Goal: Information Seeking & Learning: Learn about a topic

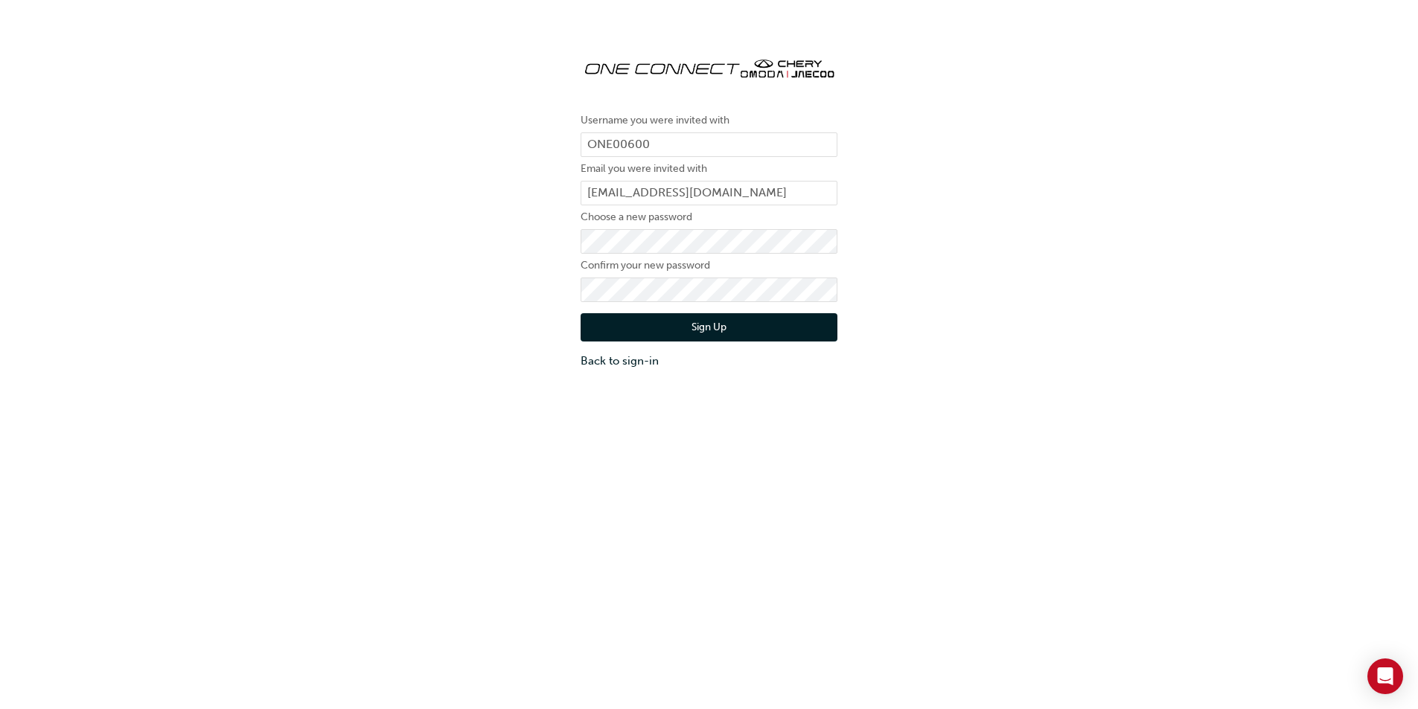
click at [684, 330] on button "Sign Up" at bounding box center [709, 327] width 257 height 28
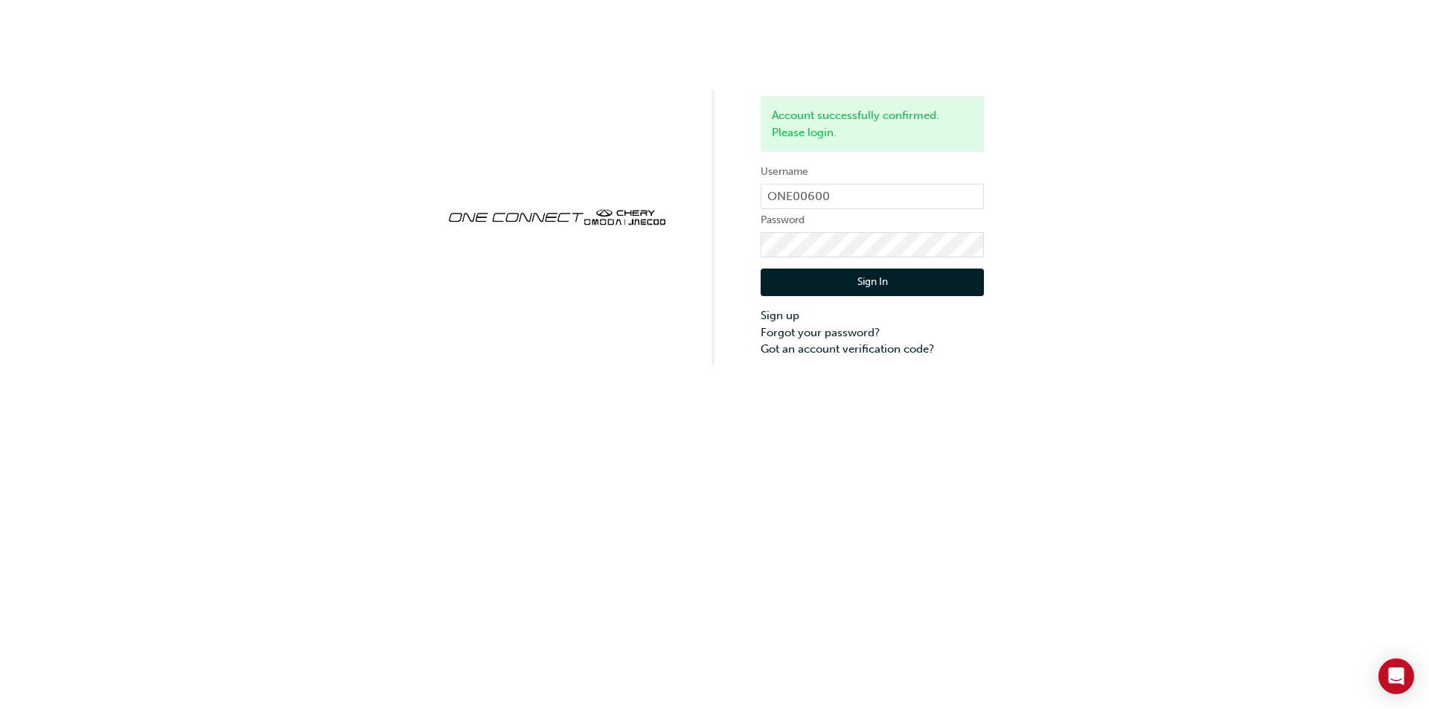
click at [857, 290] on button "Sign In" at bounding box center [872, 283] width 223 height 28
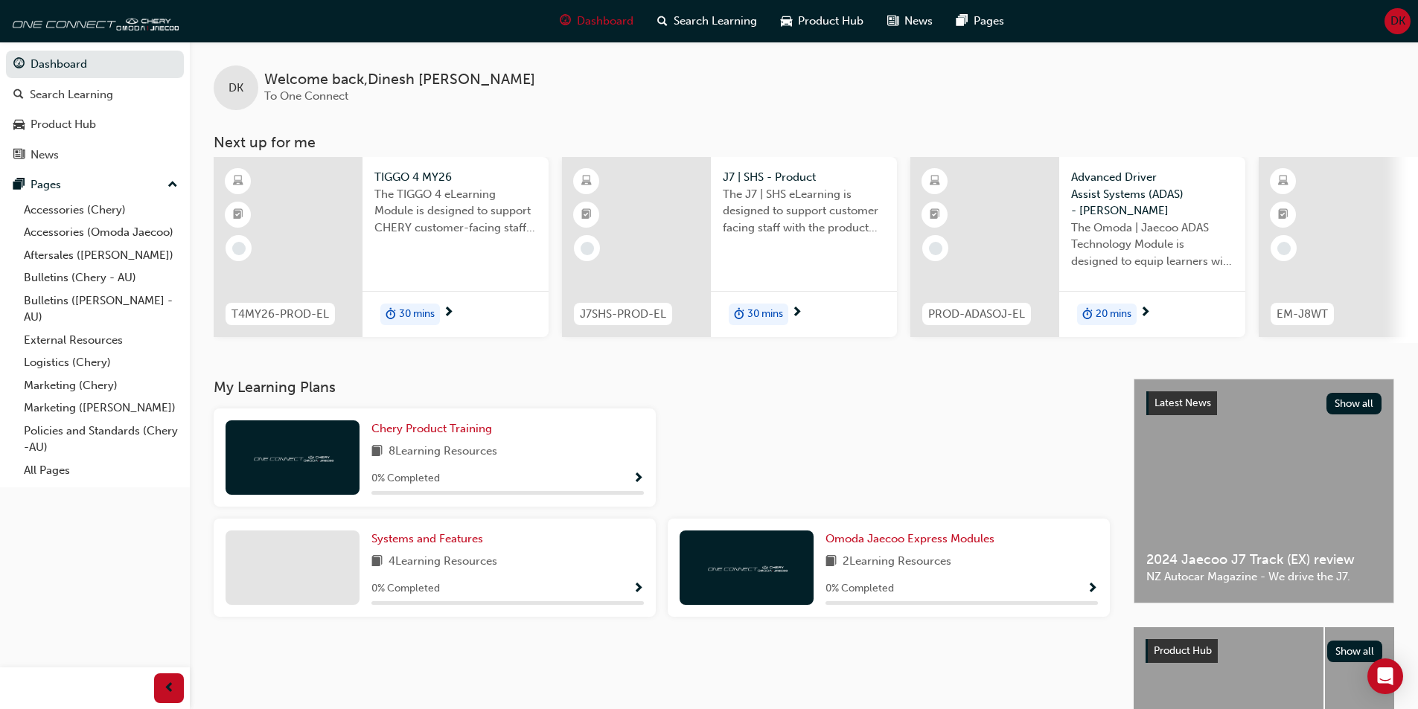
click at [330, 255] on div at bounding box center [288, 247] width 149 height 180
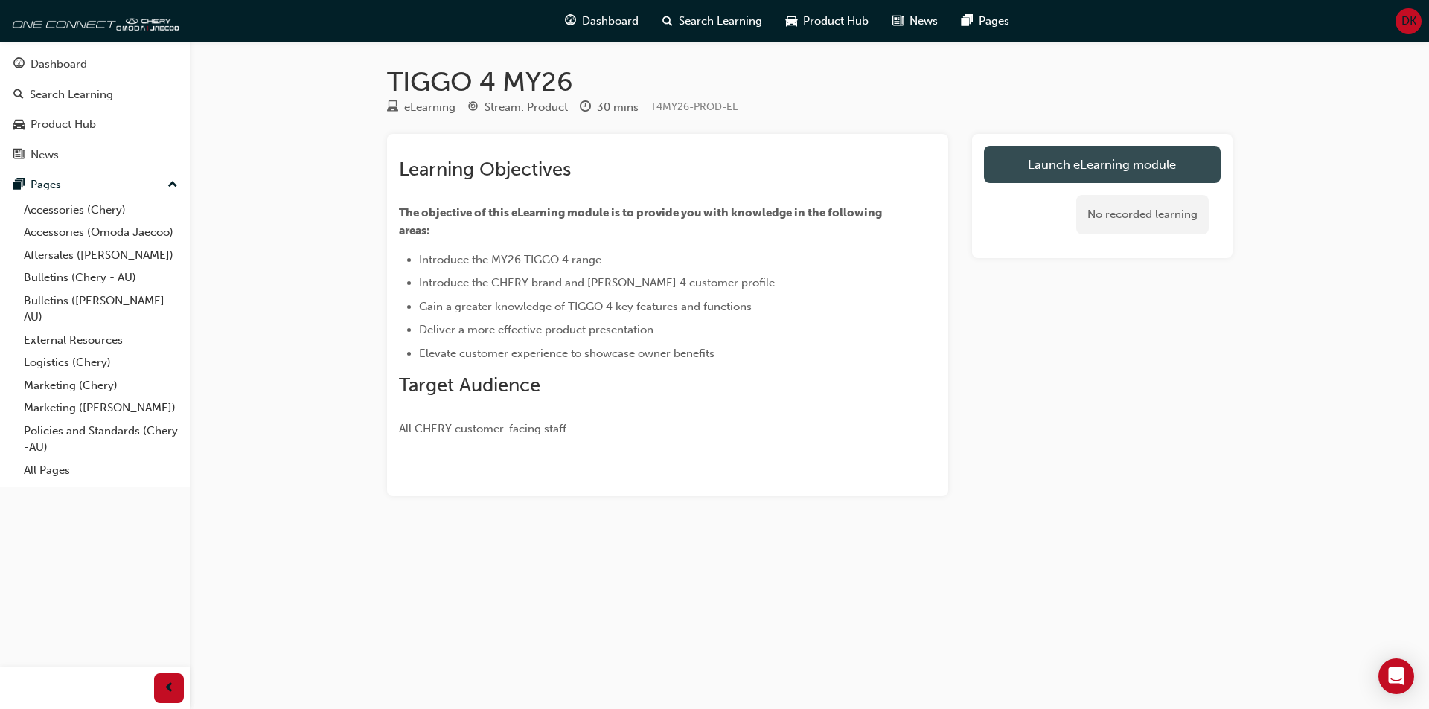
click at [1084, 167] on link "Launch eLearning module" at bounding box center [1102, 164] width 237 height 37
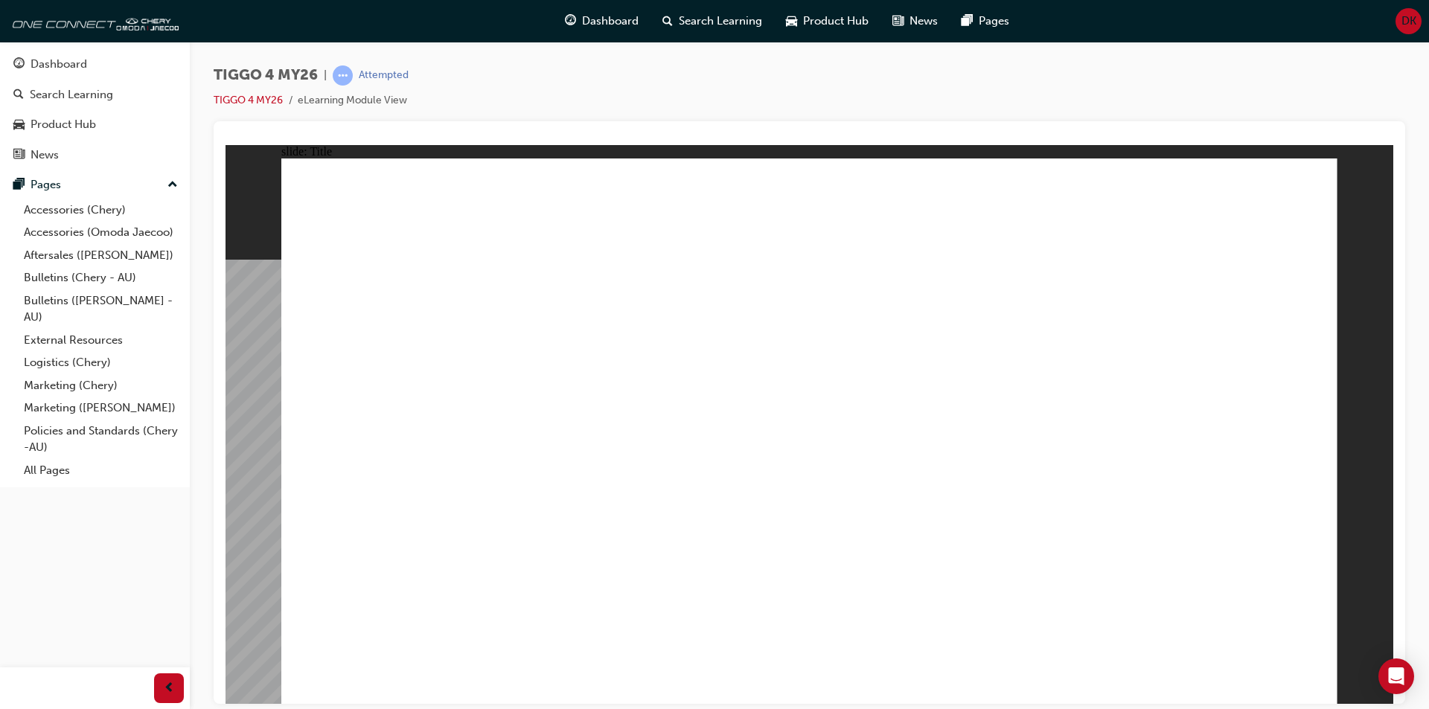
click at [1413, 569] on div "TIGGO 4 MY26 | Attempted TIGGO 4 MY26 eLearning Module View" at bounding box center [809, 357] width 1239 height 630
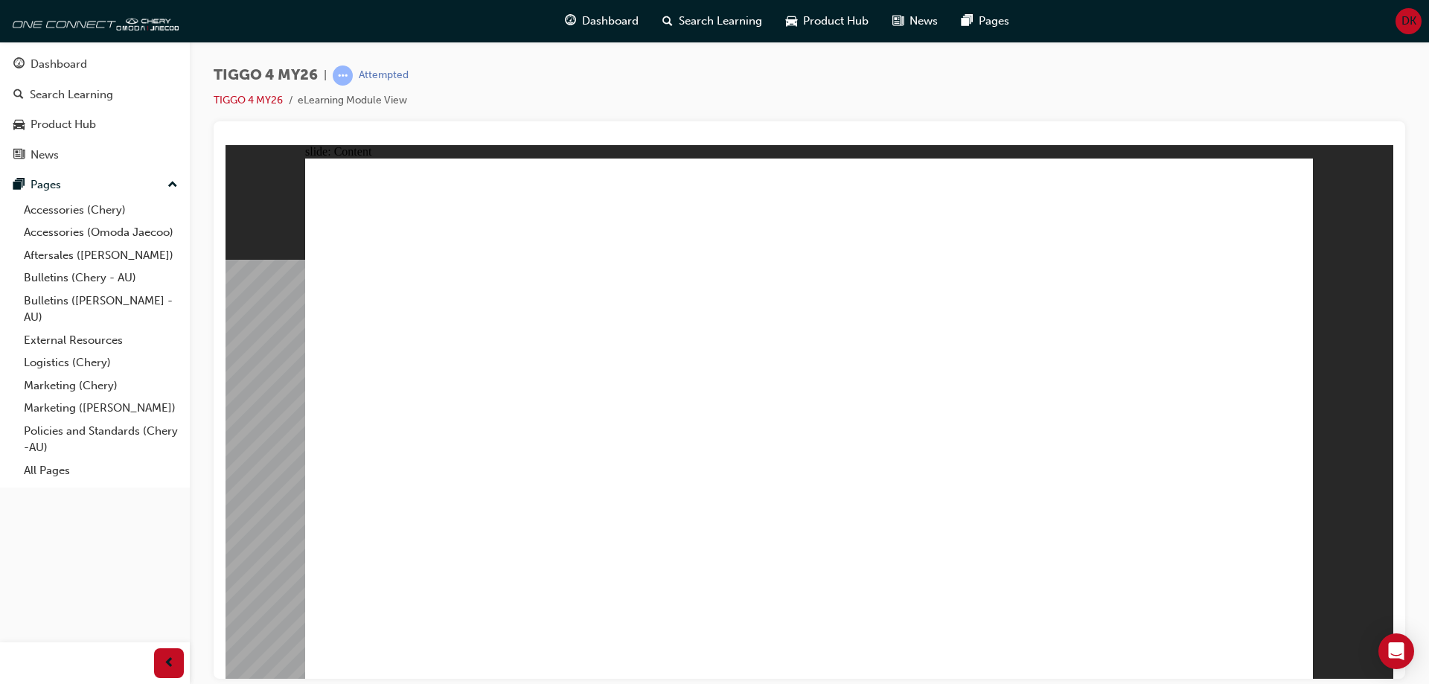
drag, startPoint x: 377, startPoint y: 412, endPoint x: 499, endPoint y: 470, distance: 134.8
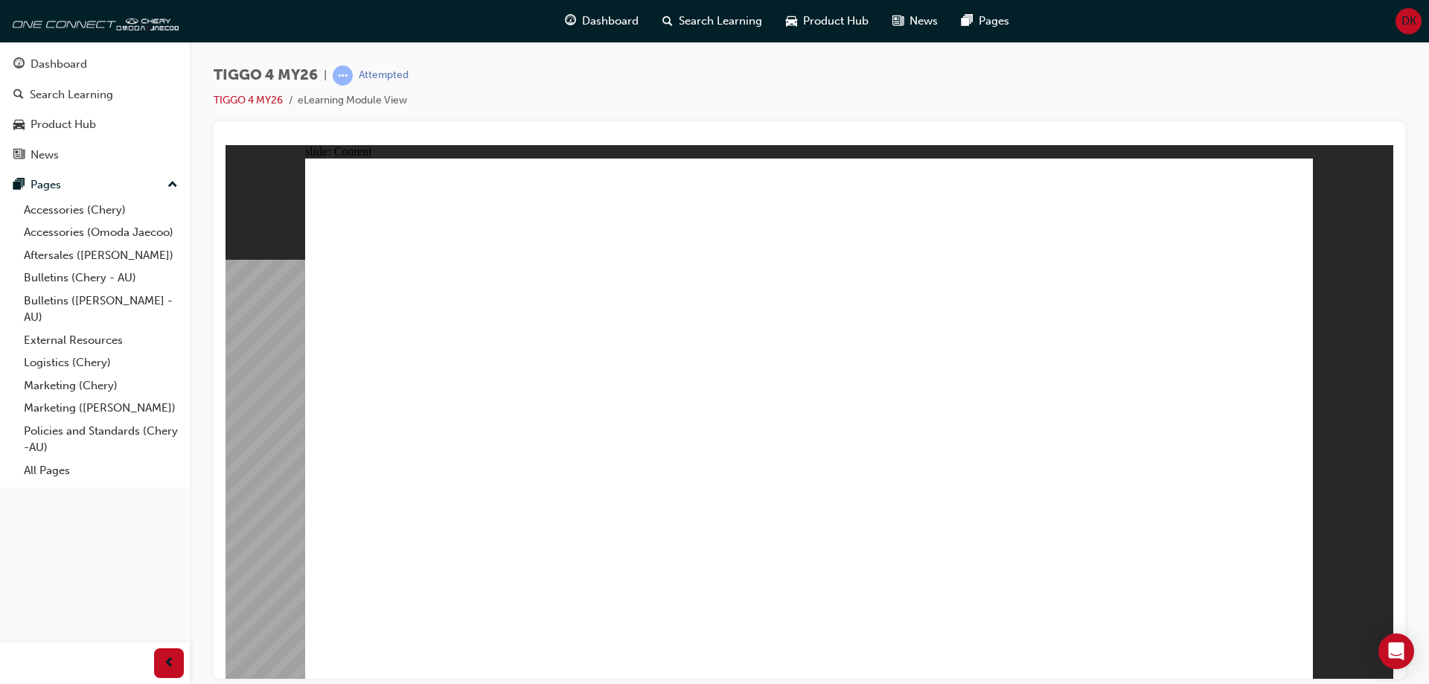
drag, startPoint x: 386, startPoint y: 532, endPoint x: 481, endPoint y: 535, distance: 94.6
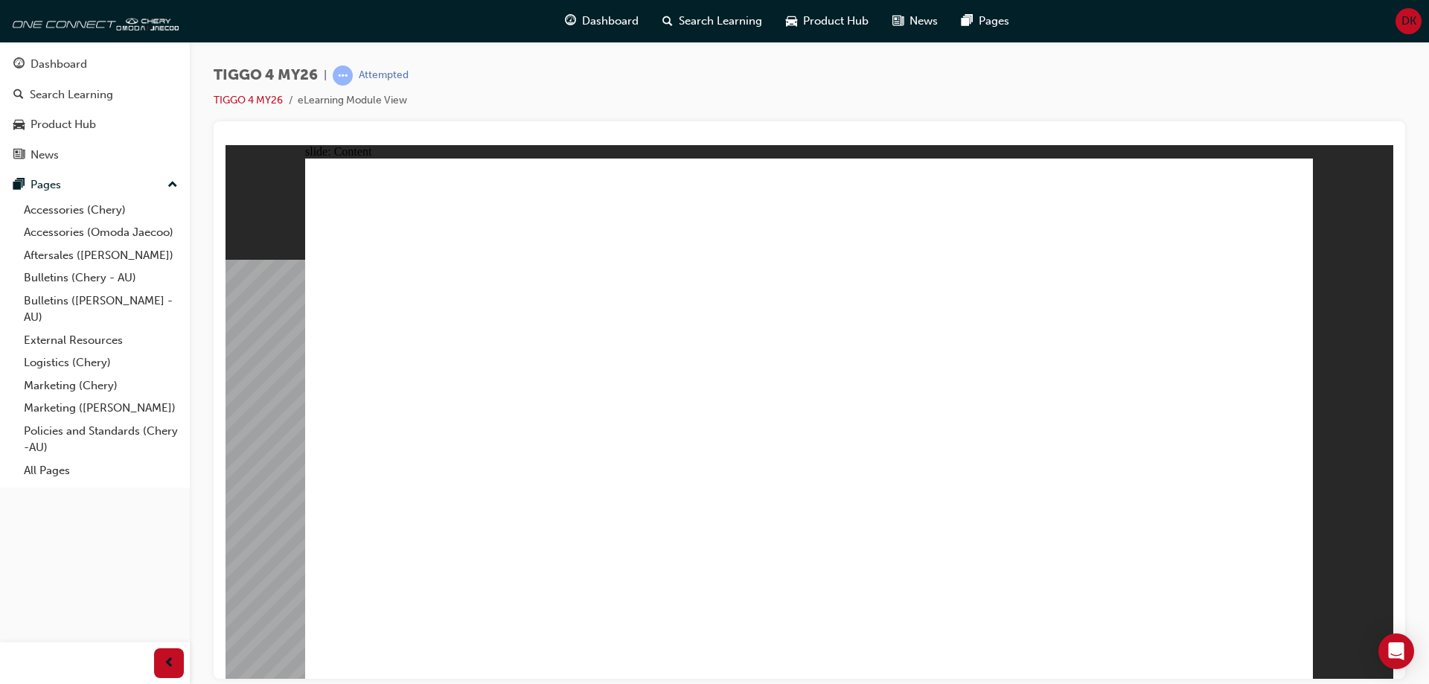
radio input "true"
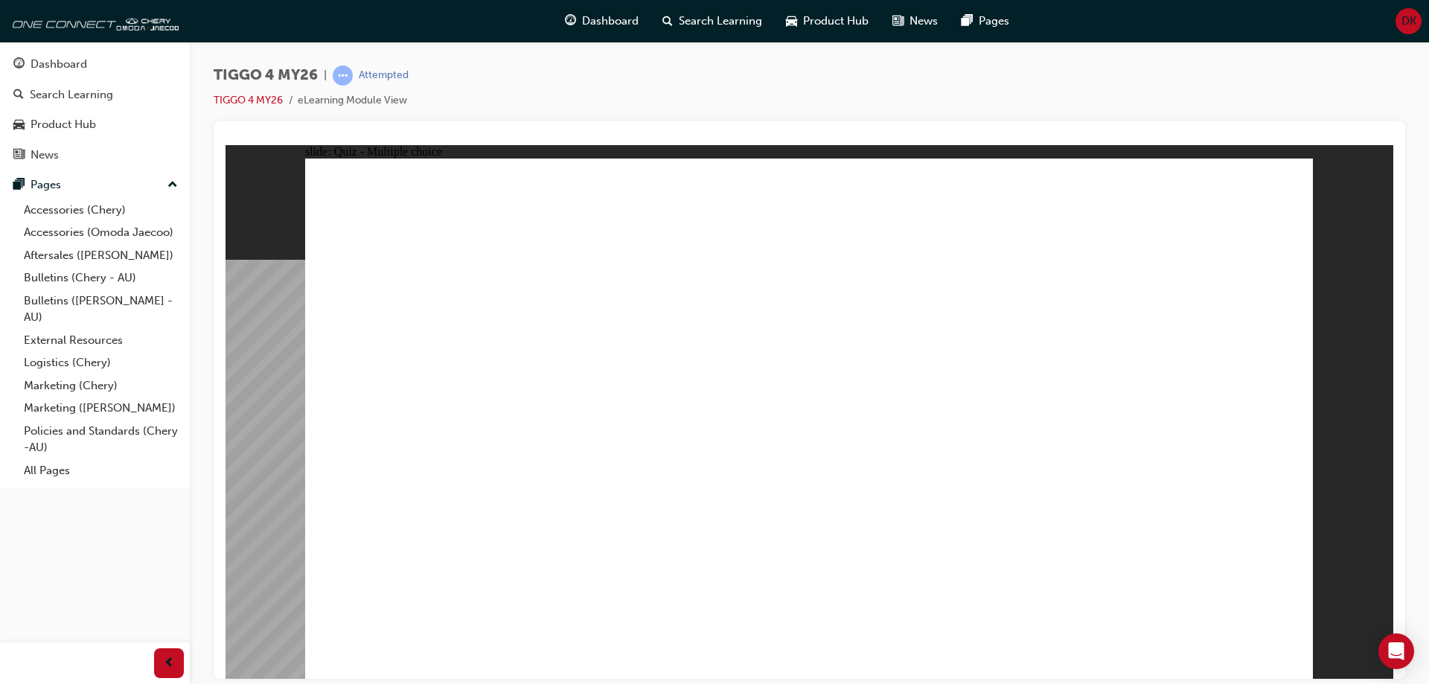
drag, startPoint x: 1026, startPoint y: 464, endPoint x: 951, endPoint y: 479, distance: 76.5
drag, startPoint x: 817, startPoint y: 336, endPoint x: 1011, endPoint y: 540, distance: 281.1
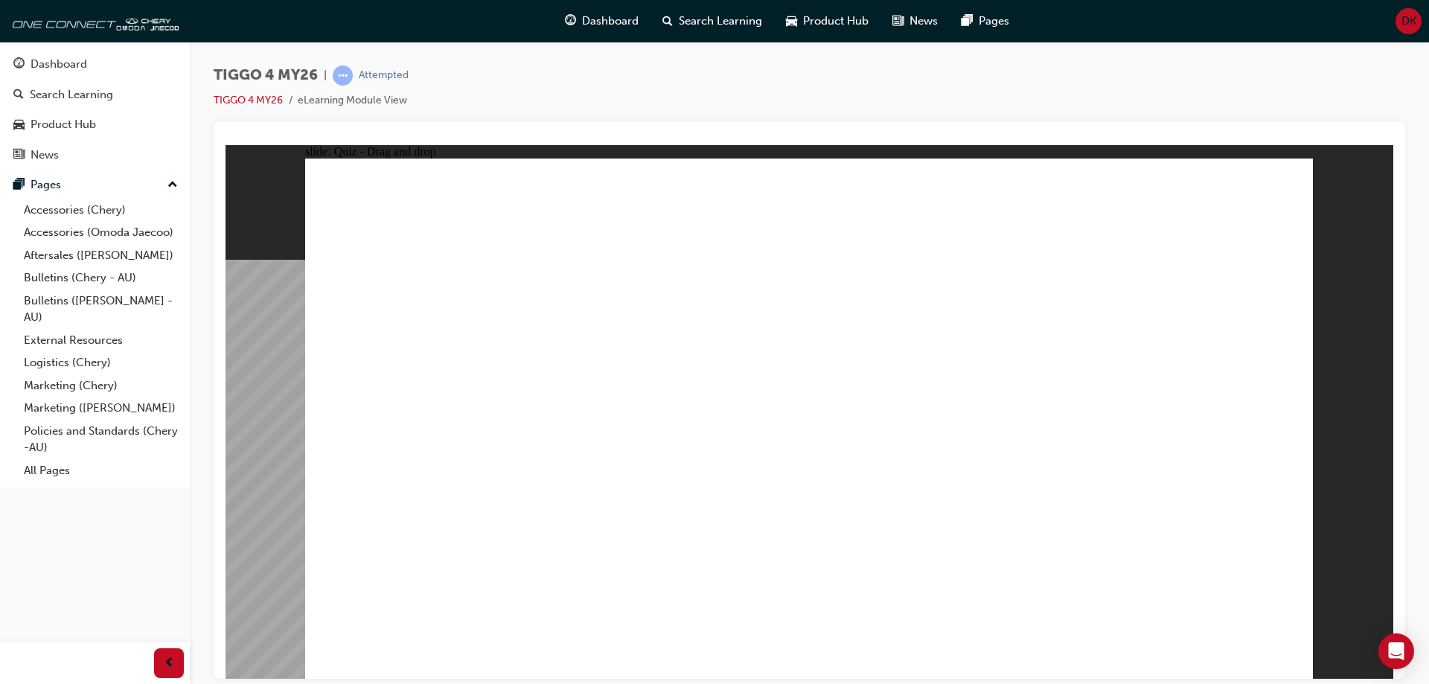
drag, startPoint x: 1008, startPoint y: 339, endPoint x: 415, endPoint y: 545, distance: 627.8
drag, startPoint x: 635, startPoint y: 334, endPoint x: 636, endPoint y: 539, distance: 204.7
drag, startPoint x: 1225, startPoint y: 336, endPoint x: 1231, endPoint y: 535, distance: 199.6
drag, startPoint x: 450, startPoint y: 340, endPoint x: 836, endPoint y: 536, distance: 433.1
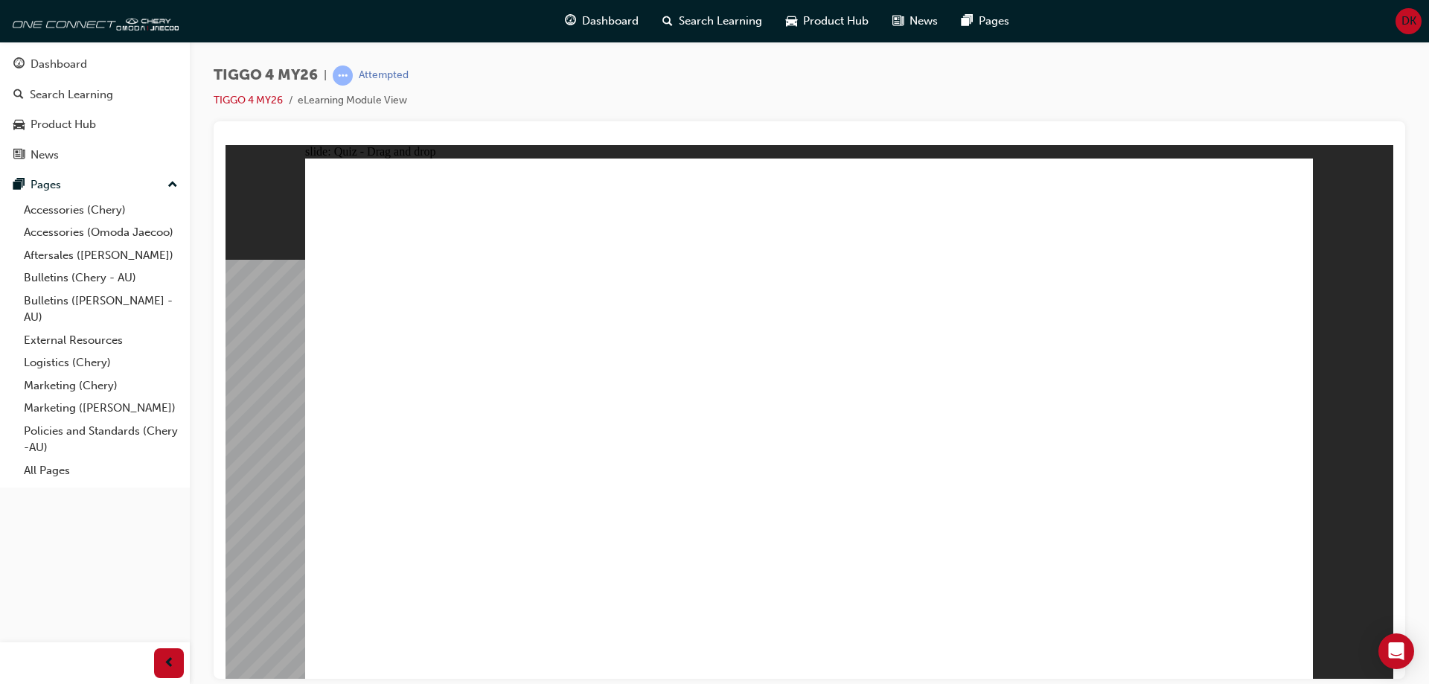
radio input "false"
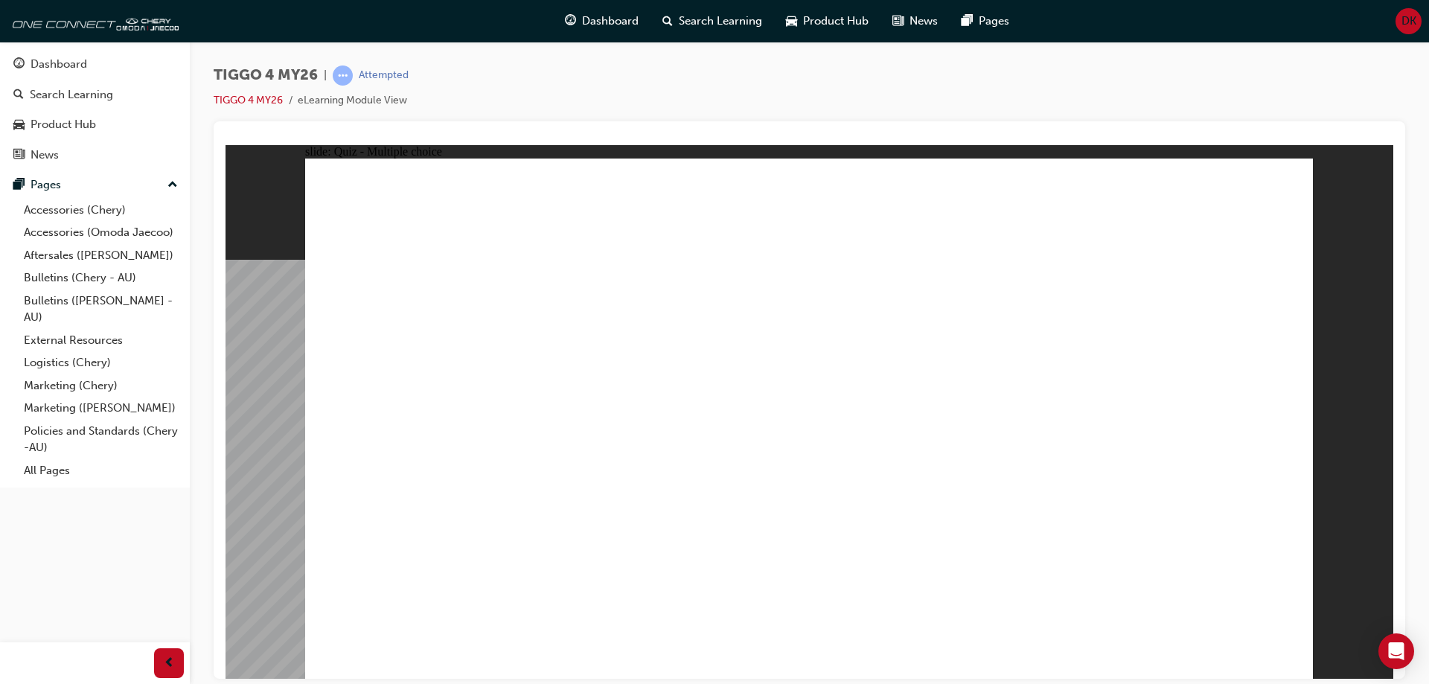
radio input "true"
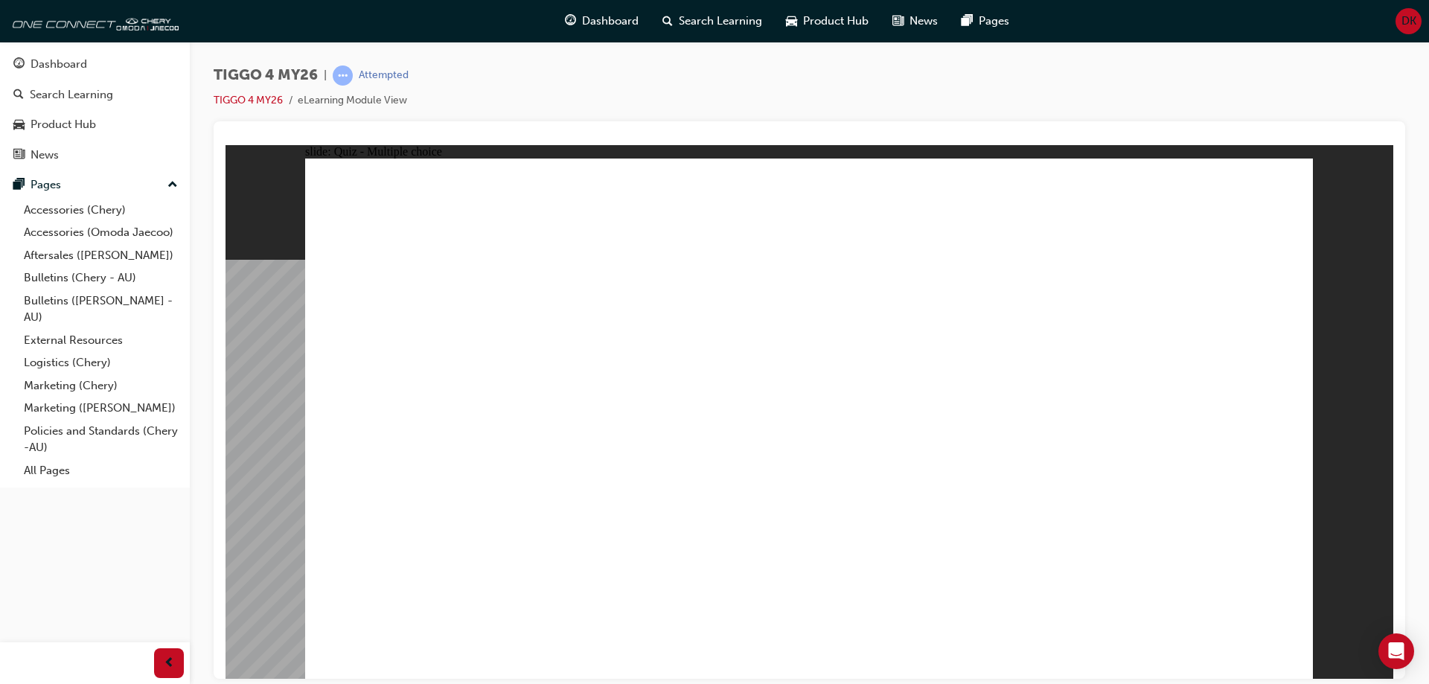
radio input "false"
radio input "true"
drag, startPoint x: 449, startPoint y: 371, endPoint x: 1163, endPoint y: 302, distance: 717.1
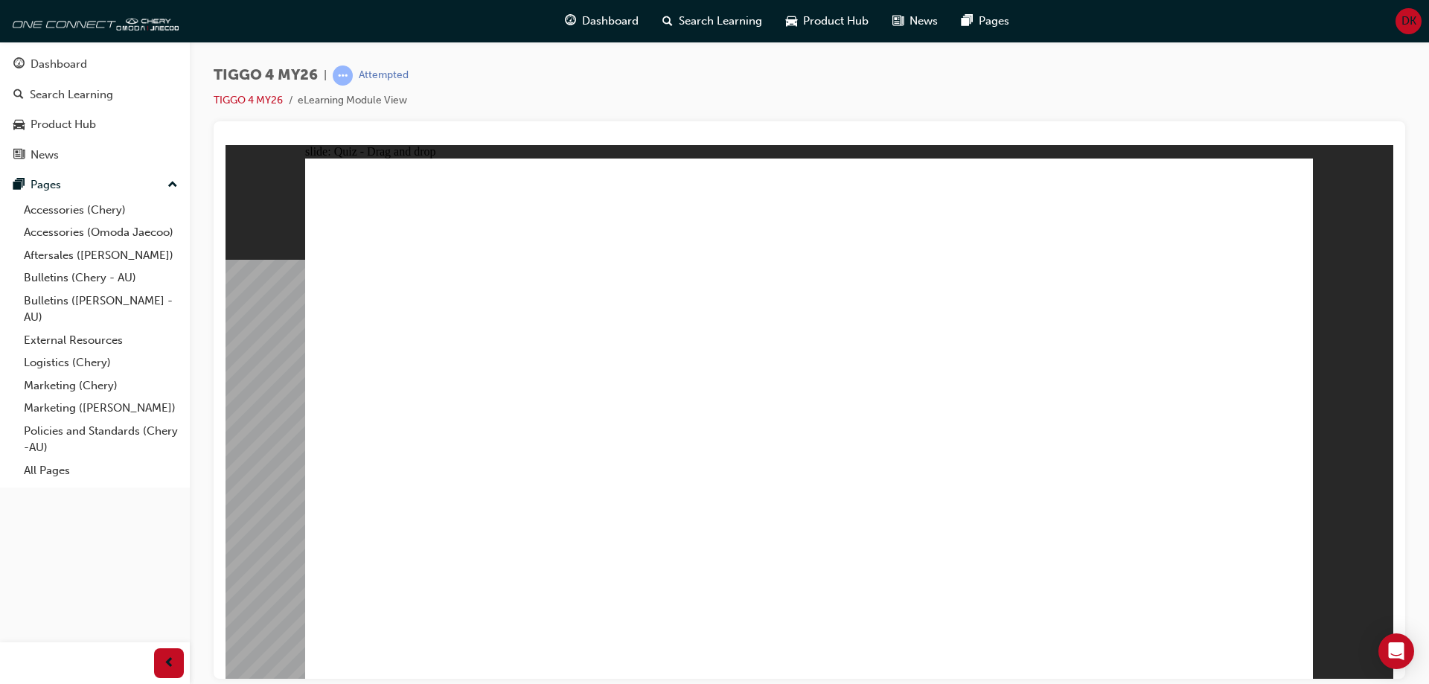
drag, startPoint x: 467, startPoint y: 432, endPoint x: 1181, endPoint y: 374, distance: 715.4
drag, startPoint x: 642, startPoint y: 421, endPoint x: 1201, endPoint y: 418, distance: 559.0
drag, startPoint x: 630, startPoint y: 374, endPoint x: 921, endPoint y: 300, distance: 300.2
drag, startPoint x: 459, startPoint y: 484, endPoint x: 931, endPoint y: 360, distance: 487.8
drag, startPoint x: 437, startPoint y: 539, endPoint x: 1141, endPoint y: 429, distance: 712.6
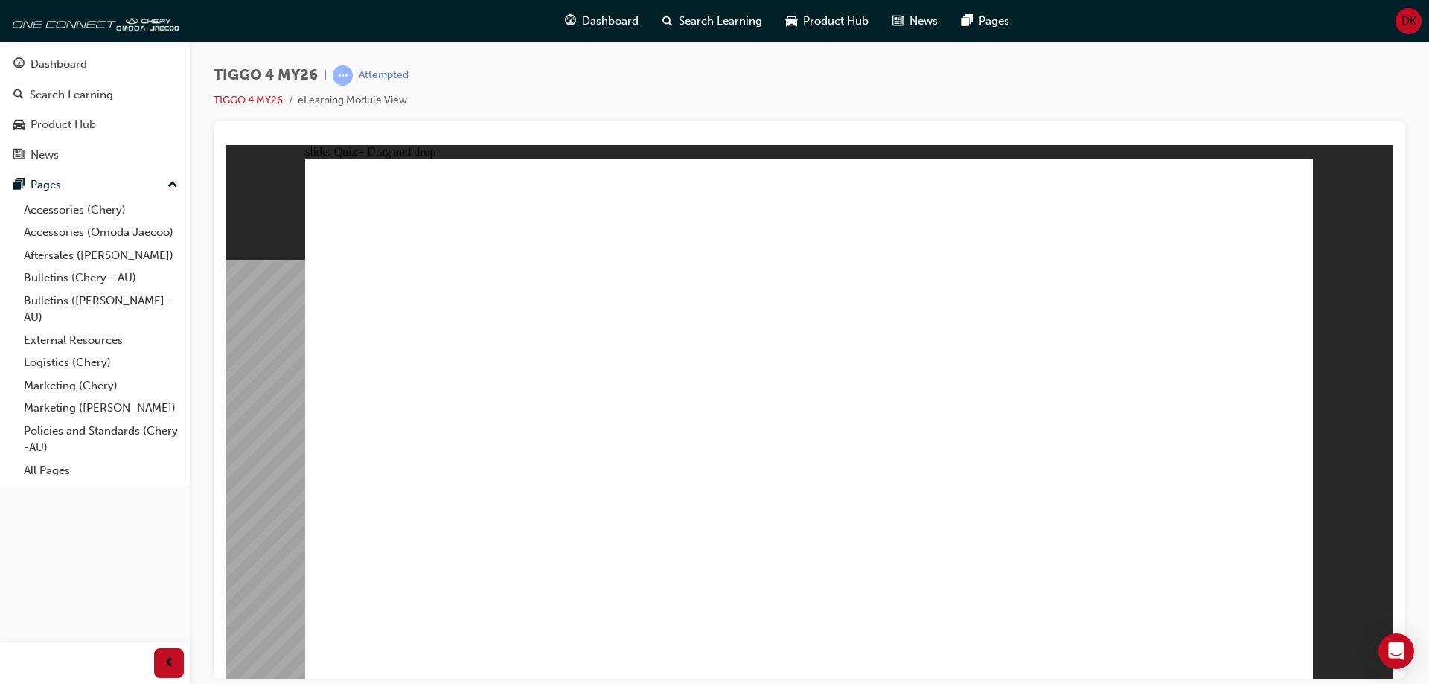
drag, startPoint x: 638, startPoint y: 482, endPoint x: 1181, endPoint y: 488, distance: 543.4
radio input "true"
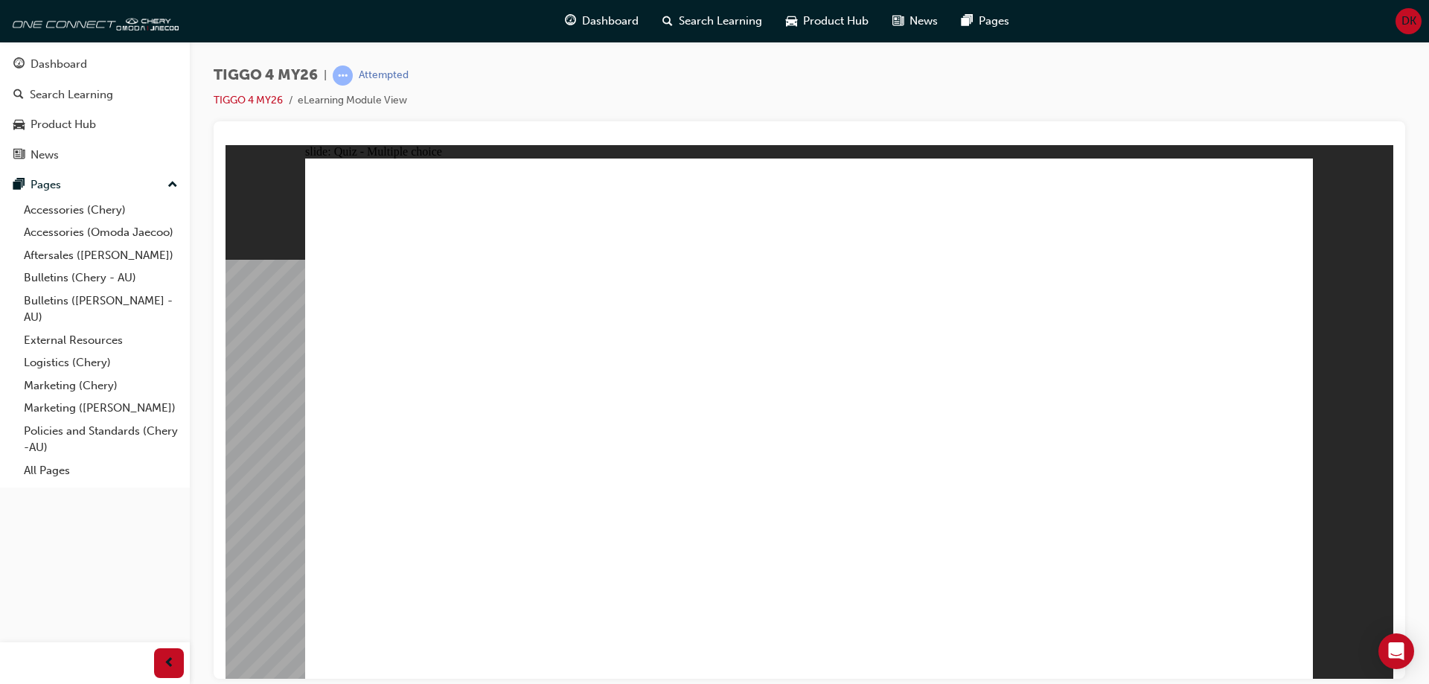
radio input "true"
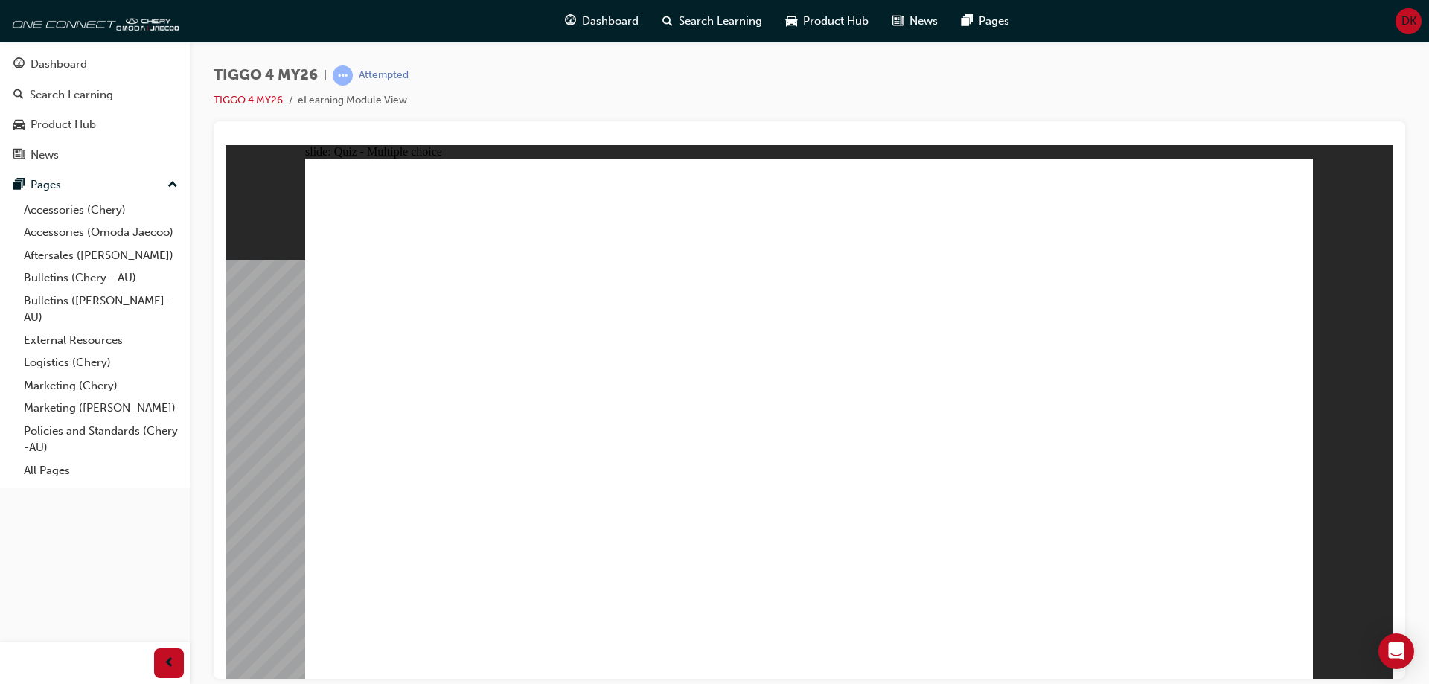
radio input "true"
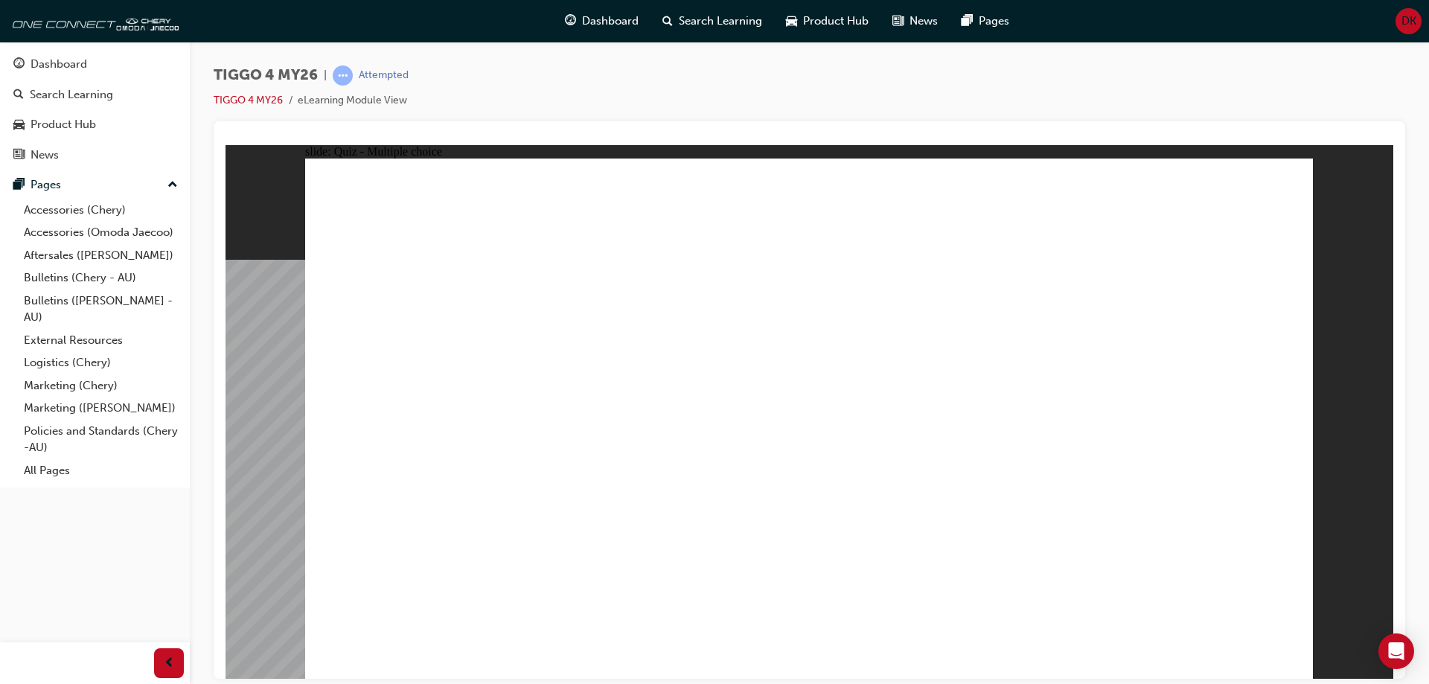
radio input "true"
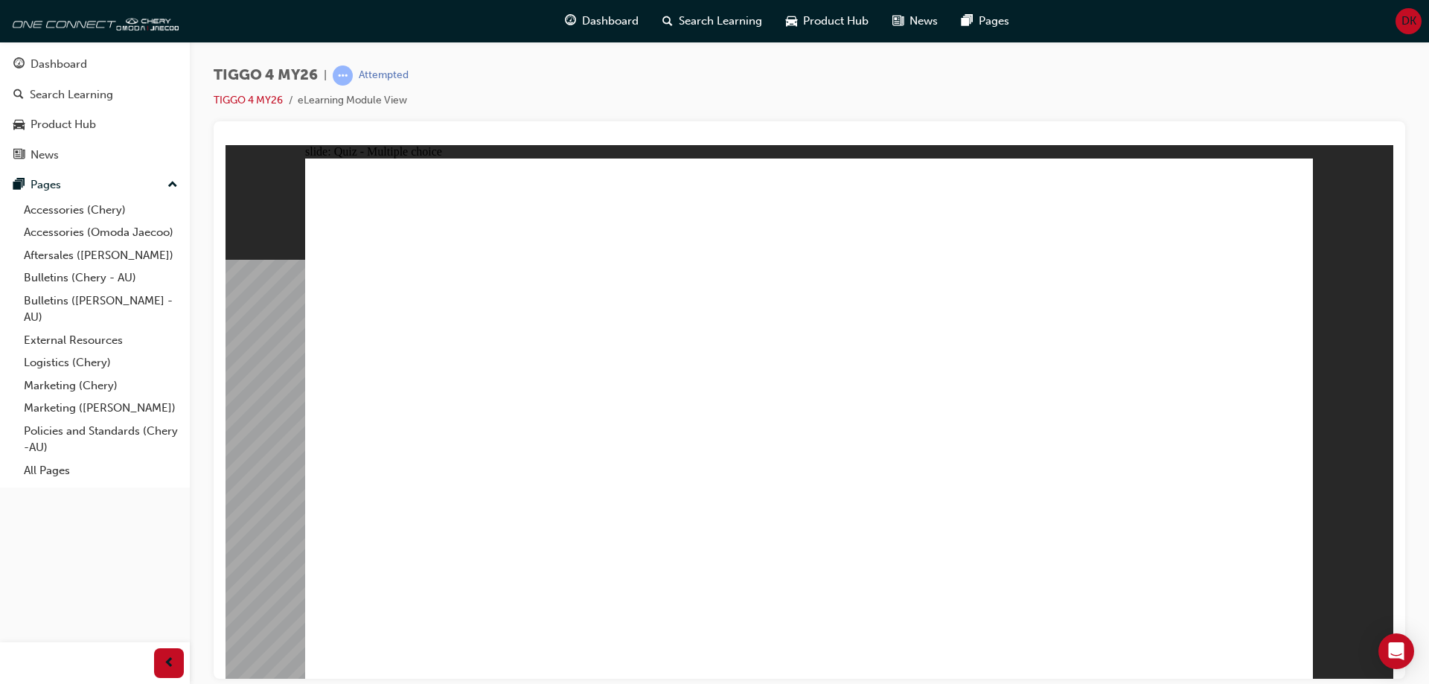
radio input "true"
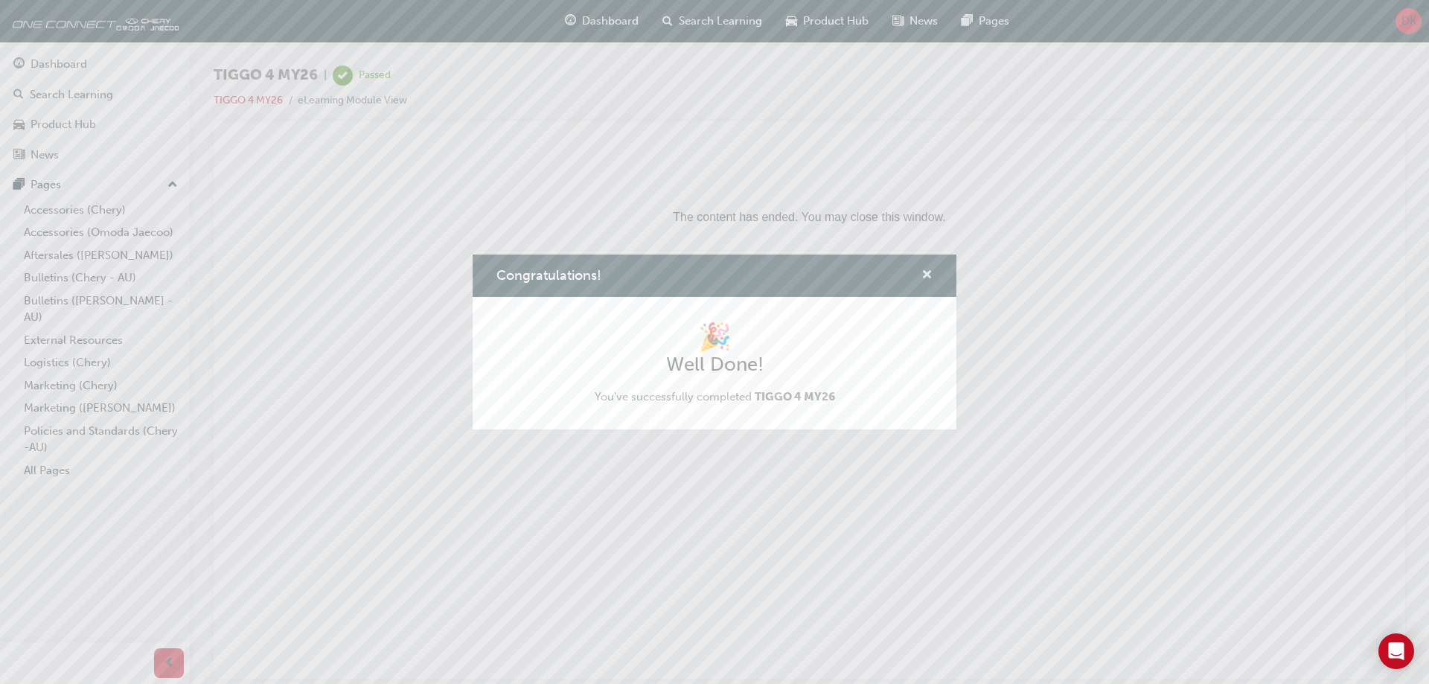
click at [930, 281] on span "cross-icon" at bounding box center [926, 275] width 11 height 13
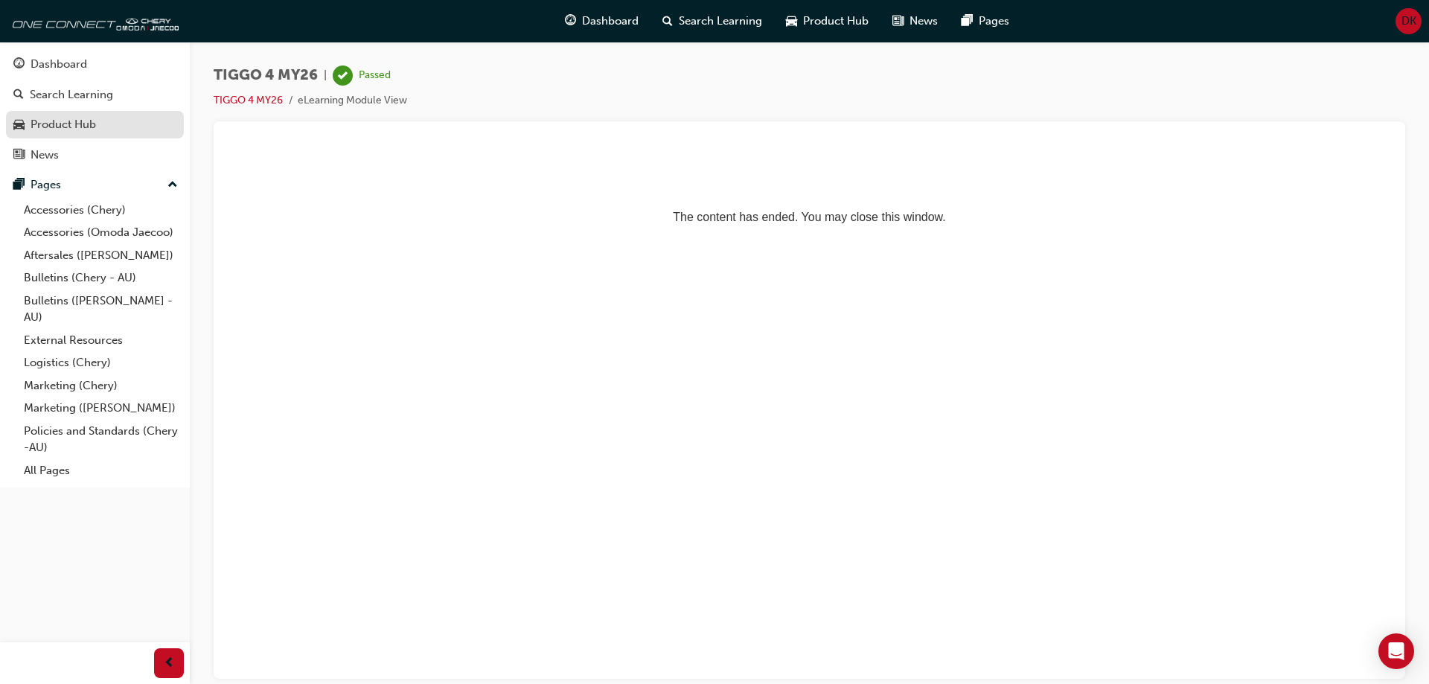
click at [71, 131] on div "Product Hub" at bounding box center [64, 124] width 66 height 17
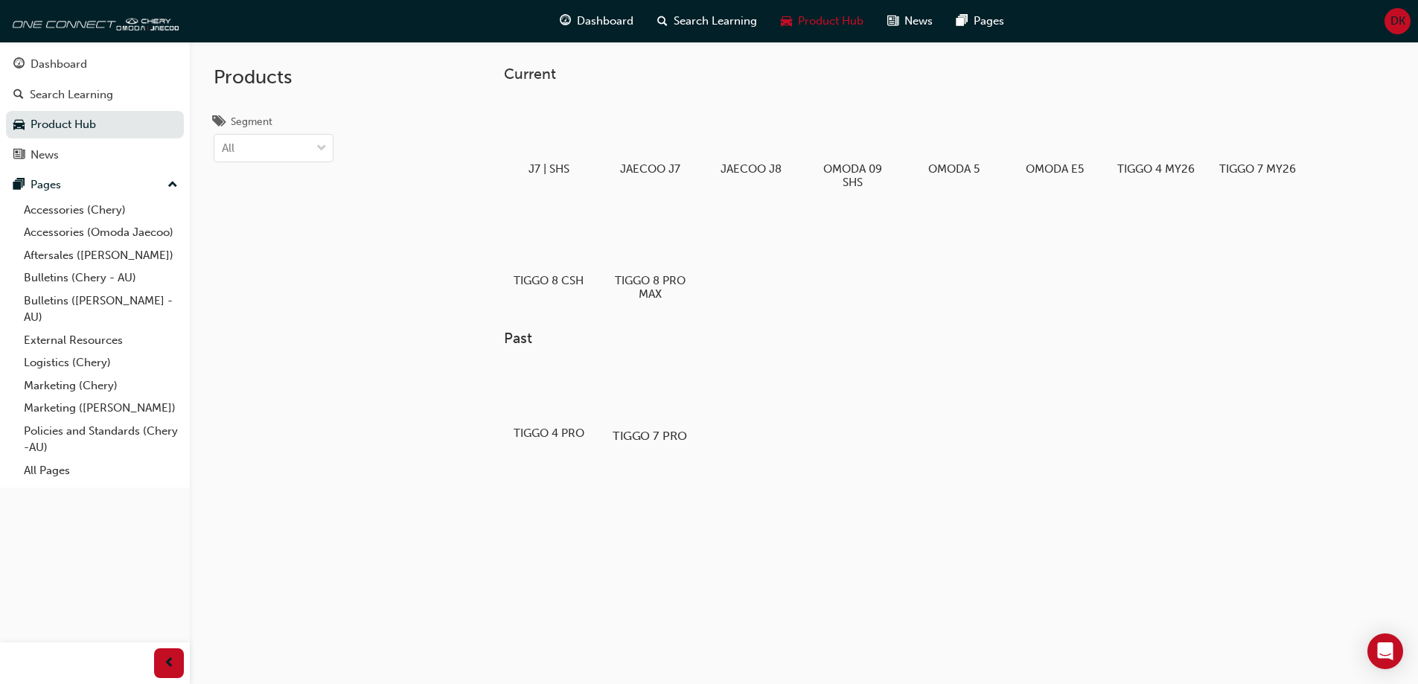
click at [651, 398] on div at bounding box center [649, 391] width 83 height 59
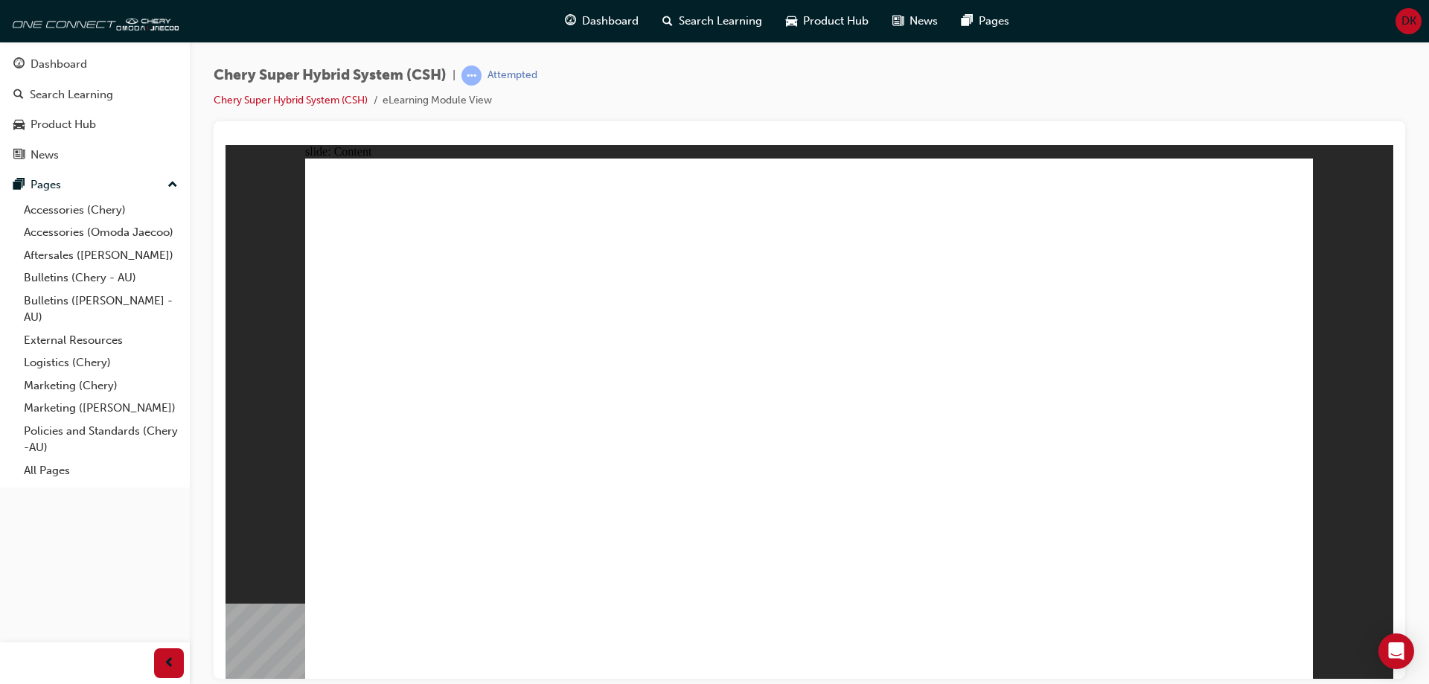
drag, startPoint x: 1006, startPoint y: 461, endPoint x: 1108, endPoint y: 473, distance: 101.9
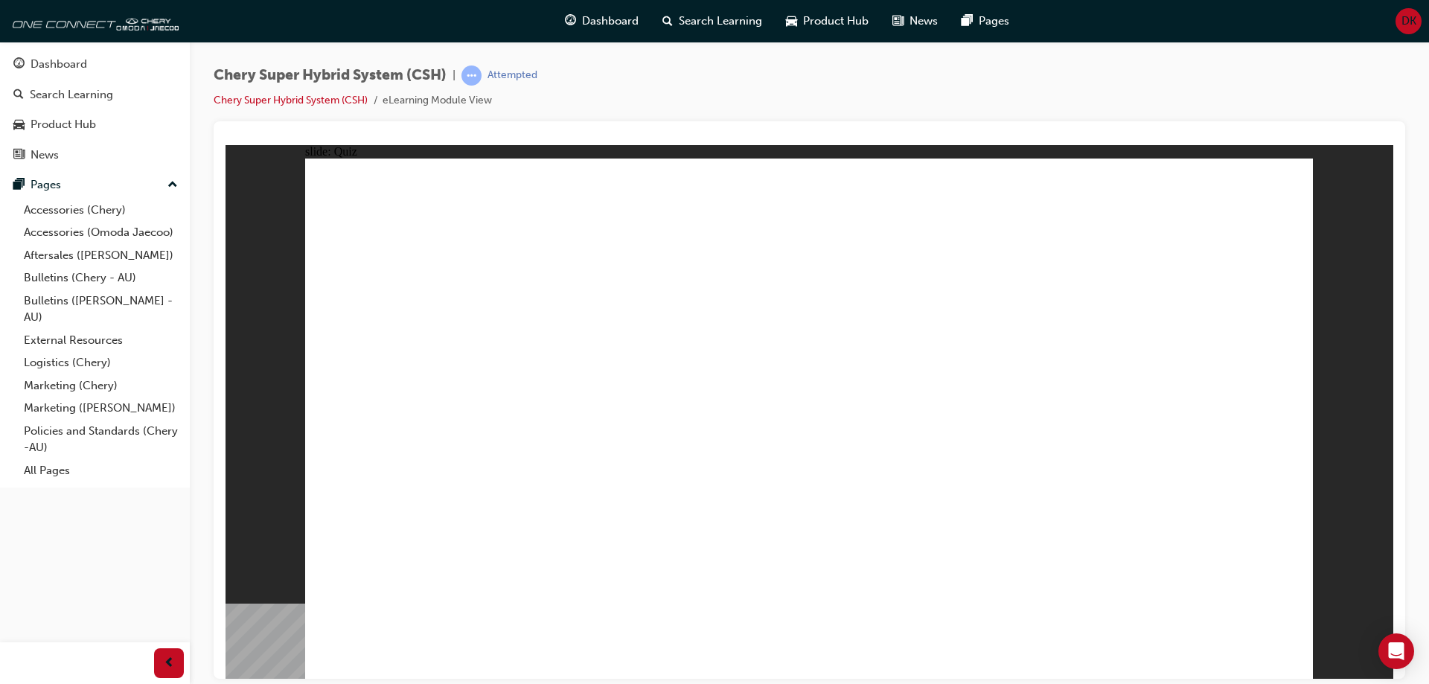
radio input "true"
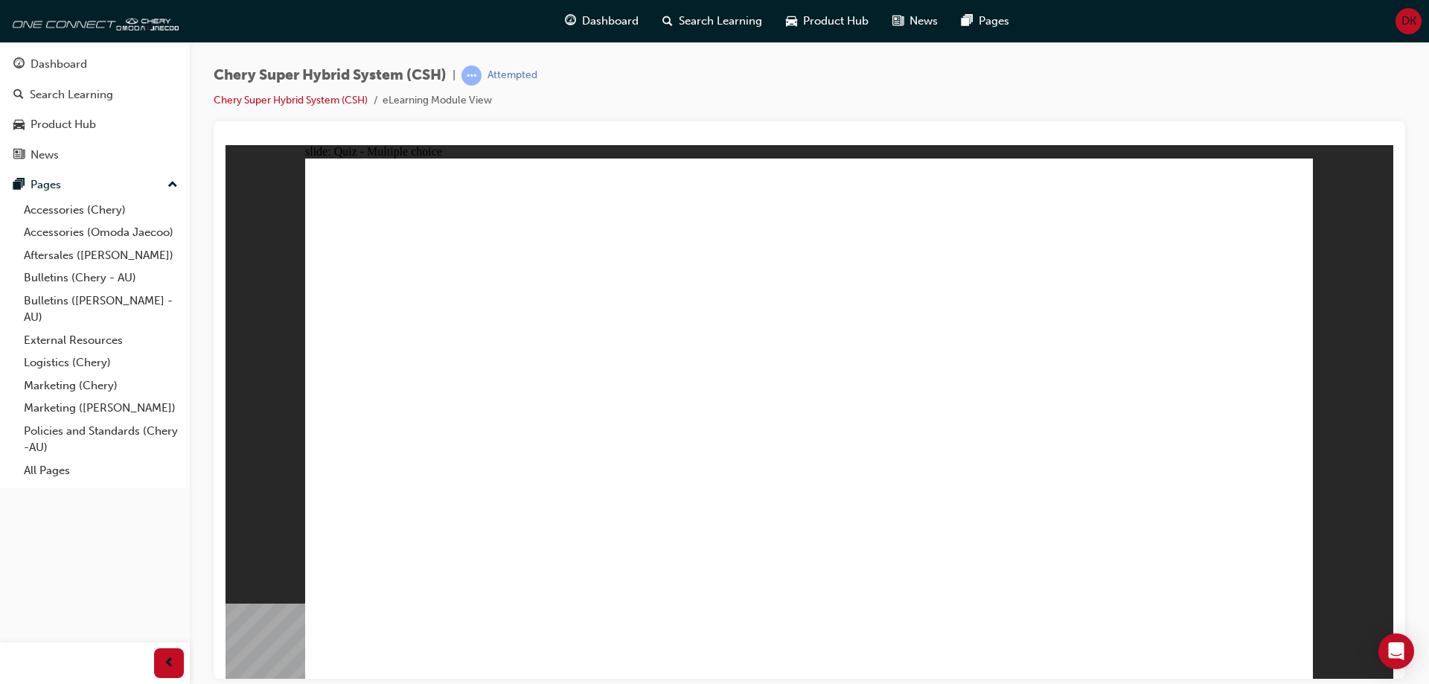
radio input "true"
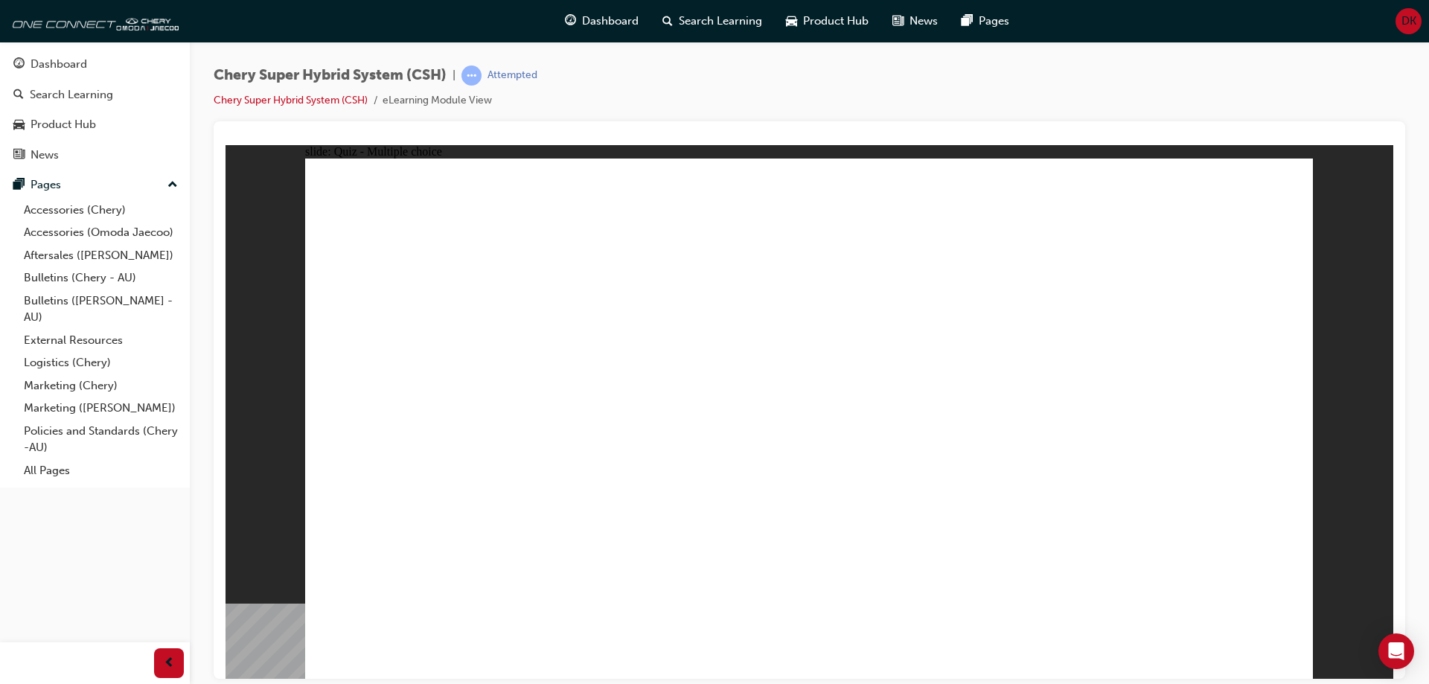
radio input "true"
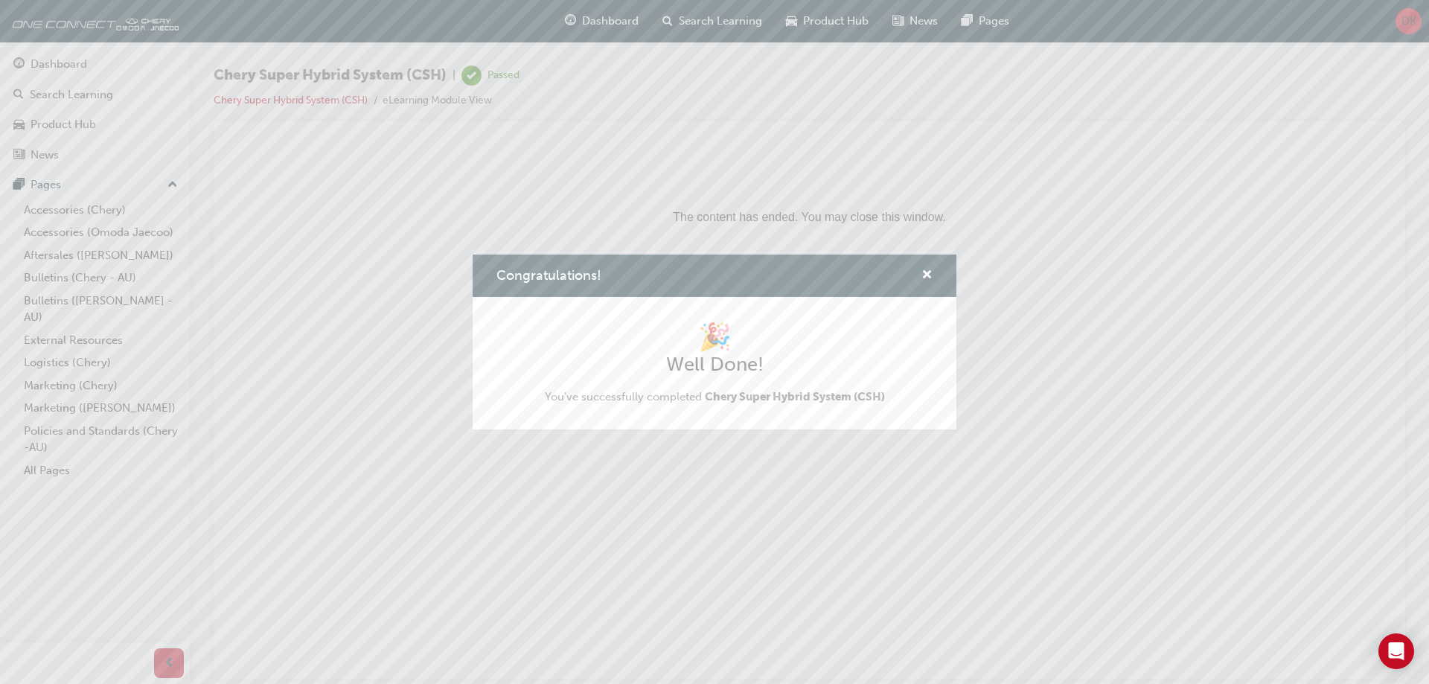
click at [713, 457] on div "Congratulations! 🎉 Well Done! You've successfully completed Chery Super Hybrid …" at bounding box center [714, 342] width 1429 height 684
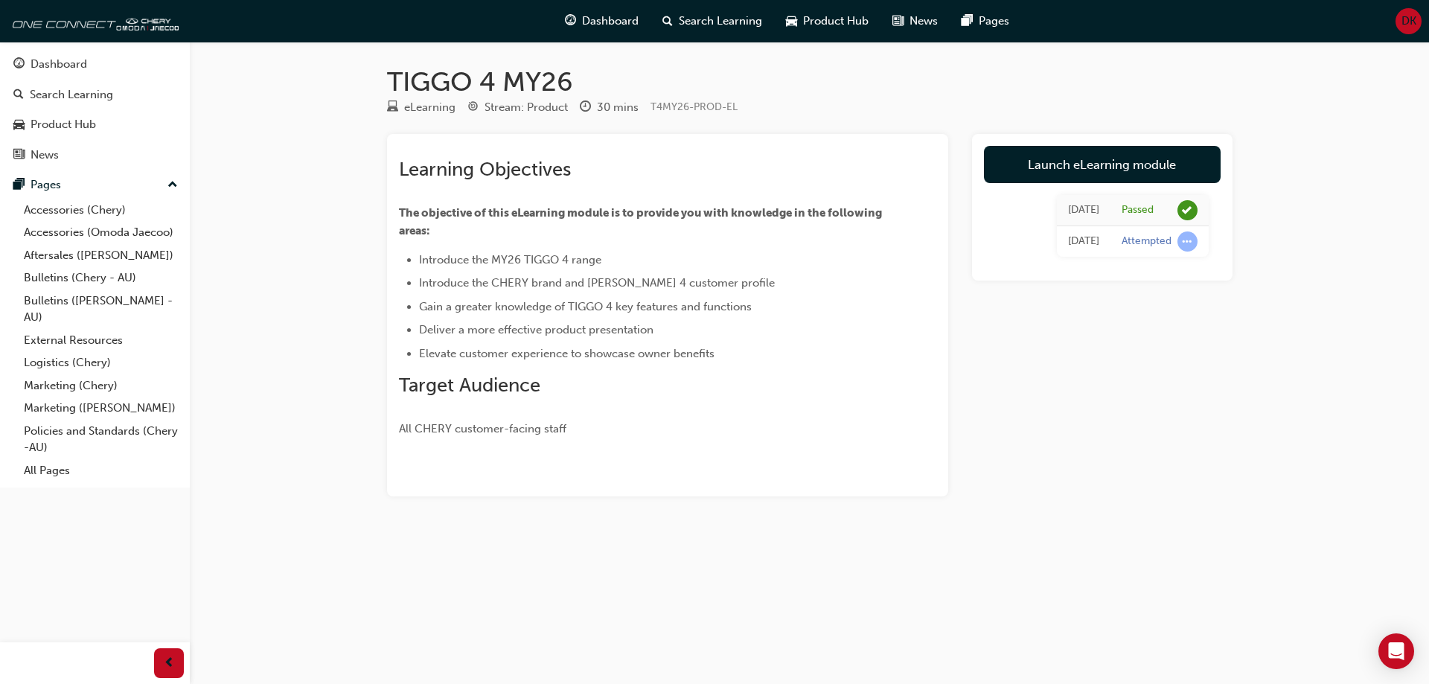
click at [983, 344] on div "Launch eLearning module Today Passed Today Attempted" at bounding box center [1102, 315] width 261 height 362
click at [1069, 170] on link "Launch eLearning module" at bounding box center [1102, 164] width 237 height 37
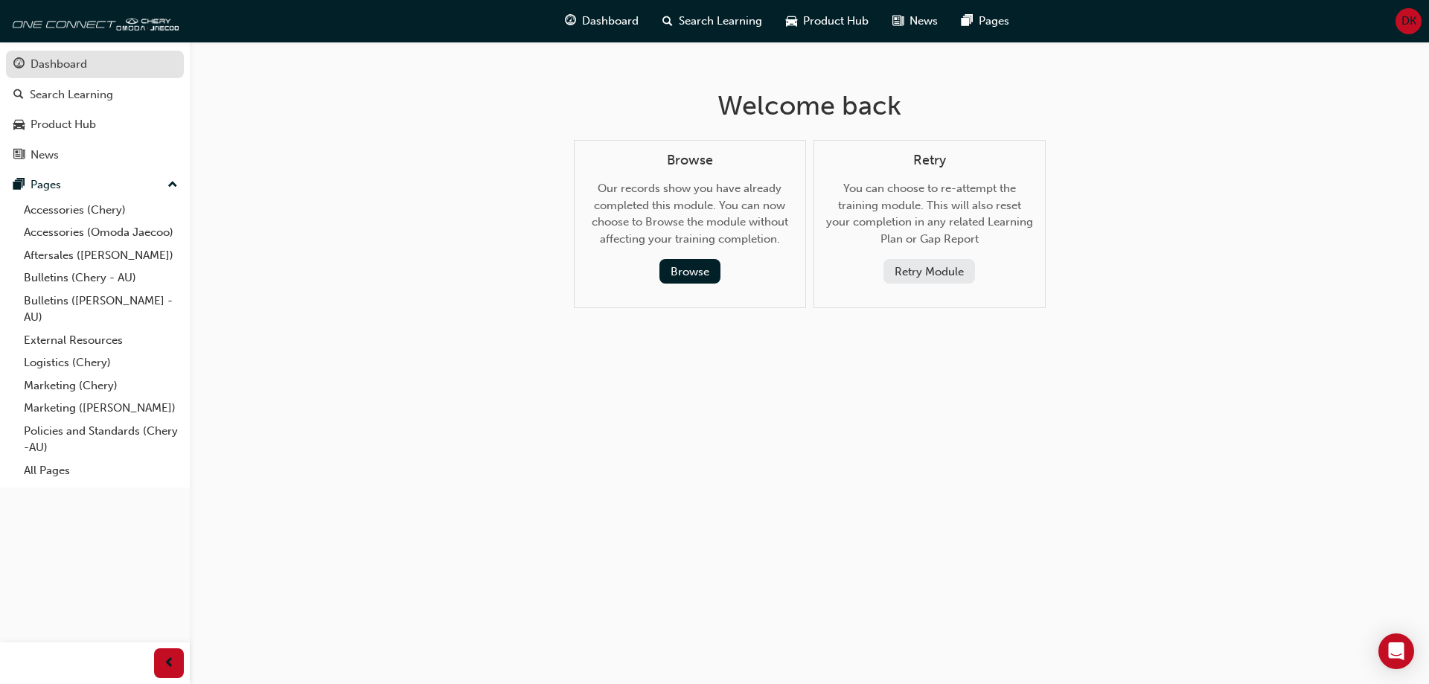
click at [57, 64] on div "Dashboard" at bounding box center [59, 64] width 57 height 17
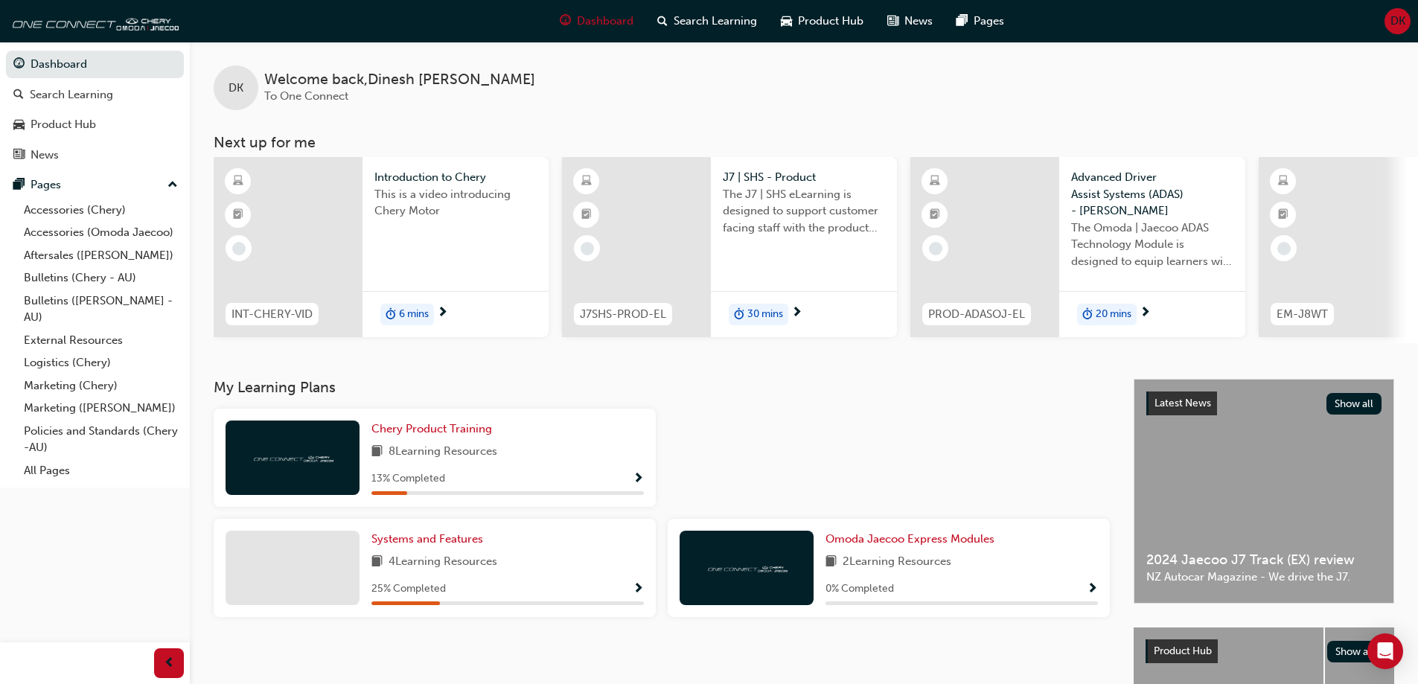
click at [445, 248] on div "Introduction to Chery This is a video introducing Chery Motor" at bounding box center [455, 207] width 186 height 100
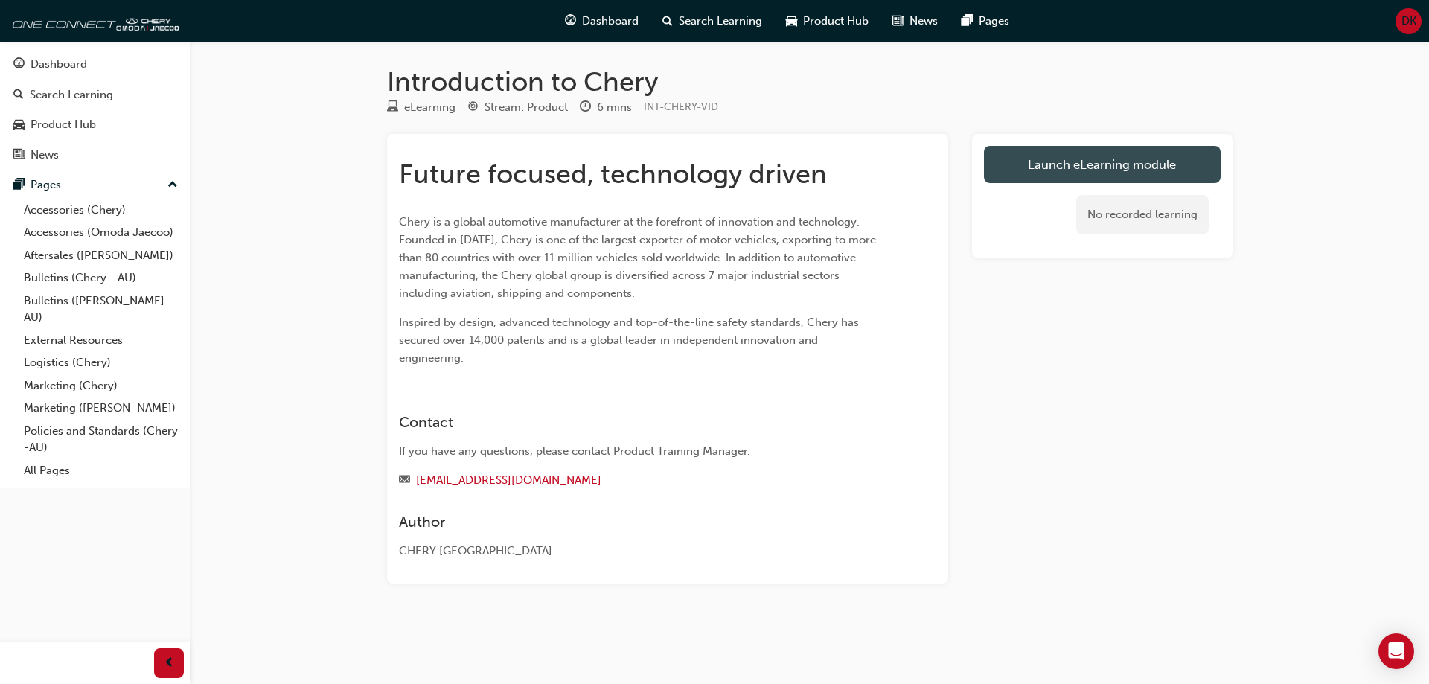
click at [1086, 158] on link "Launch eLearning module" at bounding box center [1102, 164] width 237 height 37
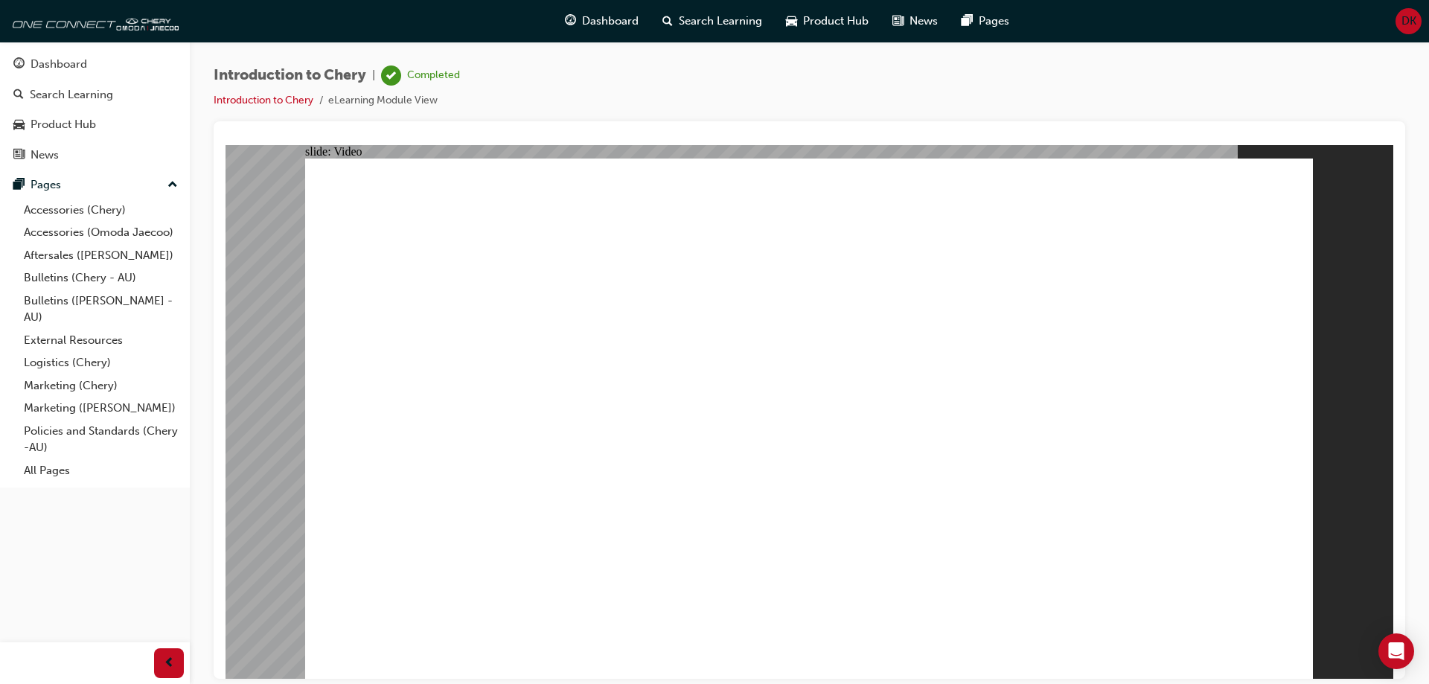
drag, startPoint x: 428, startPoint y: 632, endPoint x: 1209, endPoint y: 636, distance: 780.8
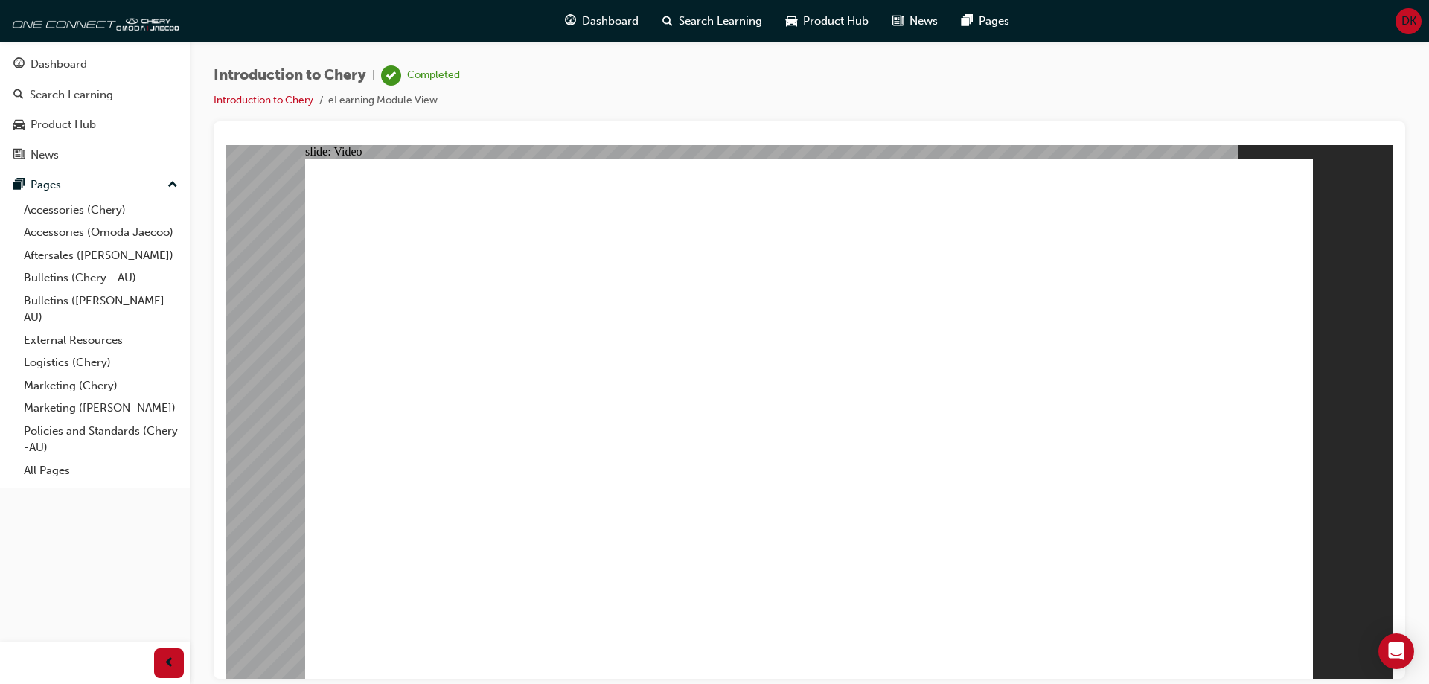
click at [169, 665] on span "prev-icon" at bounding box center [169, 663] width 11 height 19
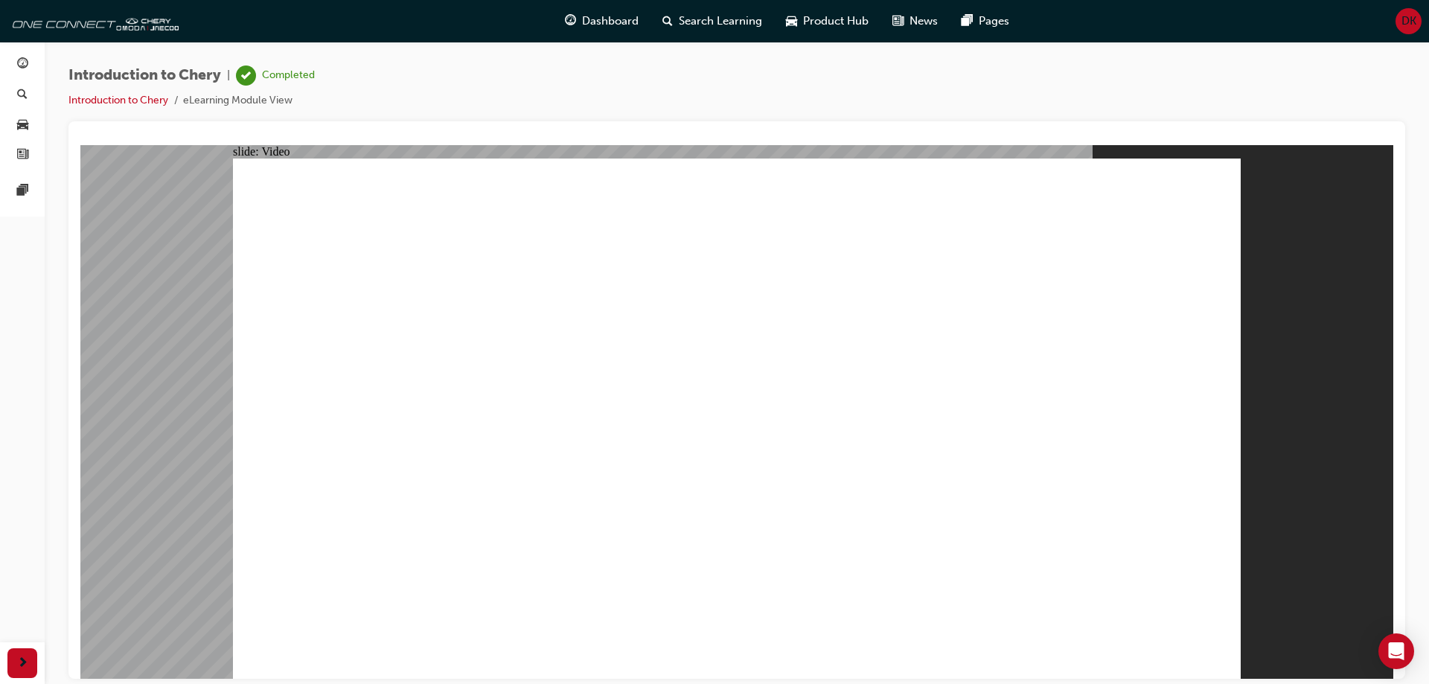
type input "311"
click at [29, 132] on div "button" at bounding box center [22, 124] width 18 height 19
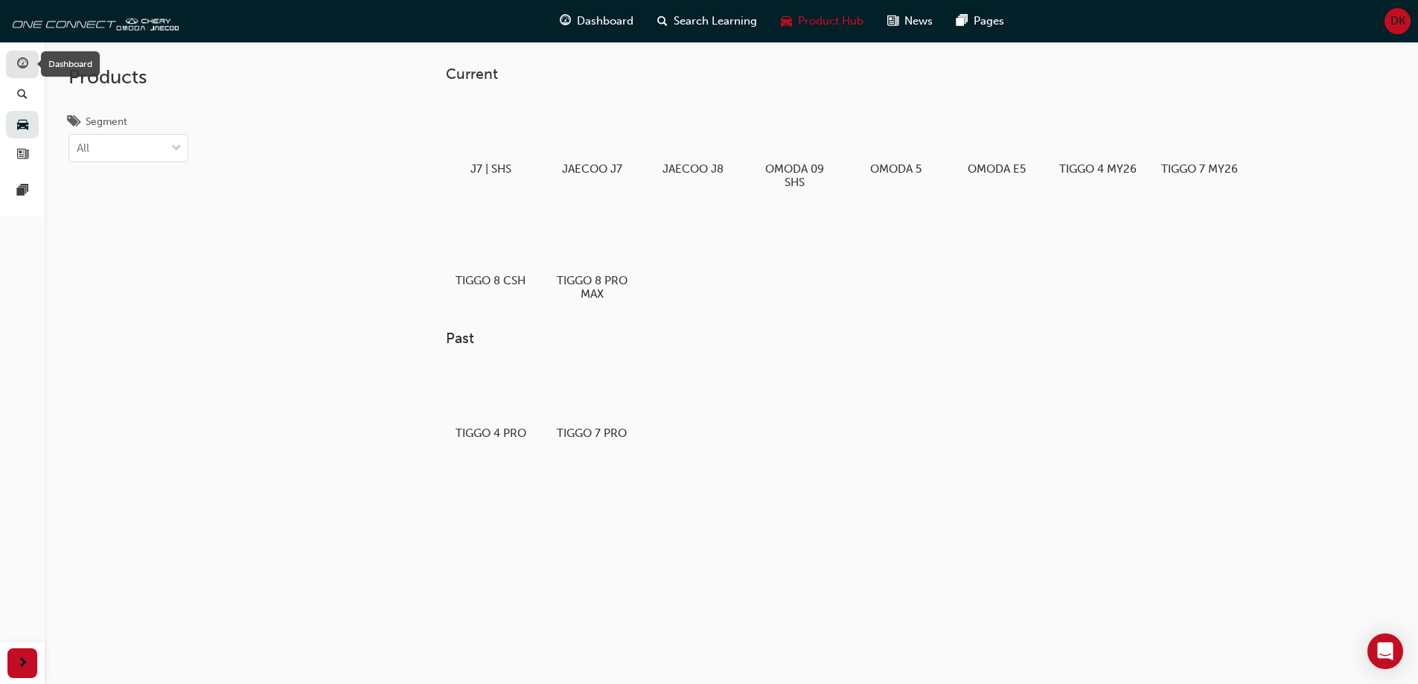
click at [20, 62] on span "guage-icon" at bounding box center [22, 64] width 11 height 13
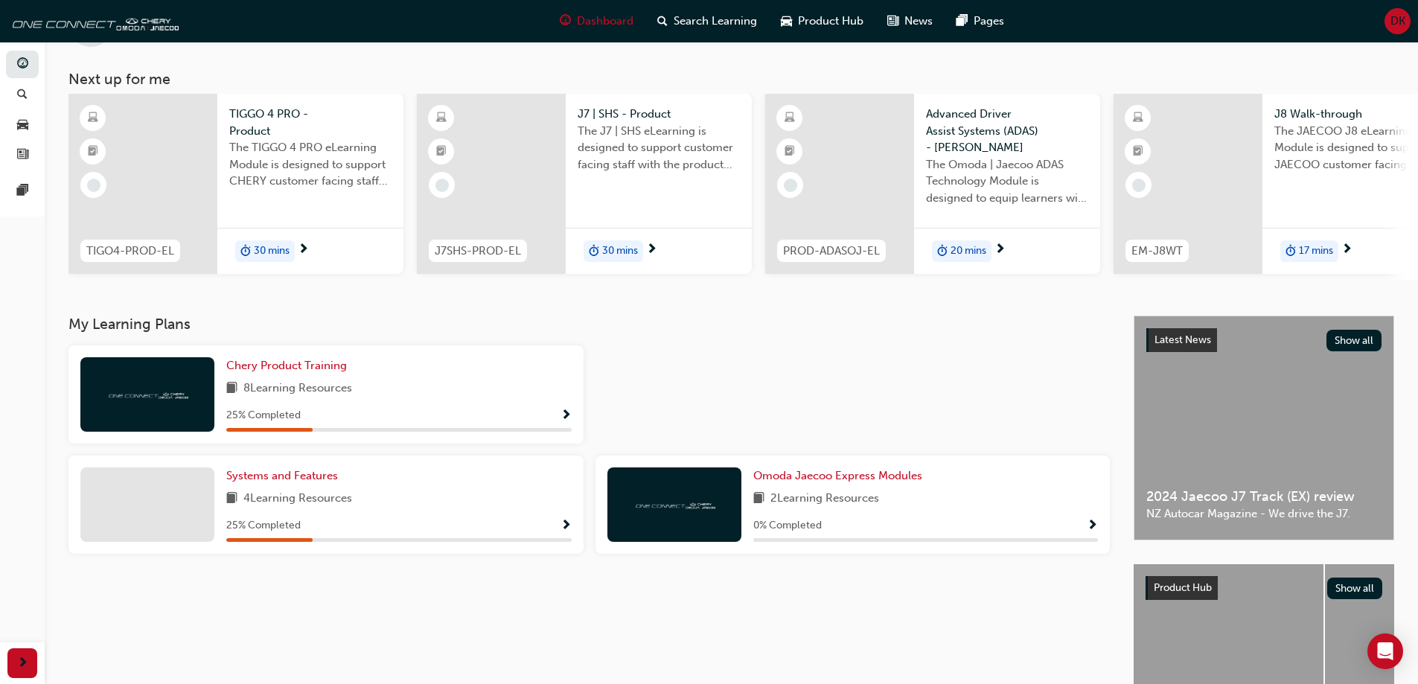
scroll to position [74, 0]
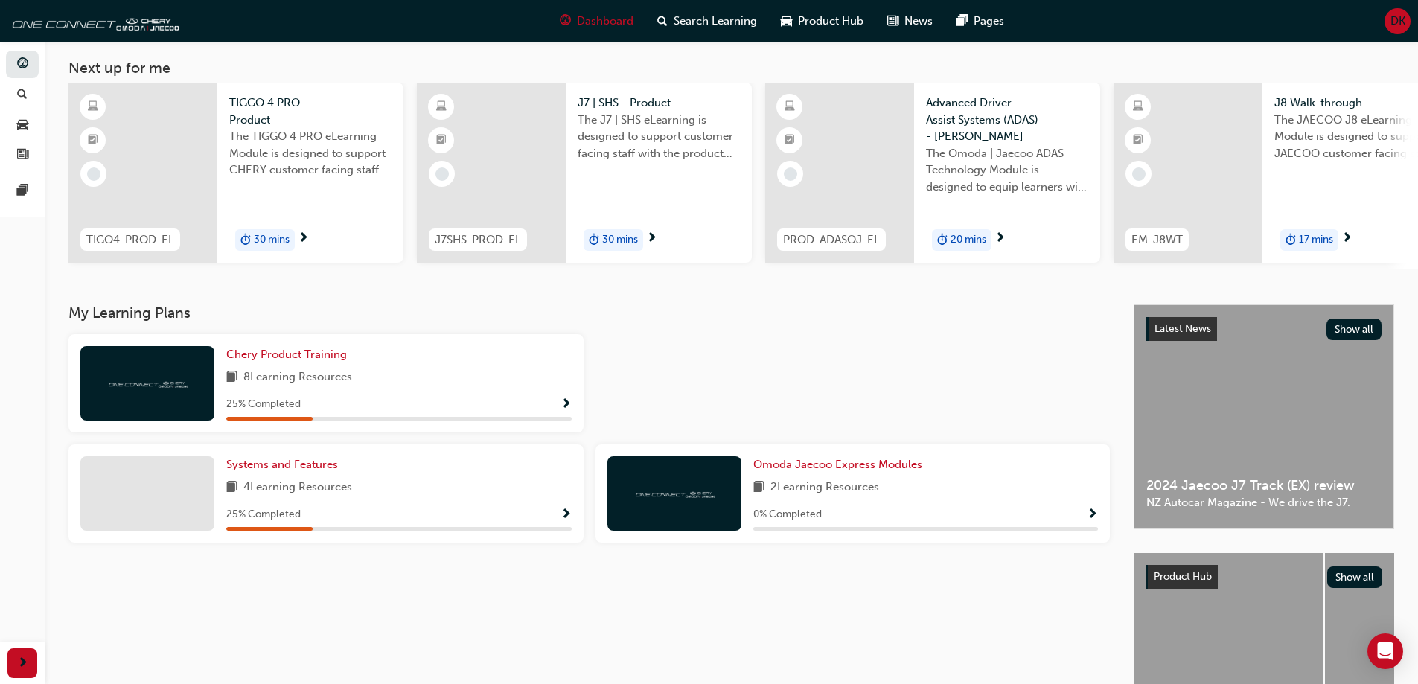
click at [560, 411] on span "Show Progress" at bounding box center [565, 404] width 11 height 13
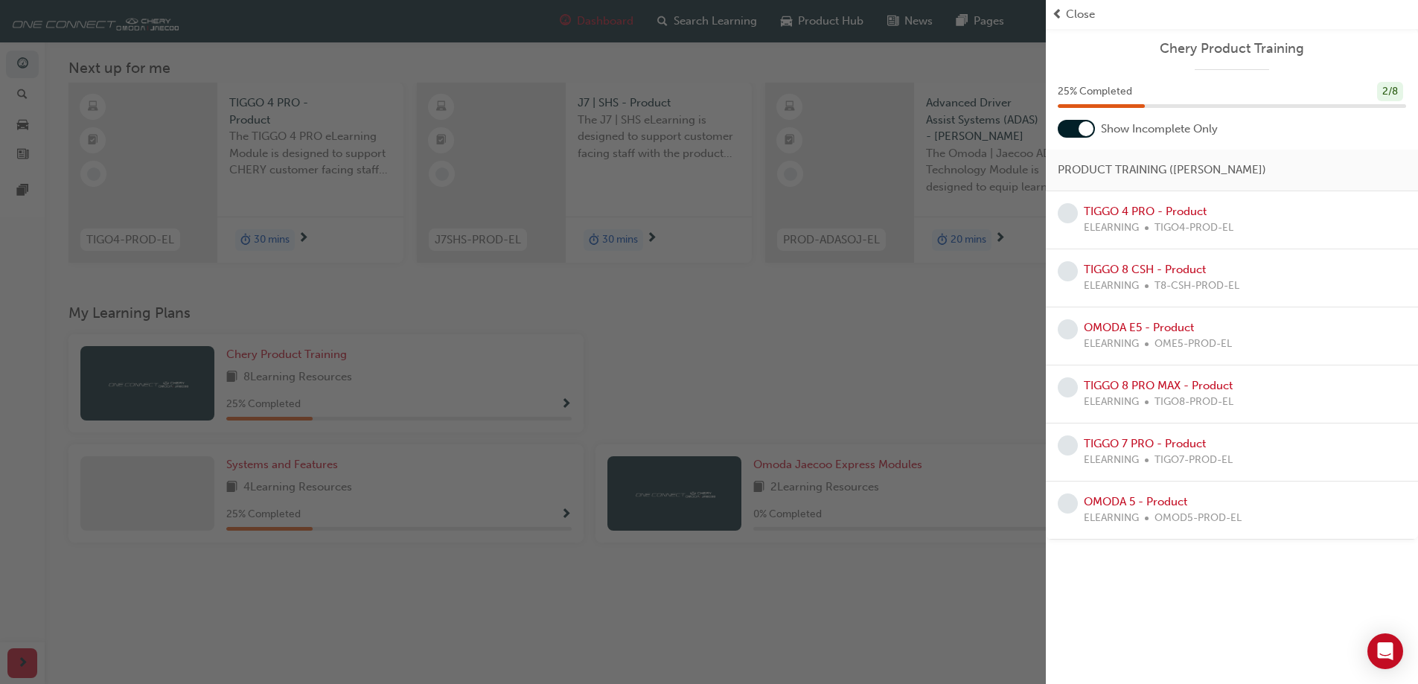
click at [1084, 223] on span "ELEARNING" at bounding box center [1111, 228] width 55 height 17
click at [1085, 133] on div at bounding box center [1086, 128] width 15 height 15
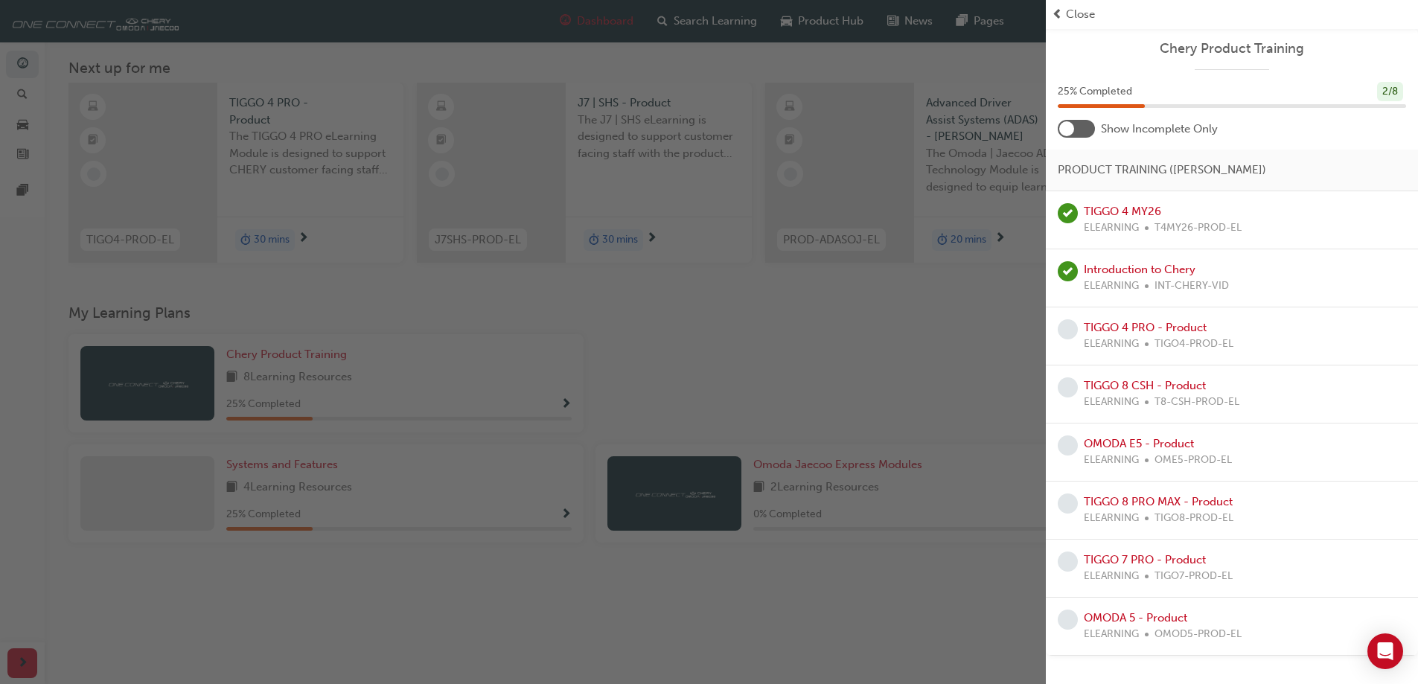
click at [1083, 132] on div at bounding box center [1076, 129] width 37 height 18
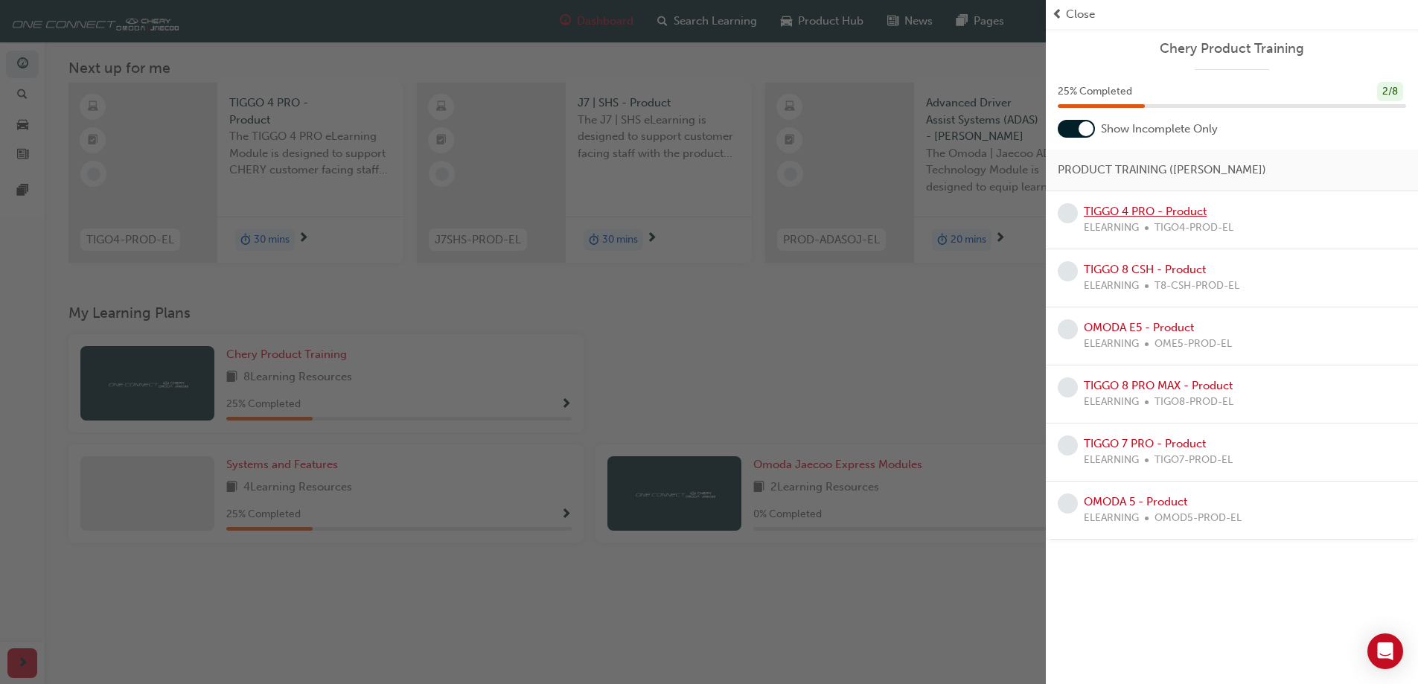
click at [1179, 208] on link "TIGGO 4 PRO - Product" at bounding box center [1145, 211] width 123 height 13
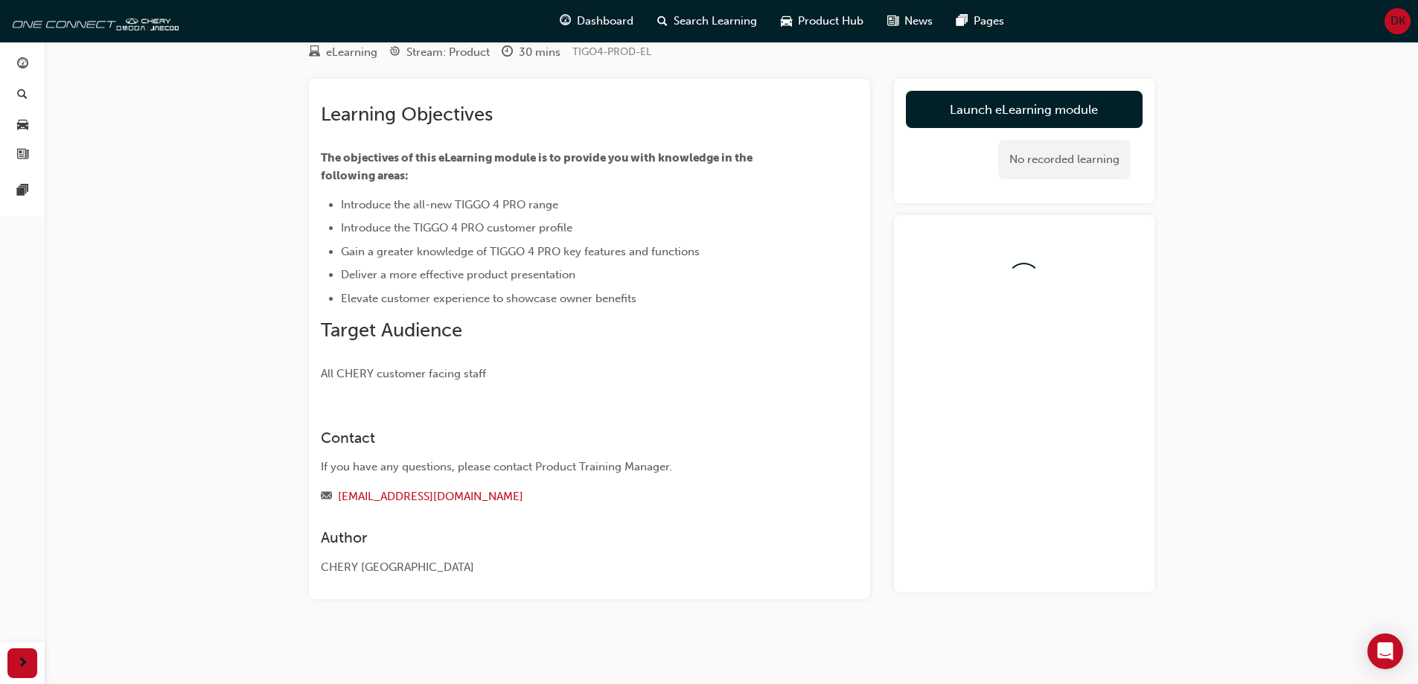
scroll to position [74, 0]
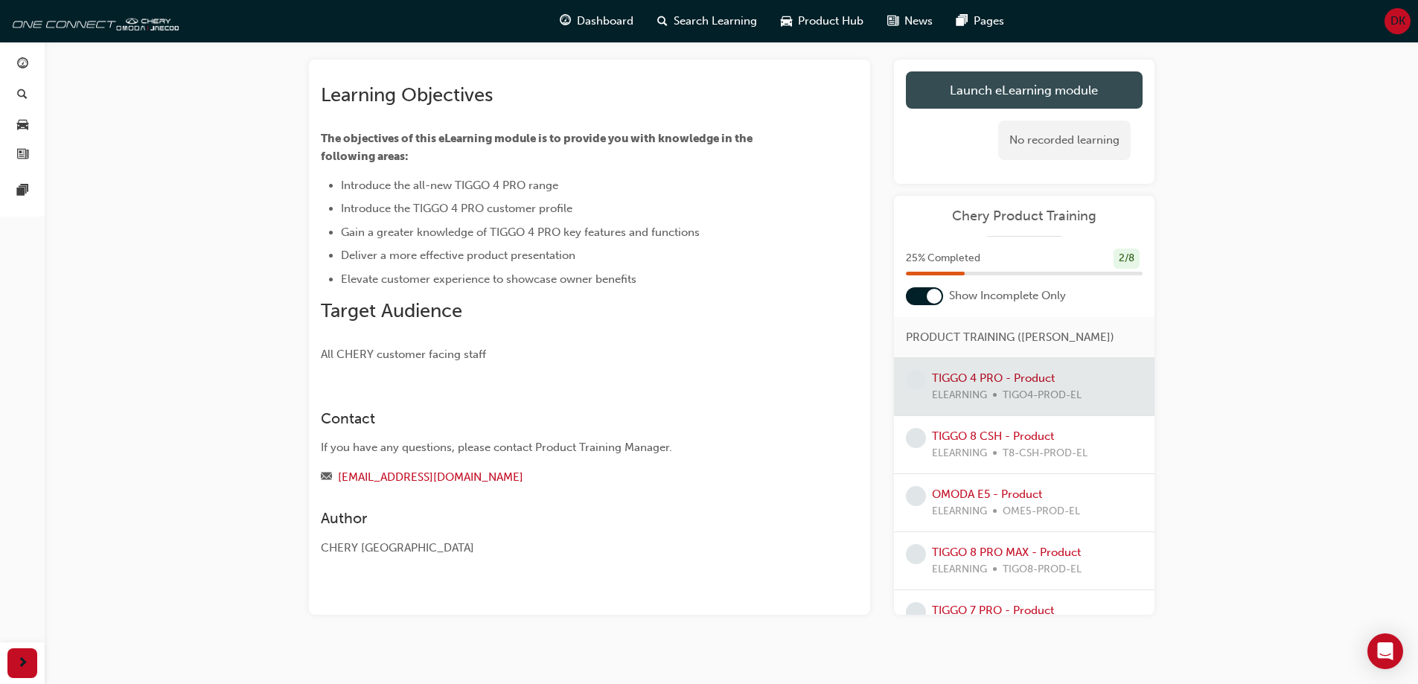
click at [1030, 85] on link "Launch eLearning module" at bounding box center [1024, 89] width 237 height 37
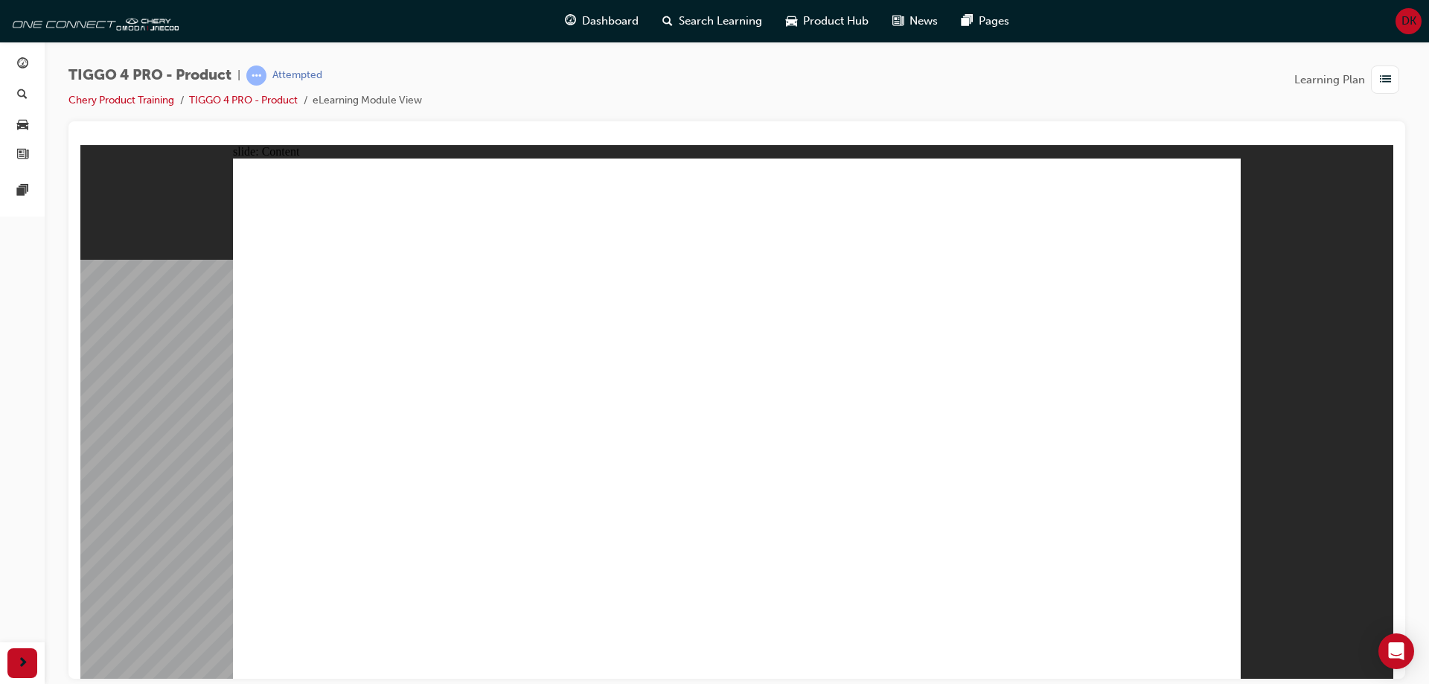
drag, startPoint x: 351, startPoint y: 379, endPoint x: 380, endPoint y: 415, distance: 46.6
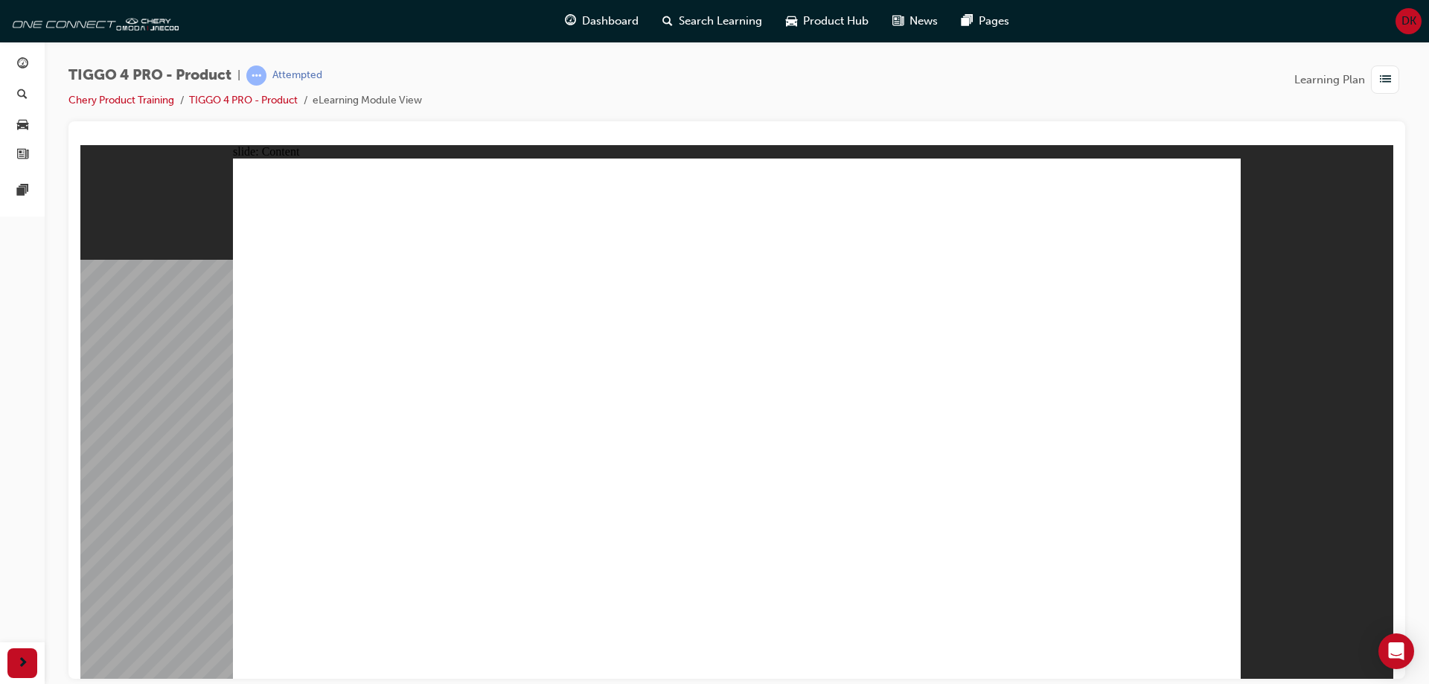
drag, startPoint x: 733, startPoint y: 428, endPoint x: 745, endPoint y: 428, distance: 11.9
drag, startPoint x: 902, startPoint y: 433, endPoint x: 1024, endPoint y: 417, distance: 123.2
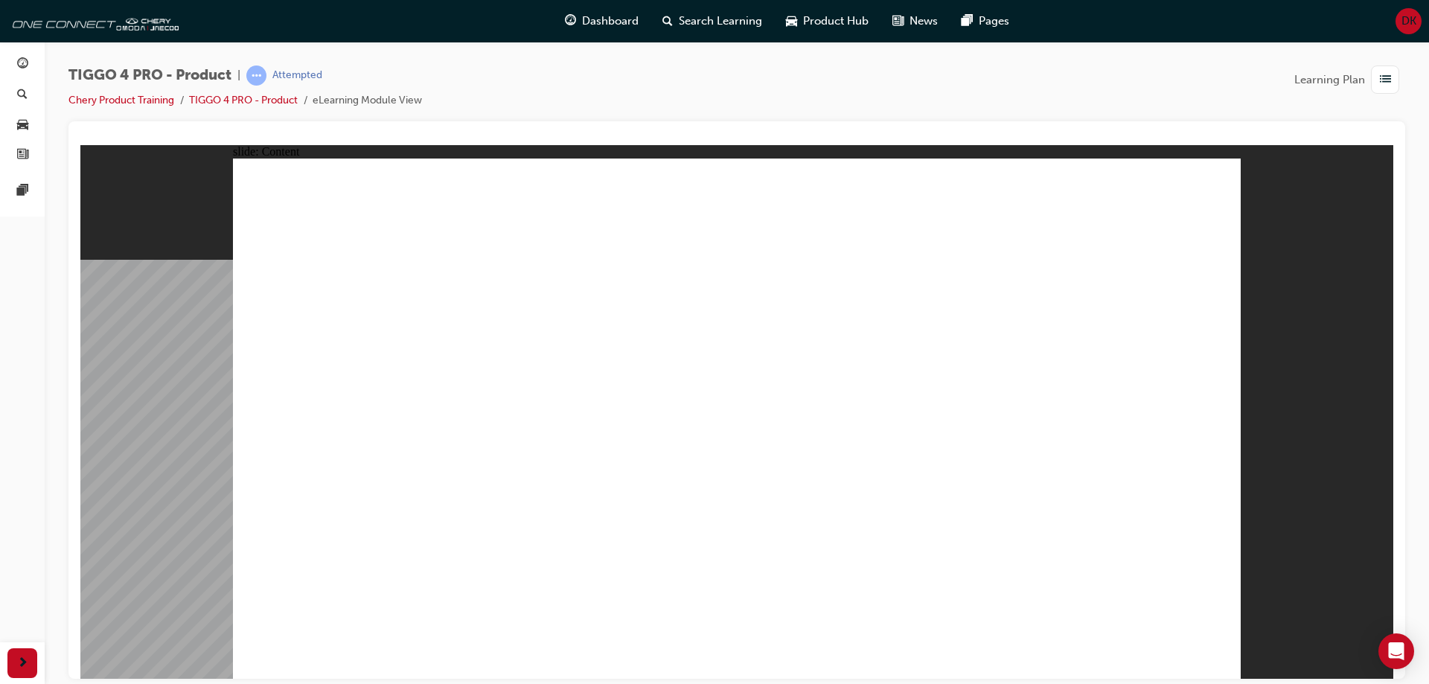
drag, startPoint x: 529, startPoint y: 448, endPoint x: 555, endPoint y: 456, distance: 26.4
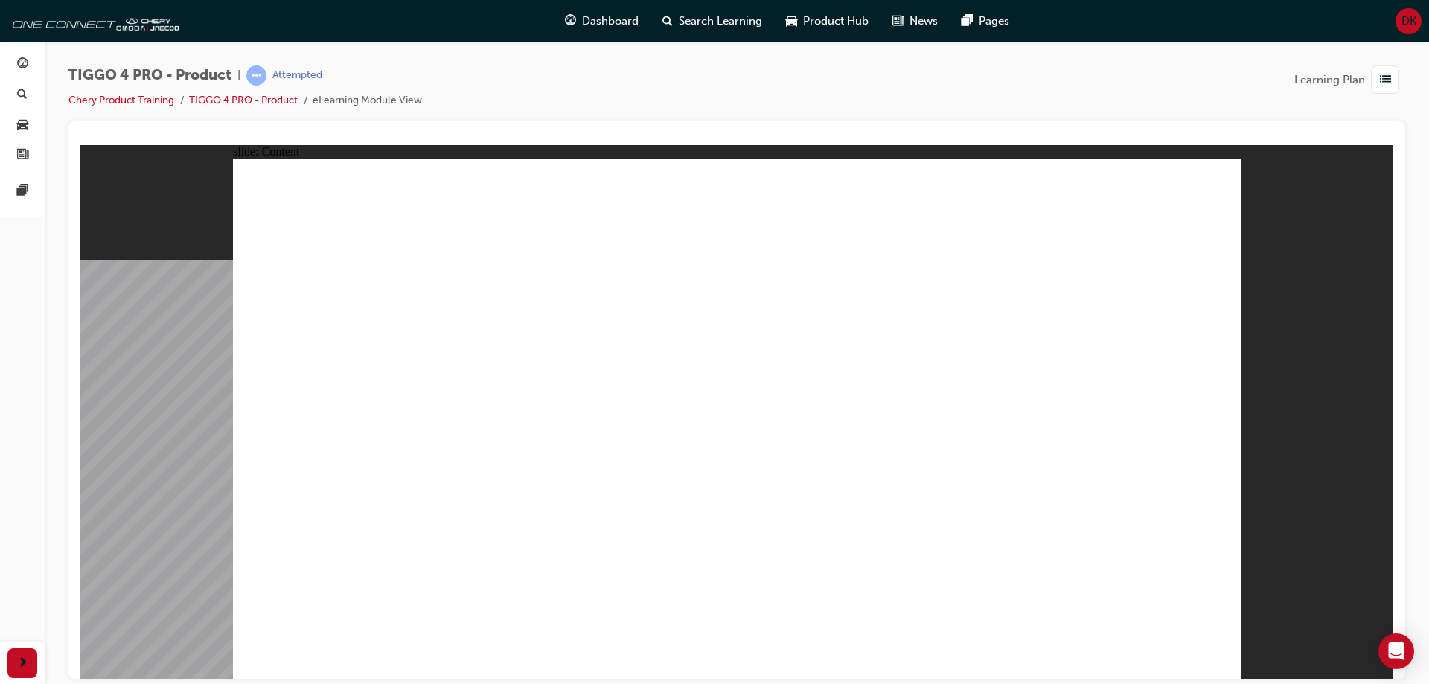
drag, startPoint x: 652, startPoint y: 432, endPoint x: 663, endPoint y: 438, distance: 12.3
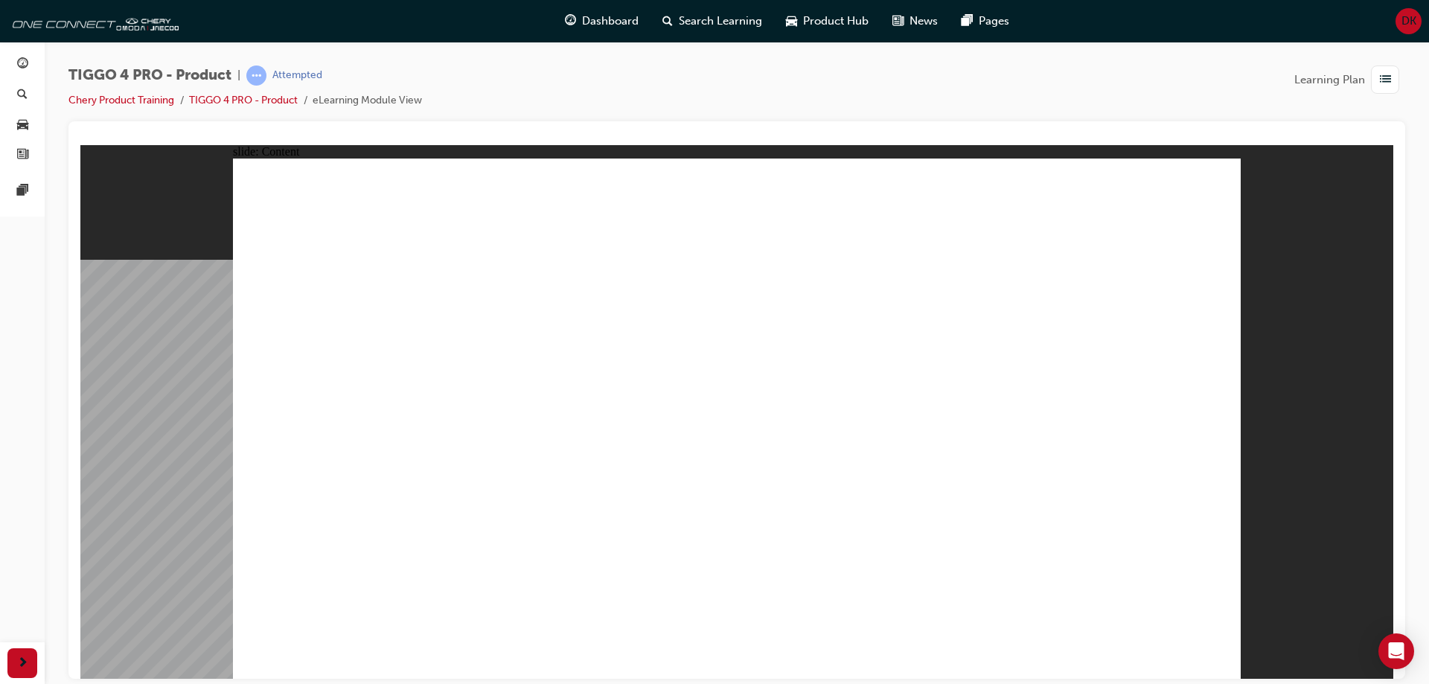
drag, startPoint x: 438, startPoint y: 427, endPoint x: 516, endPoint y: 447, distance: 79.8
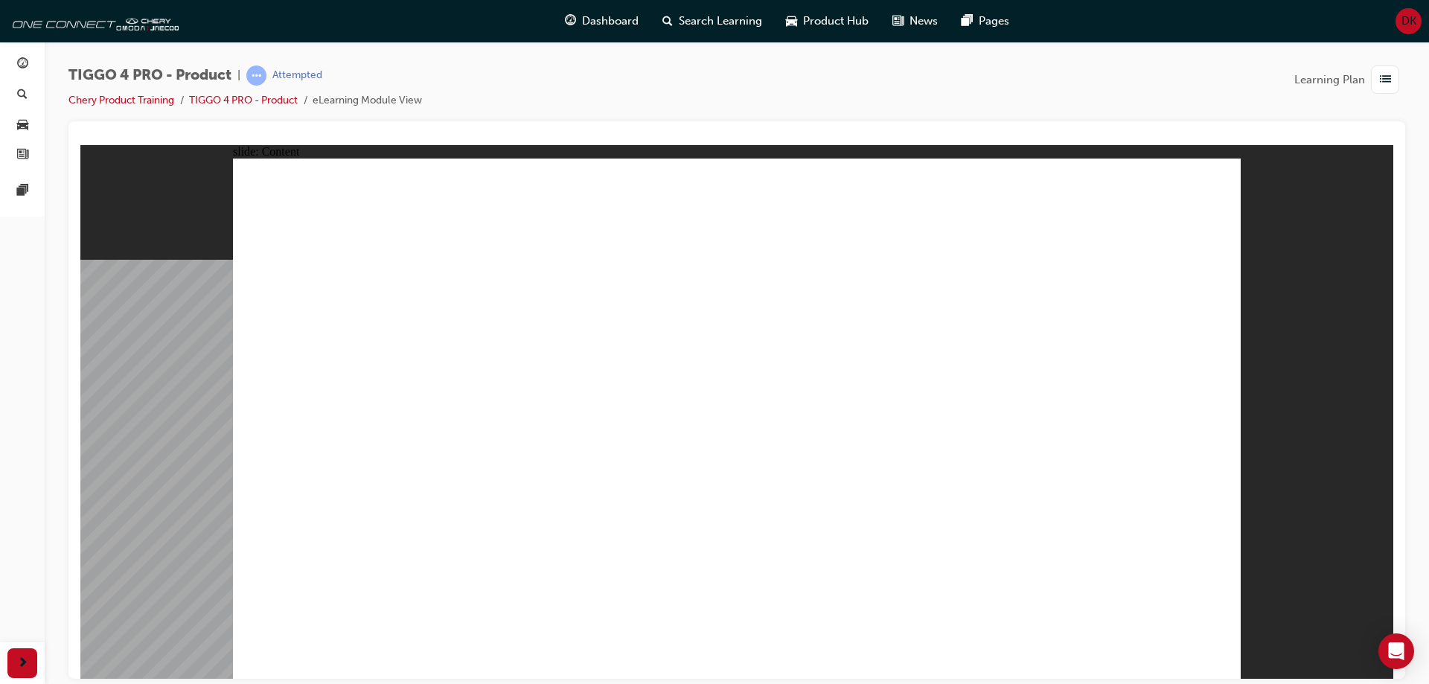
drag, startPoint x: 1018, startPoint y: 498, endPoint x: 1078, endPoint y: 572, distance: 95.2
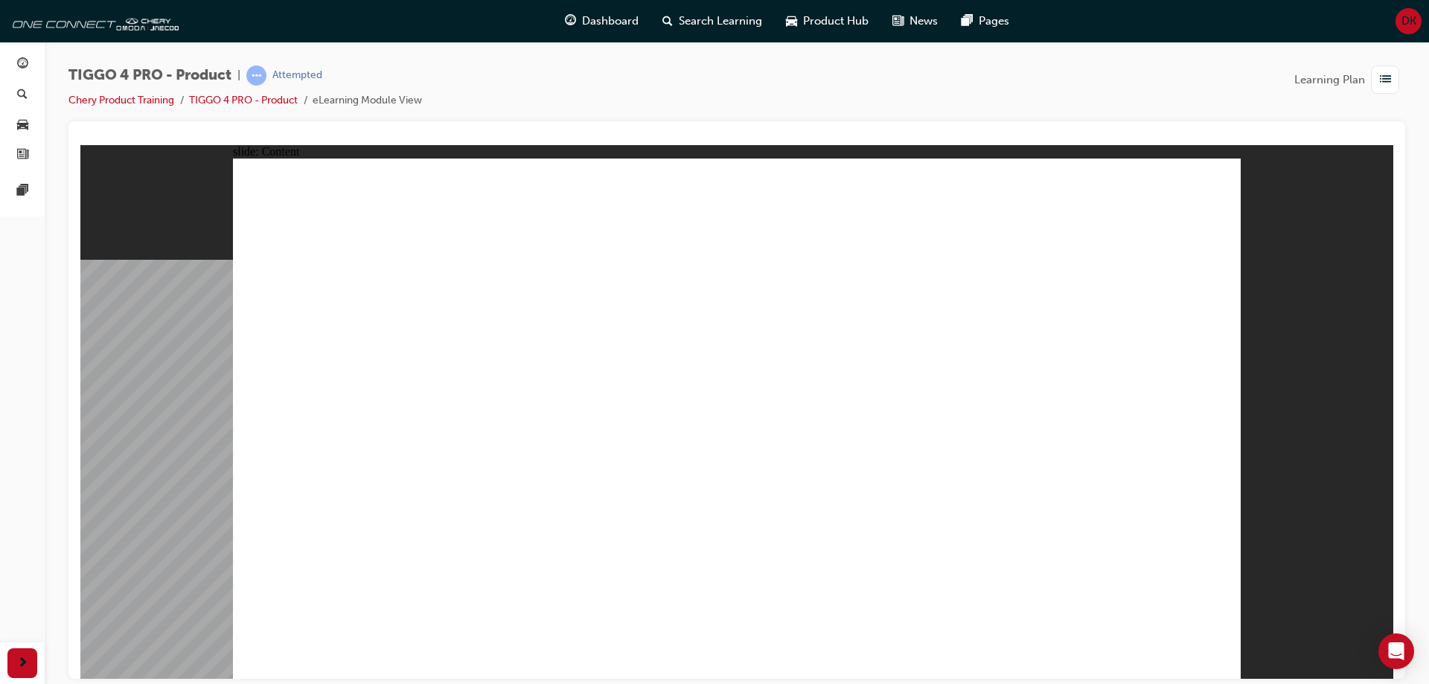
drag, startPoint x: 422, startPoint y: 461, endPoint x: 442, endPoint y: 464, distance: 20.2
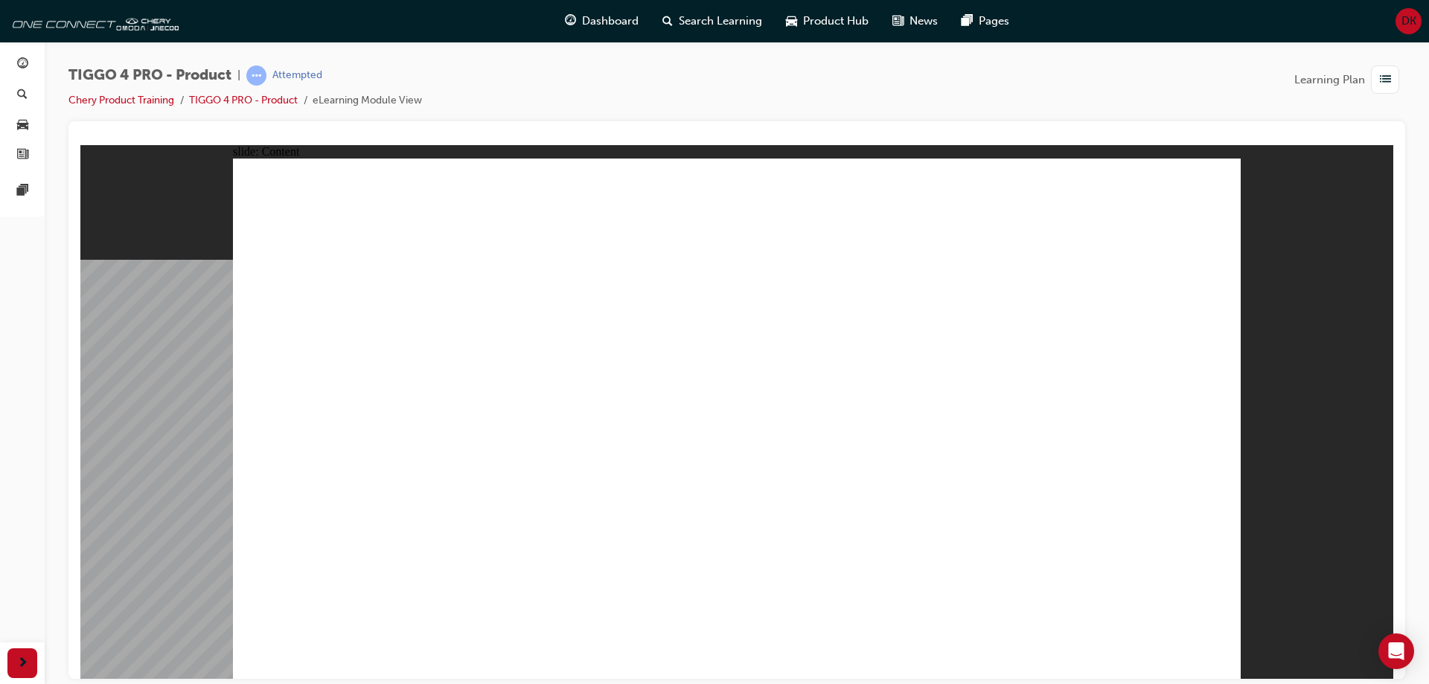
drag, startPoint x: 601, startPoint y: 542, endPoint x: 592, endPoint y: 545, distance: 9.4
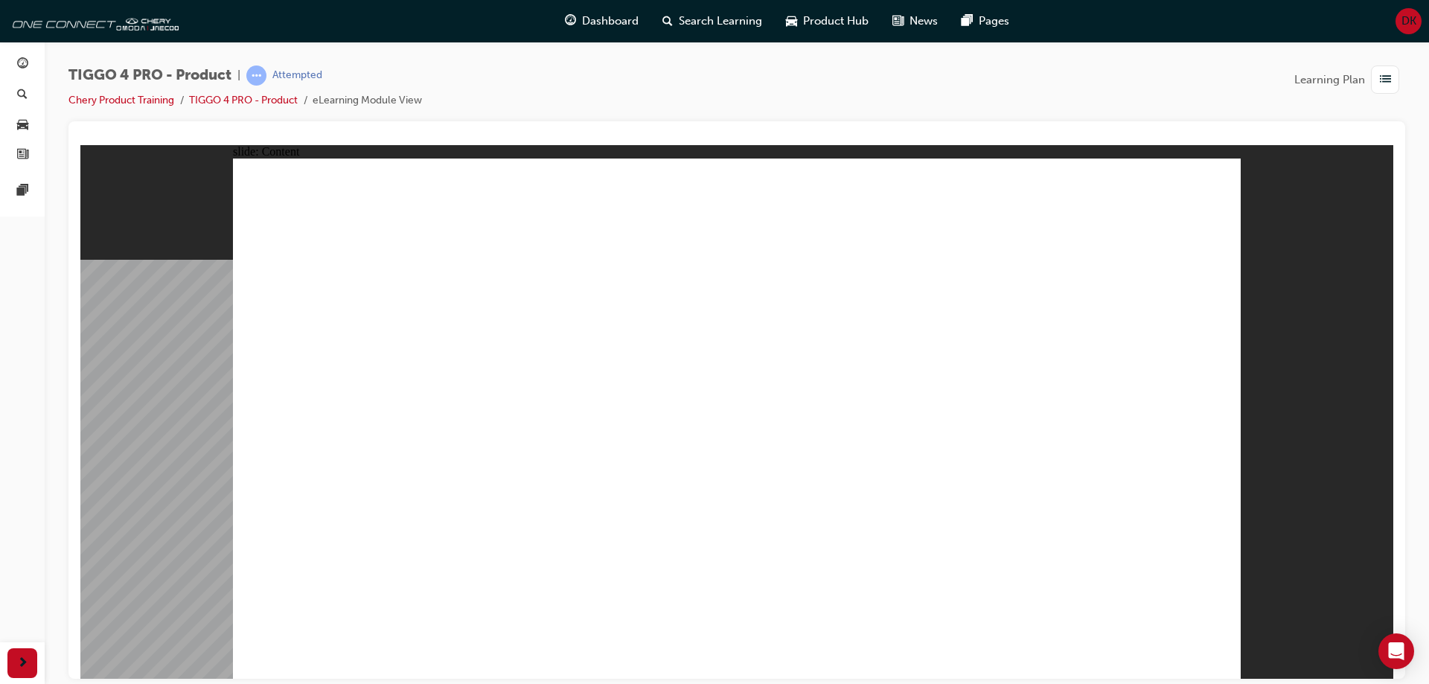
drag, startPoint x: 1024, startPoint y: 590, endPoint x: 761, endPoint y: 552, distance: 266.2
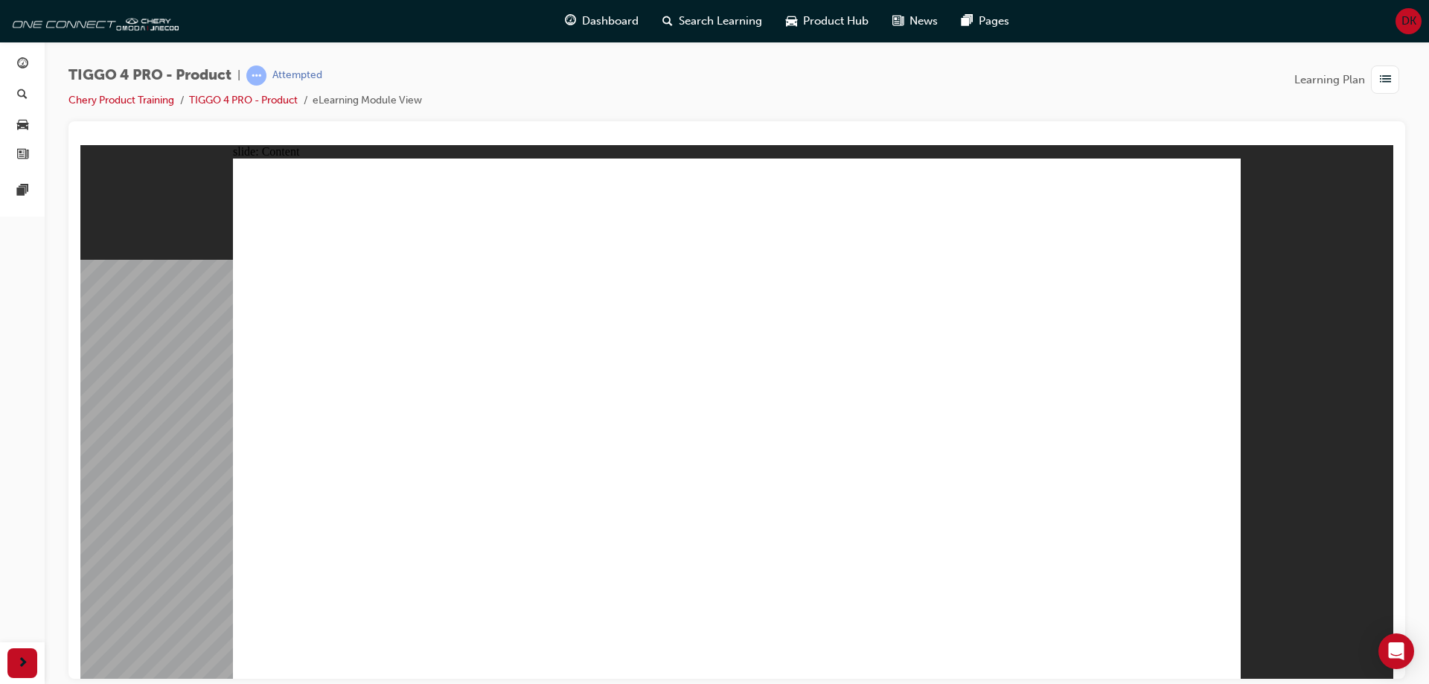
drag, startPoint x: 747, startPoint y: 374, endPoint x: 758, endPoint y: 383, distance: 13.8
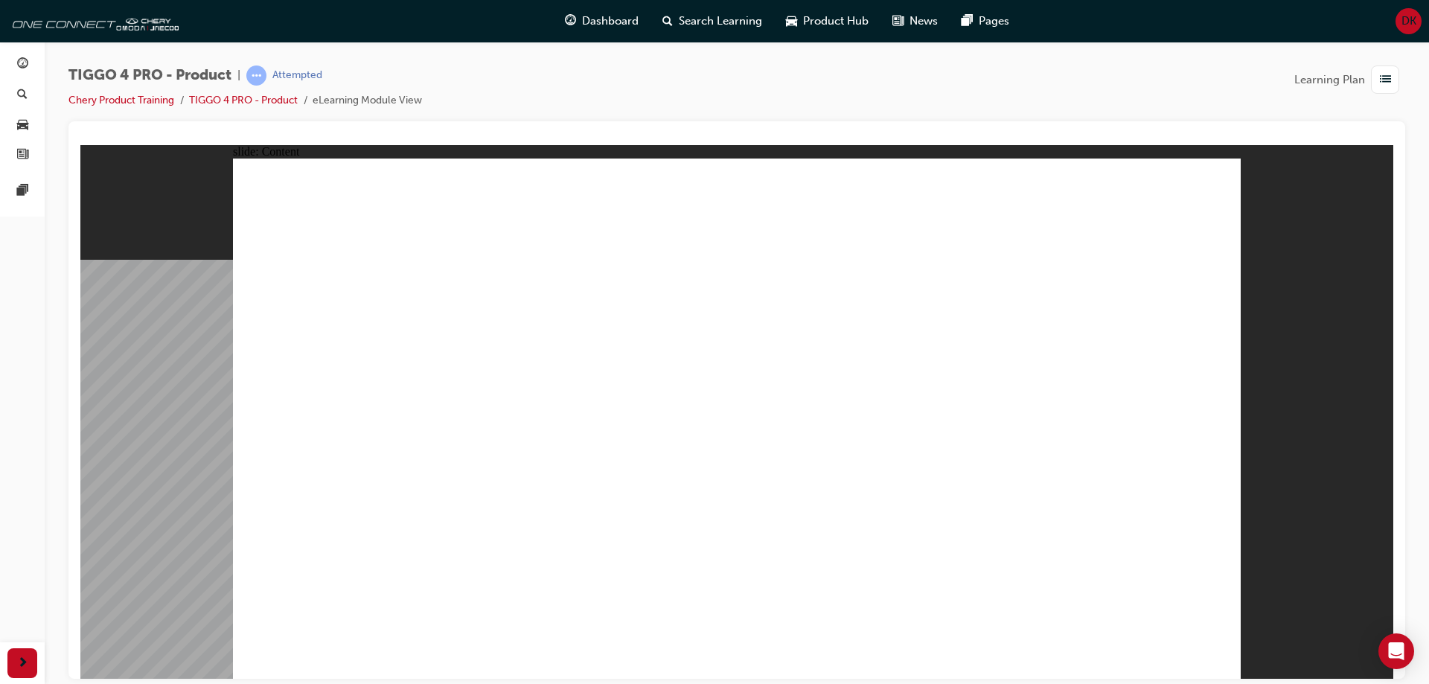
click at [226, 97] on link "TIGGO 4 PRO - Product" at bounding box center [243, 100] width 109 height 13
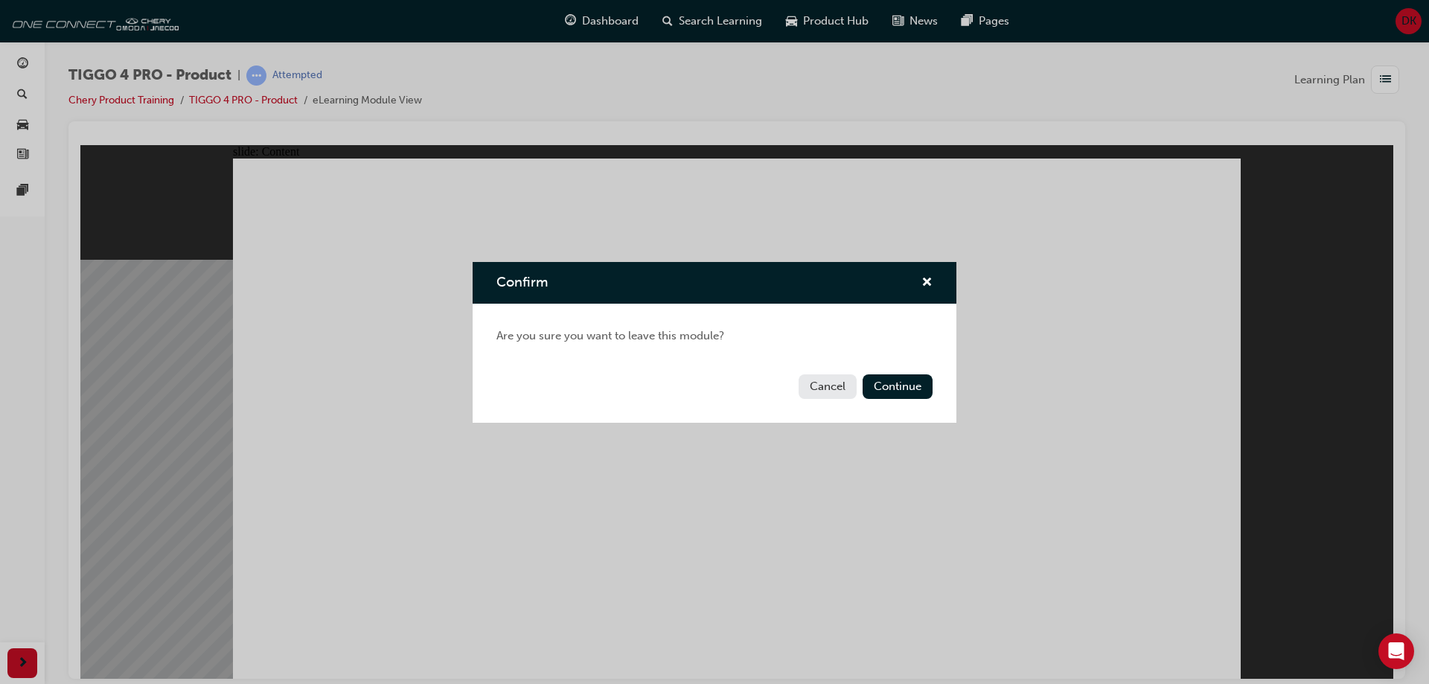
click at [814, 386] on button "Cancel" at bounding box center [828, 386] width 58 height 25
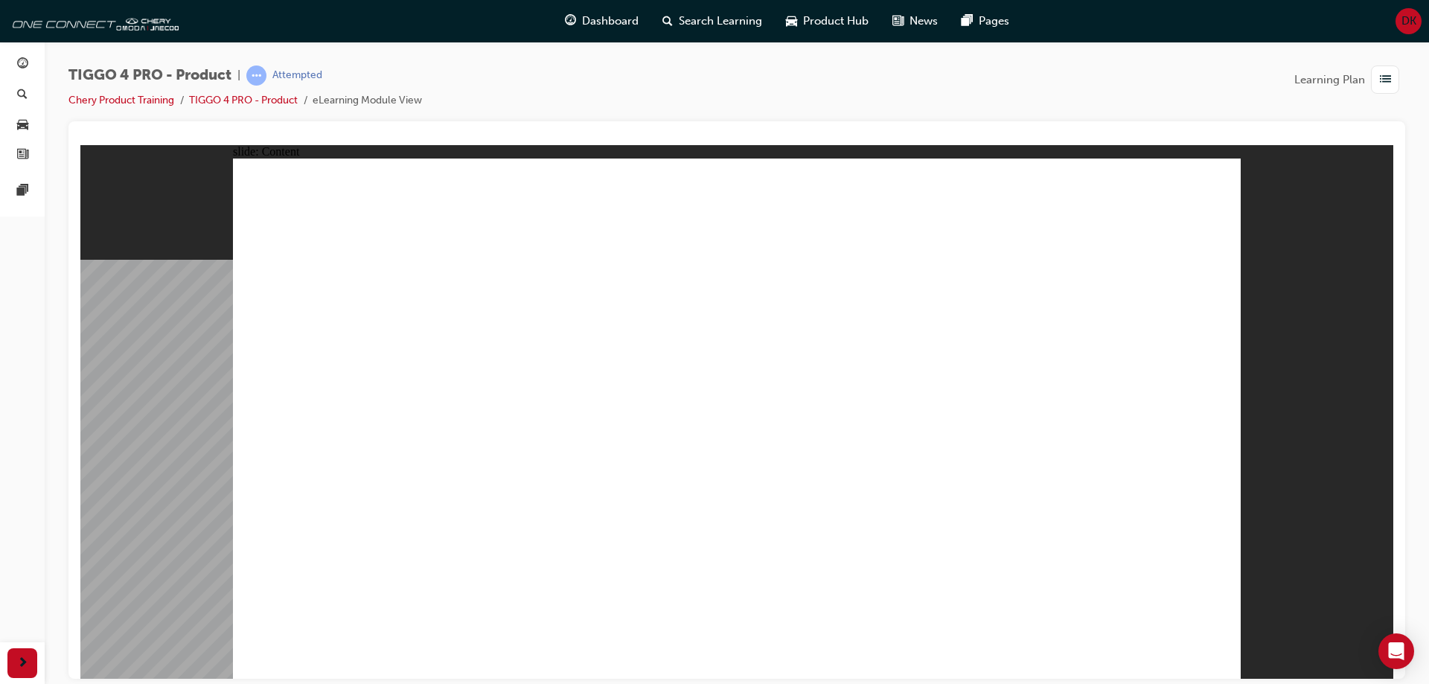
drag, startPoint x: 494, startPoint y: 593, endPoint x: 508, endPoint y: 574, distance: 24.0
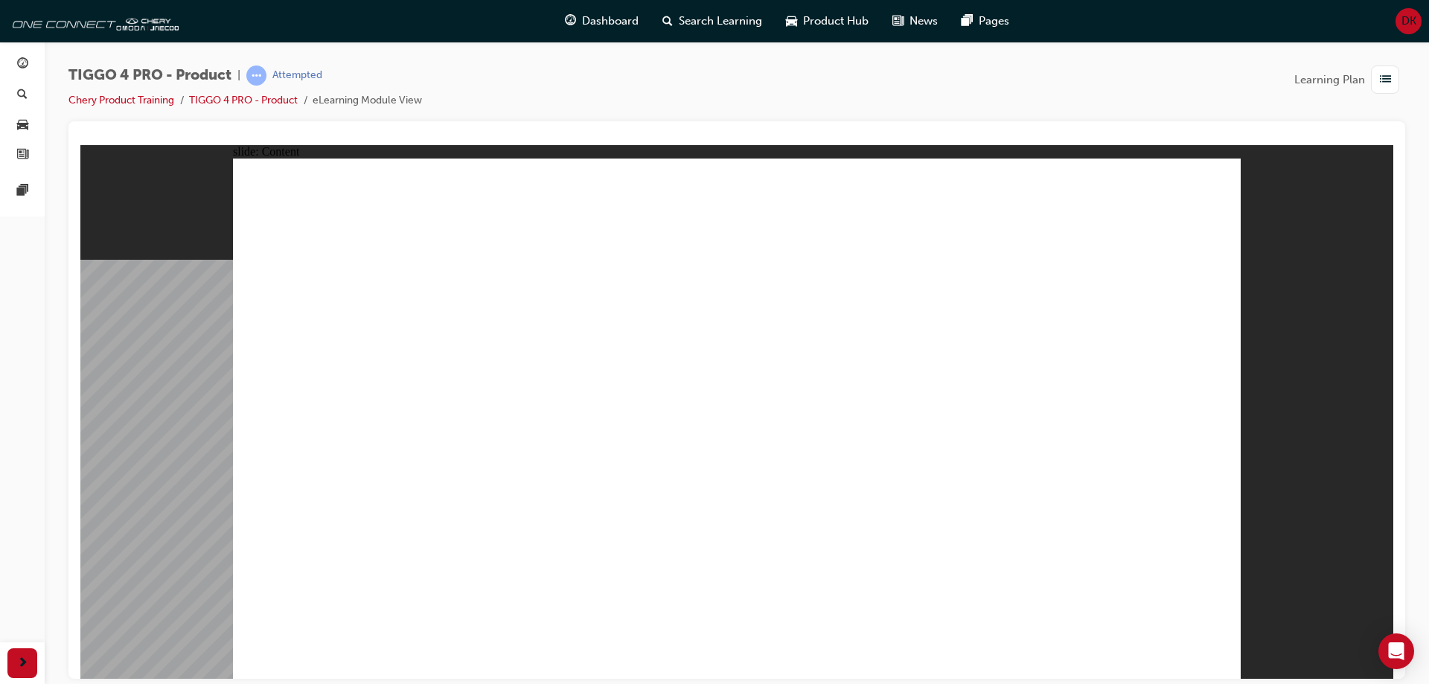
drag, startPoint x: 918, startPoint y: 253, endPoint x: 946, endPoint y: 254, distance: 28.3
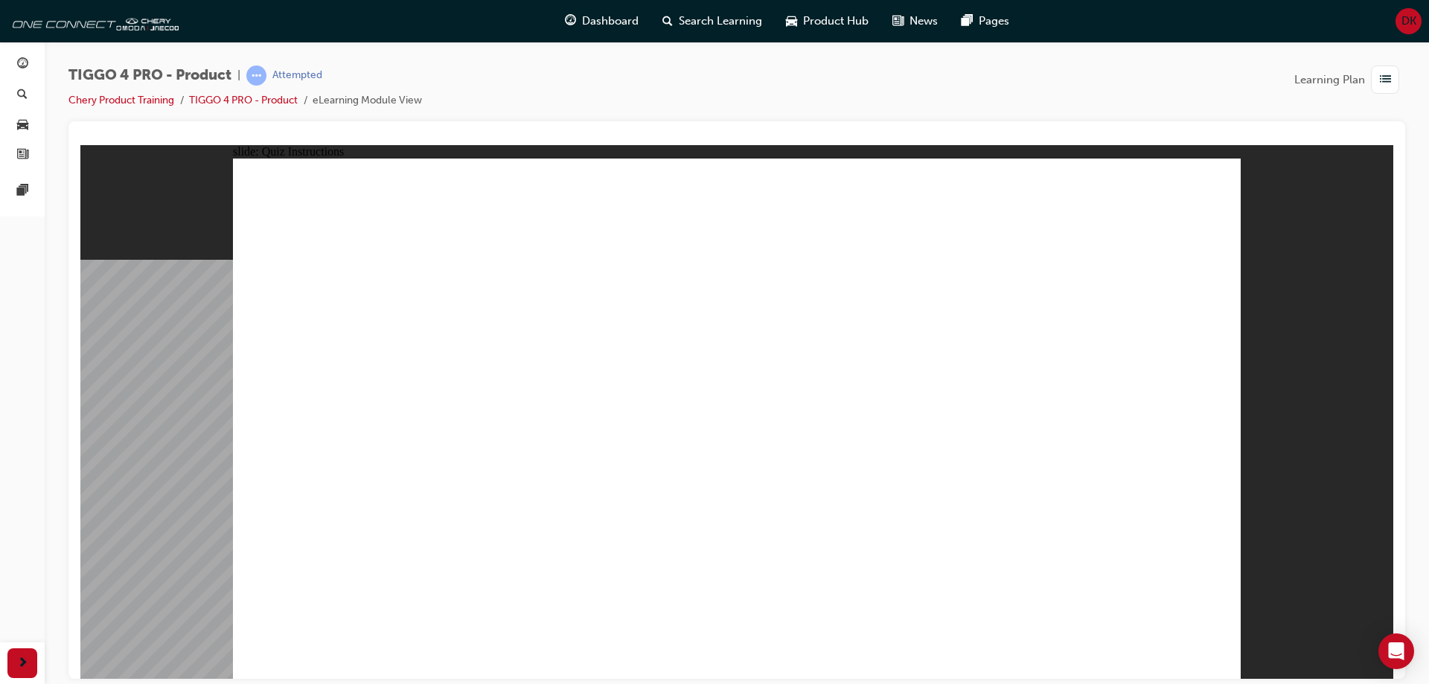
radio input "true"
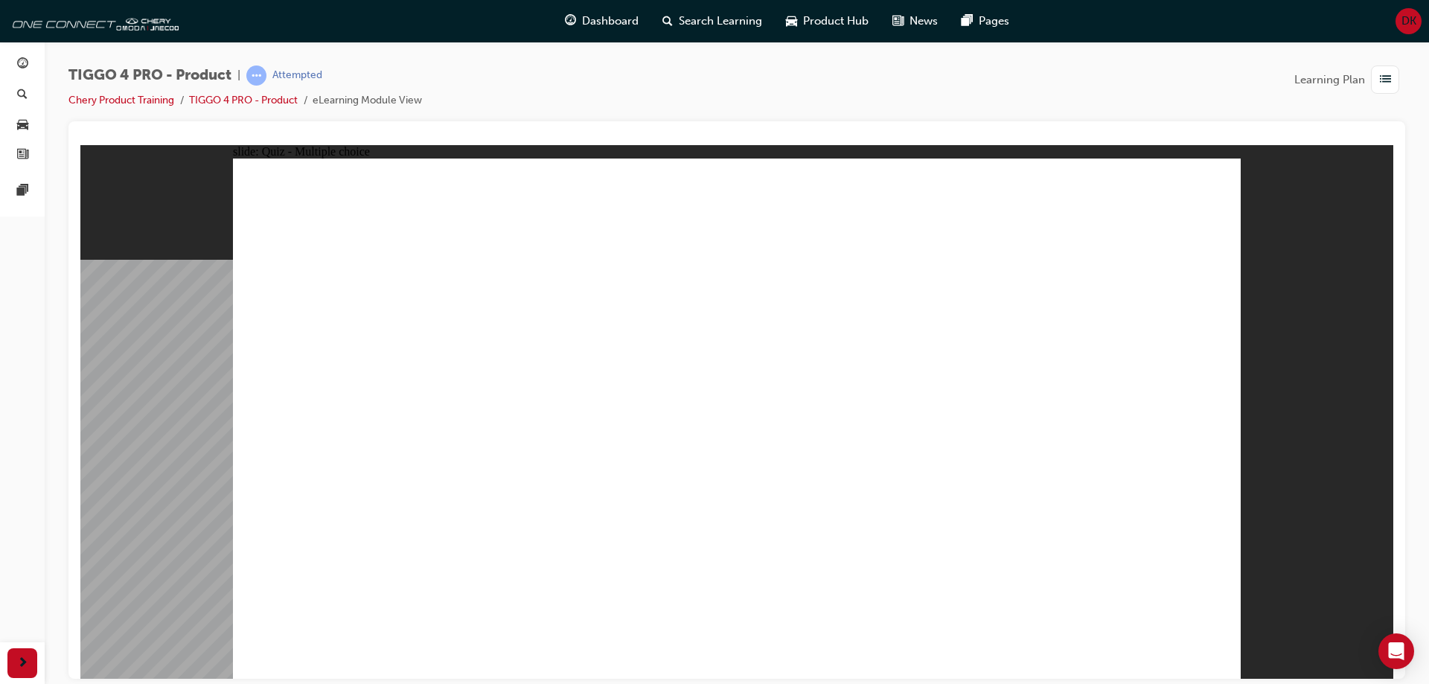
drag, startPoint x: 1108, startPoint y: 341, endPoint x: 1109, endPoint y: 541, distance: 200.2
drag, startPoint x: 745, startPoint y: 333, endPoint x: 939, endPoint y: 531, distance: 276.9
drag, startPoint x: 911, startPoint y: 334, endPoint x: 324, endPoint y: 536, distance: 621.0
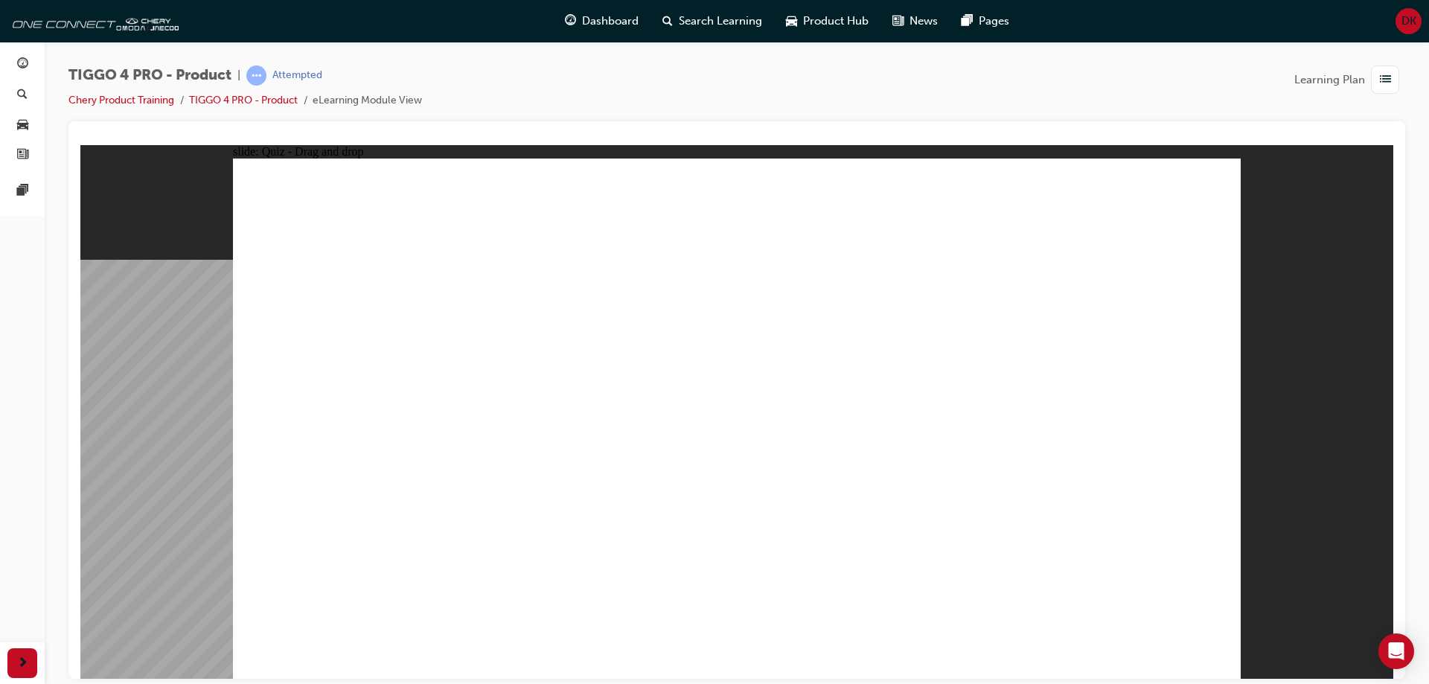
drag, startPoint x: 348, startPoint y: 342, endPoint x: 737, endPoint y: 539, distance: 435.7
drag, startPoint x: 564, startPoint y: 339, endPoint x: 552, endPoint y: 553, distance: 214.7
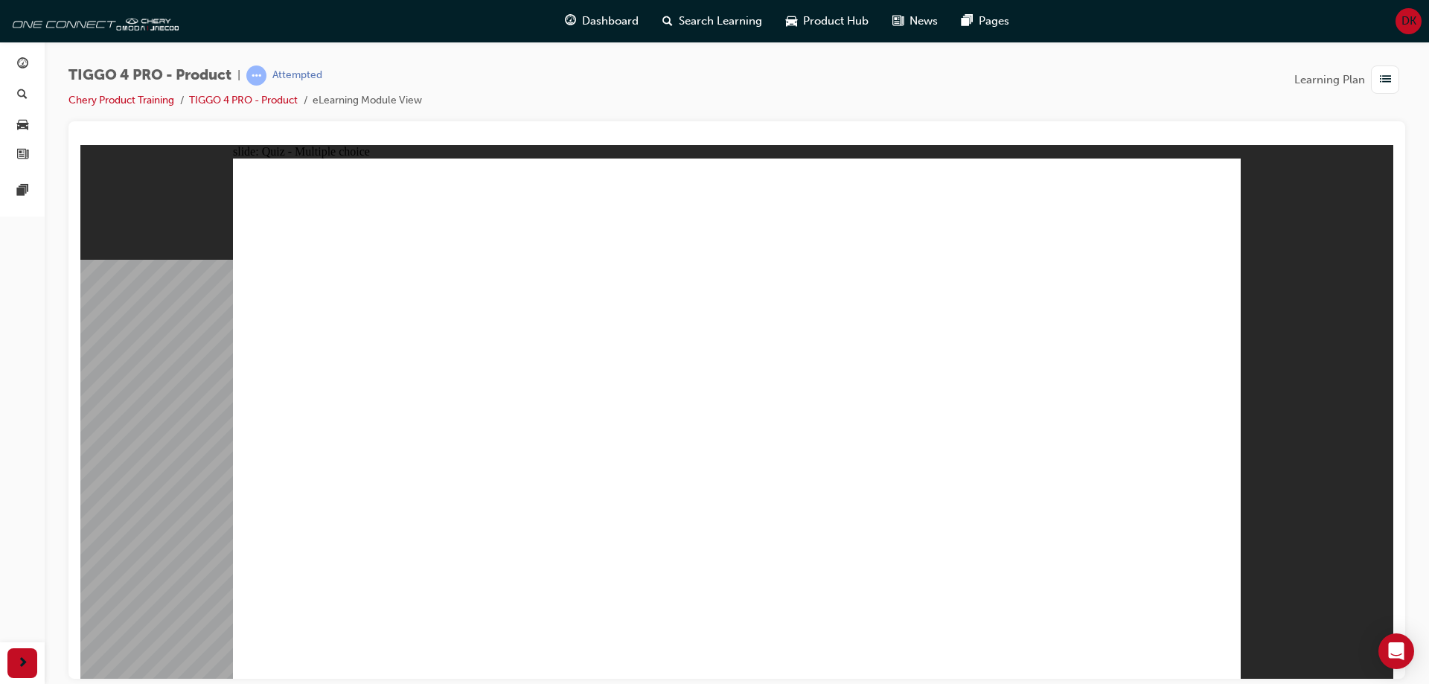
radio input "true"
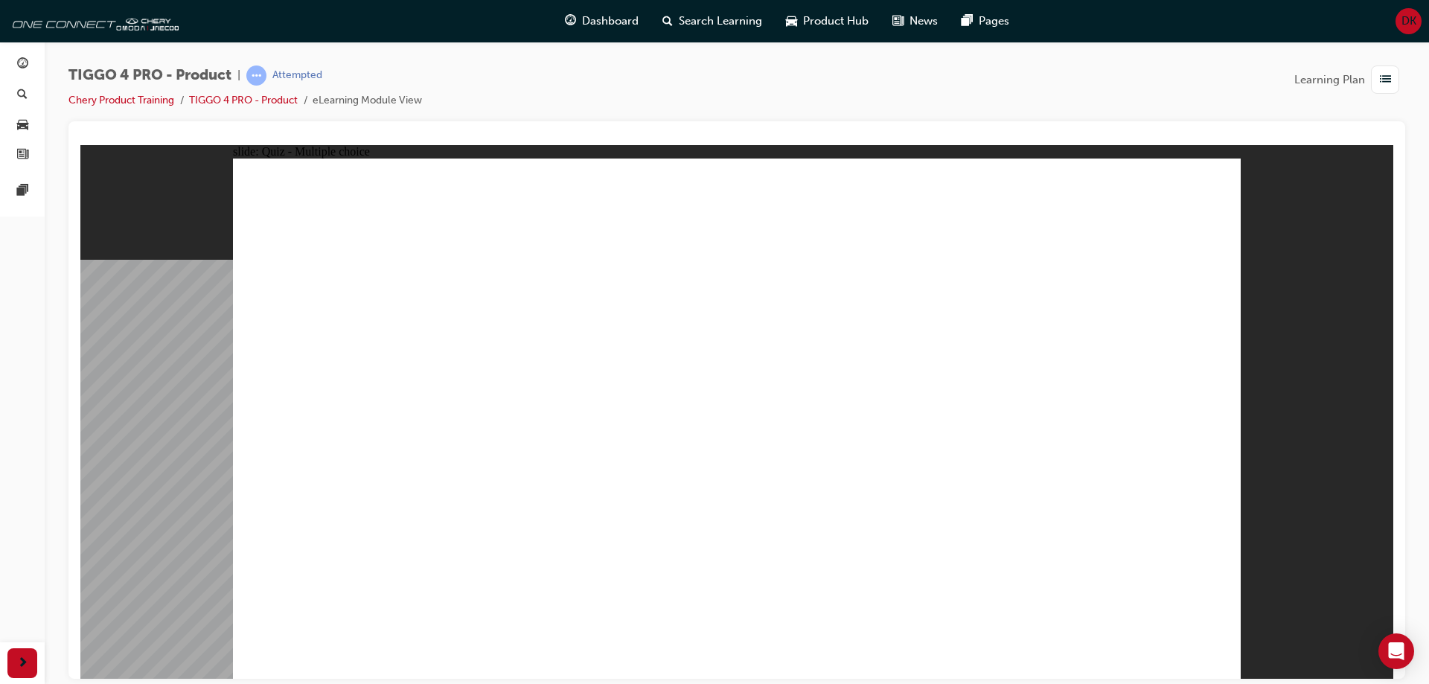
drag, startPoint x: 386, startPoint y: 482, endPoint x: 849, endPoint y: 308, distance: 494.4
drag, startPoint x: 389, startPoint y: 541, endPoint x: 1100, endPoint y: 307, distance: 749.0
drag, startPoint x: 378, startPoint y: 371, endPoint x: 1079, endPoint y: 348, distance: 700.8
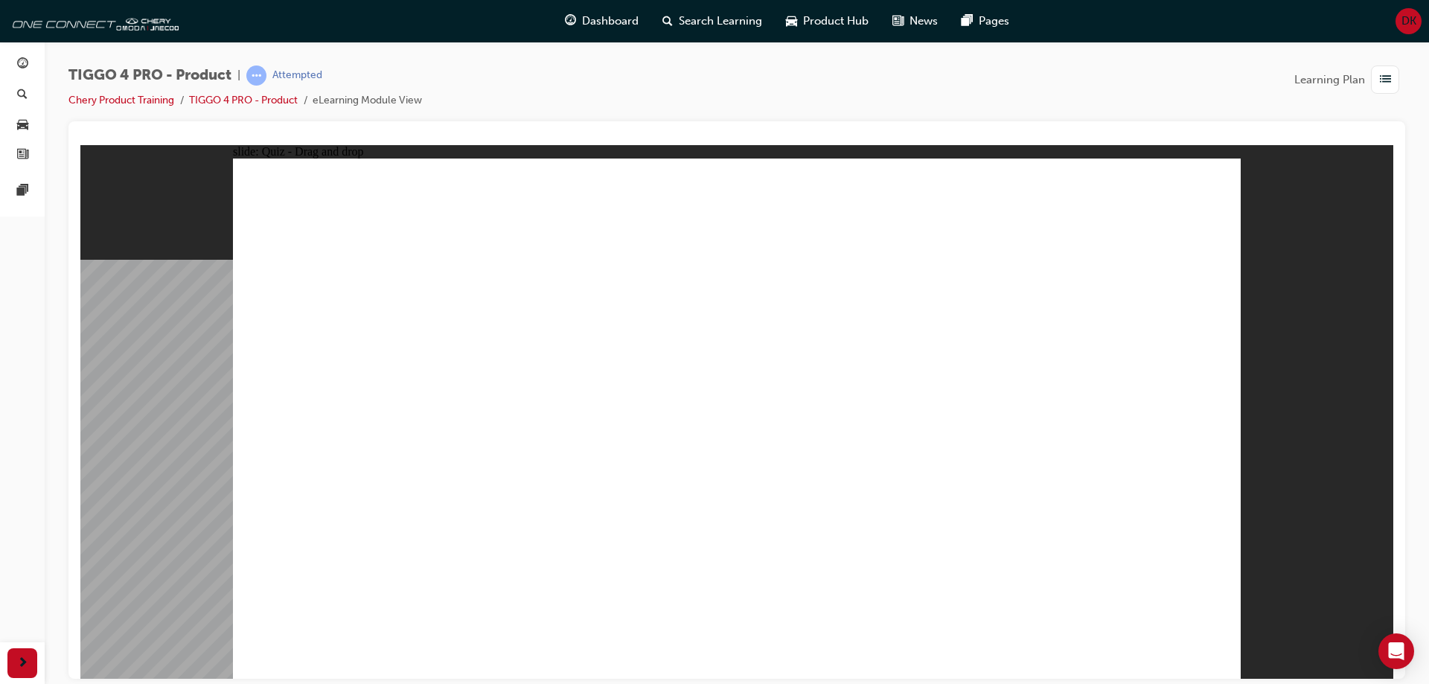
drag, startPoint x: 374, startPoint y: 432, endPoint x: 1072, endPoint y: 382, distance: 699.3
drag, startPoint x: 578, startPoint y: 364, endPoint x: 830, endPoint y: 354, distance: 251.8
drag, startPoint x: 586, startPoint y: 424, endPoint x: 1102, endPoint y: 445, distance: 517.0
drag, startPoint x: 612, startPoint y: 482, endPoint x: 1124, endPoint y: 480, distance: 512.1
drag, startPoint x: 1183, startPoint y: 584, endPoint x: 1182, endPoint y: 594, distance: 10.4
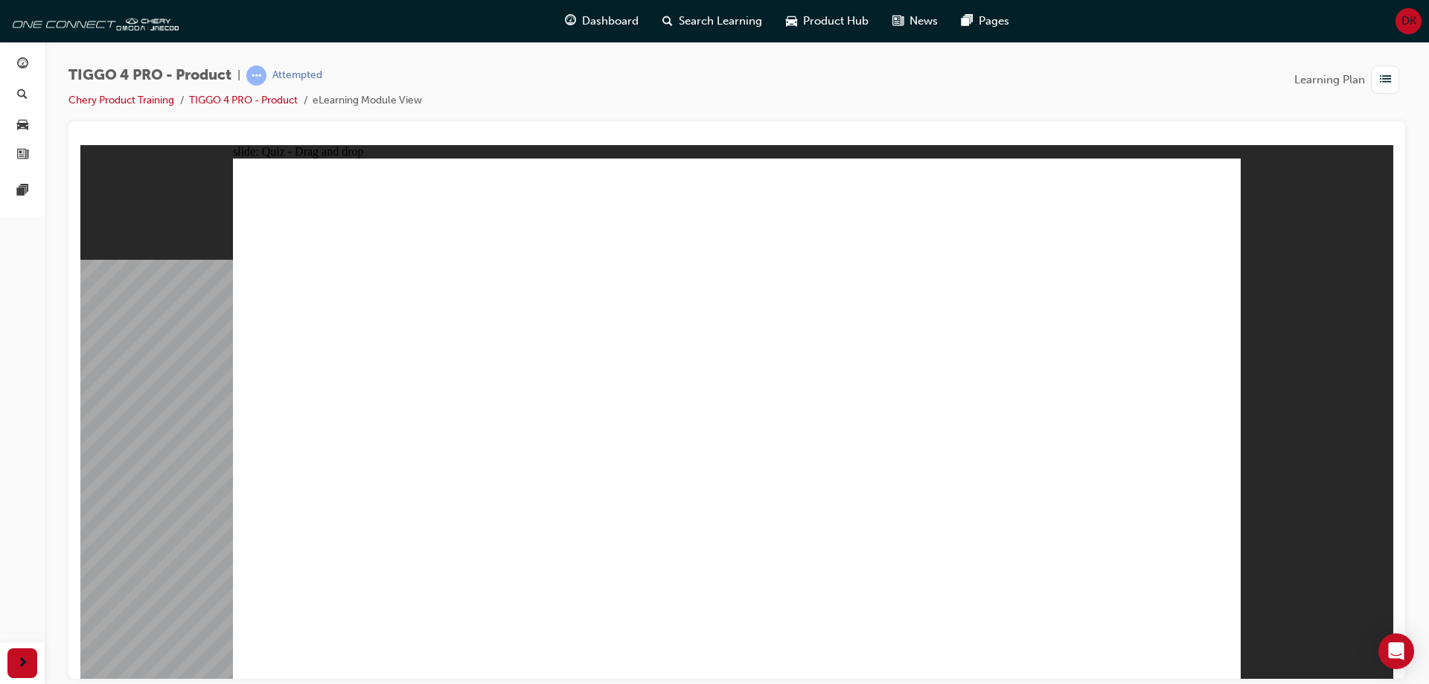
radio input "true"
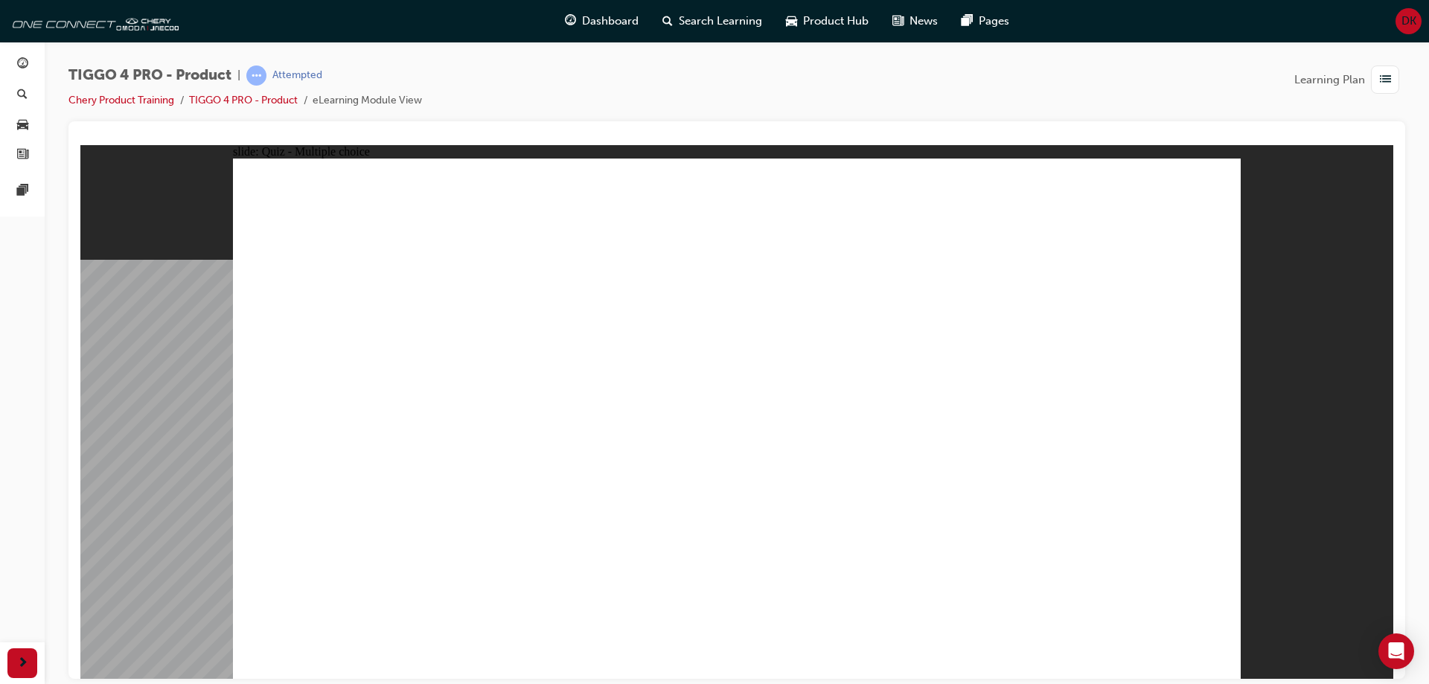
radio input "true"
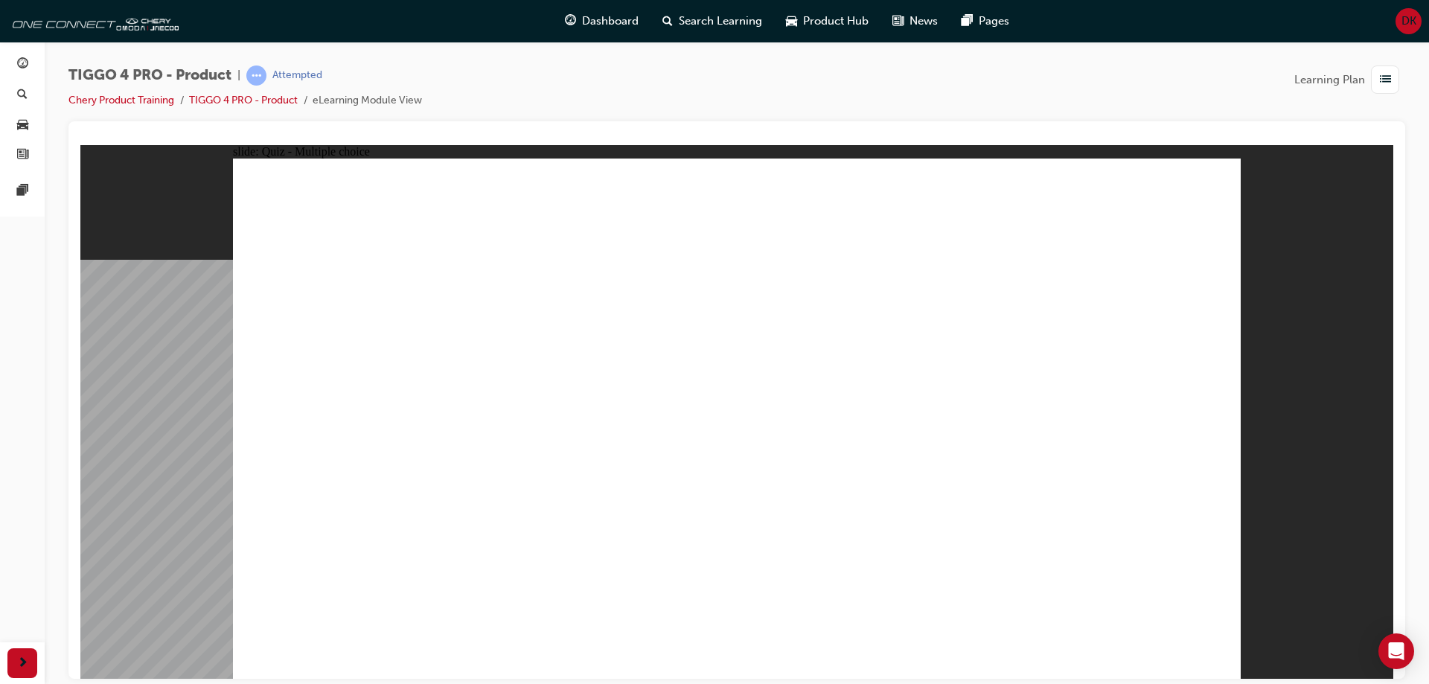
radio input "true"
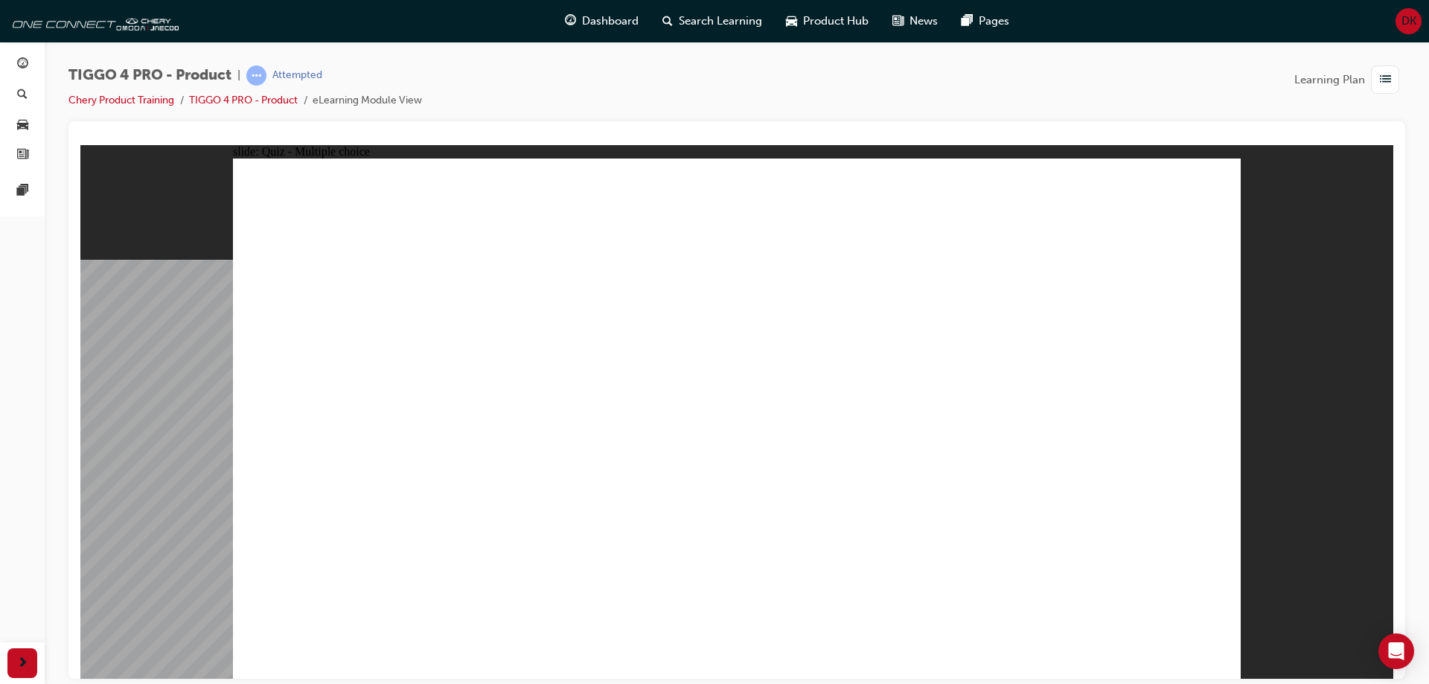
radio input "true"
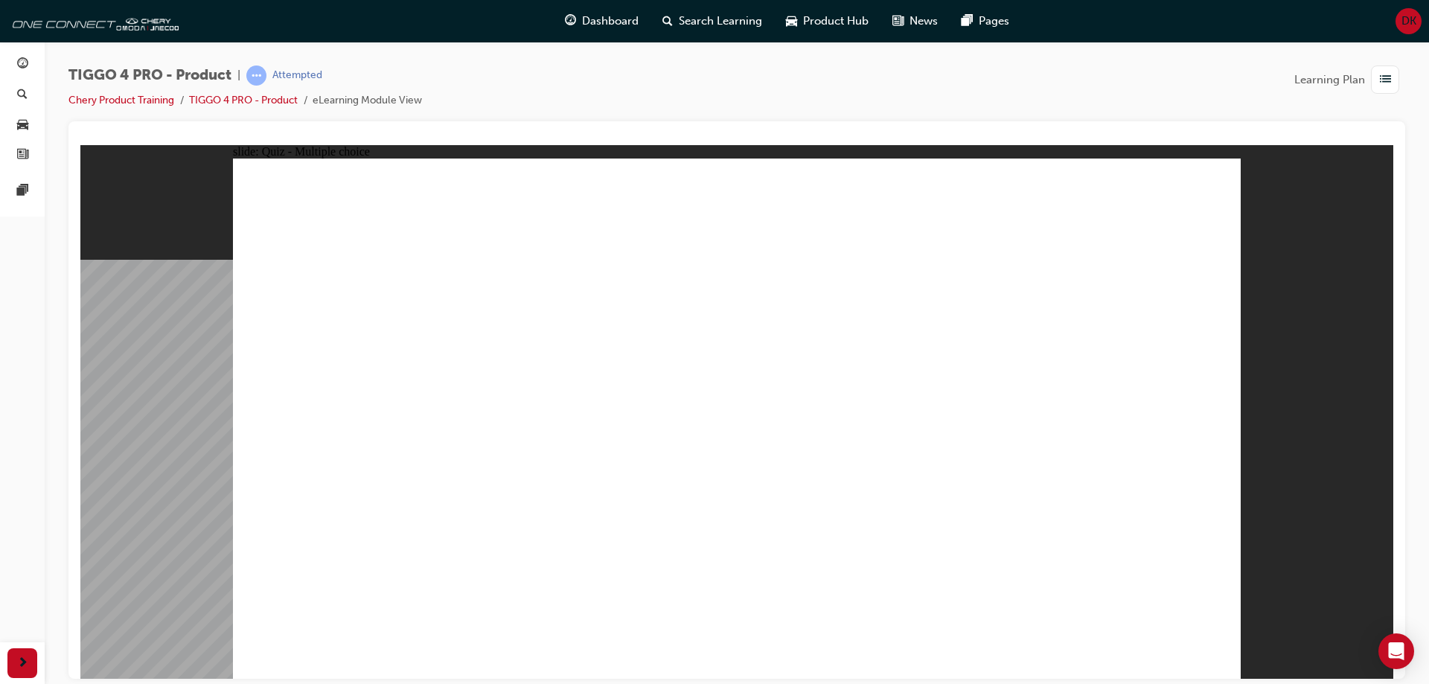
radio input "true"
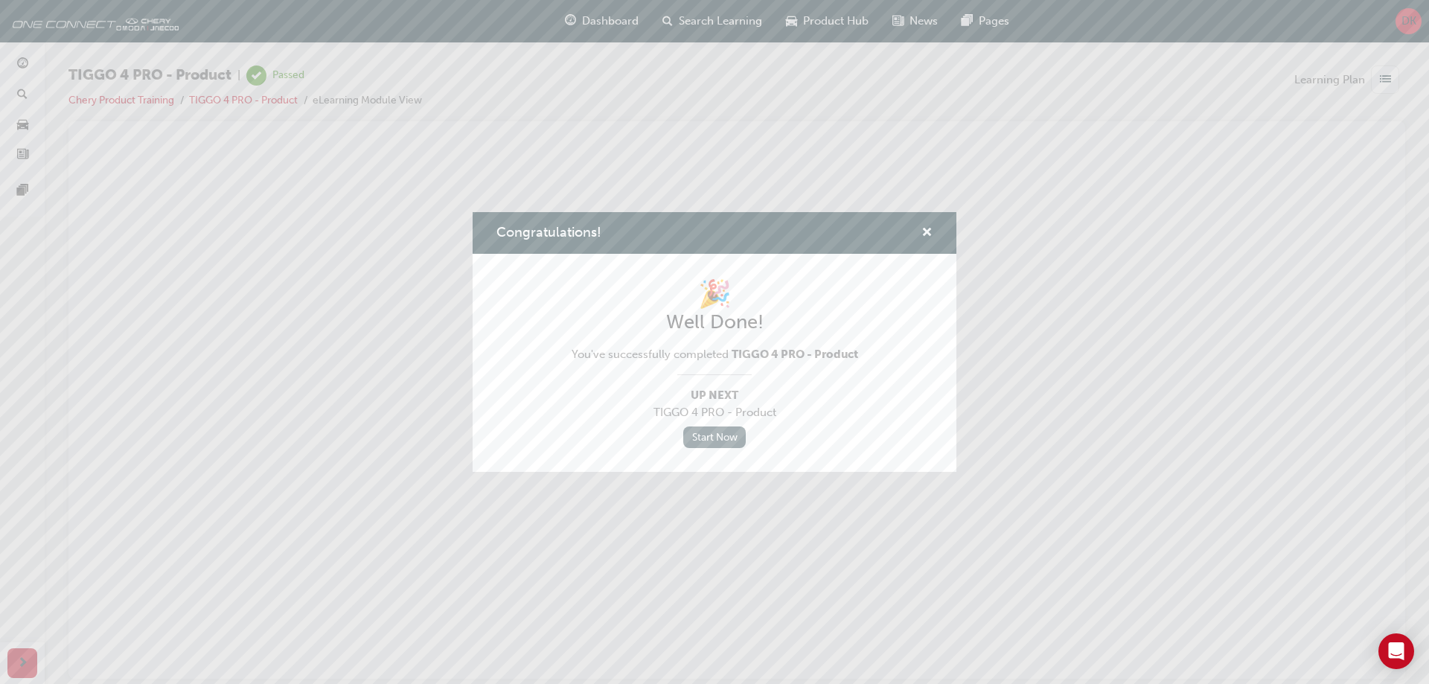
click at [723, 440] on link "Start Now" at bounding box center [714, 438] width 63 height 22
click at [715, 435] on link "Start Now" at bounding box center [714, 438] width 63 height 22
click at [927, 230] on span "cross-icon" at bounding box center [926, 233] width 11 height 13
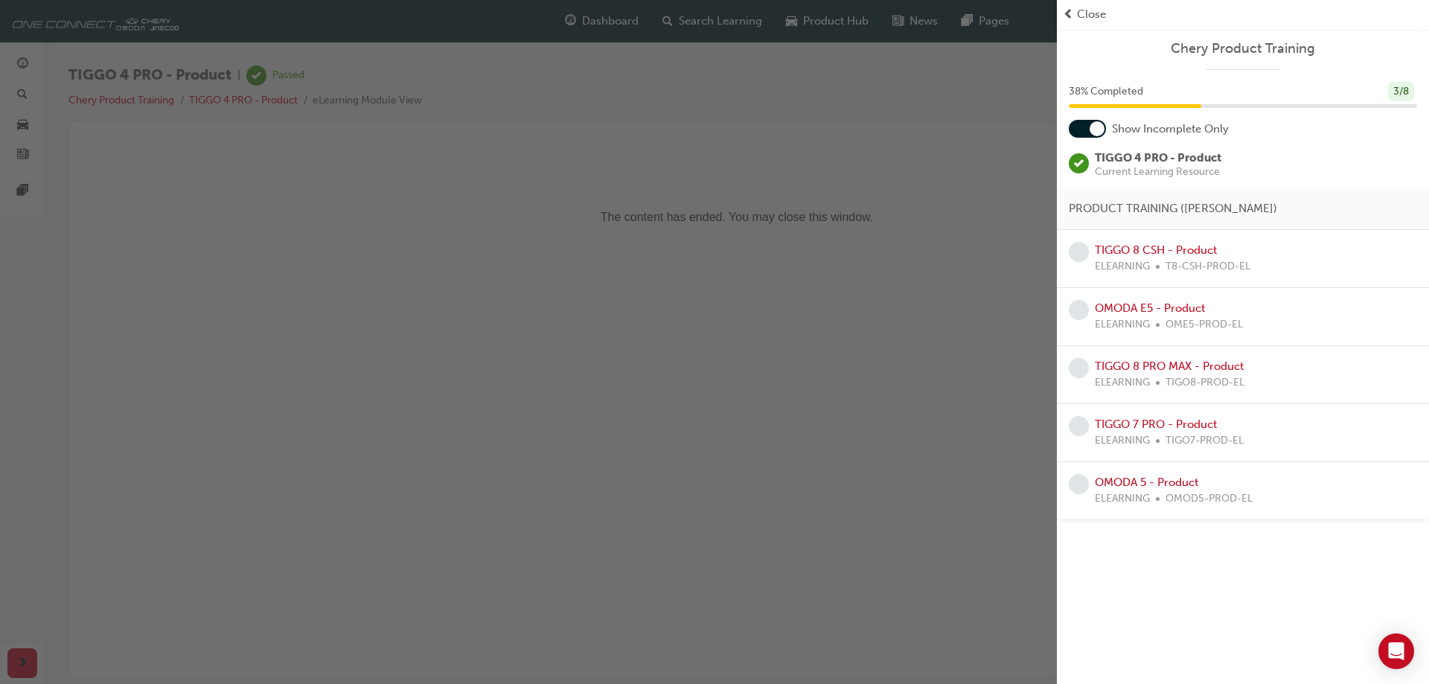
click at [1143, 541] on div "Chery Product Training 38 % Completed 3 / 8 Show Incomplete Only TIGGO 4 PRO - …" at bounding box center [1243, 342] width 372 height 684
click at [1082, 15] on span "Close" at bounding box center [1091, 14] width 29 height 17
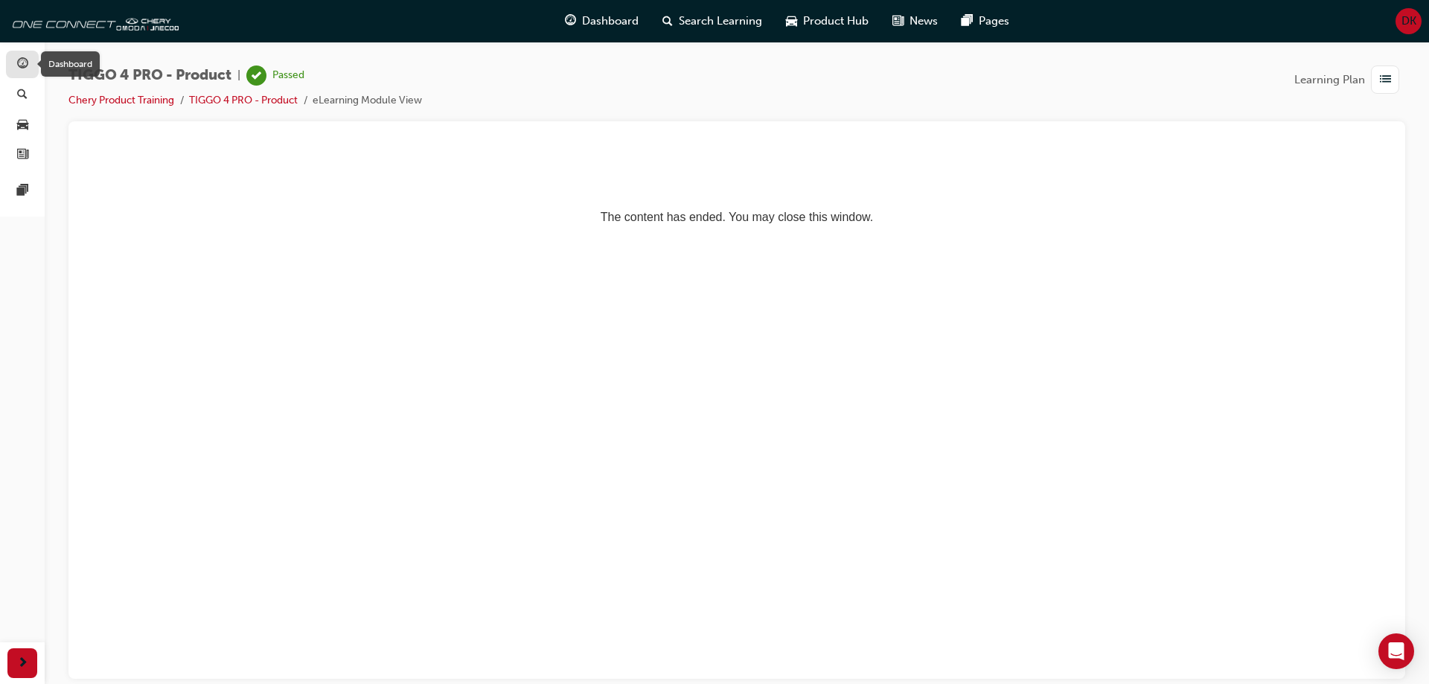
click at [16, 61] on div "button" at bounding box center [22, 64] width 18 height 19
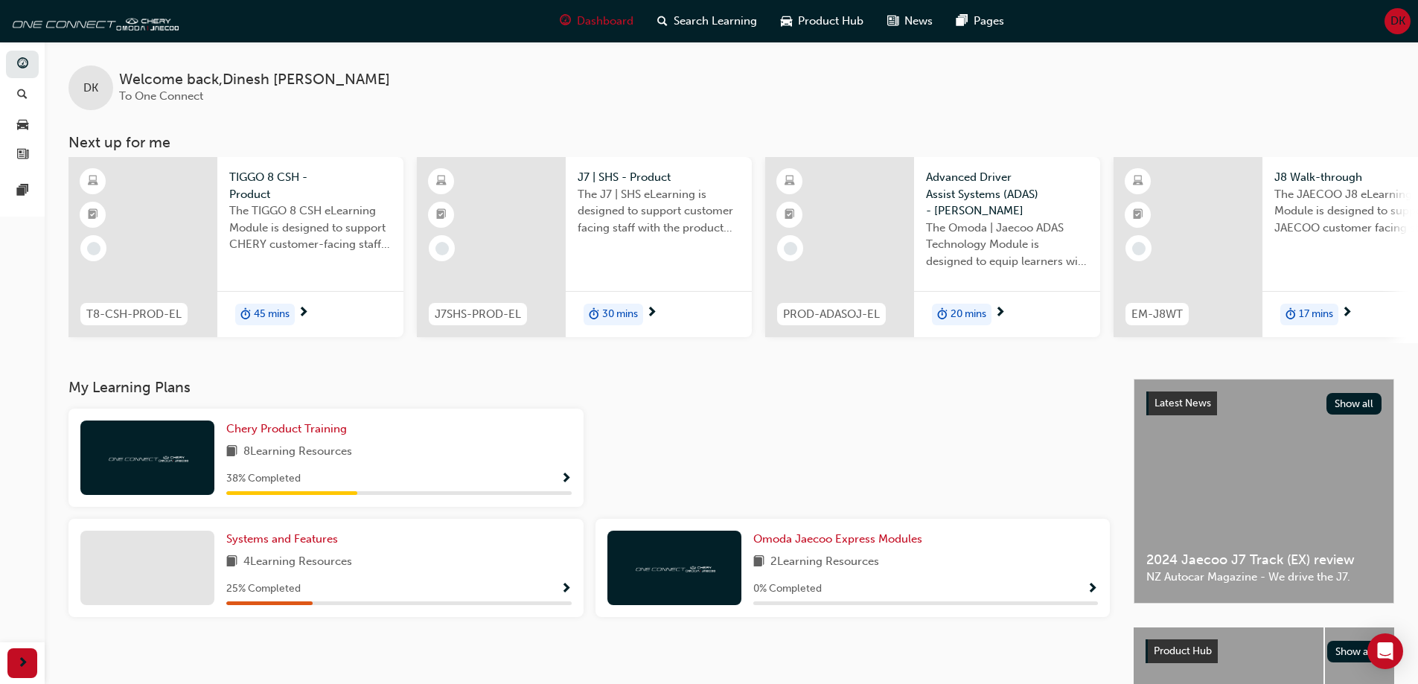
click at [309, 241] on span "The TIGGO 8 CSH eLearning Module is designed to support CHERY customer-facing s…" at bounding box center [310, 227] width 162 height 51
click at [618, 191] on span "The J7 | SHS eLearning is designed to support customer facing staff with the pr…" at bounding box center [659, 211] width 162 height 51
click at [997, 224] on span "The Omoda | Jaecoo ADAS Technology Module is designed to equip learners with es…" at bounding box center [1007, 245] width 162 height 51
click at [1323, 229] on span "The JAECOO J8 eLearning Module is designed to support JAECOO customer facing st…" at bounding box center [1355, 211] width 162 height 51
click at [1313, 207] on span "The JAECOO J8 eLearning Module is designed to support JAECOO customer facing st…" at bounding box center [1355, 211] width 162 height 51
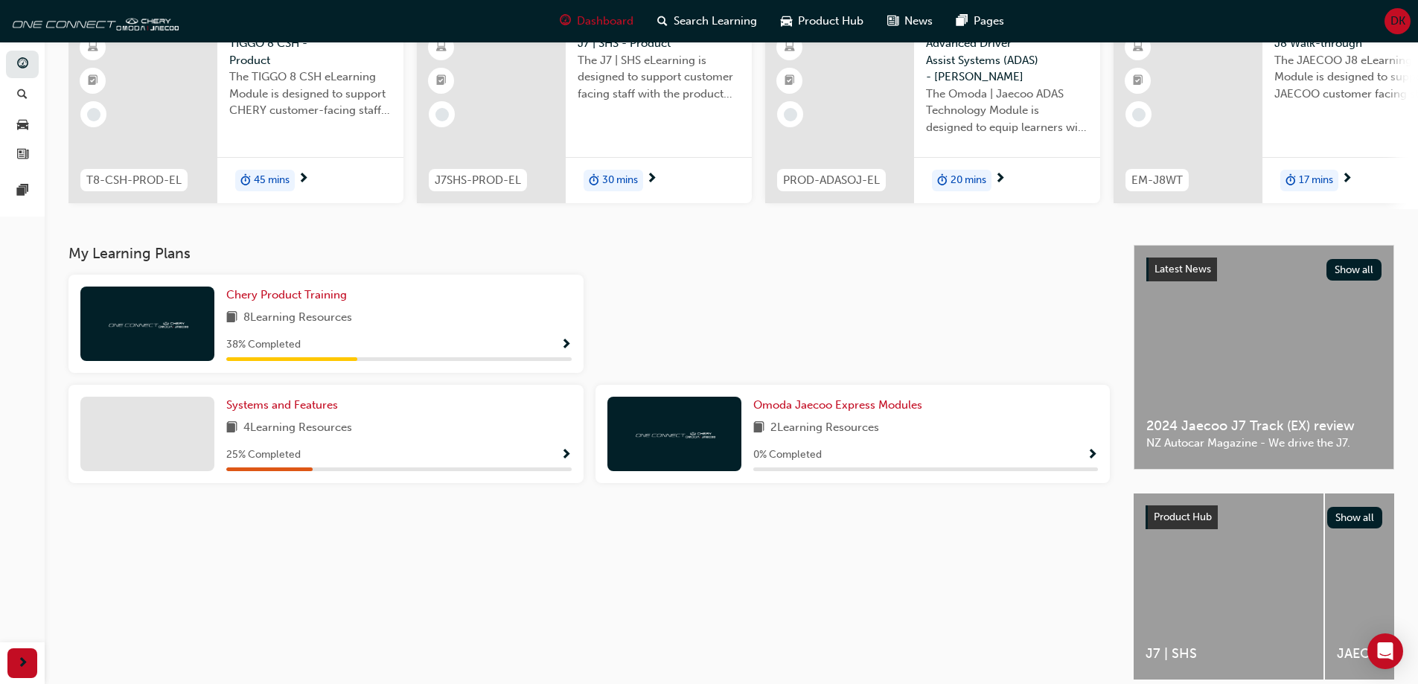
scroll to position [131, 0]
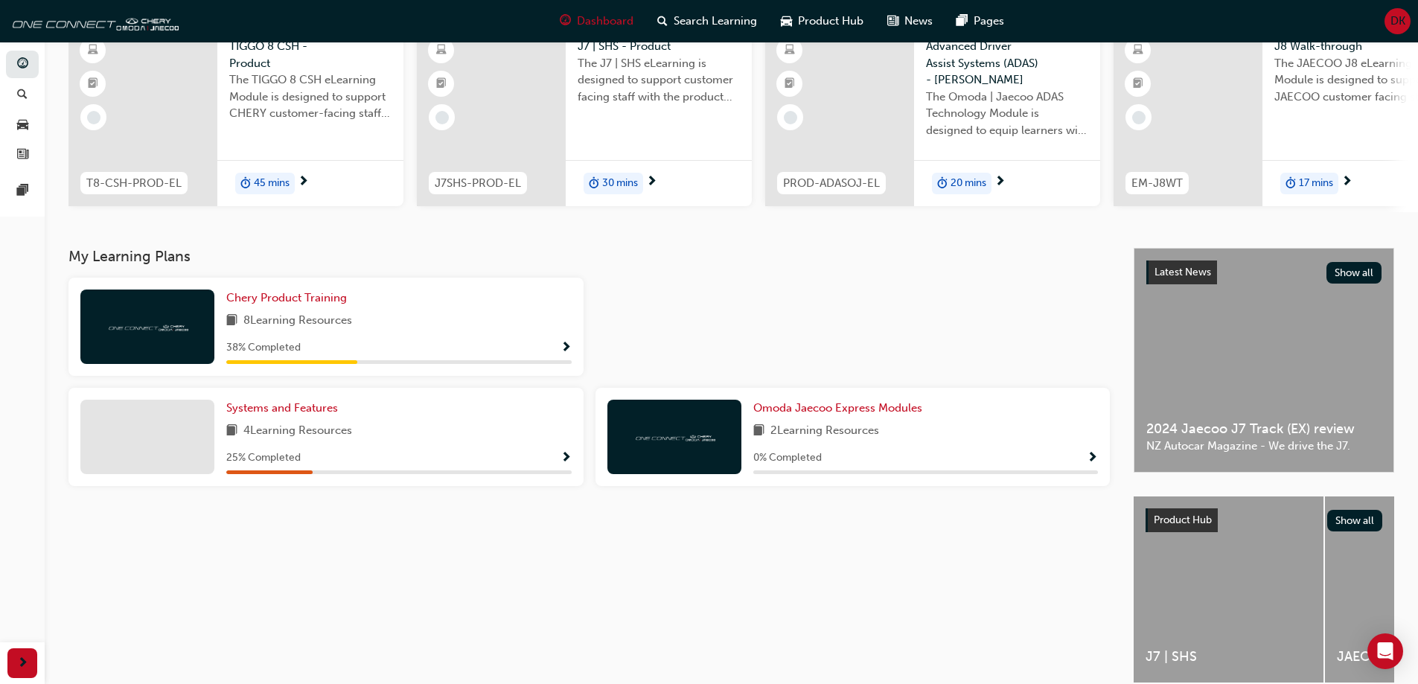
click at [683, 537] on div "My Learning Plans Chery Product Training 8 Learning Resources 38 % Completed Sy…" at bounding box center [600, 478] width 1065 height 461
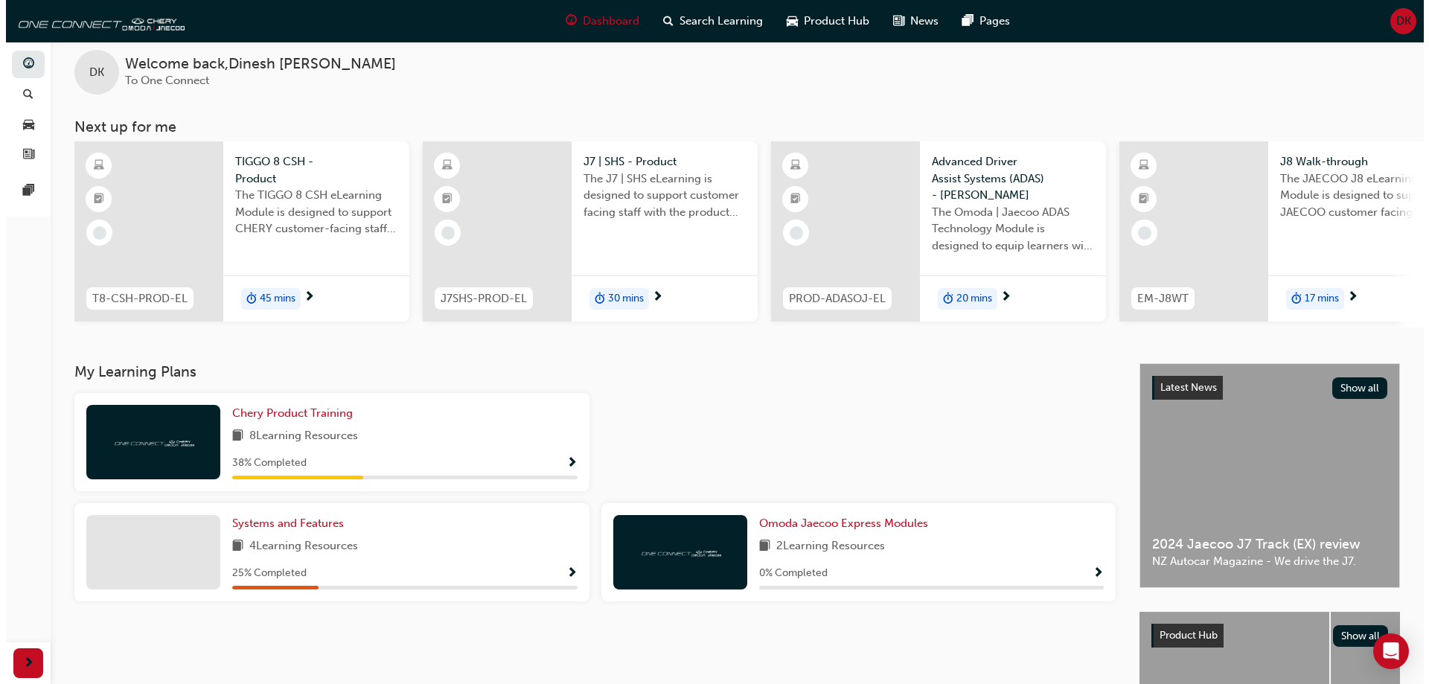
scroll to position [0, 0]
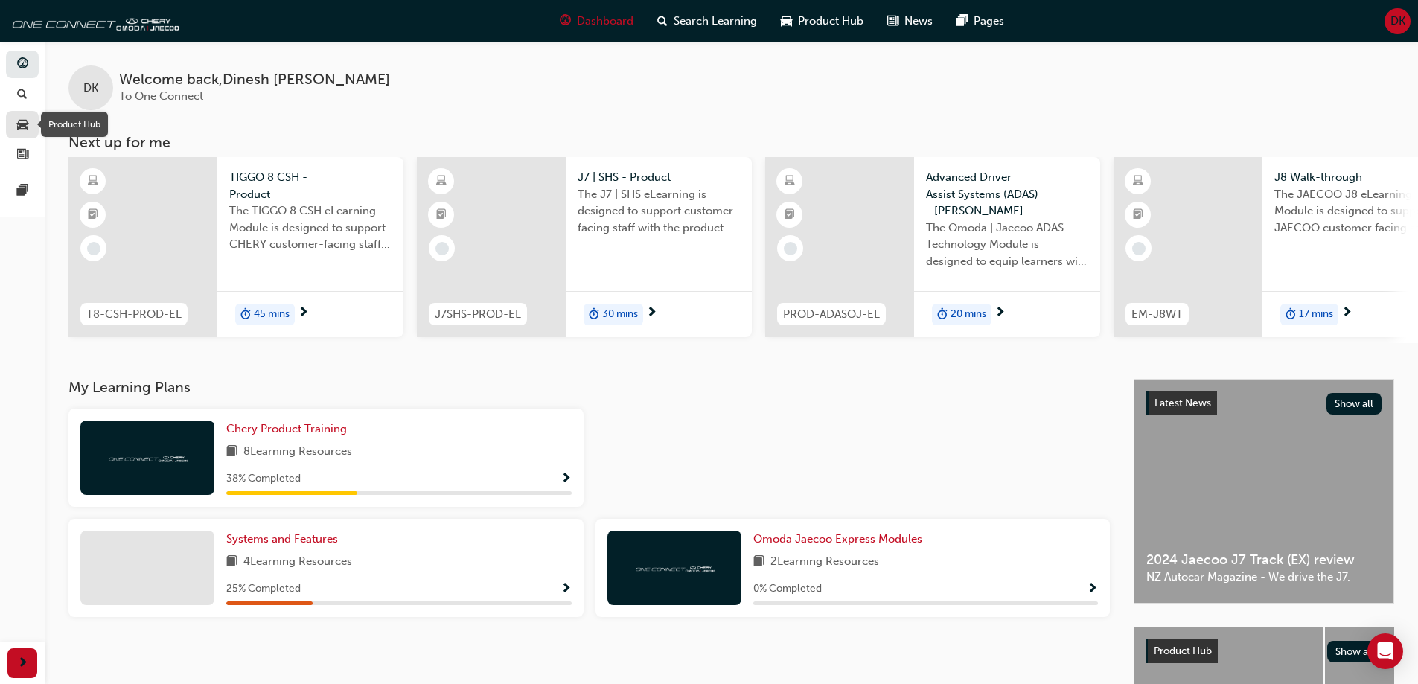
click at [23, 127] on span "car-icon" at bounding box center [22, 124] width 11 height 13
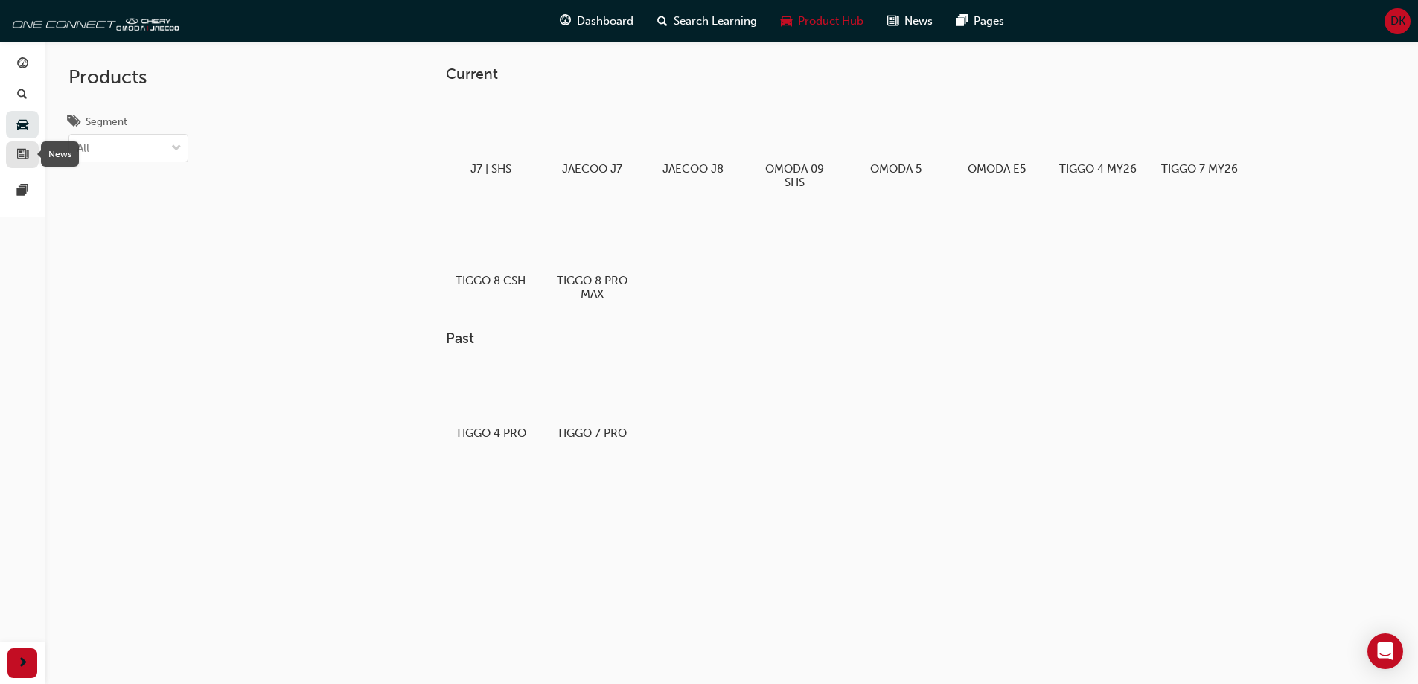
click at [23, 159] on span "news-icon" at bounding box center [22, 155] width 11 height 13
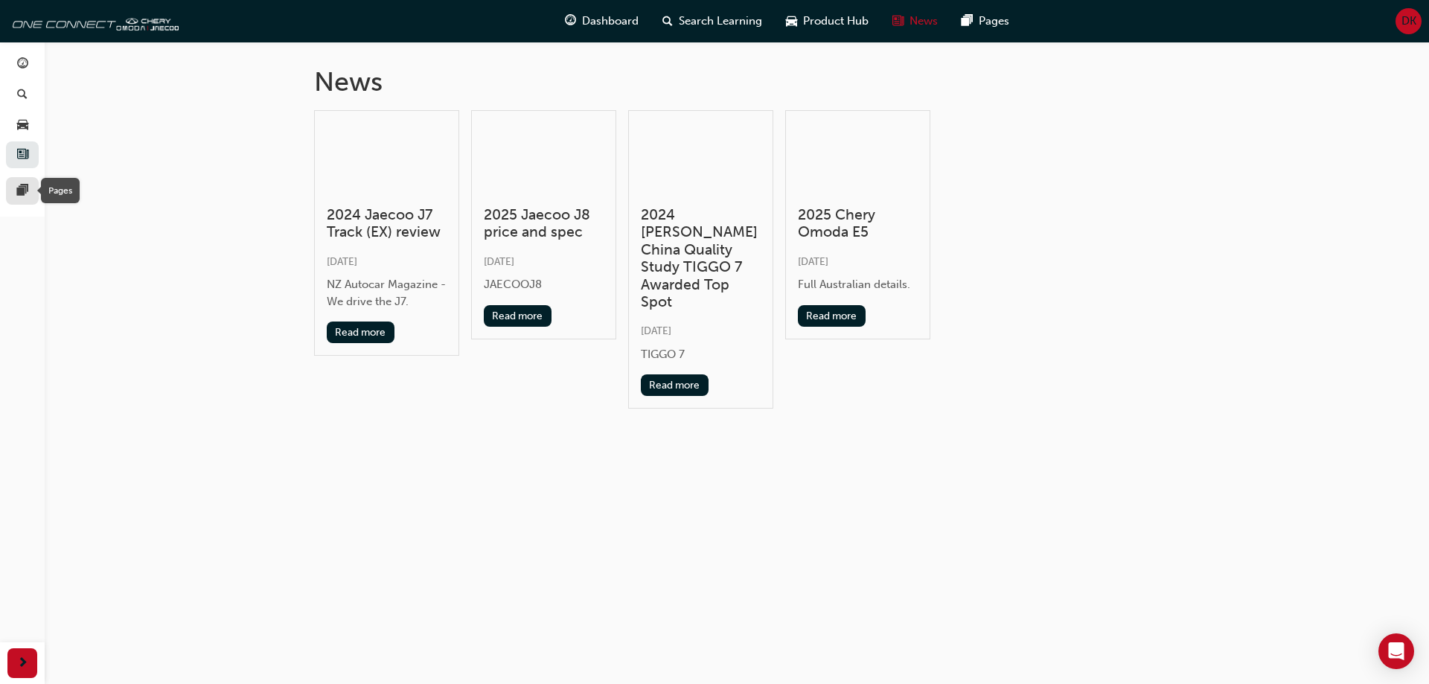
click at [24, 197] on span "pages-icon" at bounding box center [22, 191] width 11 height 13
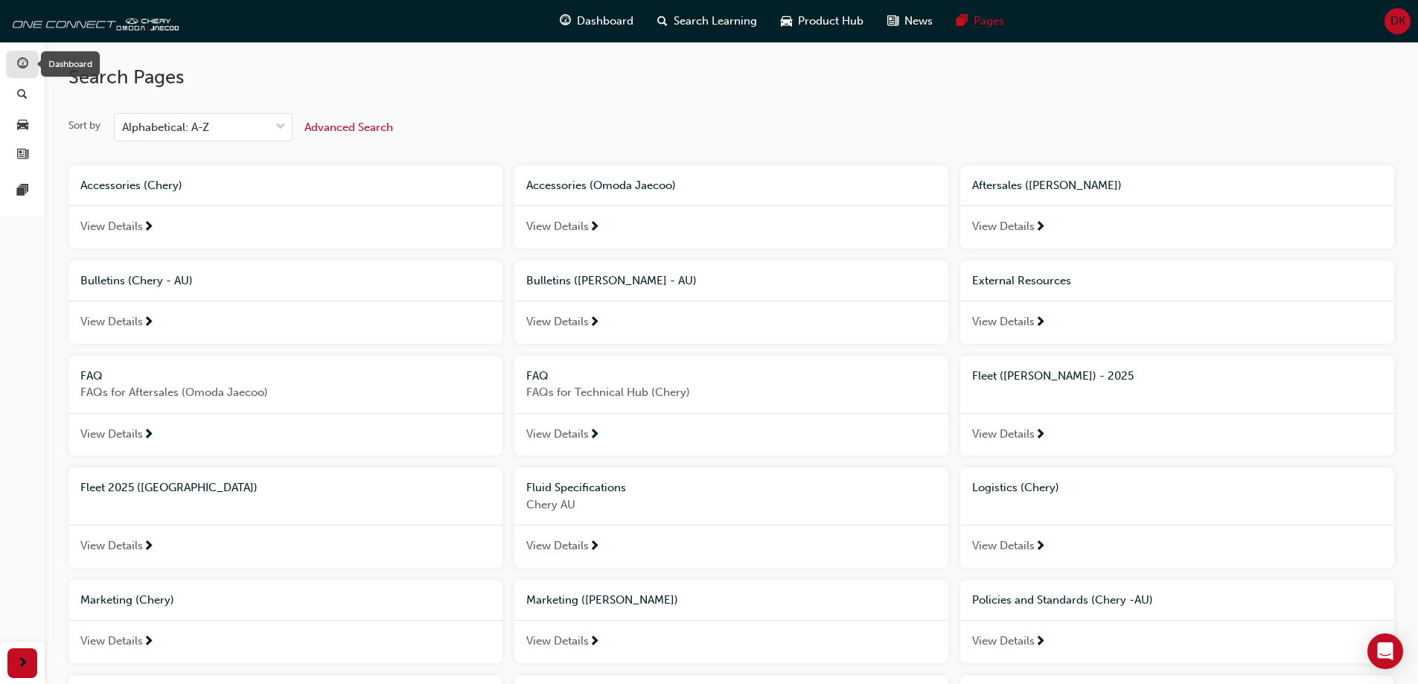
click at [22, 69] on span "guage-icon" at bounding box center [22, 64] width 11 height 13
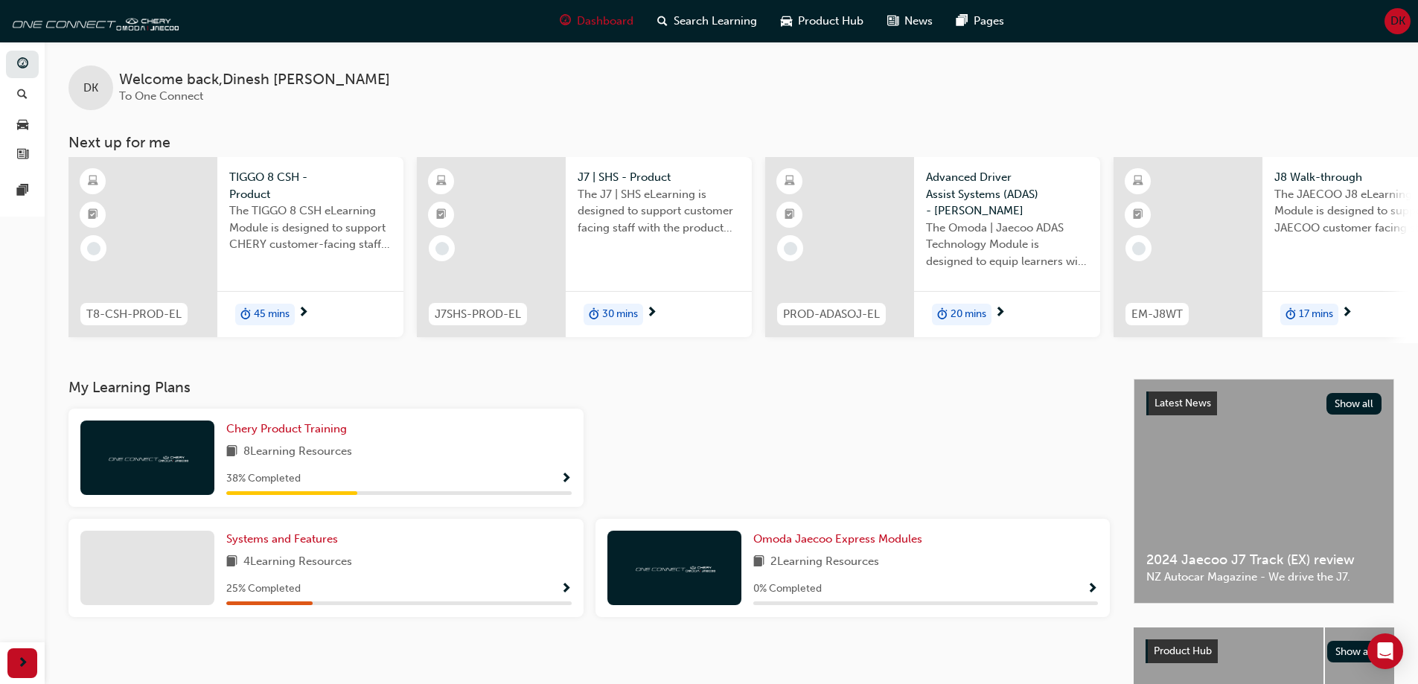
click at [687, 417] on div at bounding box center [853, 464] width 527 height 110
click at [478, 461] on div "8 Learning Resources" at bounding box center [398, 452] width 345 height 19
click at [563, 485] on span "Show Progress" at bounding box center [565, 479] width 11 height 13
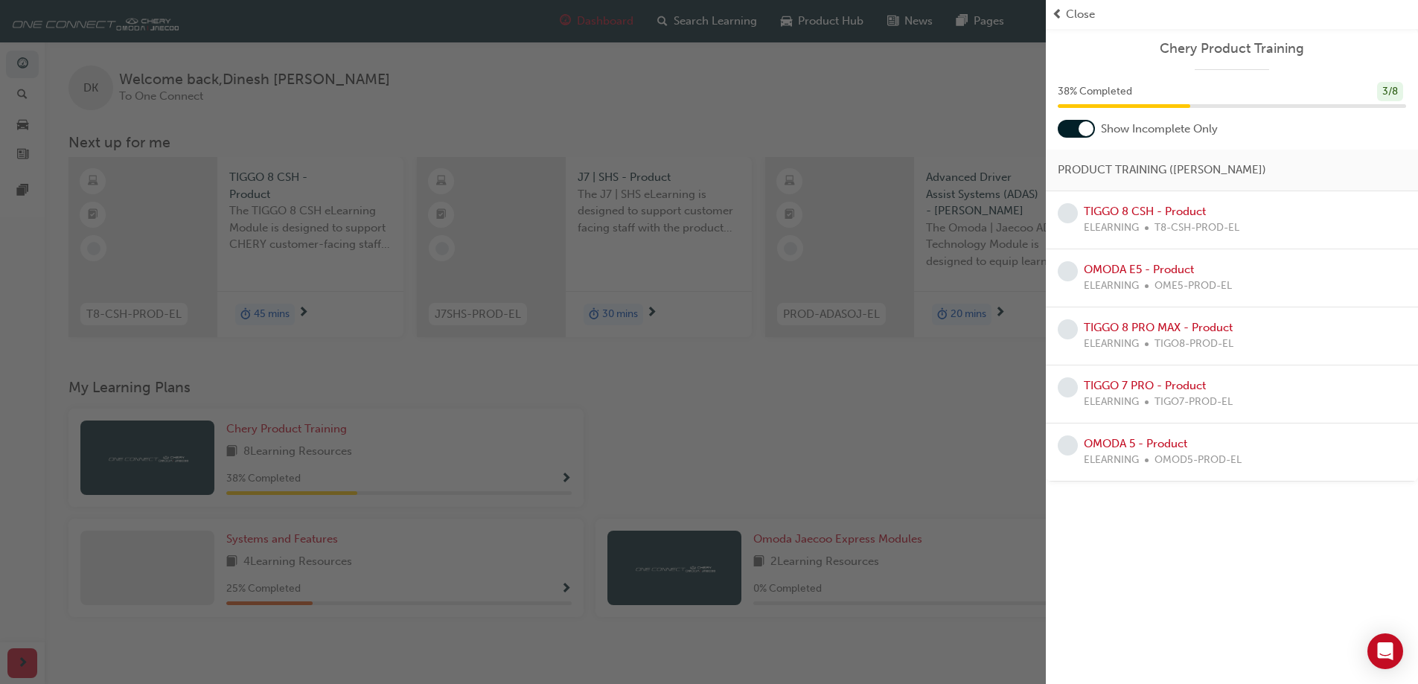
click at [1142, 226] on div "ELEARNING T8-CSH-PROD-EL" at bounding box center [1162, 228] width 156 height 17
click at [1193, 205] on link "TIGGO 8 CSH - Product" at bounding box center [1145, 211] width 122 height 13
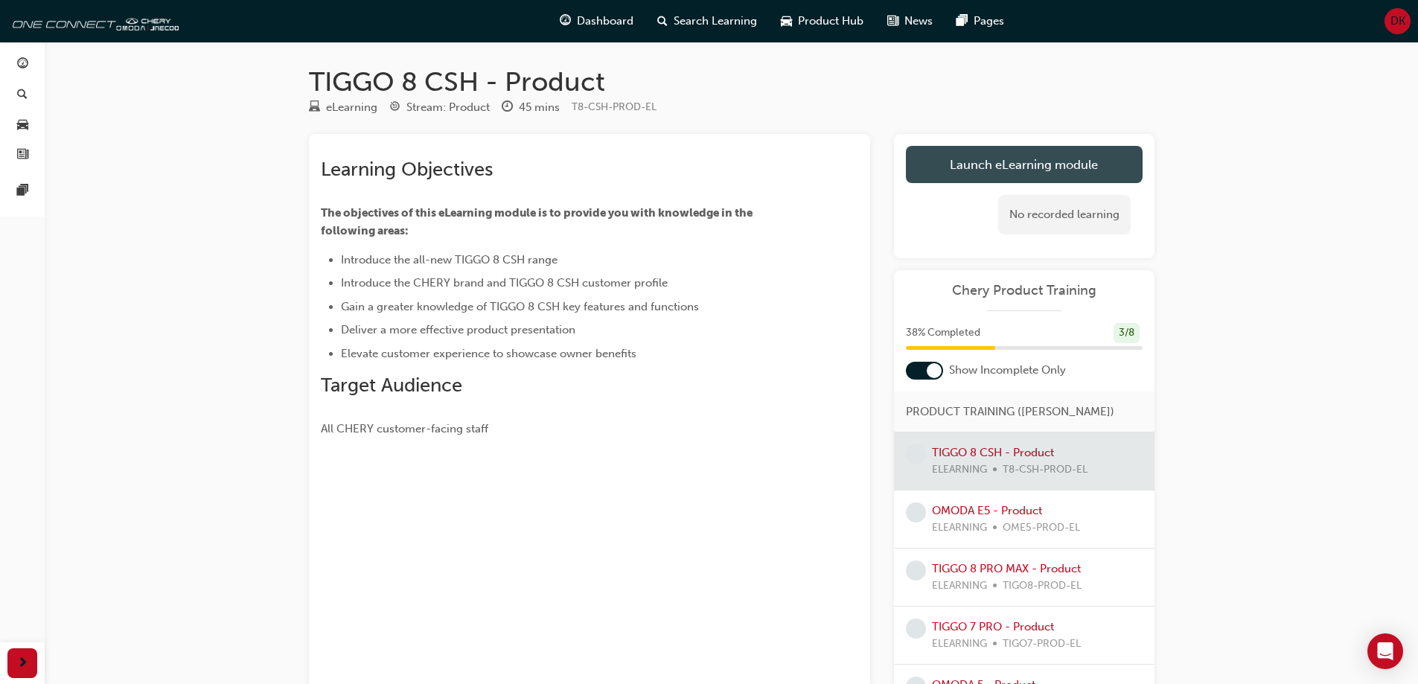
click at [1012, 167] on link "Launch eLearning module" at bounding box center [1024, 164] width 237 height 37
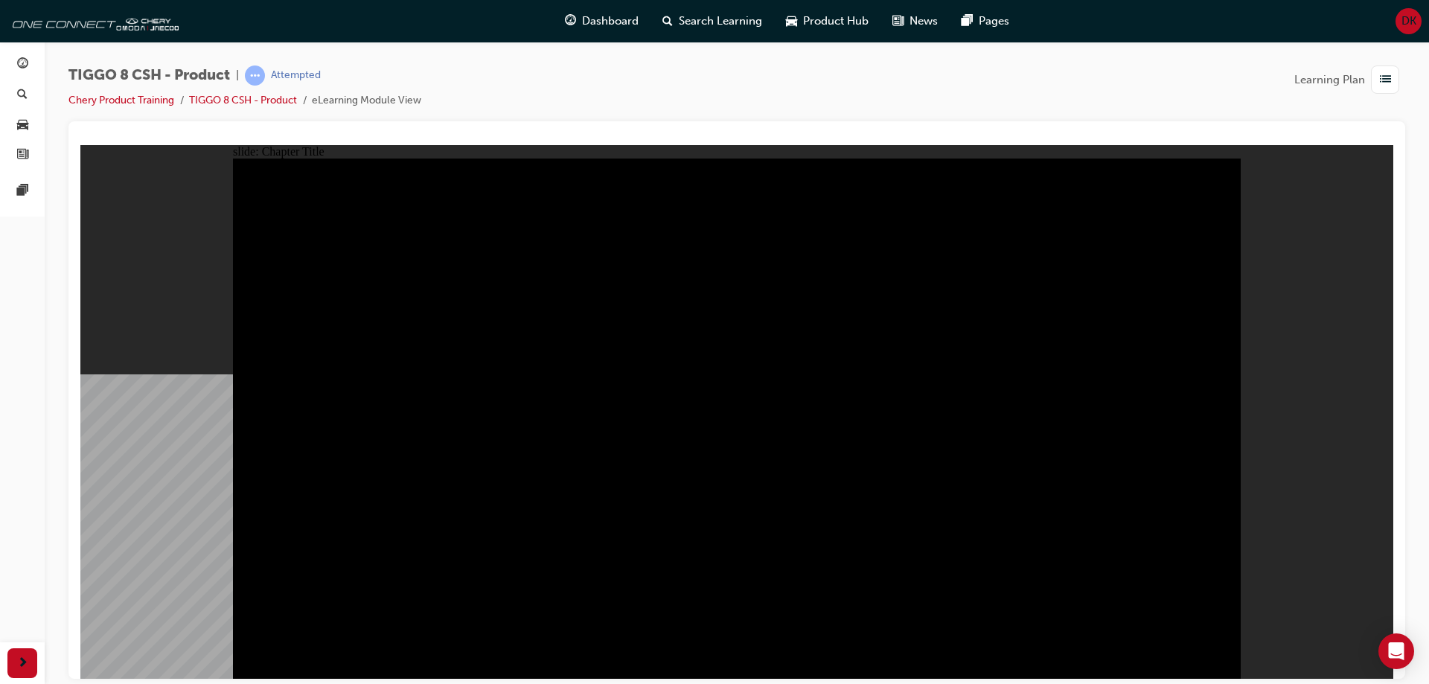
drag, startPoint x: 937, startPoint y: 365, endPoint x: 1042, endPoint y: 360, distance: 105.1
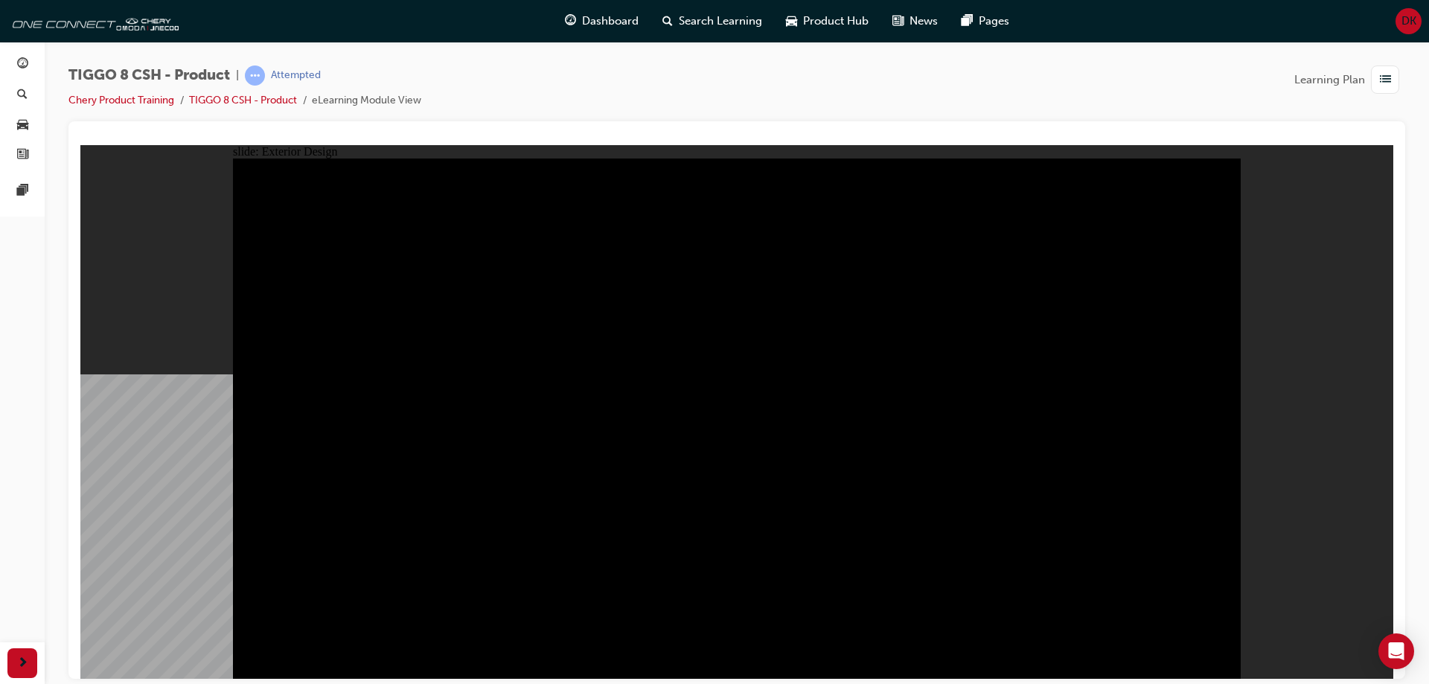
drag, startPoint x: 816, startPoint y: 426, endPoint x: 504, endPoint y: 438, distance: 312.1
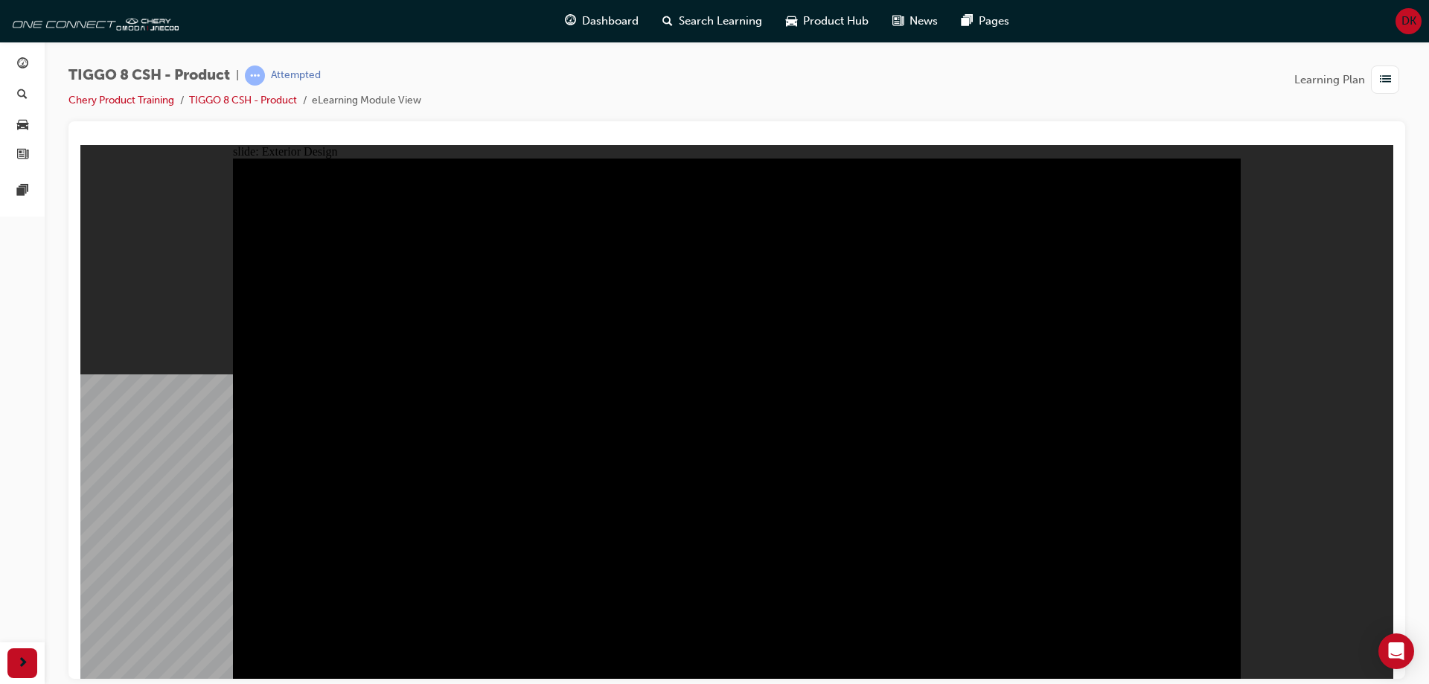
drag, startPoint x: 295, startPoint y: 217, endPoint x: 324, endPoint y: 227, distance: 30.6
type input "16.26"
drag, startPoint x: 322, startPoint y: 226, endPoint x: 408, endPoint y: 251, distance: 89.1
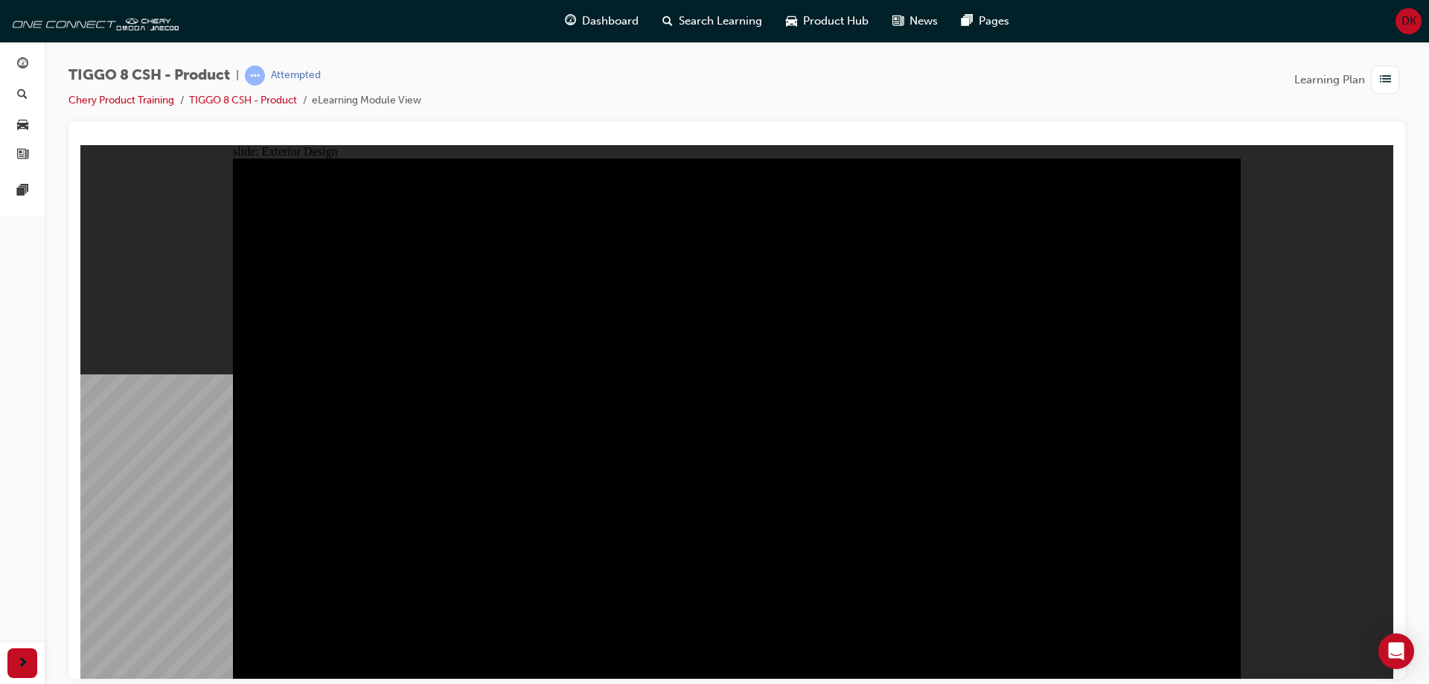
drag, startPoint x: 942, startPoint y: 273, endPoint x: 839, endPoint y: 256, distance: 104.9
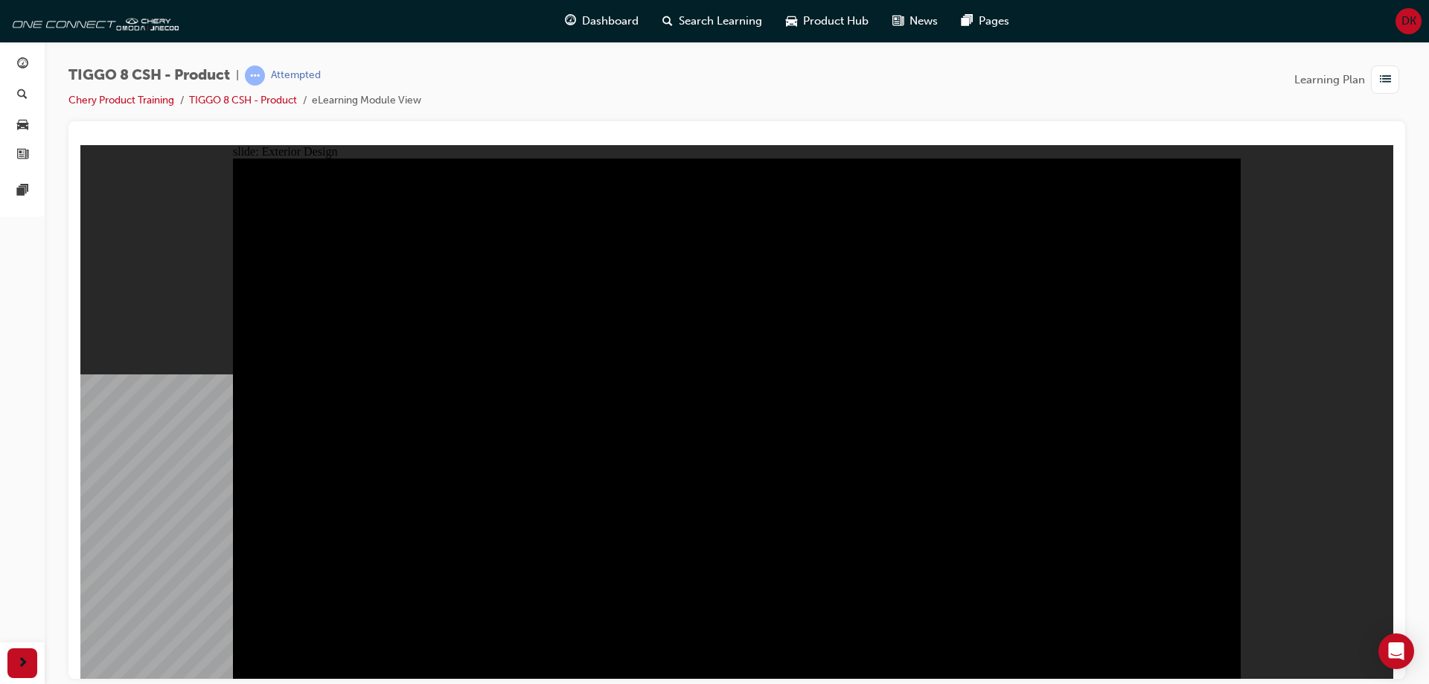
drag, startPoint x: 965, startPoint y: 315, endPoint x: 804, endPoint y: 277, distance: 165.9
drag, startPoint x: 789, startPoint y: 395, endPoint x: 884, endPoint y: 396, distance: 95.3
drag, startPoint x: 721, startPoint y: 428, endPoint x: 690, endPoint y: 417, distance: 33.2
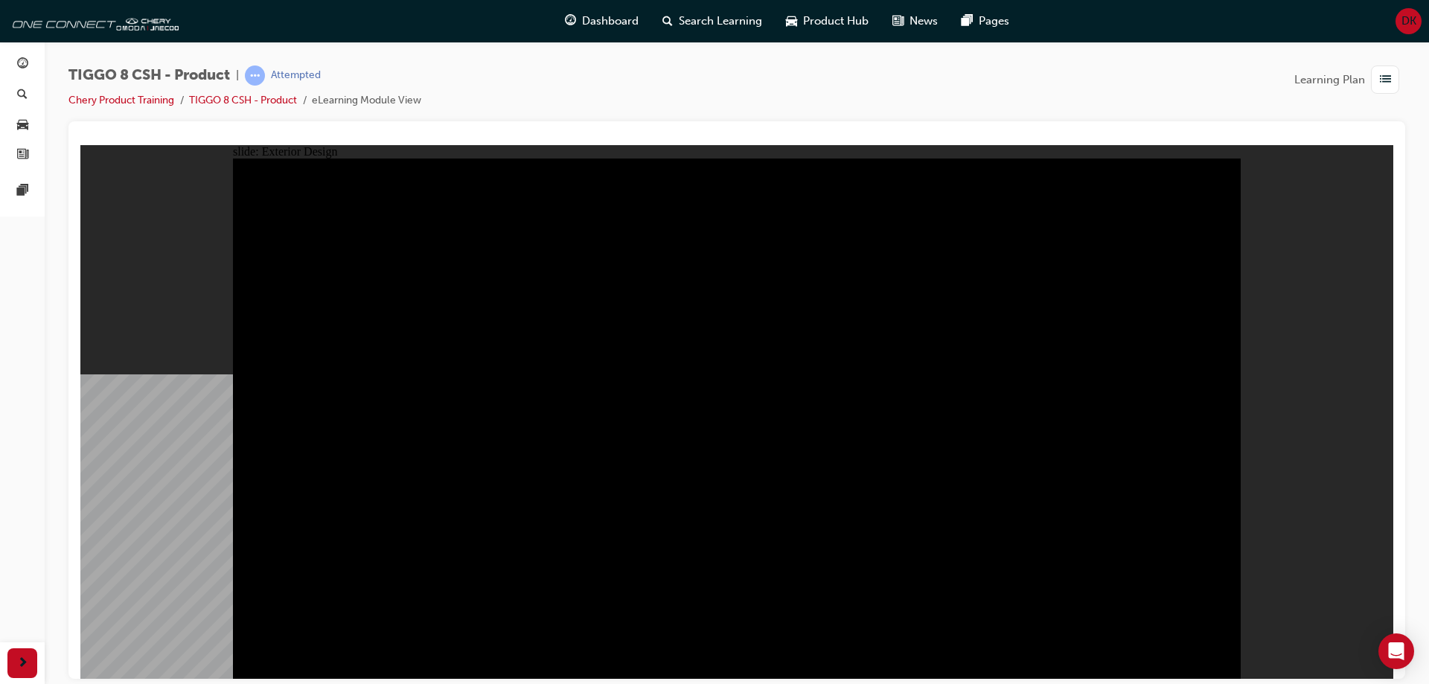
drag, startPoint x: 817, startPoint y: 521, endPoint x: 825, endPoint y: 521, distance: 8.2
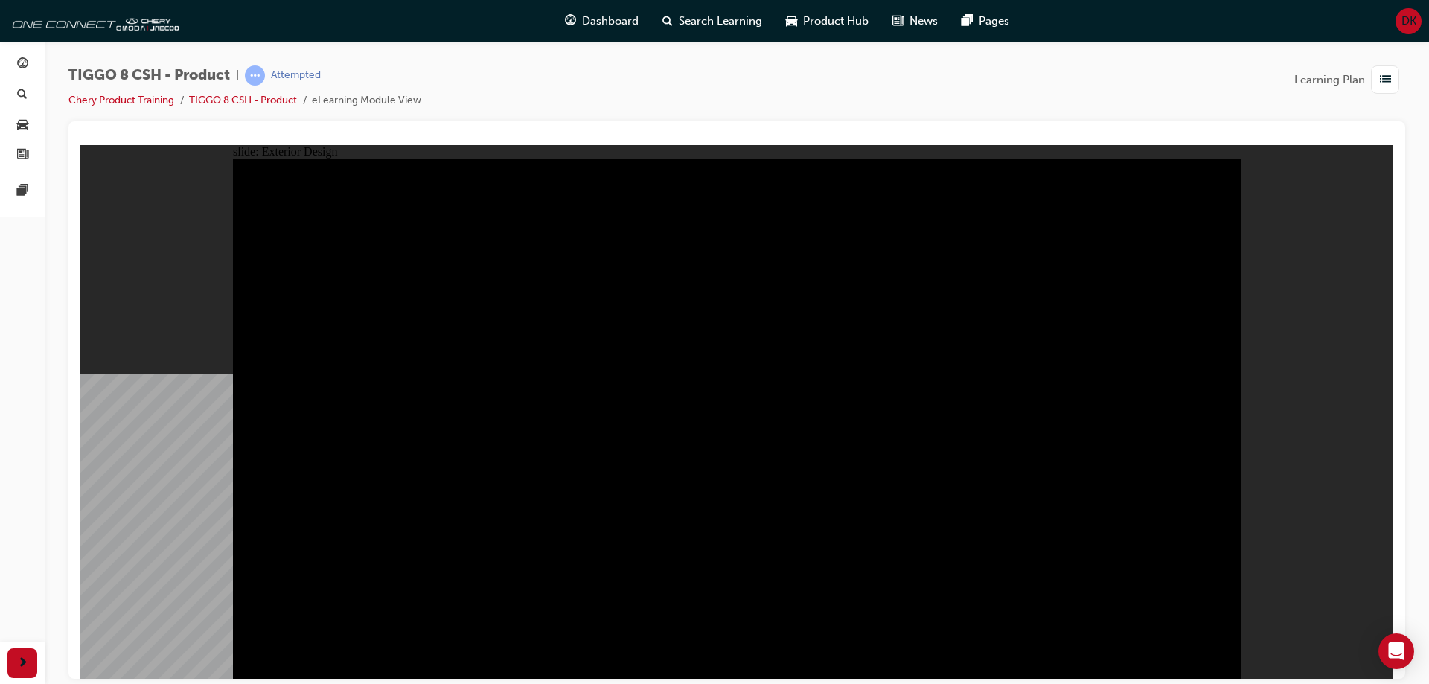
type input "21.69"
drag, startPoint x: 367, startPoint y: 240, endPoint x: 438, endPoint y: 229, distance: 71.7
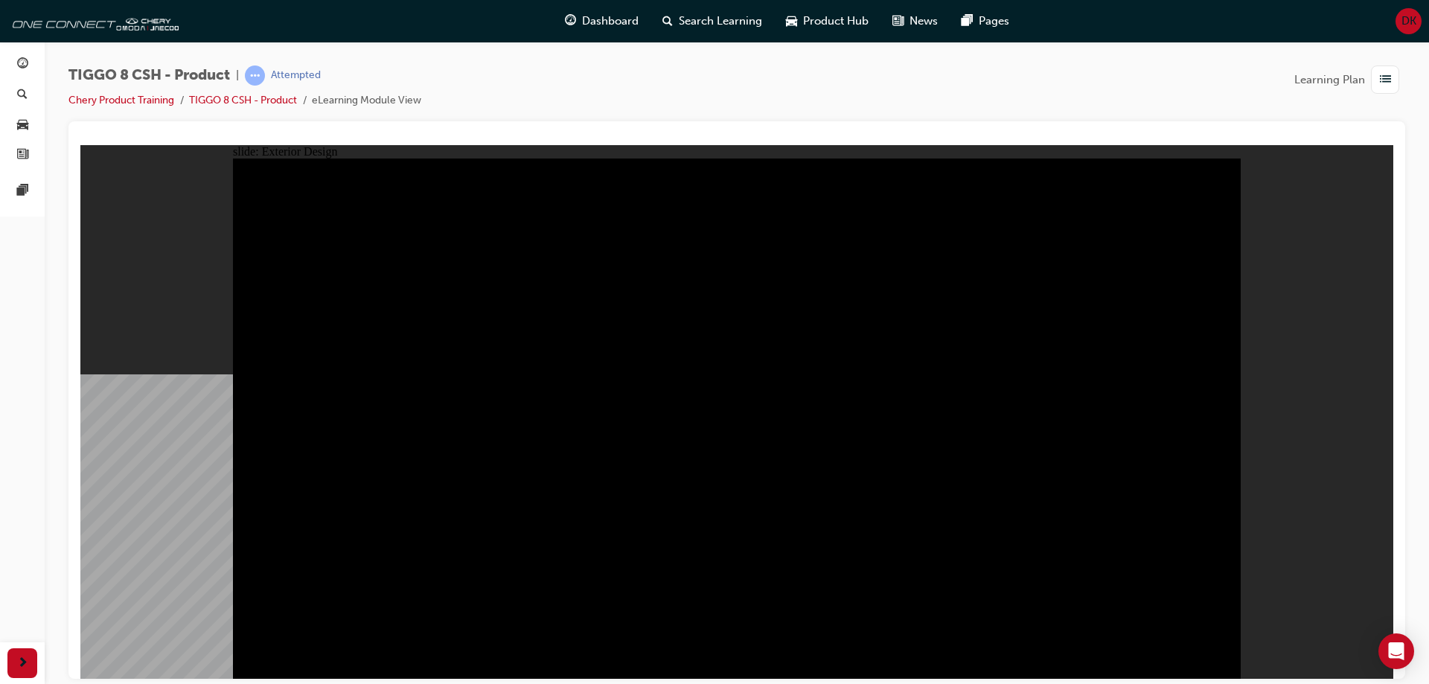
drag, startPoint x: 799, startPoint y: 548, endPoint x: 818, endPoint y: 510, distance: 42.6
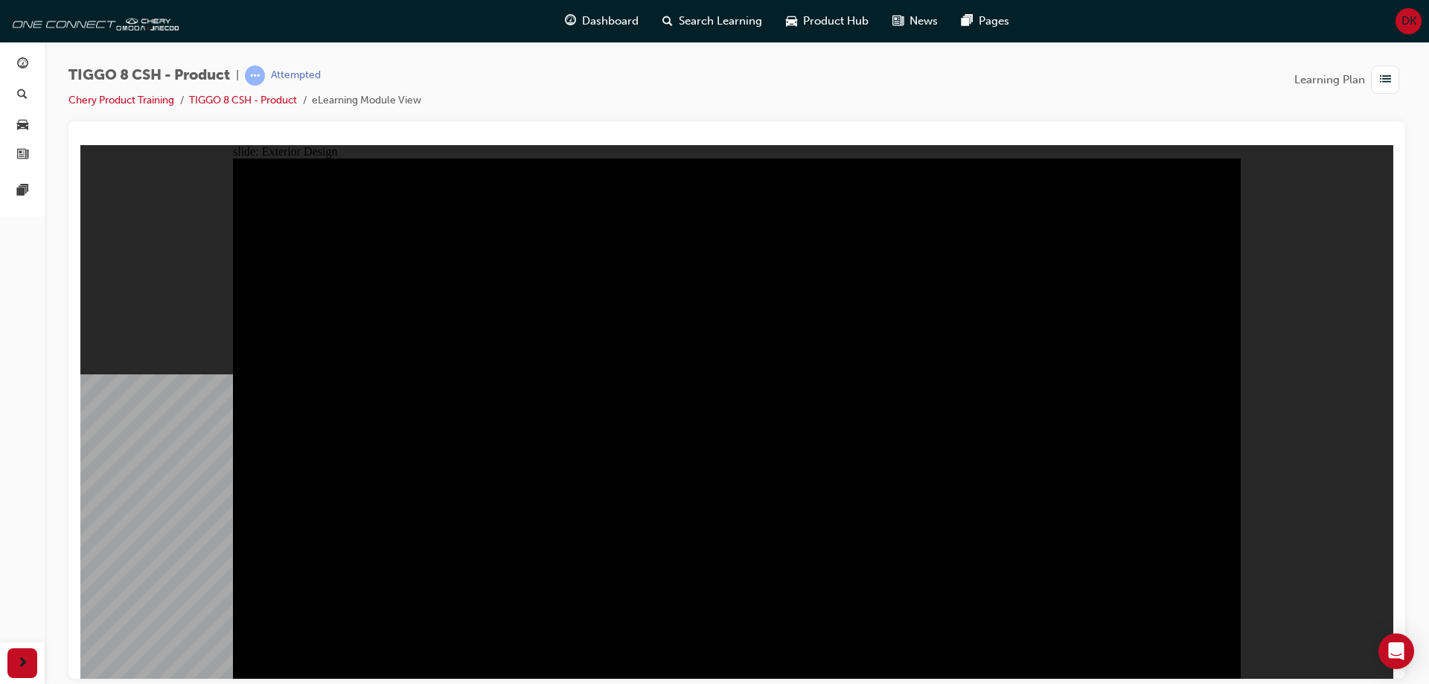
drag, startPoint x: 981, startPoint y: 498, endPoint x: 1009, endPoint y: 493, distance: 28.6
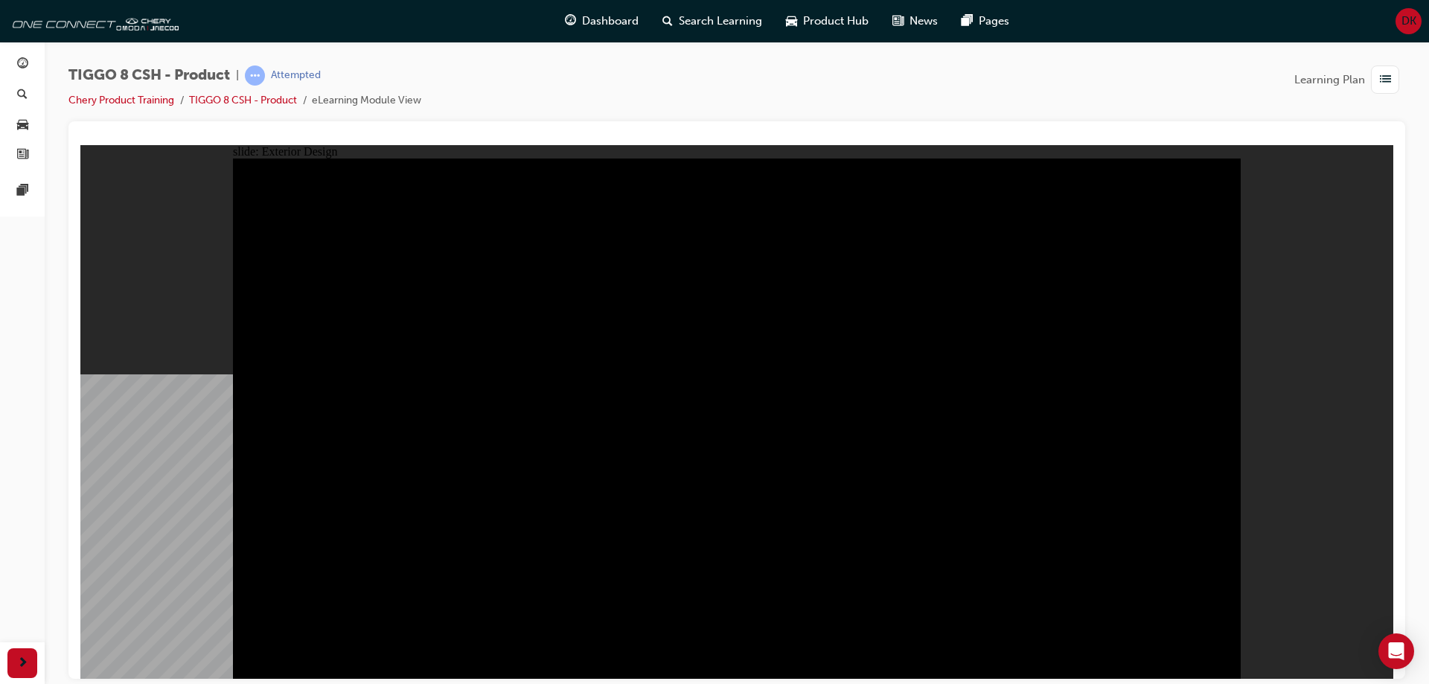
drag, startPoint x: 926, startPoint y: 464, endPoint x: 857, endPoint y: 485, distance: 72.1
drag, startPoint x: 526, startPoint y: 484, endPoint x: 657, endPoint y: 491, distance: 130.4
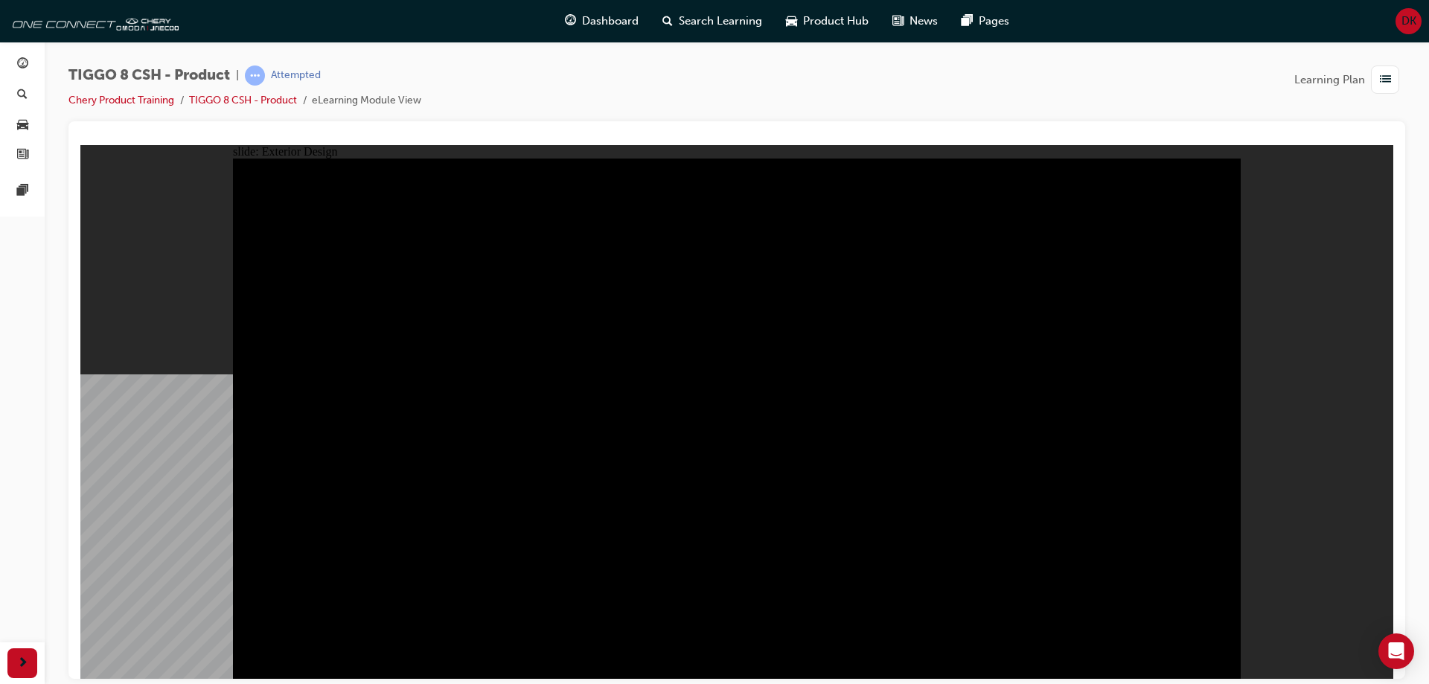
drag, startPoint x: 461, startPoint y: 317, endPoint x: 760, endPoint y: 325, distance: 299.3
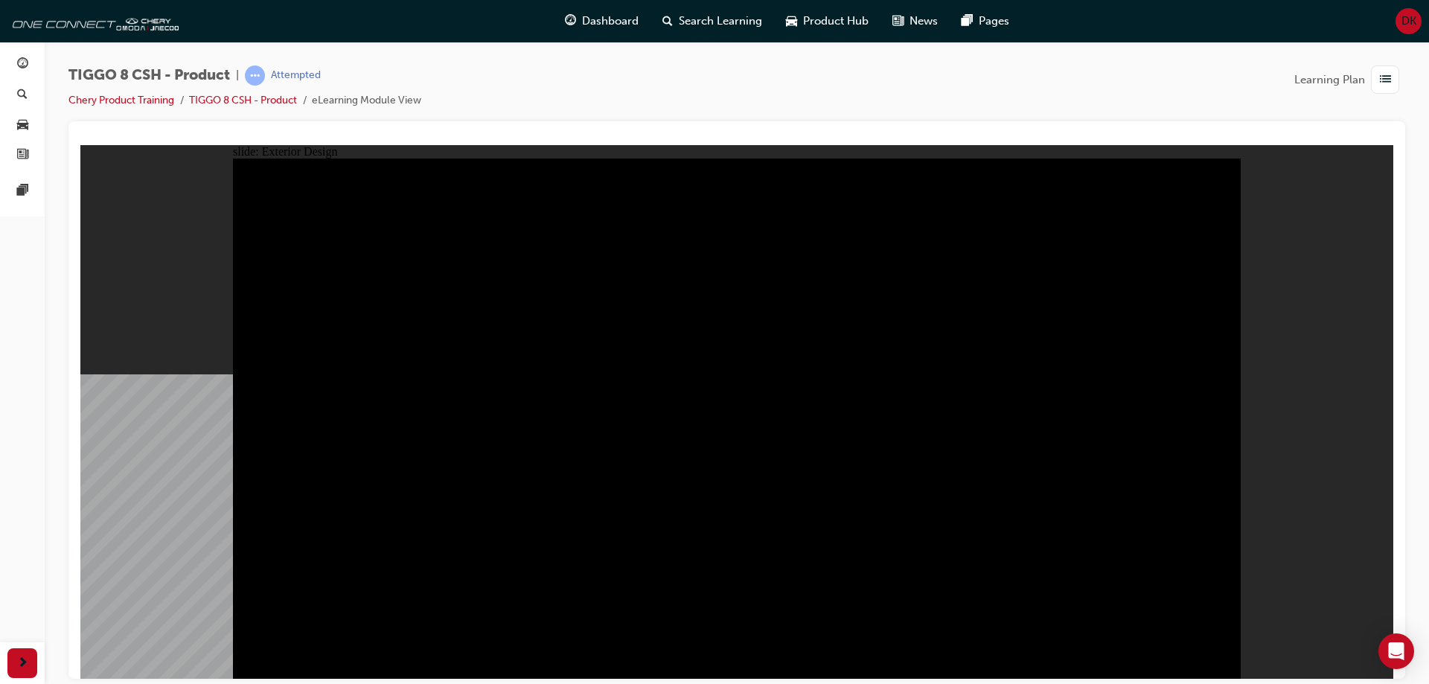
drag, startPoint x: 1001, startPoint y: 293, endPoint x: 1079, endPoint y: 285, distance: 77.8
drag, startPoint x: 1334, startPoint y: 298, endPoint x: 1295, endPoint y: 330, distance: 50.2
click at [1333, 299] on div "slide: Exterior Design Rectangle 1 close.png DRAG SLIDER Rectangle 3 Rectangle …" at bounding box center [736, 411] width 1313 height 534
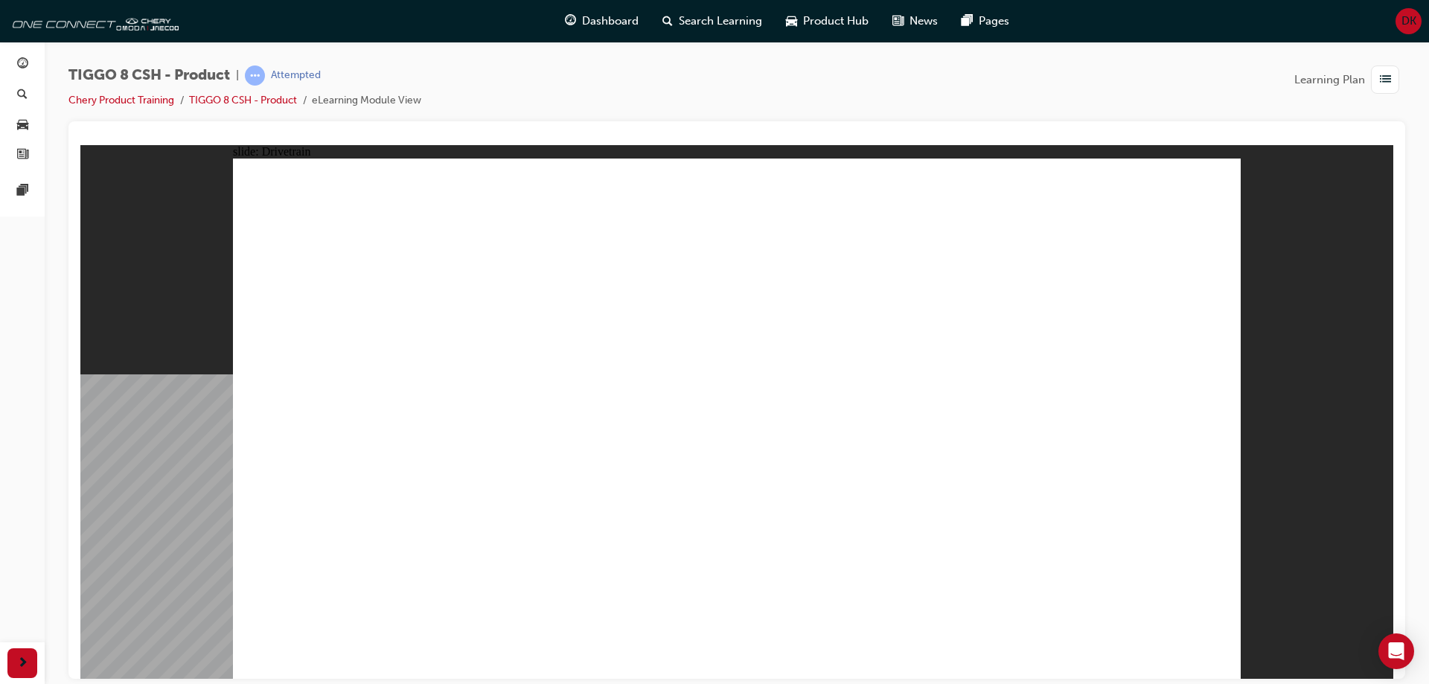
type input "0"
drag, startPoint x: 337, startPoint y: 400, endPoint x: 294, endPoint y: 409, distance: 44.2
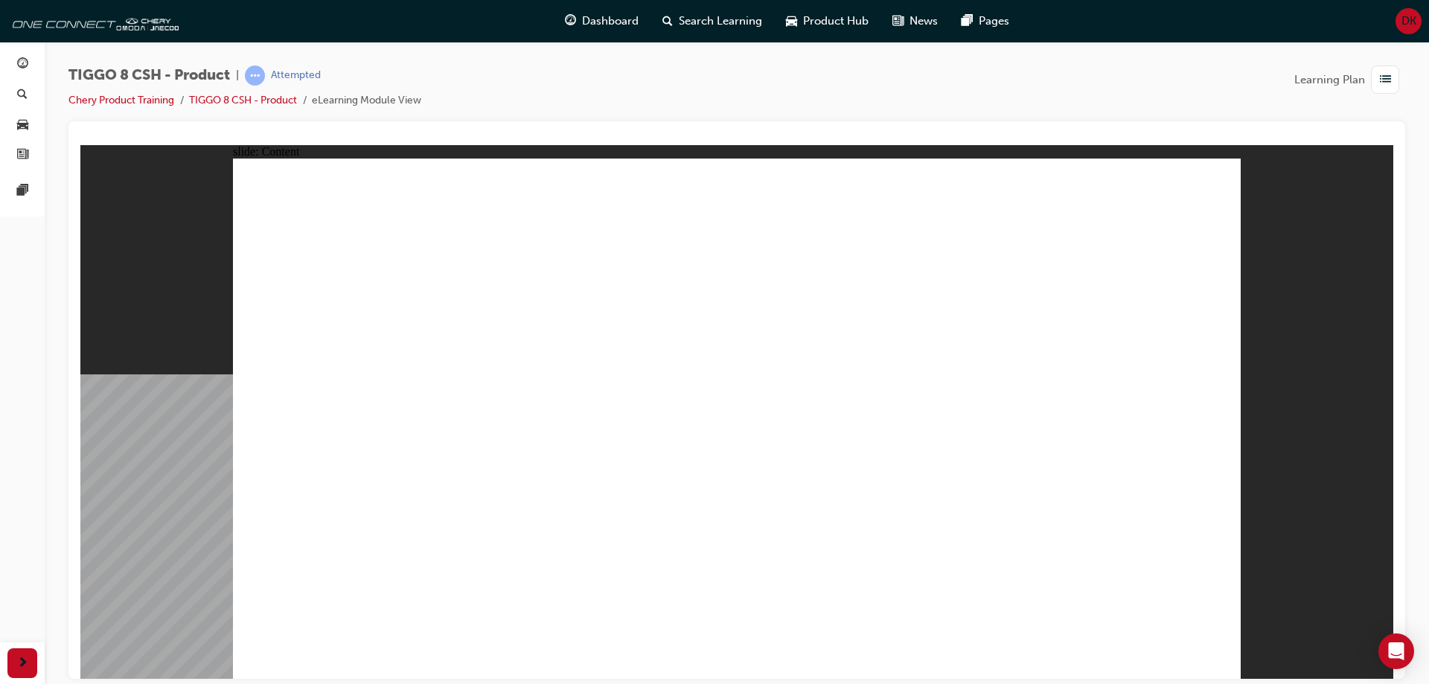
drag, startPoint x: 863, startPoint y: 544, endPoint x: 849, endPoint y: 540, distance: 14.8
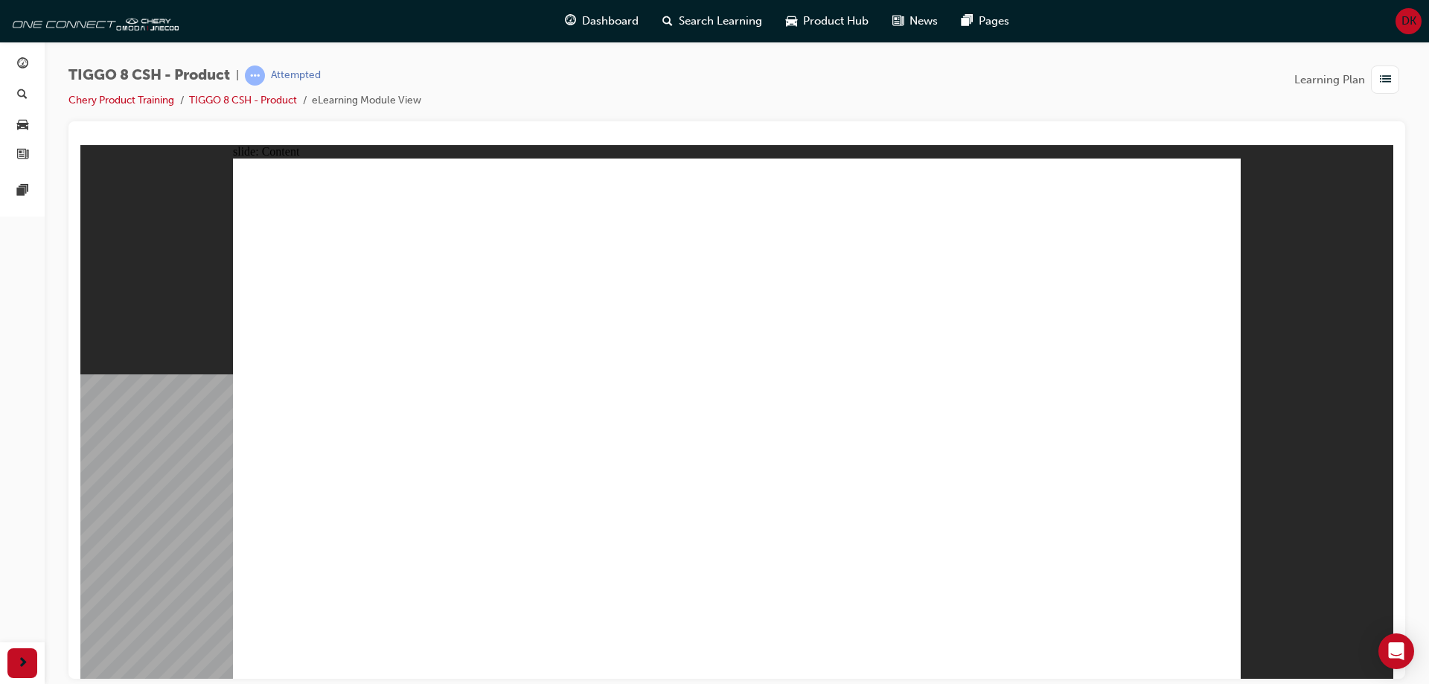
drag, startPoint x: 798, startPoint y: 517, endPoint x: 776, endPoint y: 526, distance: 23.1
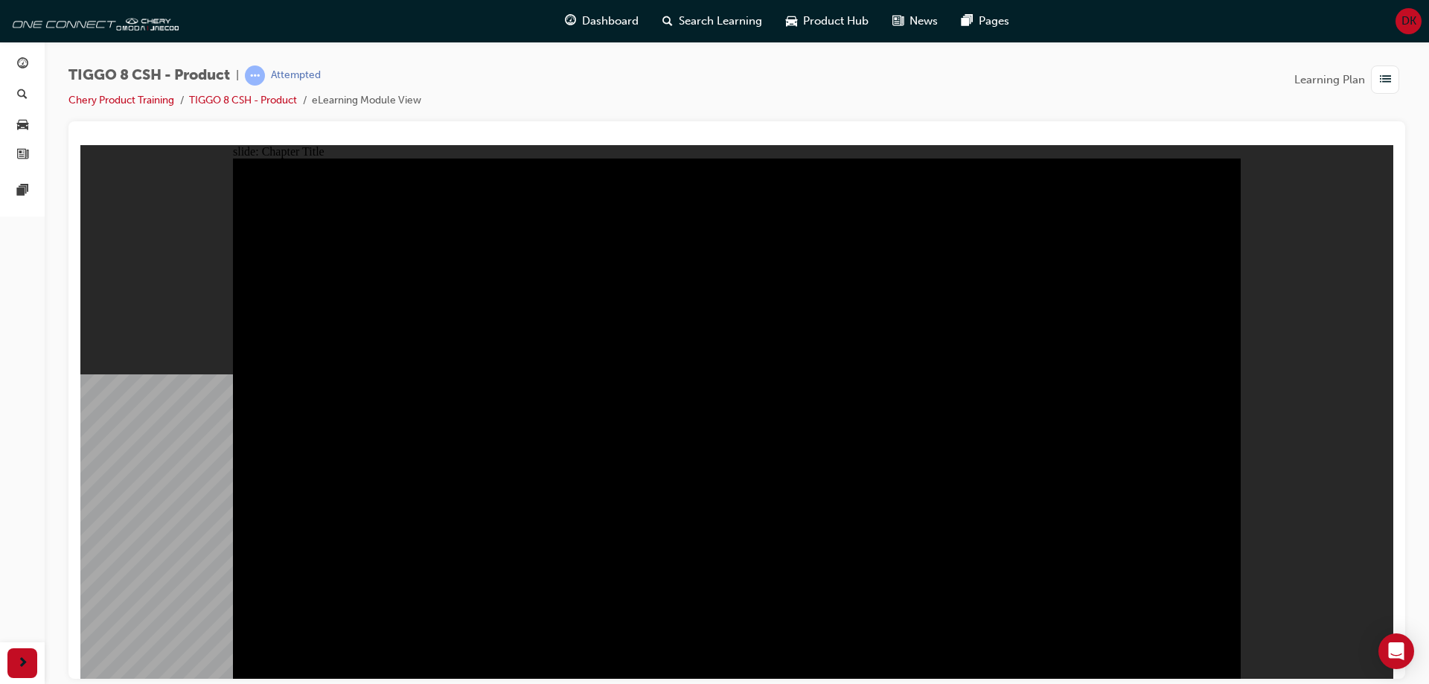
radio input "true"
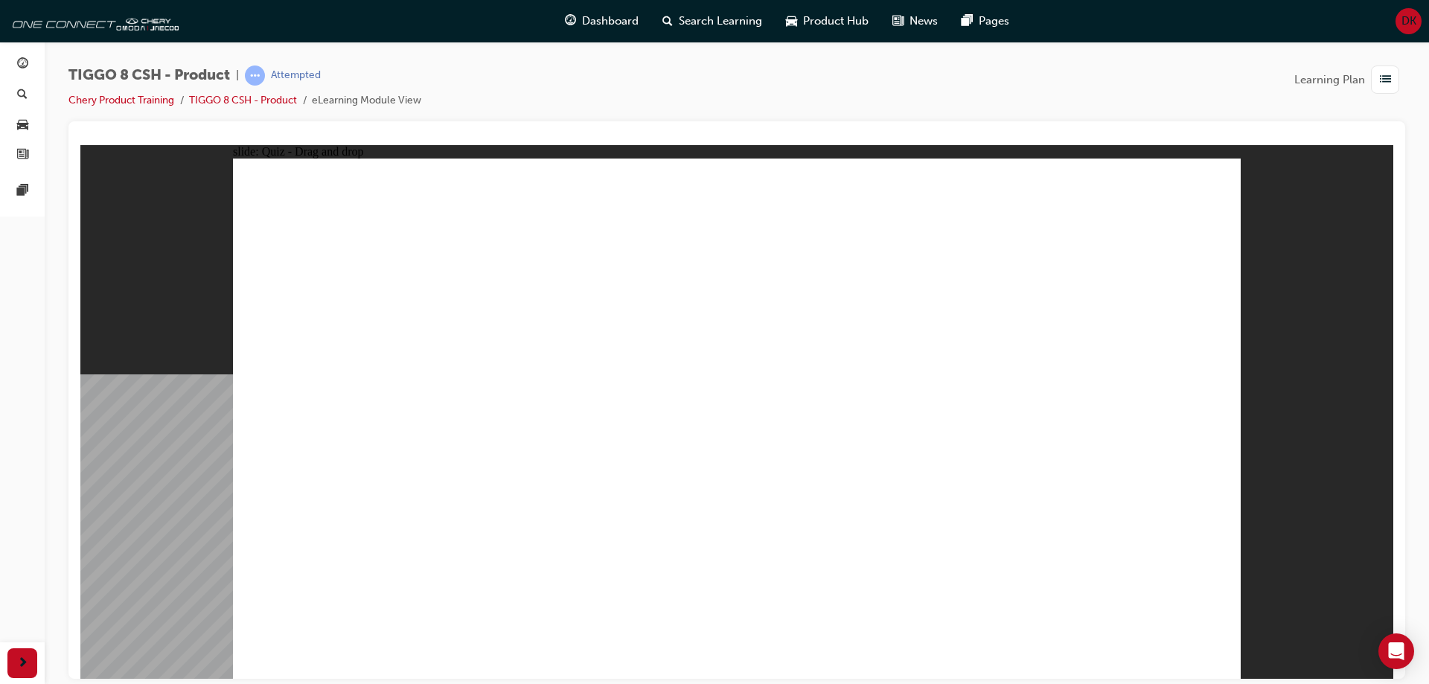
drag, startPoint x: 998, startPoint y: 322, endPoint x: 1123, endPoint y: 453, distance: 181.6
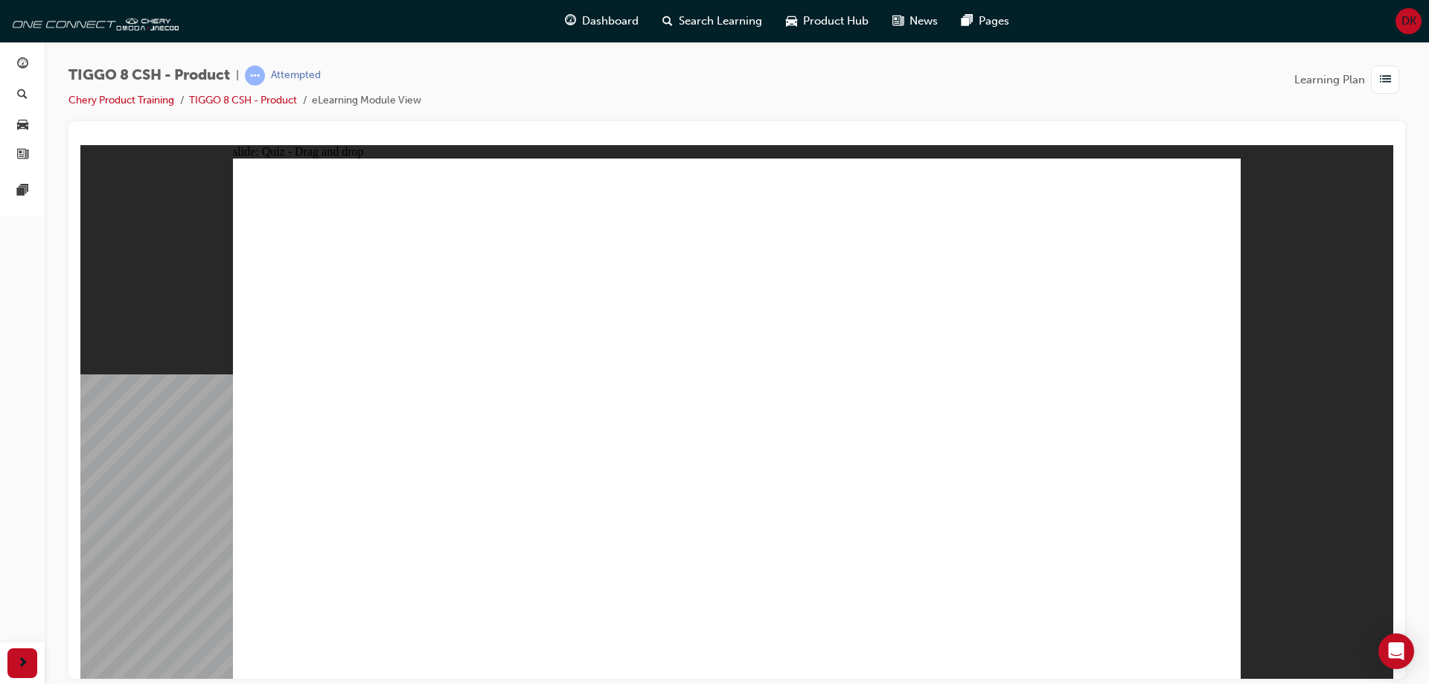
drag, startPoint x: 924, startPoint y: 237, endPoint x: 560, endPoint y: 464, distance: 428.3
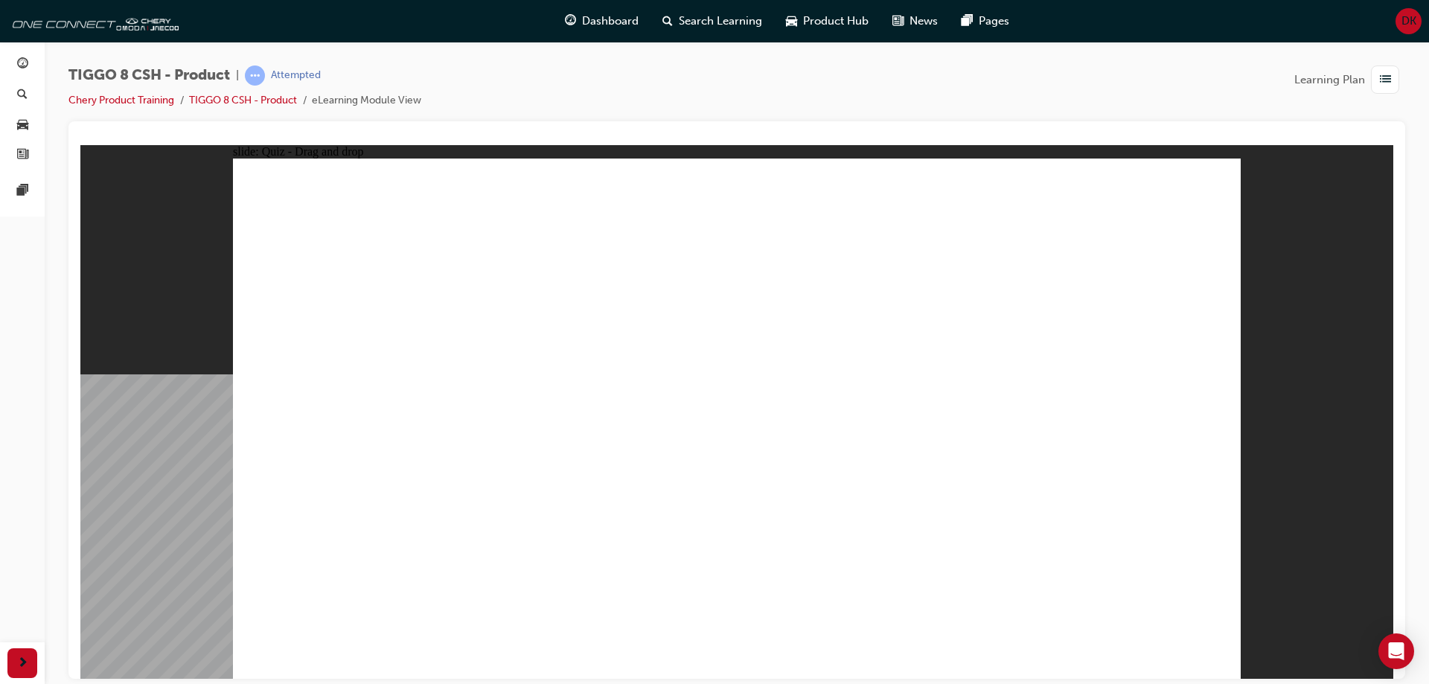
drag, startPoint x: 558, startPoint y: 439, endPoint x: 1003, endPoint y: 319, distance: 461.2
drag, startPoint x: 906, startPoint y: 222, endPoint x: 546, endPoint y: 459, distance: 430.4
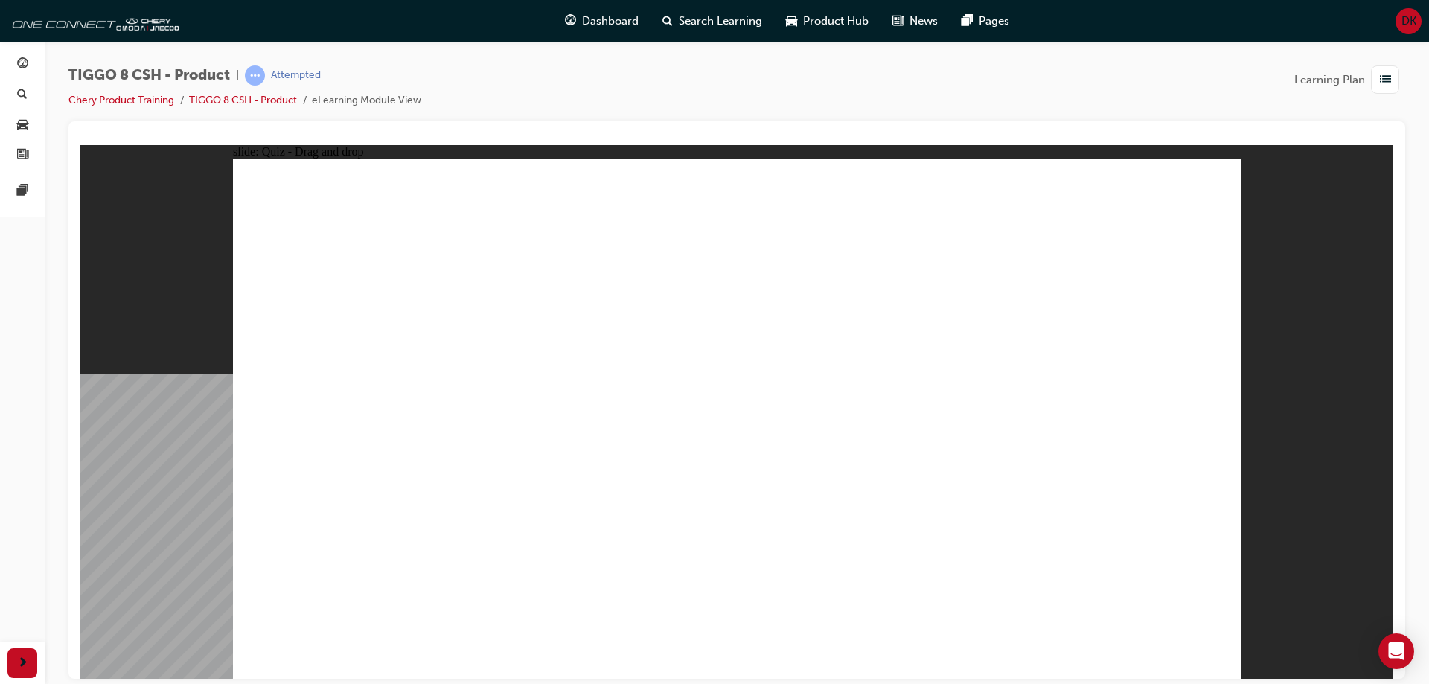
drag, startPoint x: 837, startPoint y: 330, endPoint x: 773, endPoint y: 461, distance: 145.8
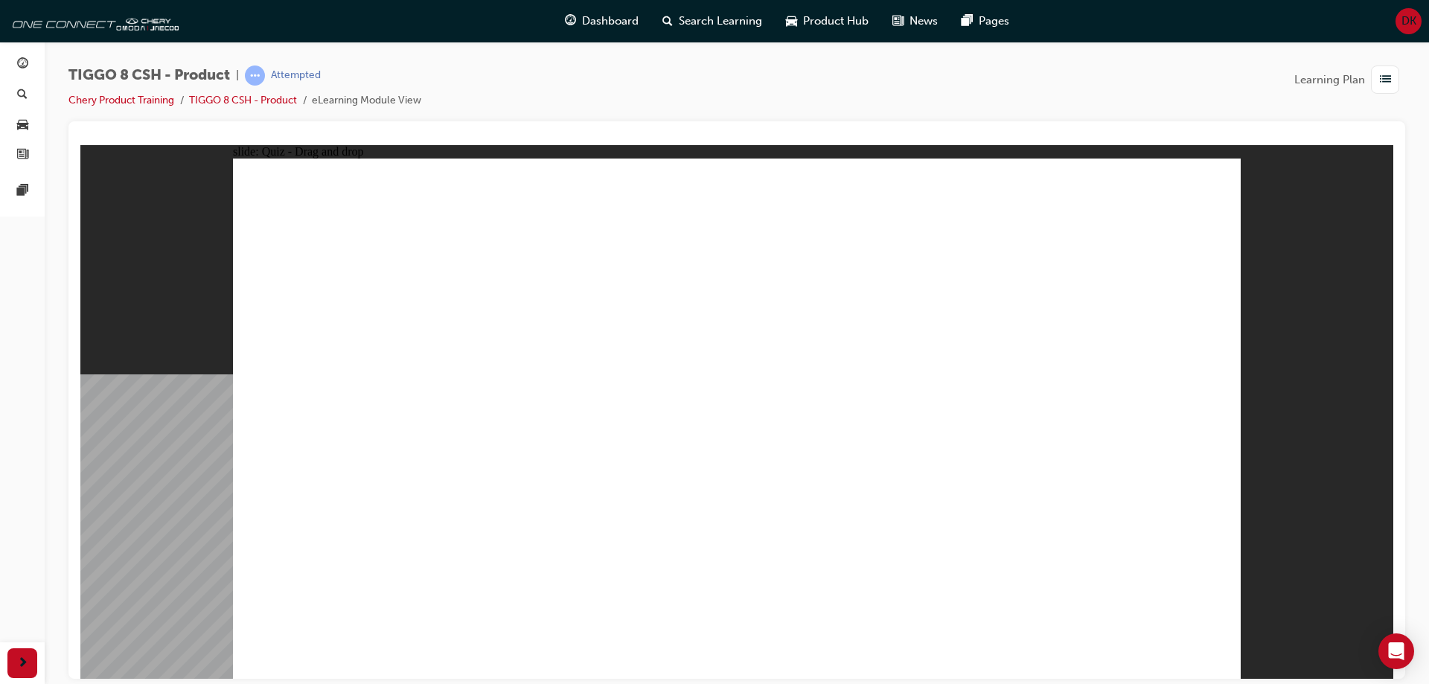
drag, startPoint x: 1102, startPoint y: 217, endPoint x: 1063, endPoint y: 239, distance: 44.3
drag, startPoint x: 703, startPoint y: 223, endPoint x: 916, endPoint y: 447, distance: 308.5
drag, startPoint x: 1161, startPoint y: 231, endPoint x: 348, endPoint y: 461, distance: 845.6
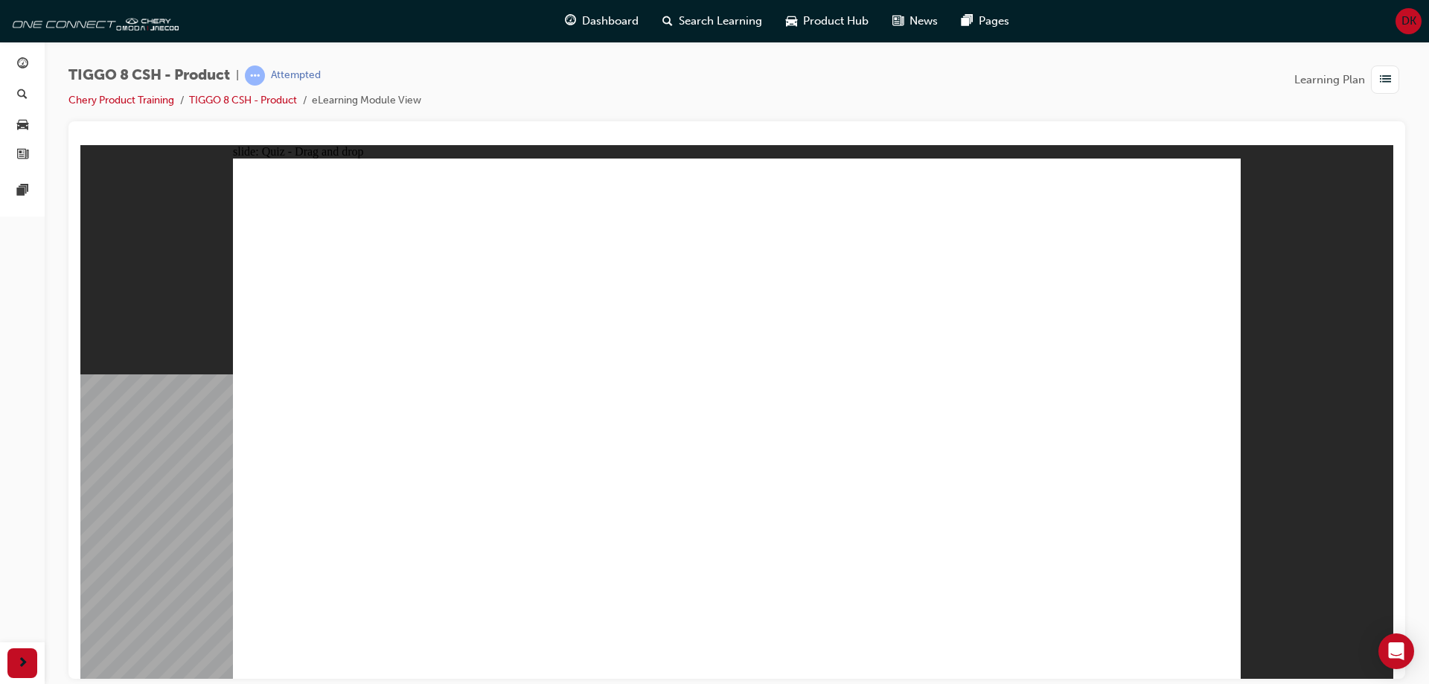
checkbox input "true"
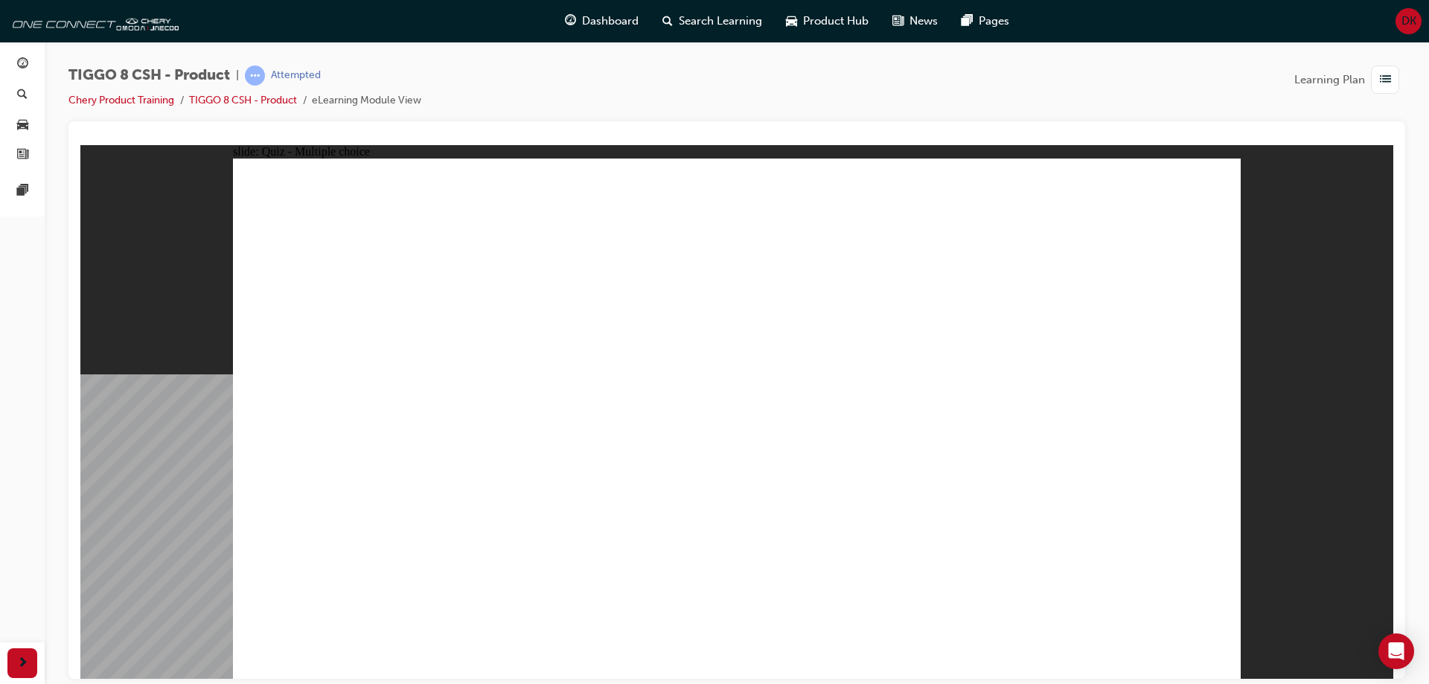
radio input "true"
drag, startPoint x: 715, startPoint y: 217, endPoint x: 852, endPoint y: 526, distance: 338.2
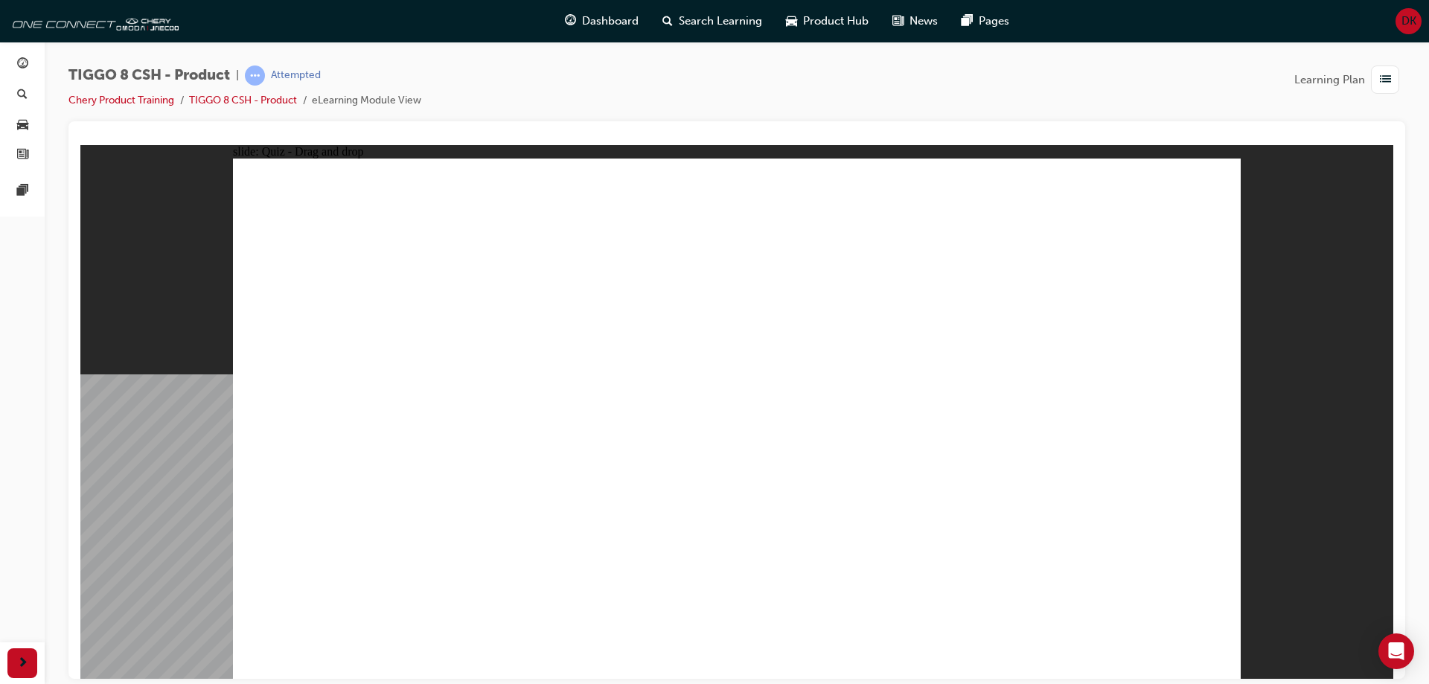
drag, startPoint x: 943, startPoint y: 214, endPoint x: 853, endPoint y: 507, distance: 306.1
drag, startPoint x: 956, startPoint y: 459, endPoint x: 386, endPoint y: 511, distance: 573.2
drag, startPoint x: 927, startPoint y: 253, endPoint x: 790, endPoint y: 511, distance: 292.7
drag, startPoint x: 1099, startPoint y: 255, endPoint x: 527, endPoint y: 490, distance: 617.9
drag, startPoint x: 926, startPoint y: 292, endPoint x: 770, endPoint y: 521, distance: 277.1
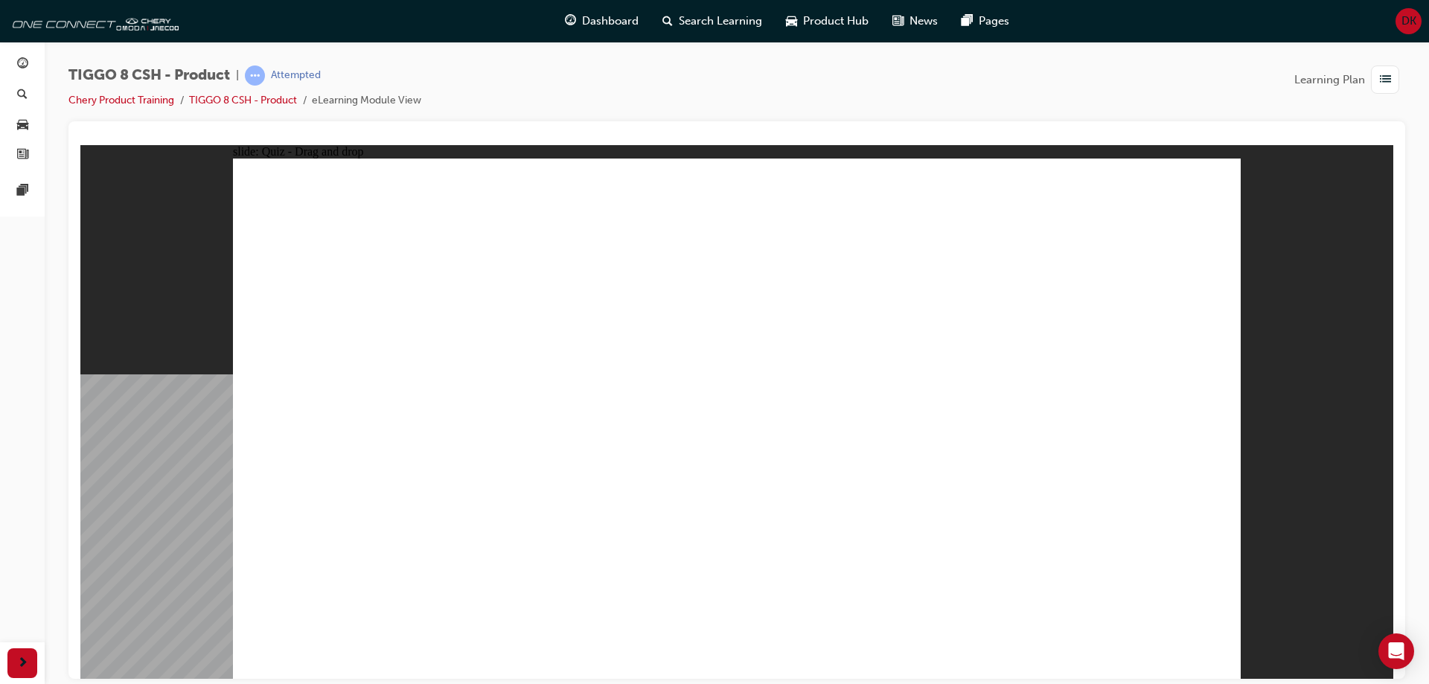
drag, startPoint x: 1111, startPoint y: 256, endPoint x: 525, endPoint y: 470, distance: 624.2
drag, startPoint x: 1059, startPoint y: 277, endPoint x: 480, endPoint y: 460, distance: 607.4
drag, startPoint x: 1090, startPoint y: 298, endPoint x: 920, endPoint y: 514, distance: 275.0
drag, startPoint x: 931, startPoint y: 229, endPoint x: 451, endPoint y: 478, distance: 540.6
drag, startPoint x: 777, startPoint y: 256, endPoint x: 362, endPoint y: 465, distance: 464.4
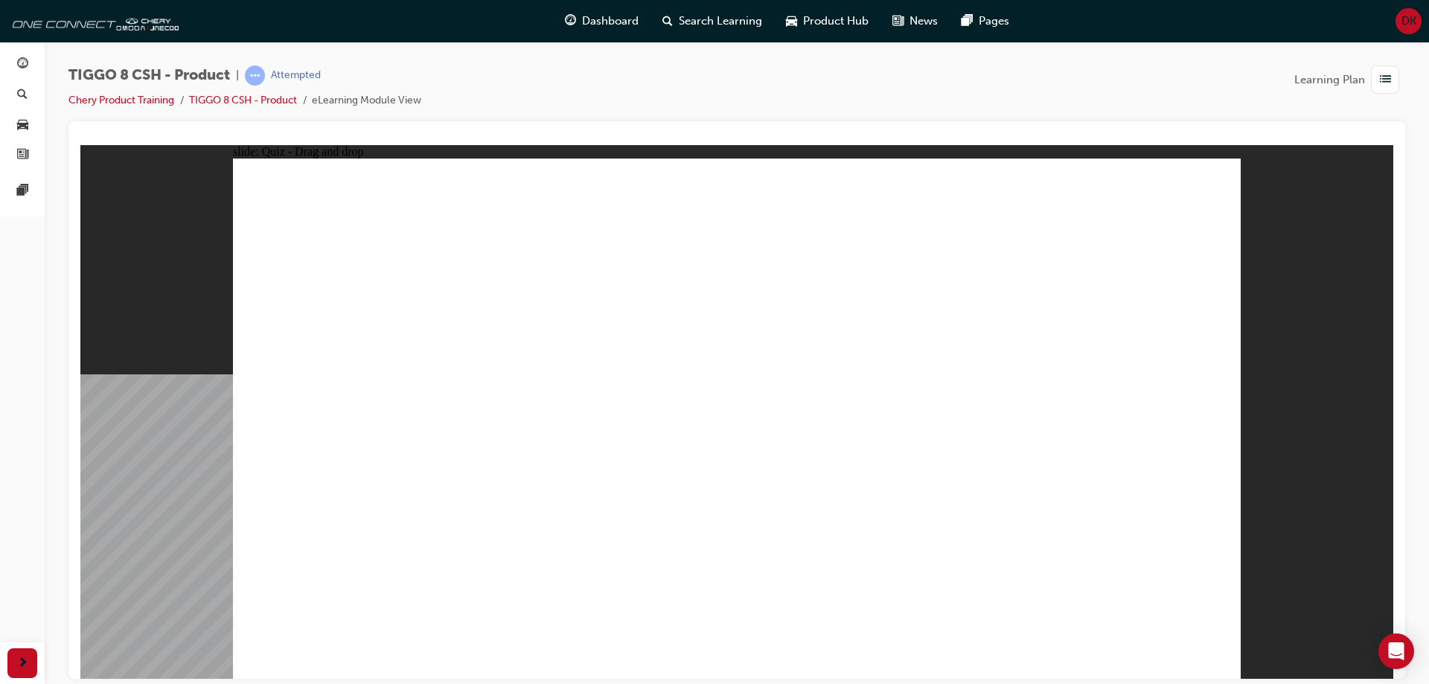
drag, startPoint x: 1114, startPoint y: 220, endPoint x: 406, endPoint y: 541, distance: 777.5
drag, startPoint x: 740, startPoint y: 253, endPoint x: 786, endPoint y: 531, distance: 281.4
drag, startPoint x: 942, startPoint y: 225, endPoint x: 466, endPoint y: 543, distance: 572.1
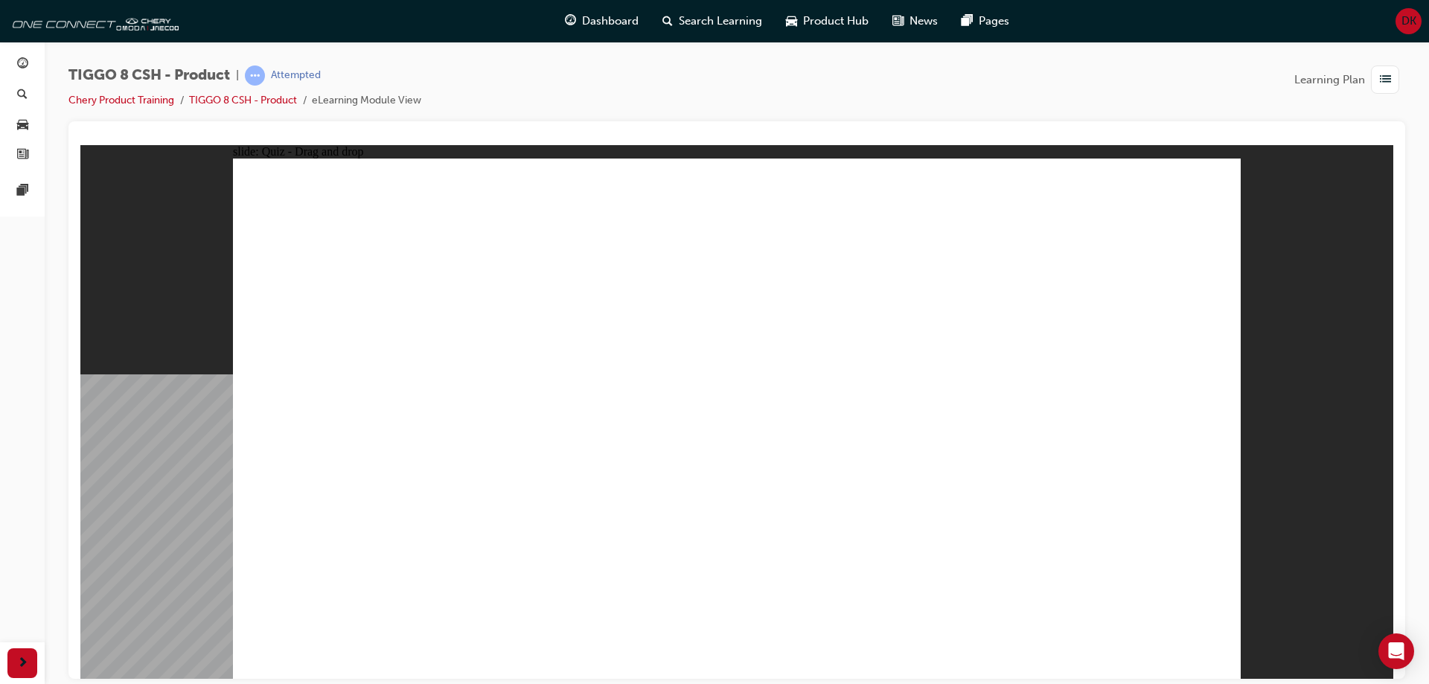
drag, startPoint x: 951, startPoint y: 216, endPoint x: 967, endPoint y: 524, distance: 308.6
drag, startPoint x: 1125, startPoint y: 222, endPoint x: 959, endPoint y: 563, distance: 378.8
drag, startPoint x: 730, startPoint y: 558, endPoint x: 398, endPoint y: 523, distance: 333.8
drag, startPoint x: 1137, startPoint y: 226, endPoint x: 853, endPoint y: 558, distance: 436.6
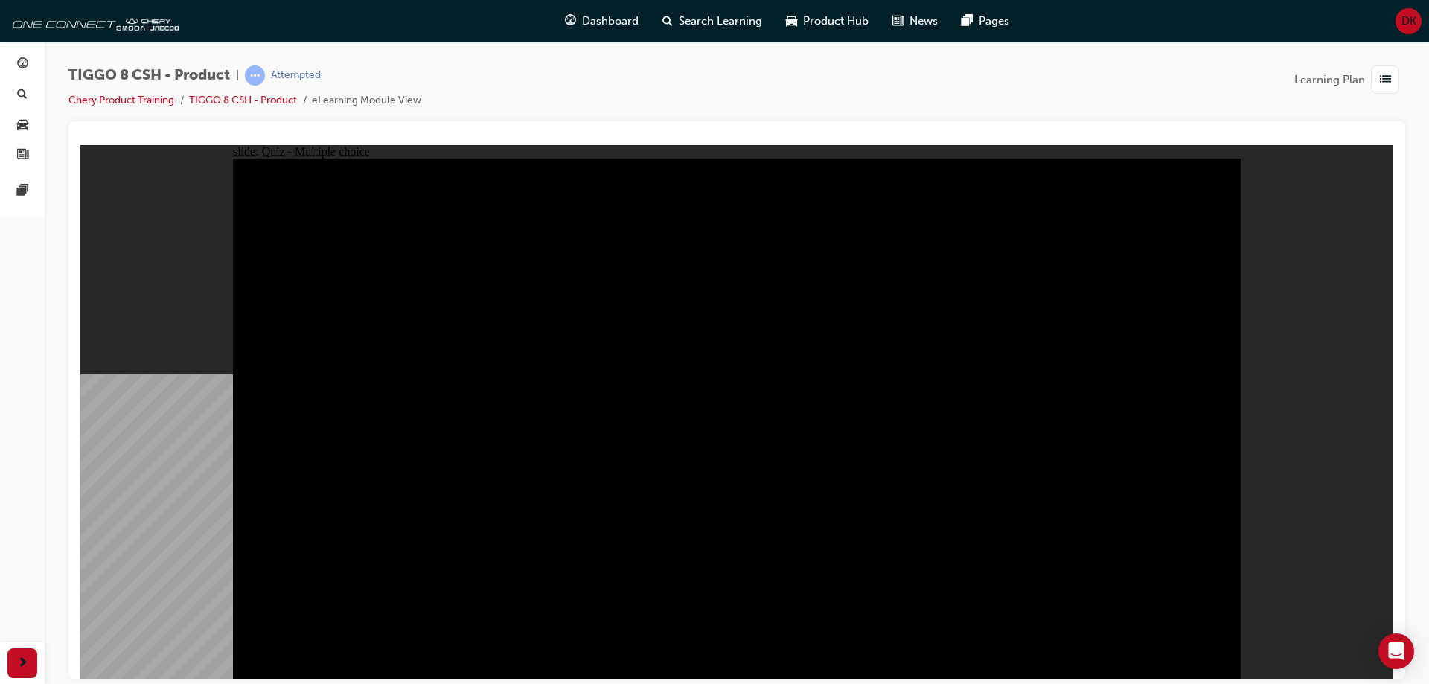
radio input "true"
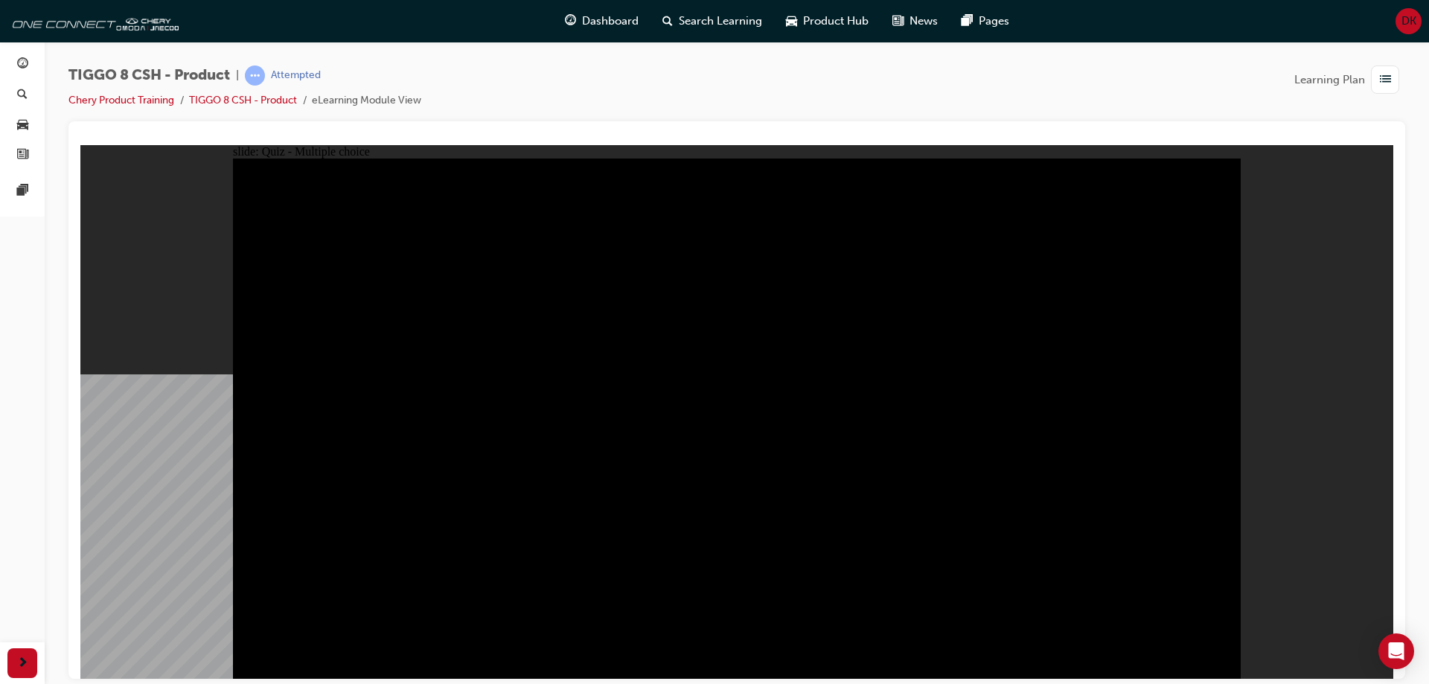
radio input "true"
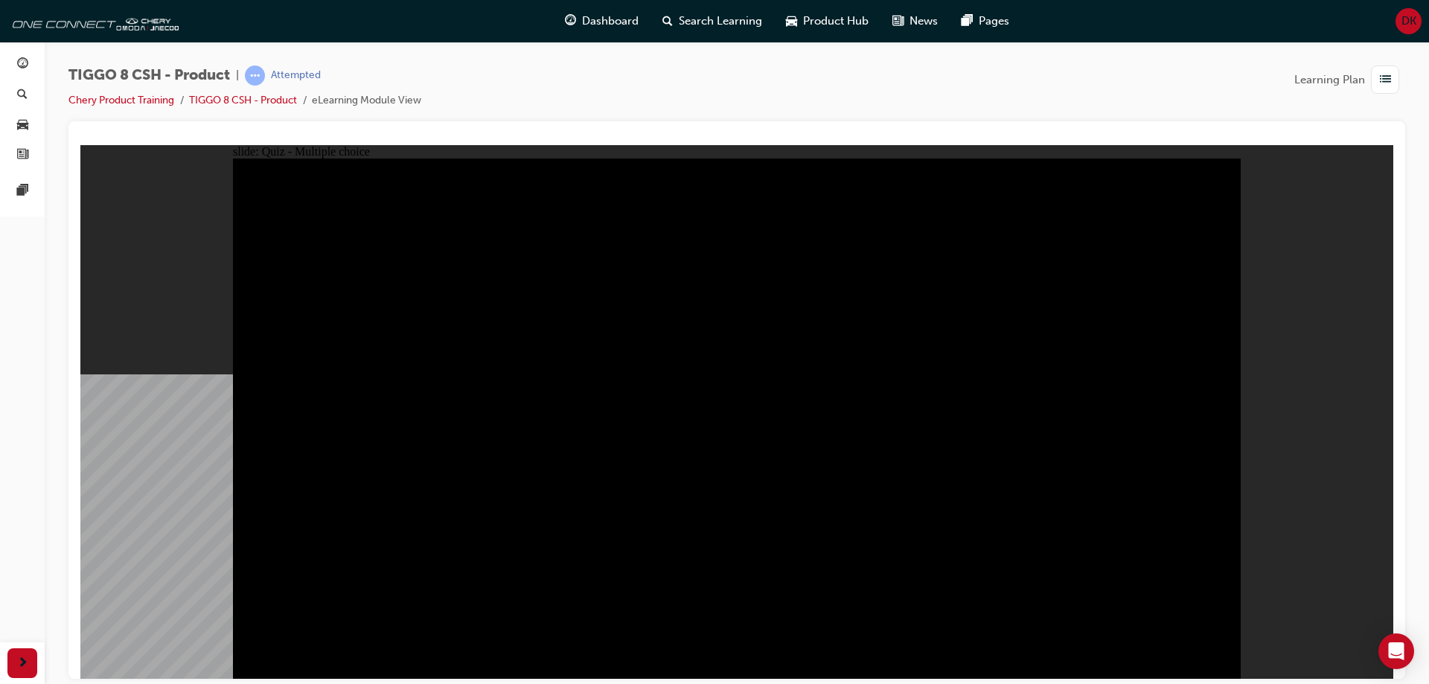
checkbox input "true"
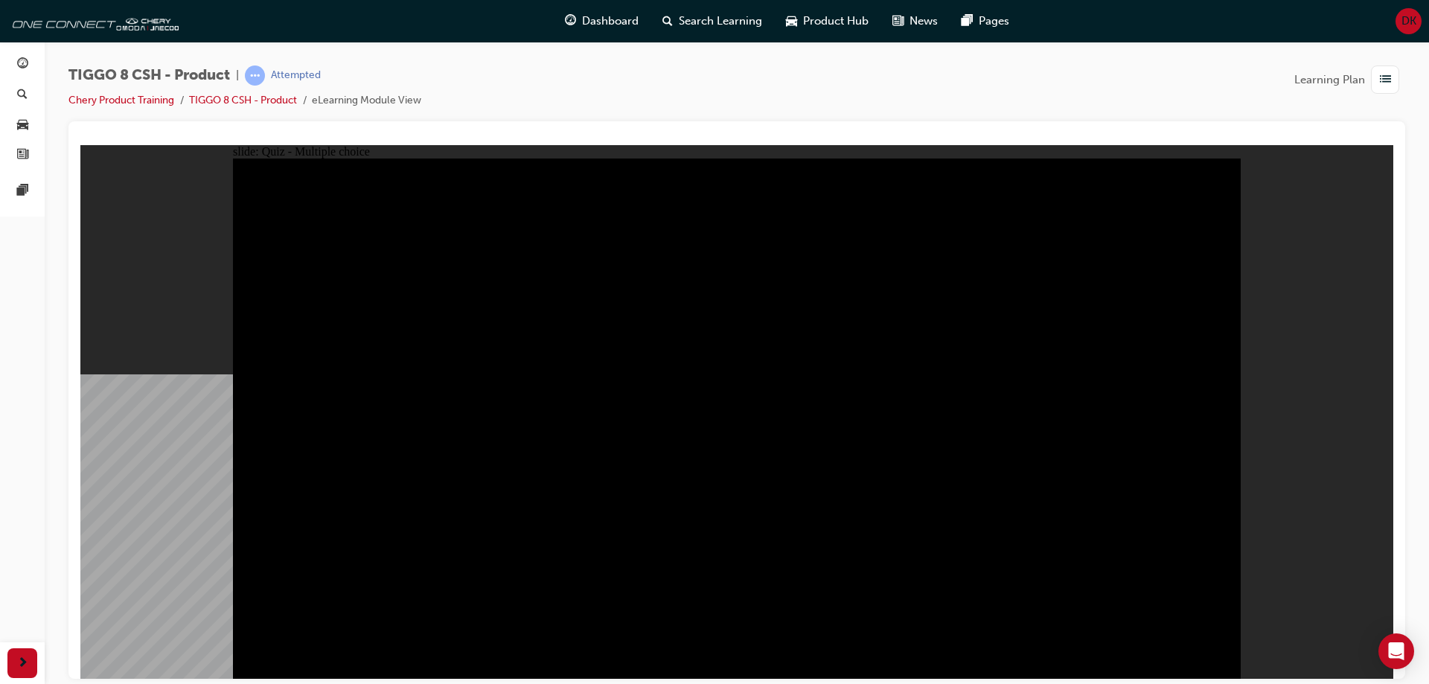
checkbox input "true"
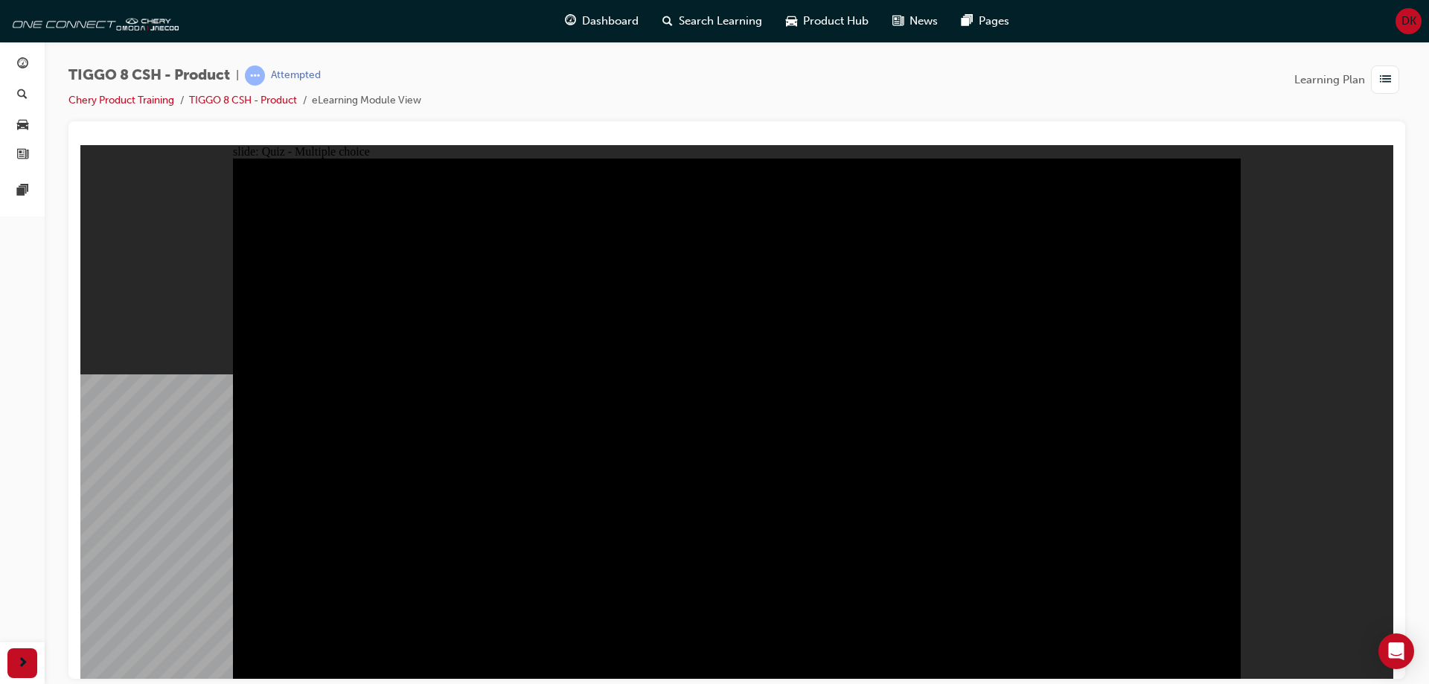
checkbox input "true"
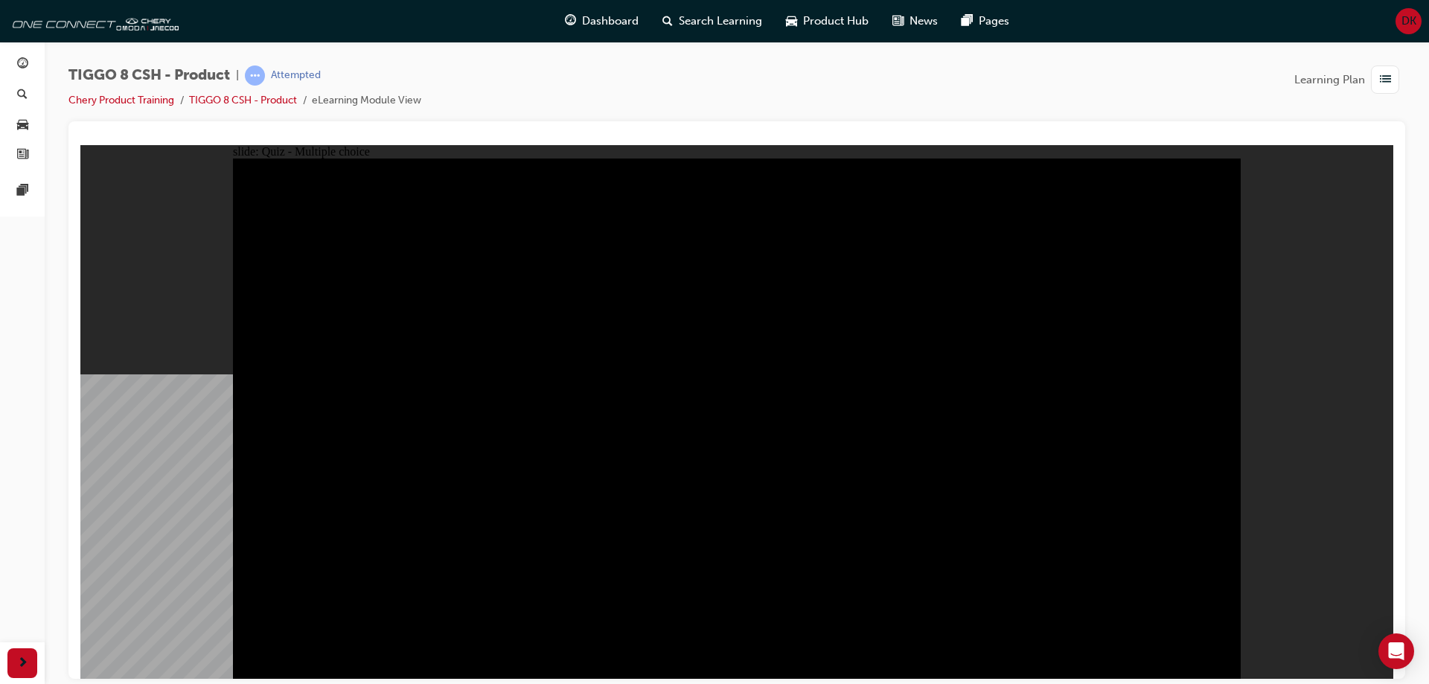
checkbox input "true"
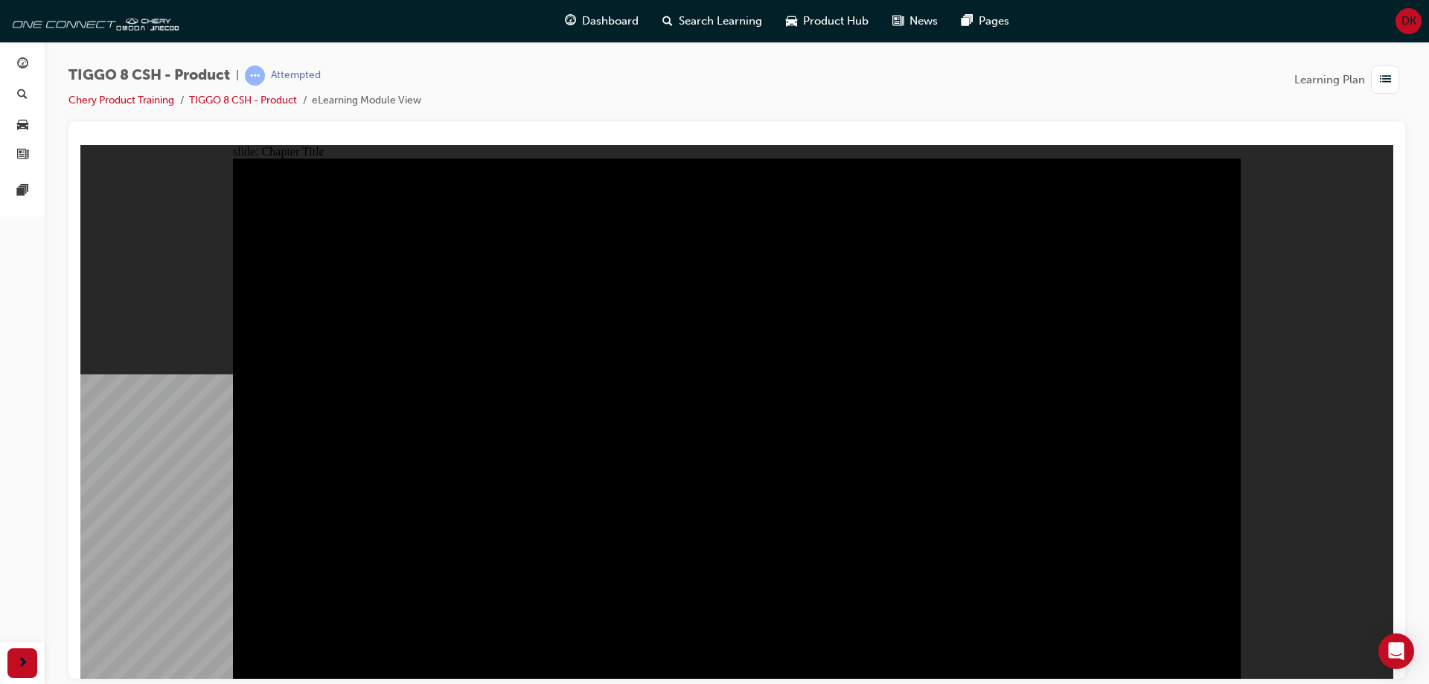
radio input "true"
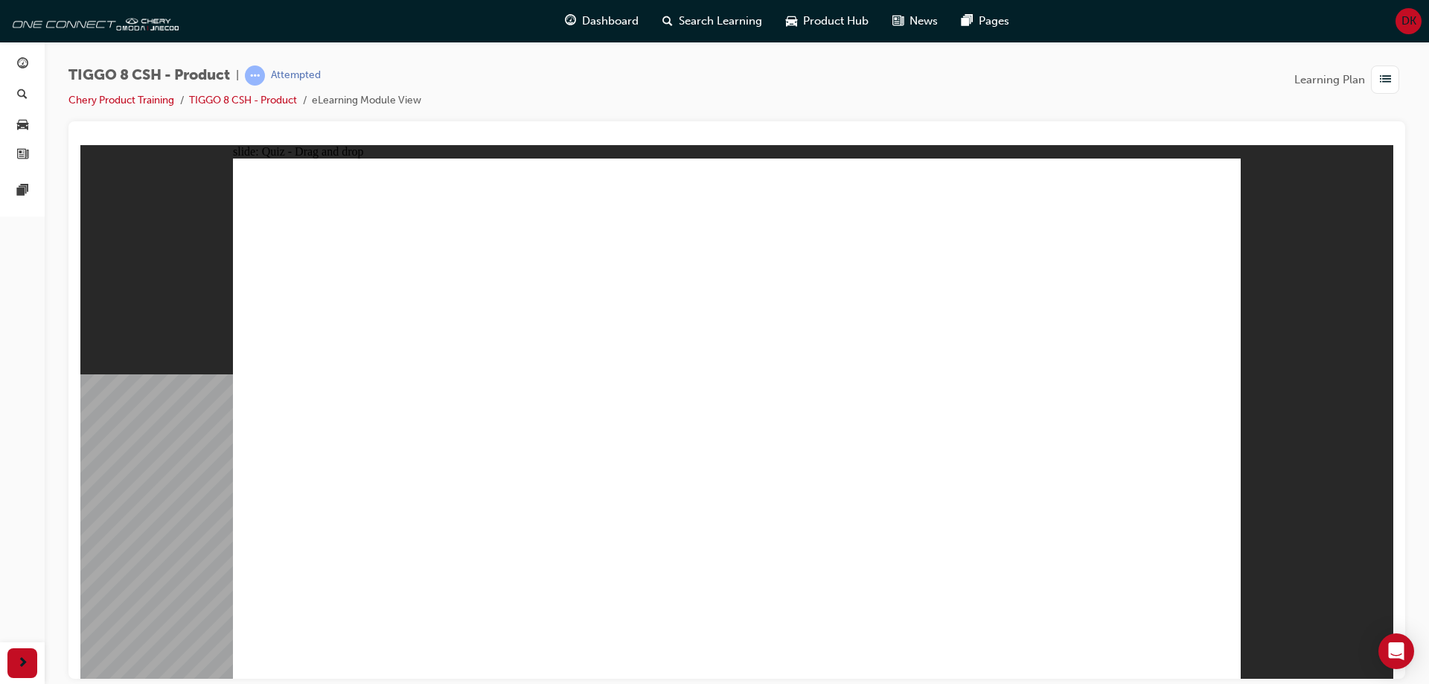
drag, startPoint x: 1003, startPoint y: 330, endPoint x: 1117, endPoint y: 473, distance: 183.3
drag, startPoint x: 811, startPoint y: 330, endPoint x: 744, endPoint y: 476, distance: 160.8
drag, startPoint x: 921, startPoint y: 224, endPoint x: 547, endPoint y: 438, distance: 431.1
drag, startPoint x: 666, startPoint y: 240, endPoint x: 350, endPoint y: 460, distance: 385.5
drag, startPoint x: 371, startPoint y: 462, endPoint x: 953, endPoint y: 456, distance: 582.1
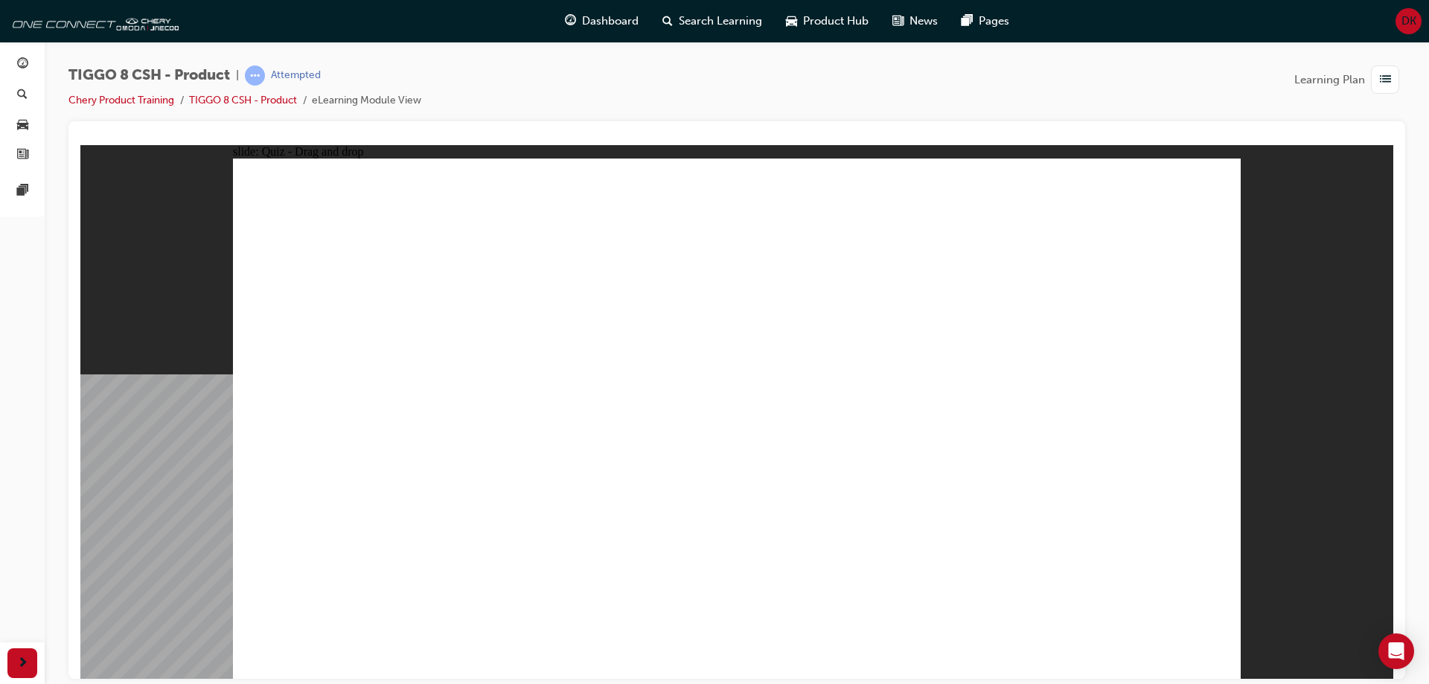
drag, startPoint x: 1094, startPoint y: 241, endPoint x: 318, endPoint y: 466, distance: 808.2
checkbox input "true"
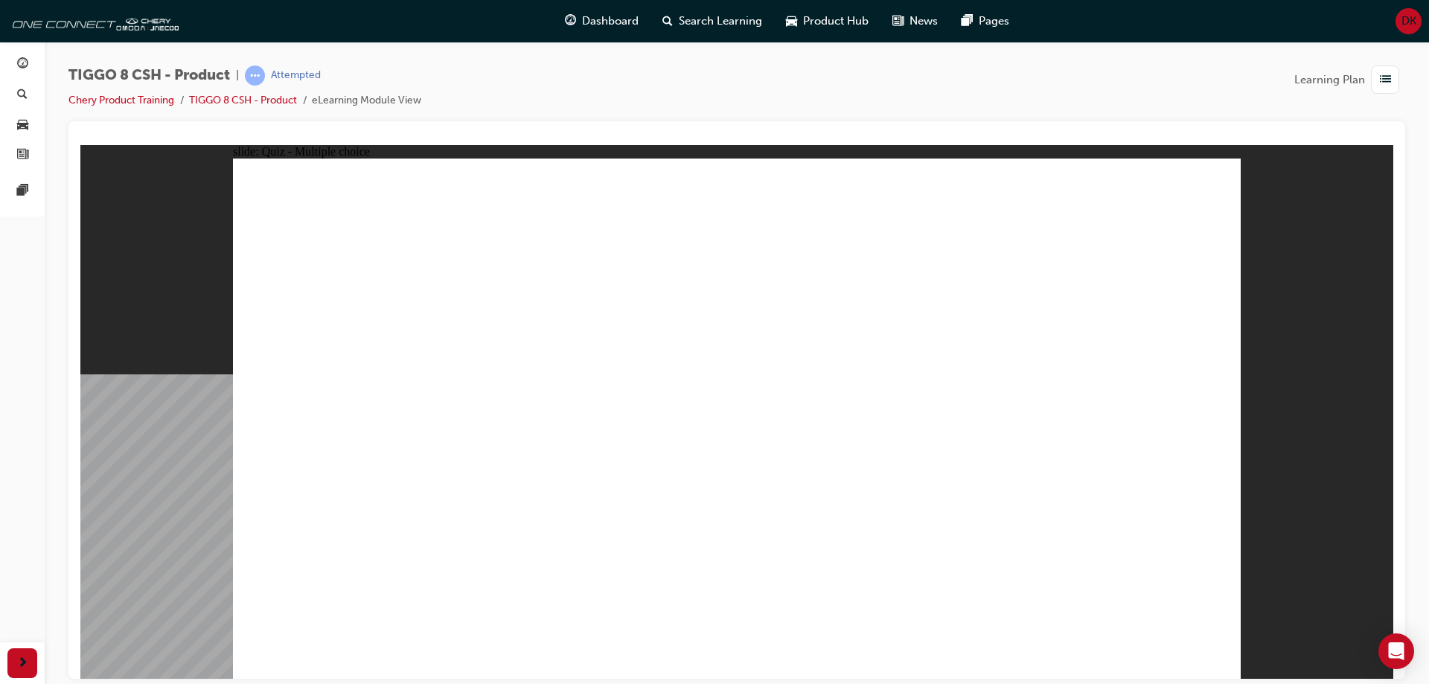
radio input "true"
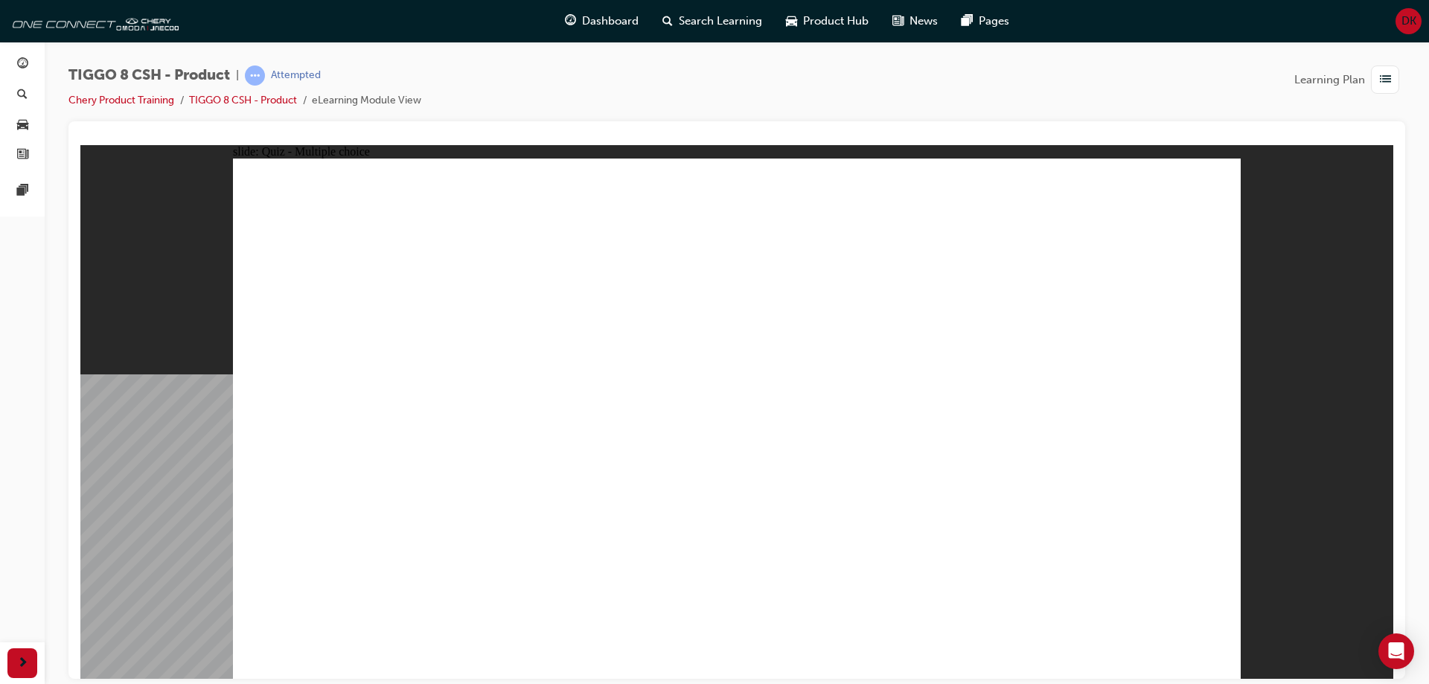
click at [245, 95] on link "TIGGO 8 CSH - Product" at bounding box center [243, 100] width 108 height 13
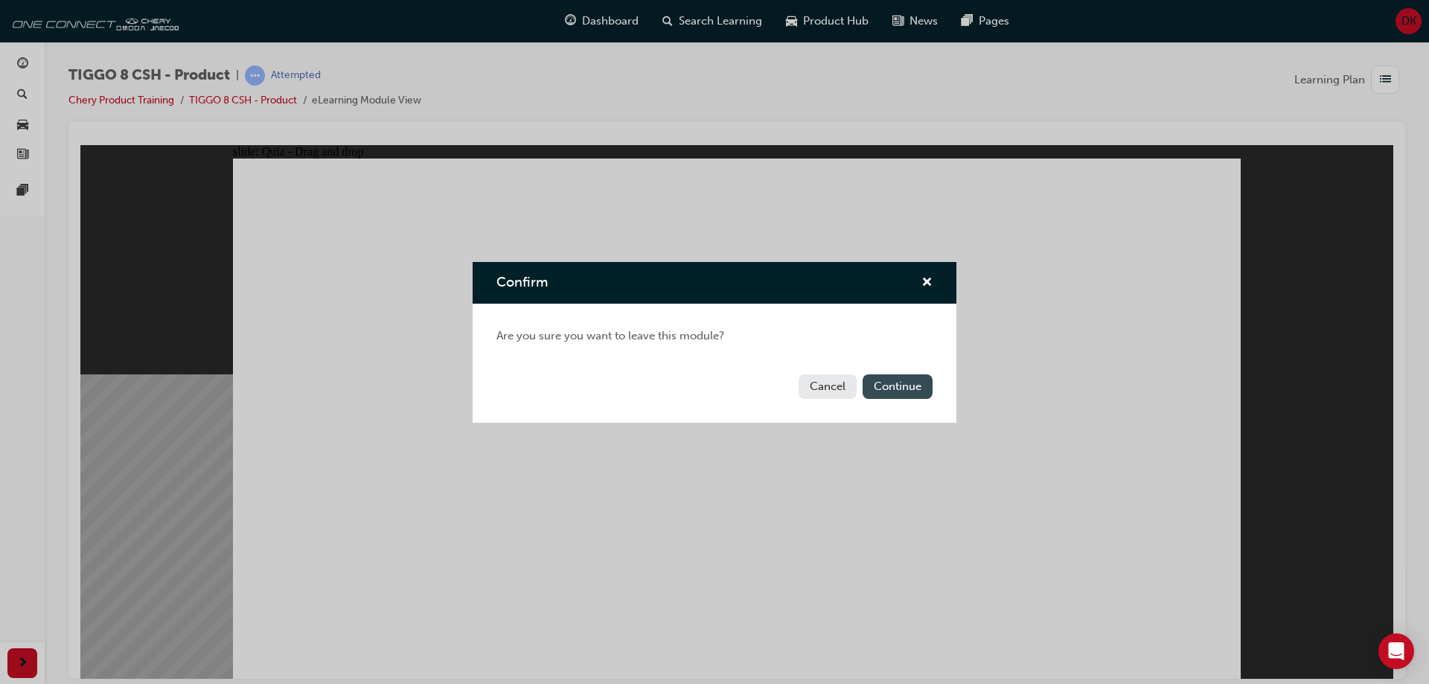
click at [875, 393] on button "Continue" at bounding box center [898, 386] width 70 height 25
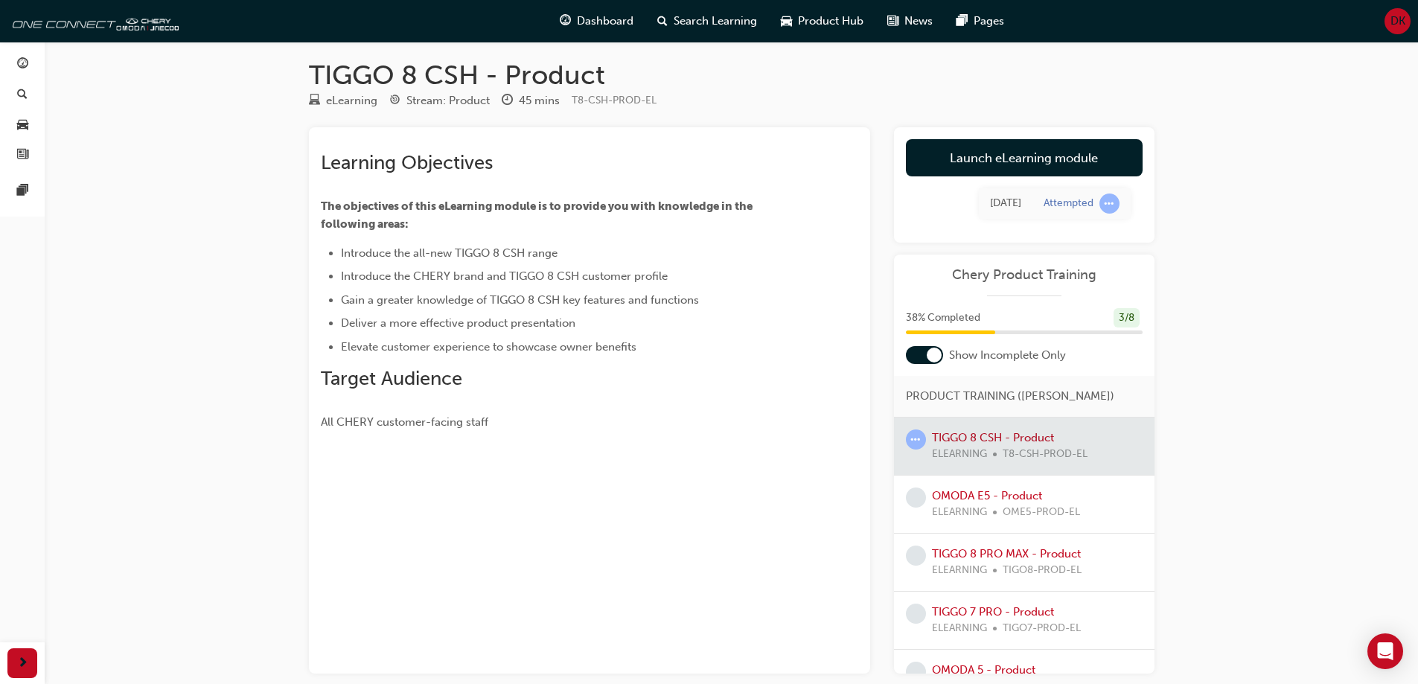
scroll to position [34, 0]
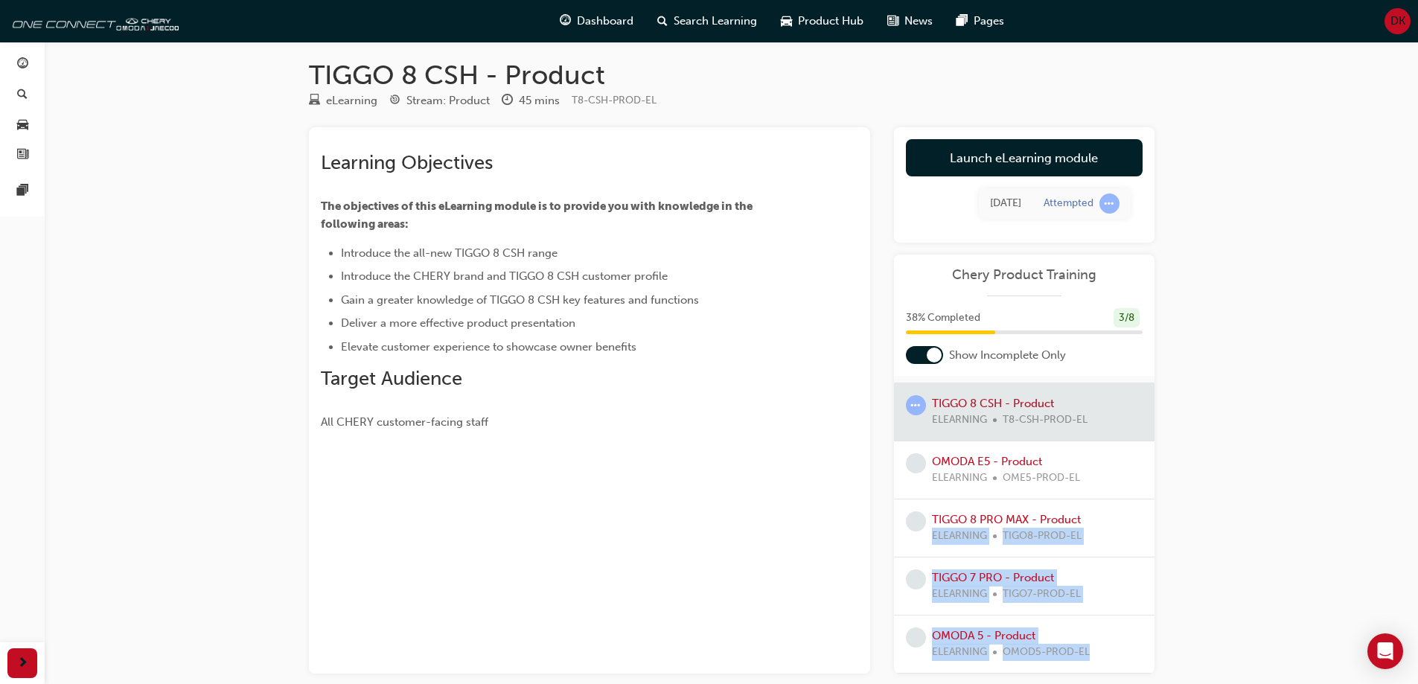
drag, startPoint x: 1154, startPoint y: 550, endPoint x: 1151, endPoint y: 647, distance: 96.8
click at [1159, 649] on div "TIGGO 8 CSH - Product eLearning Stream: Product 45 mins T8-CSH-PROD-EL Learning…" at bounding box center [731, 390] width 893 height 662
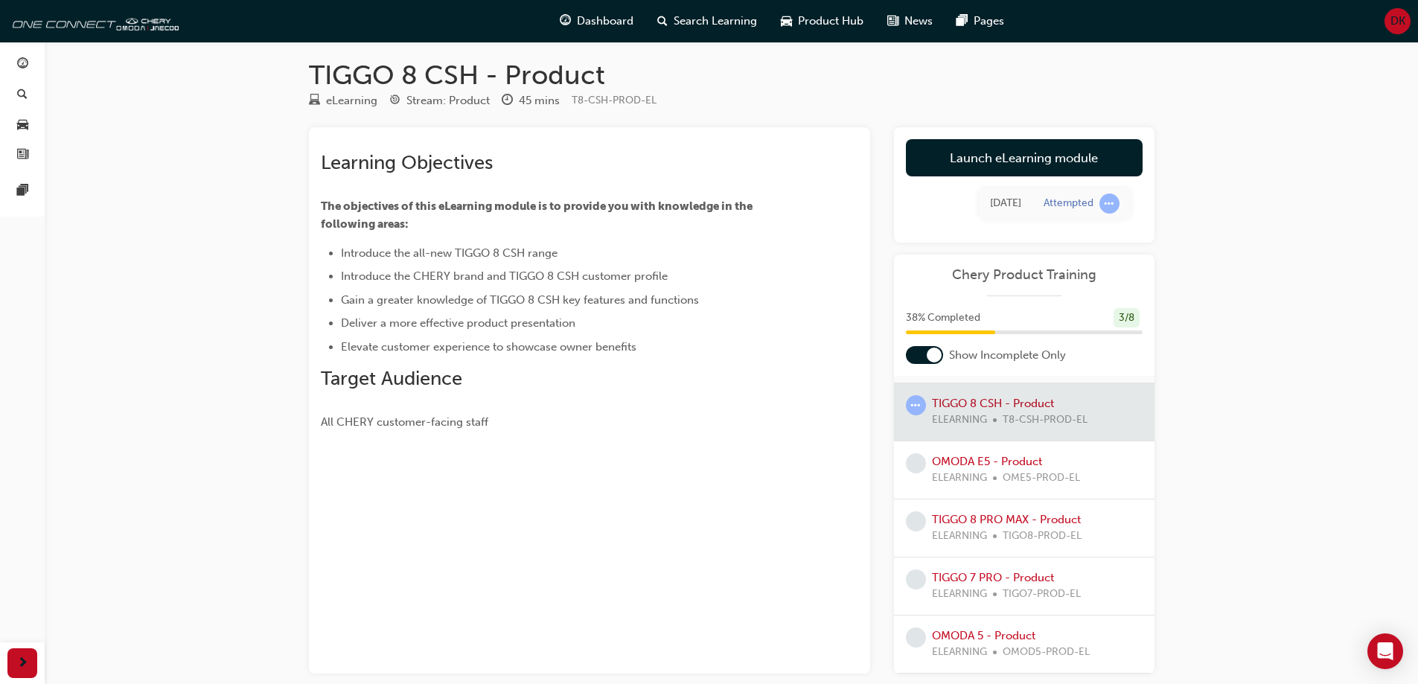
click at [1264, 482] on div "TIGGO 8 CSH - Product eLearning Stream: Product 45 mins T8-CSH-PROD-EL Learning…" at bounding box center [709, 375] width 1418 height 765
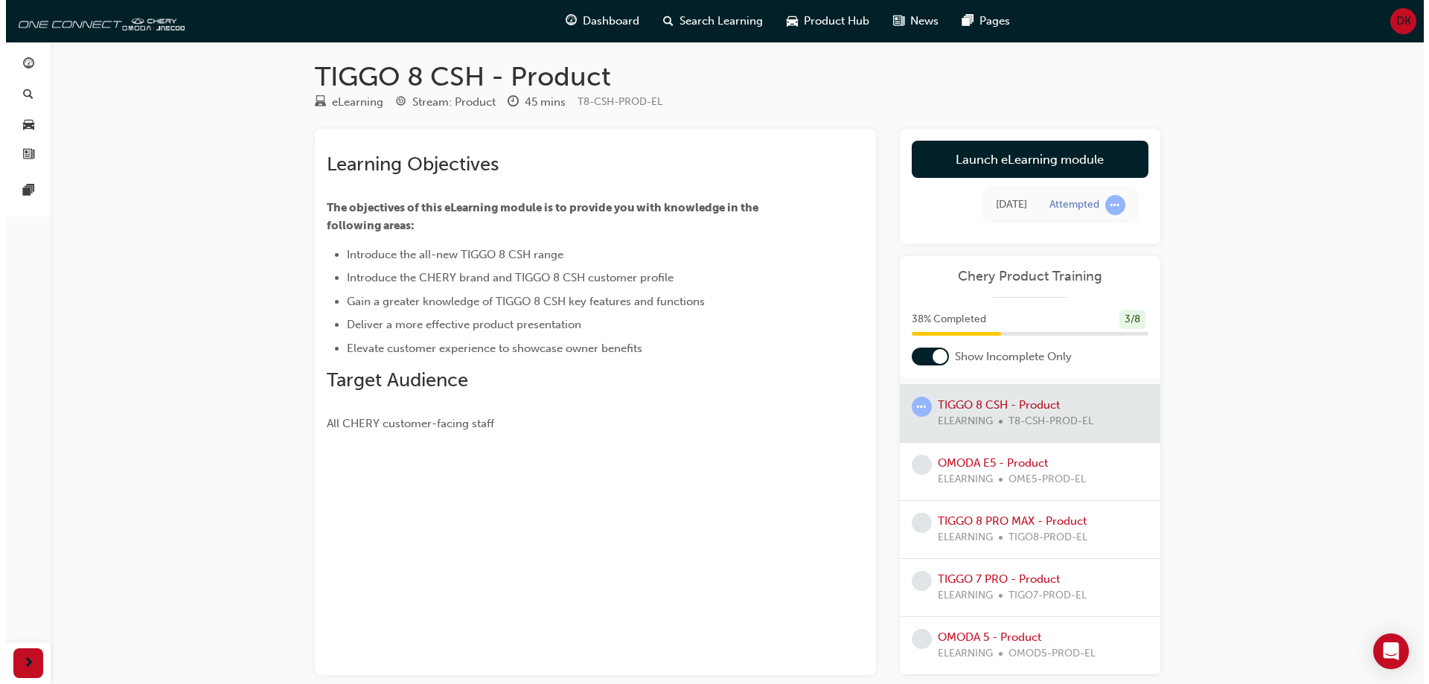
scroll to position [0, 0]
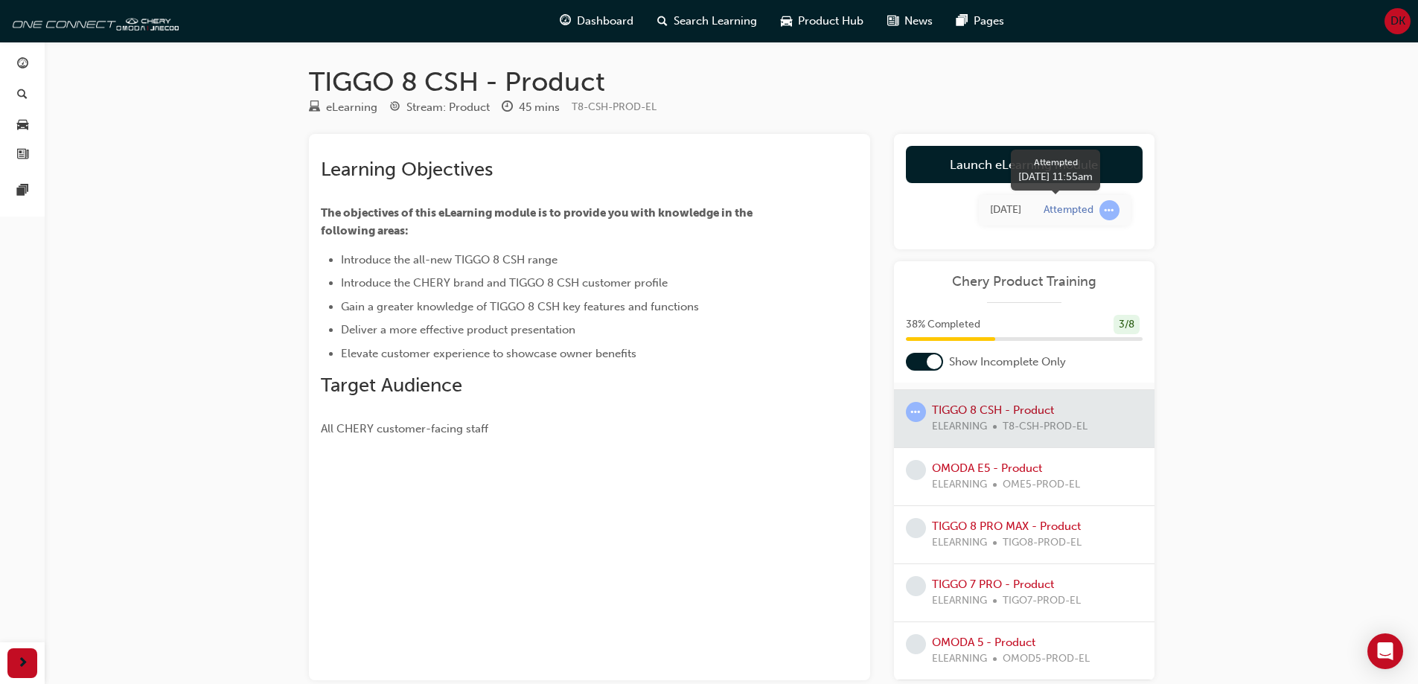
click at [1109, 211] on span "learningRecordVerb_ATTEMPT-icon" at bounding box center [1109, 210] width 20 height 20
click at [999, 216] on div "Today" at bounding box center [1005, 210] width 31 height 17
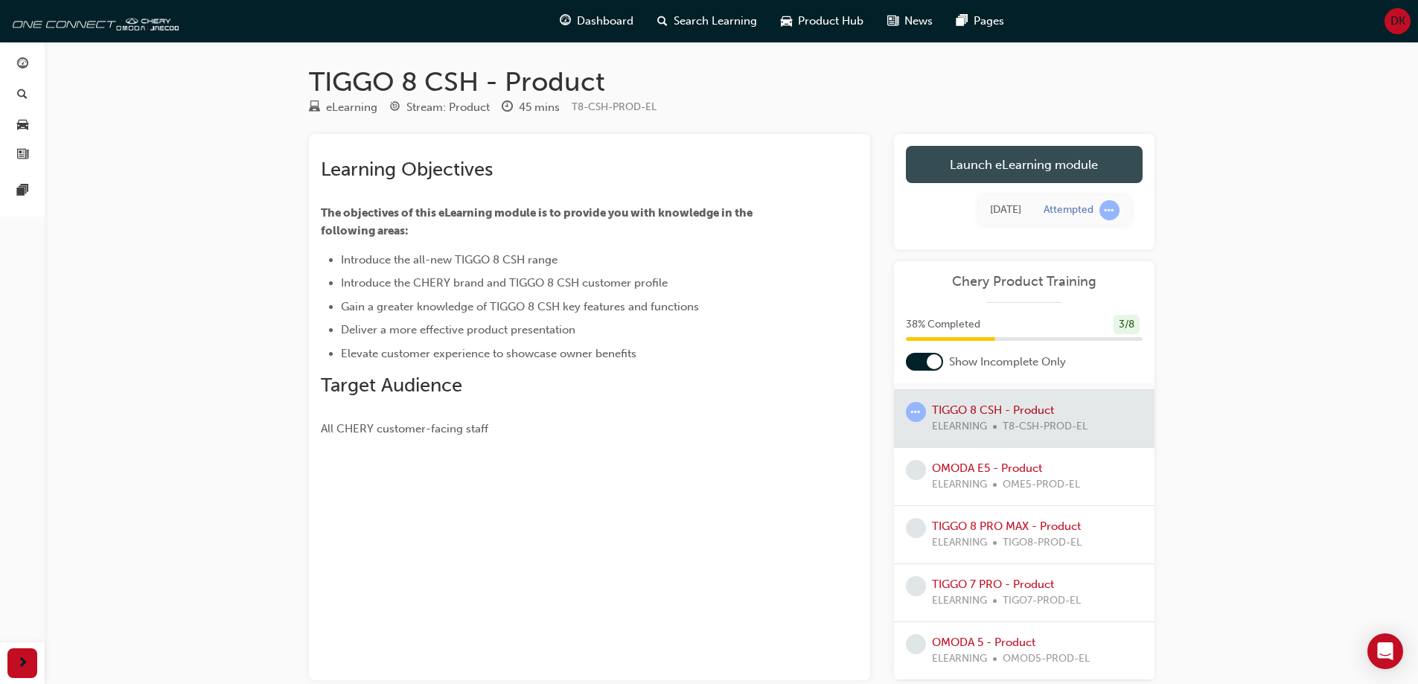
click at [1023, 180] on link "Launch eLearning module" at bounding box center [1024, 164] width 237 height 37
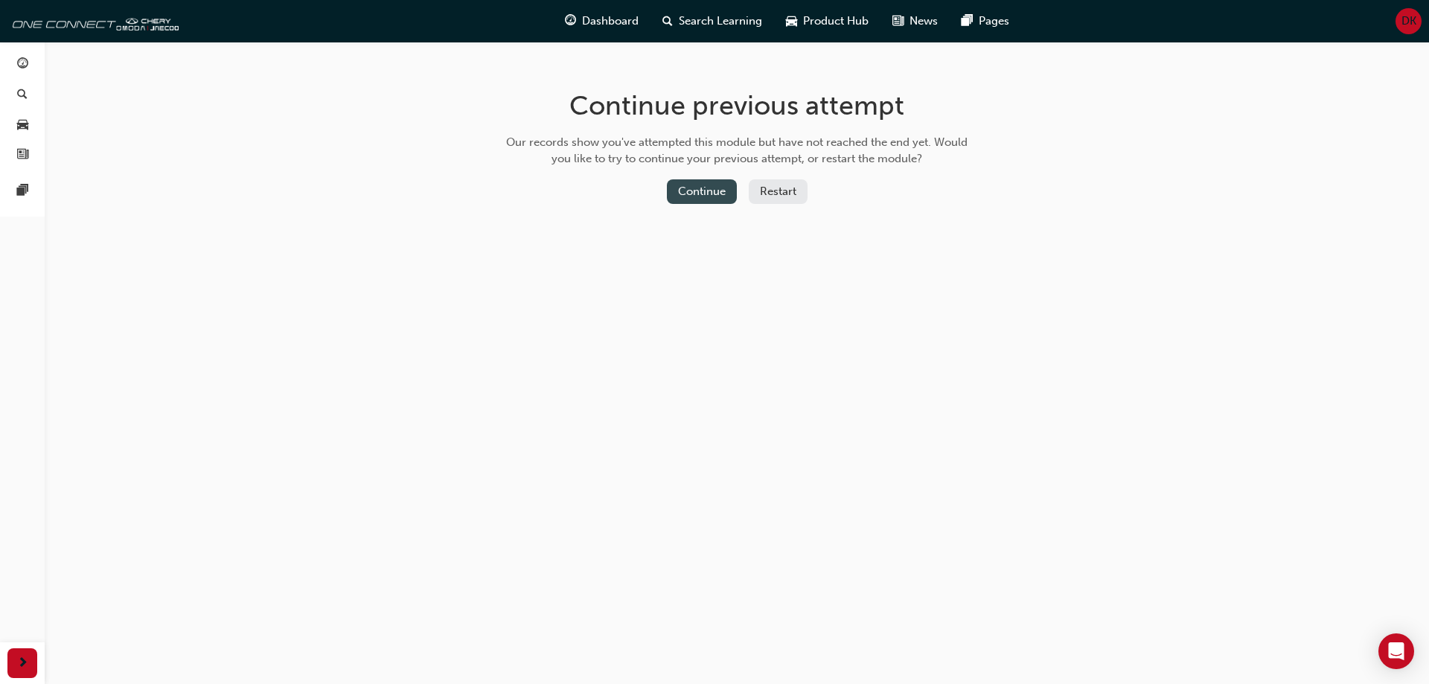
click at [701, 197] on button "Continue" at bounding box center [702, 191] width 70 height 25
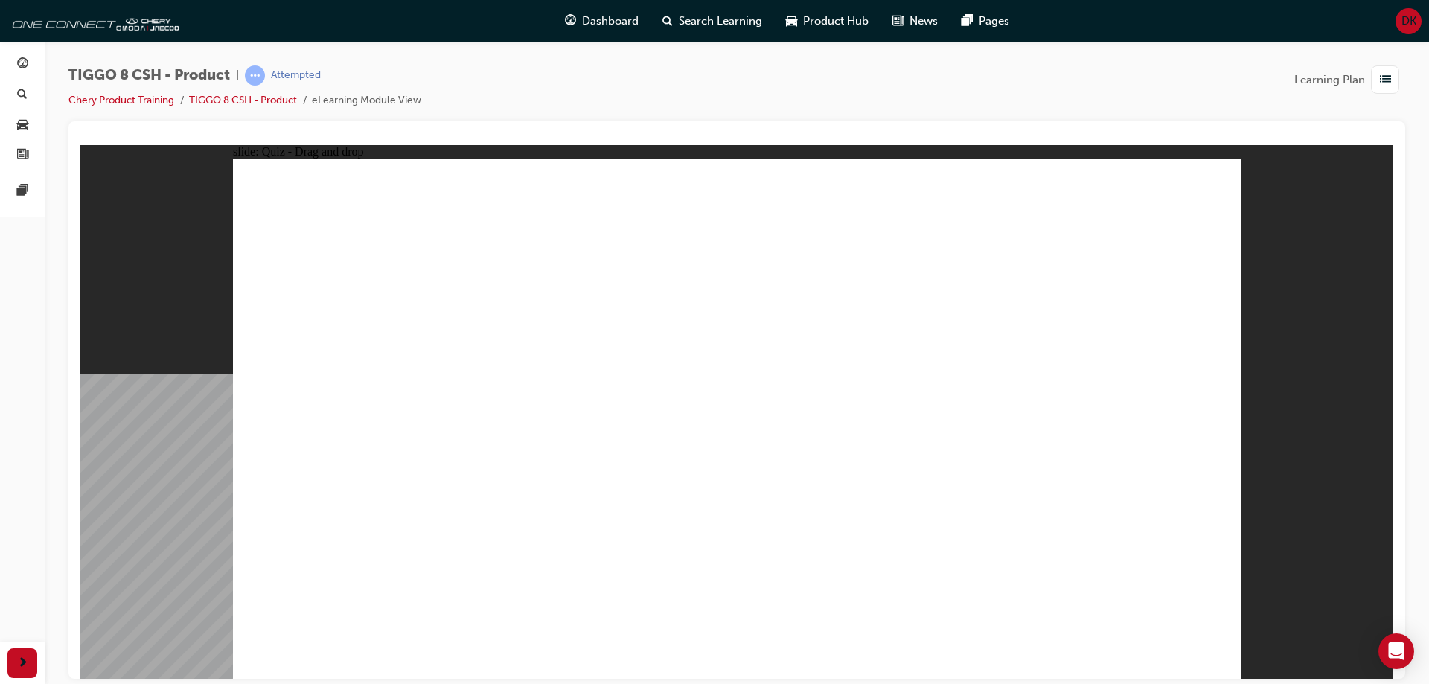
drag, startPoint x: 746, startPoint y: 263, endPoint x: 820, endPoint y: 503, distance: 251.0
drag, startPoint x: 745, startPoint y: 215, endPoint x: 956, endPoint y: 479, distance: 337.3
drag, startPoint x: 913, startPoint y: 210, endPoint x: 956, endPoint y: 498, distance: 291.2
drag, startPoint x: 943, startPoint y: 290, endPoint x: 969, endPoint y: 506, distance: 217.4
drag, startPoint x: 939, startPoint y: 260, endPoint x: 779, endPoint y: 548, distance: 329.2
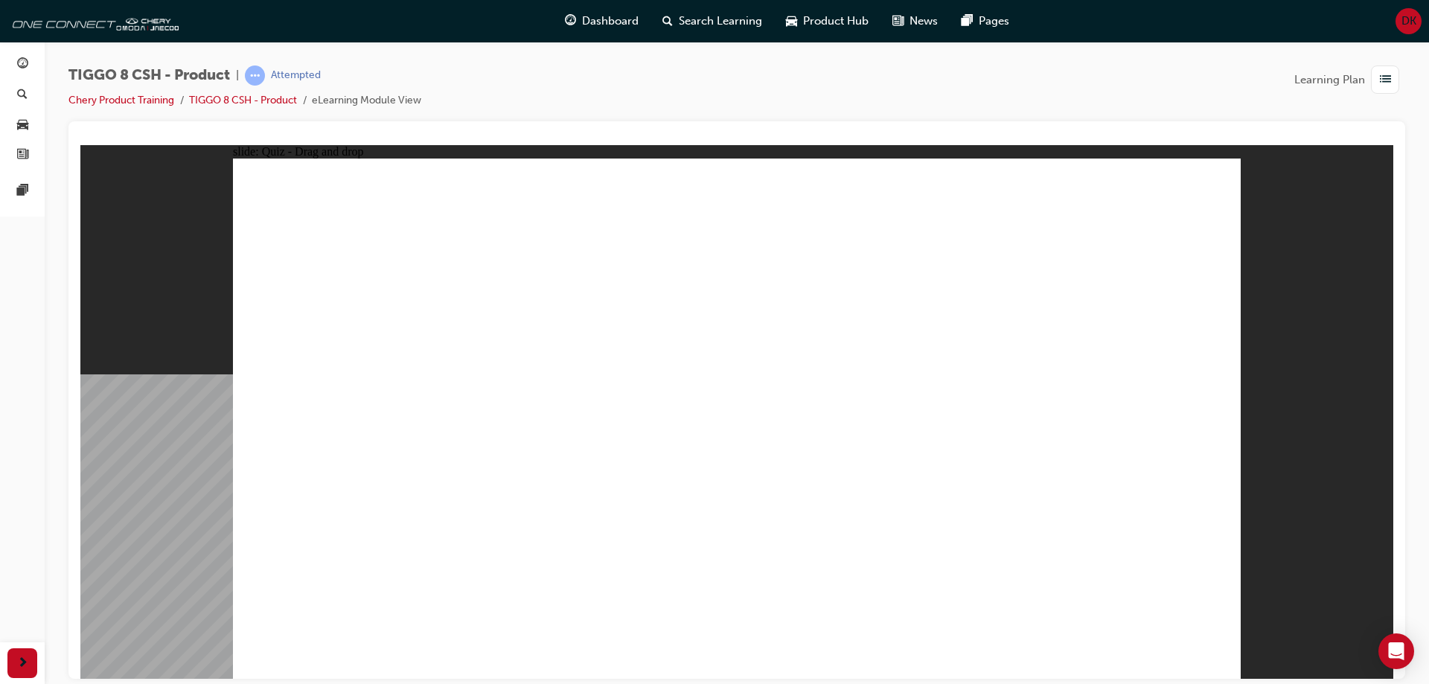
drag, startPoint x: 1075, startPoint y: 336, endPoint x: 985, endPoint y: 535, distance: 218.2
drag, startPoint x: 1119, startPoint y: 217, endPoint x: 814, endPoint y: 546, distance: 447.7
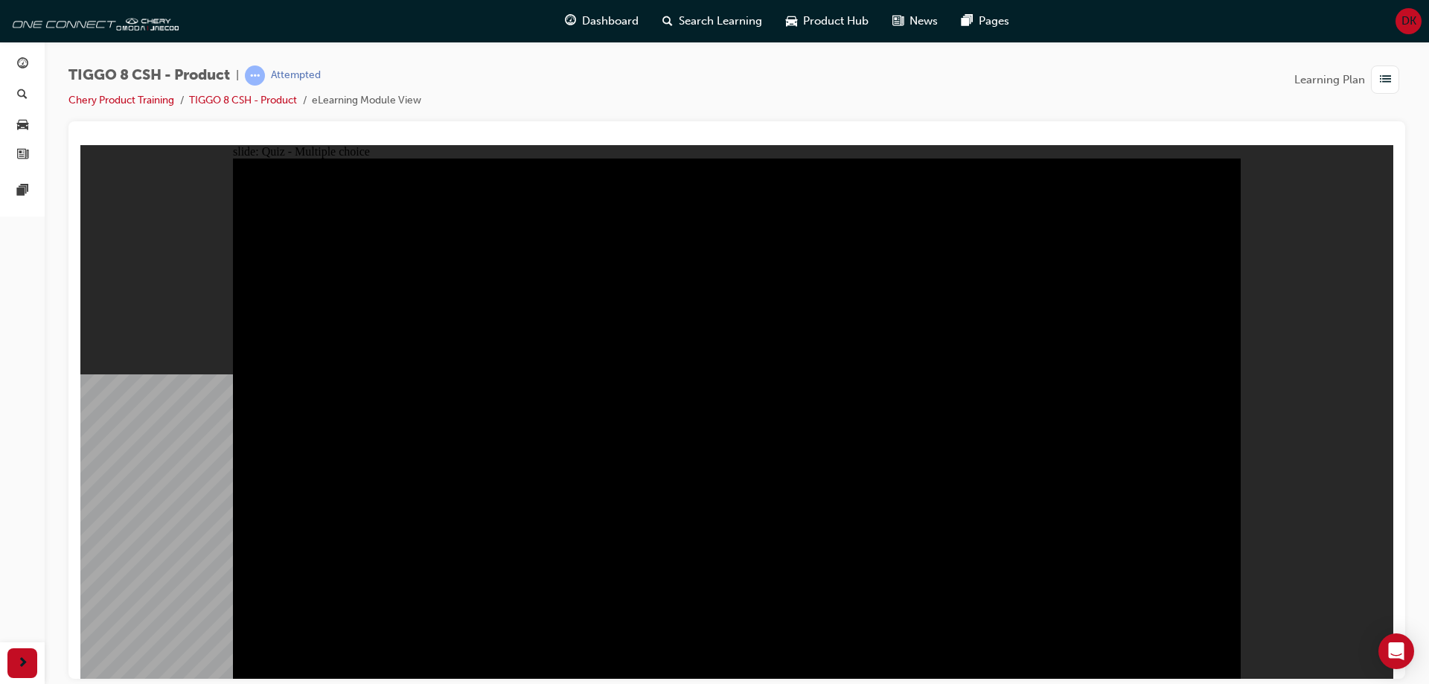
radio input "true"
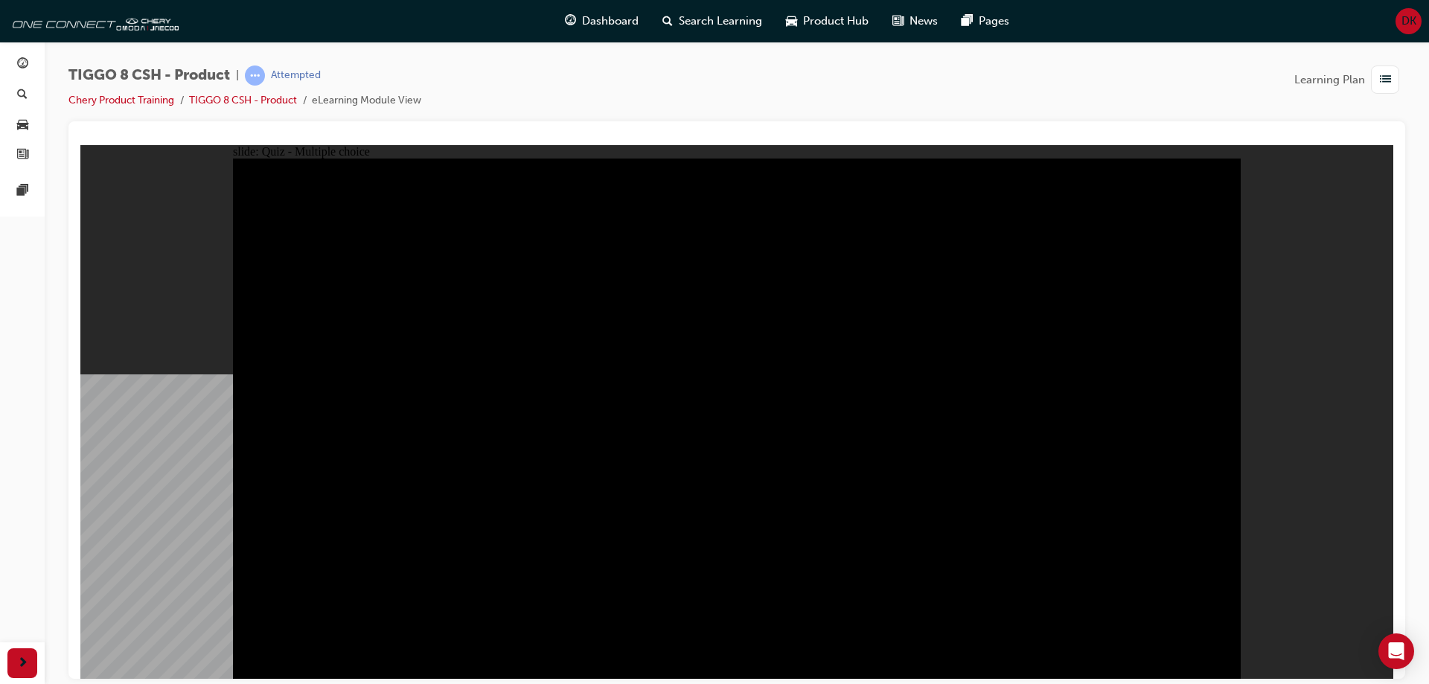
radio input "true"
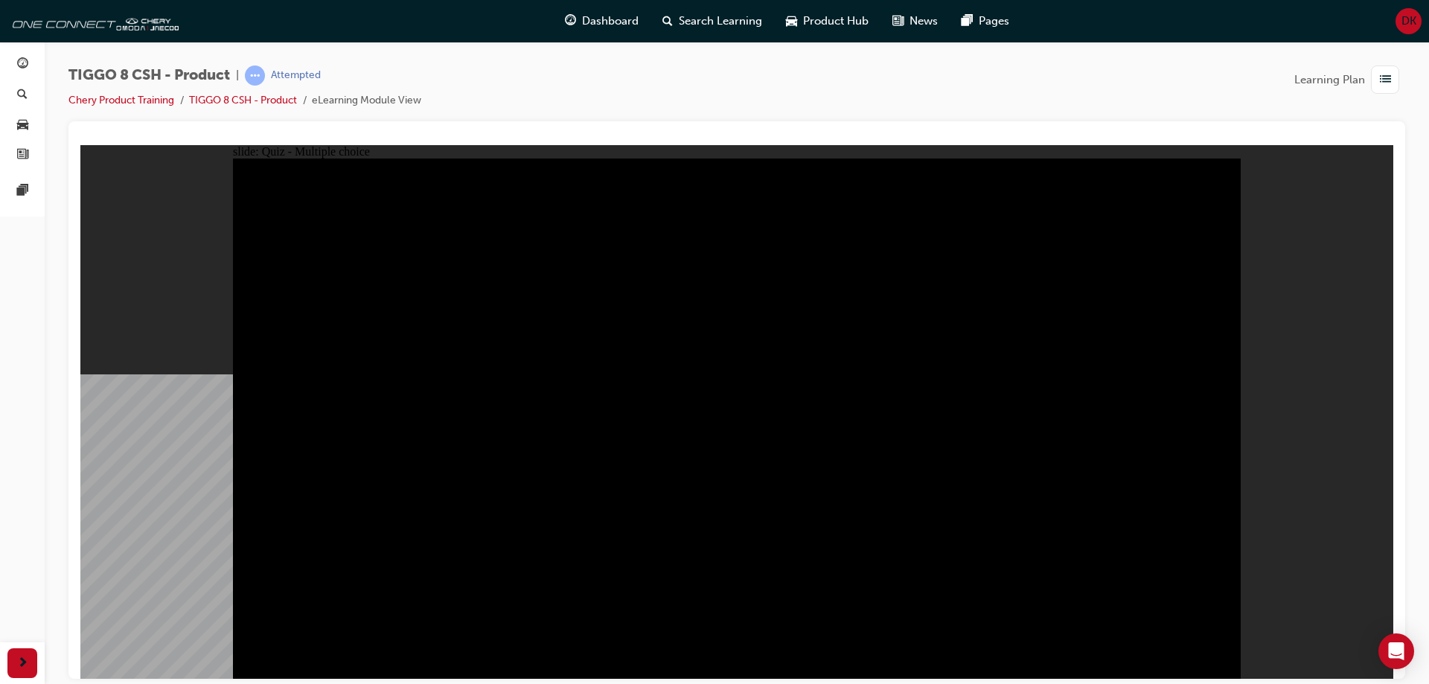
checkbox input "true"
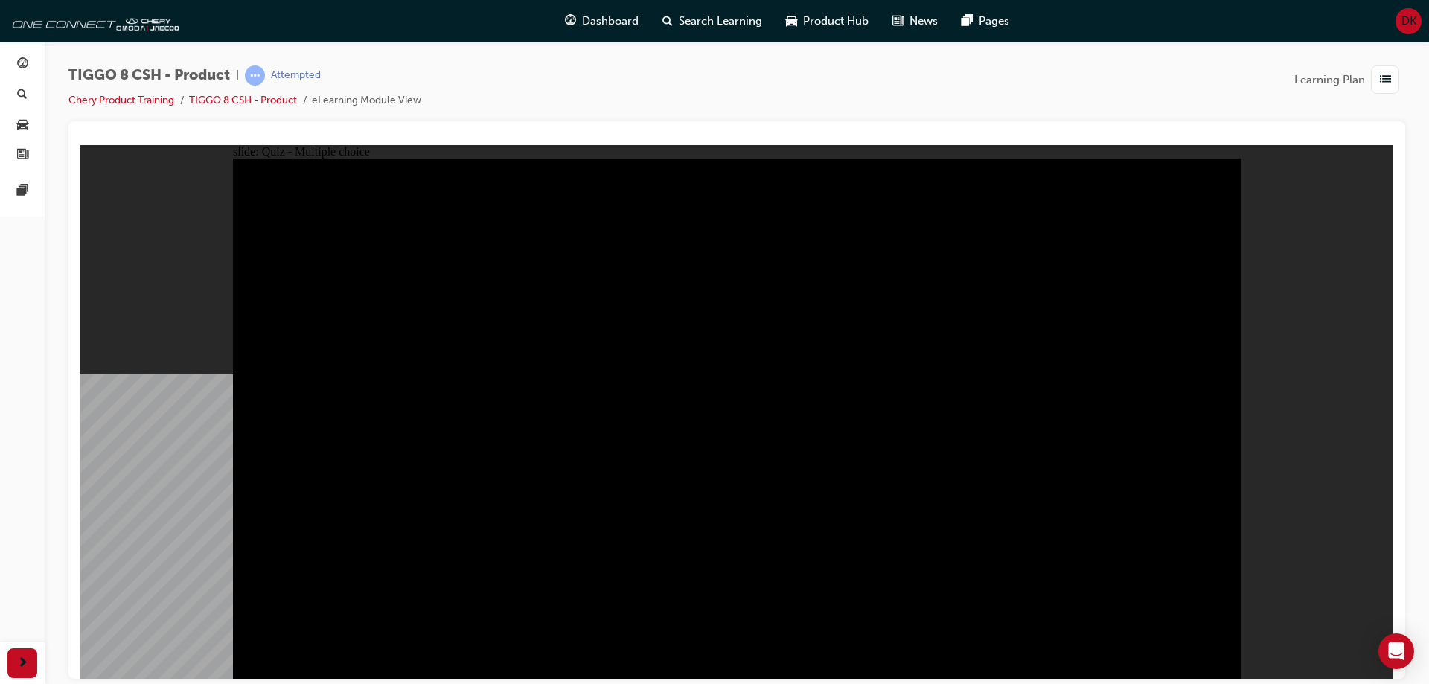
checkbox input "true"
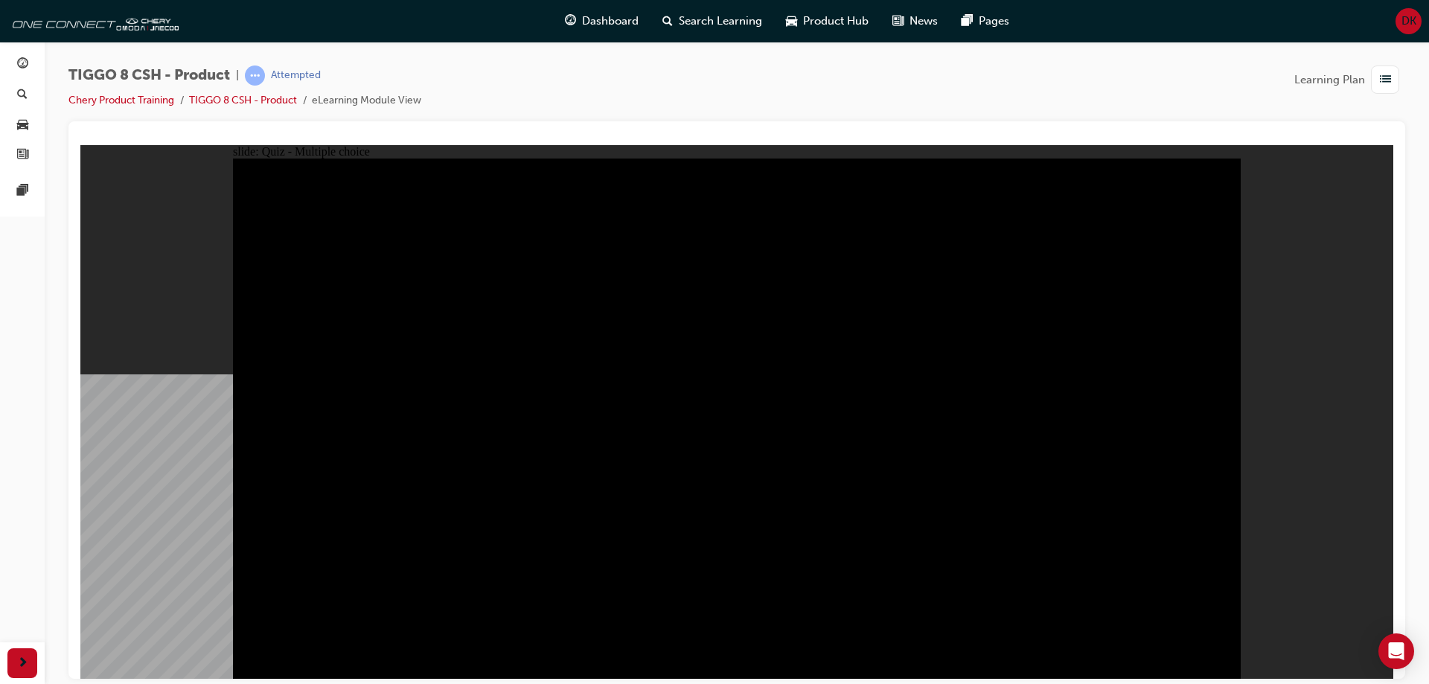
checkbox input "true"
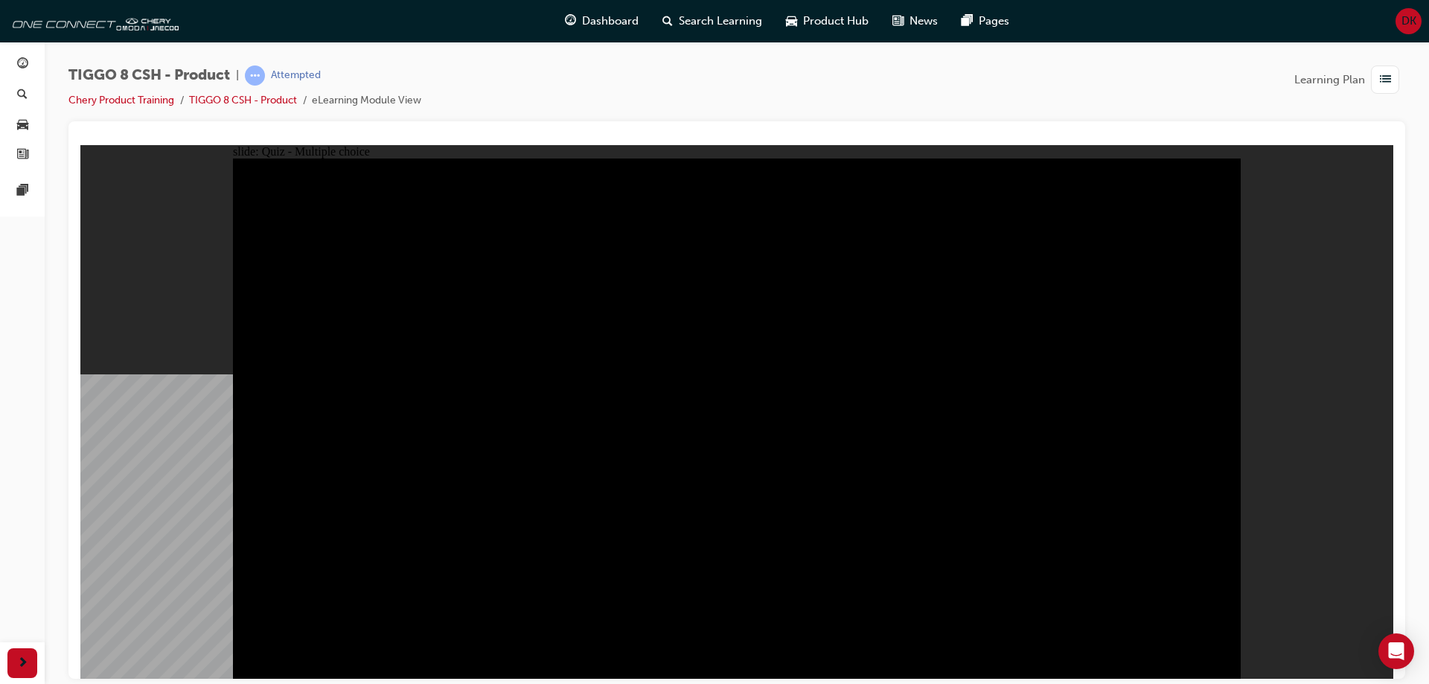
checkbox input "true"
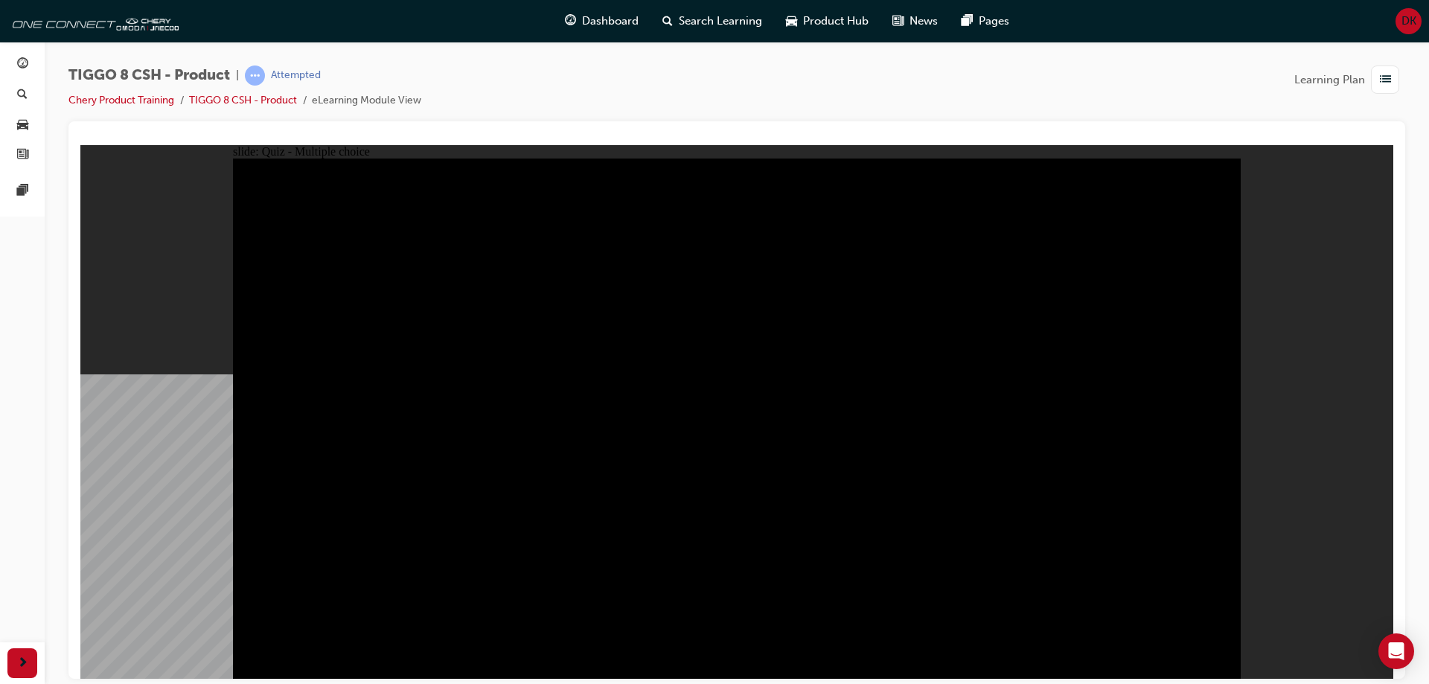
checkbox input "true"
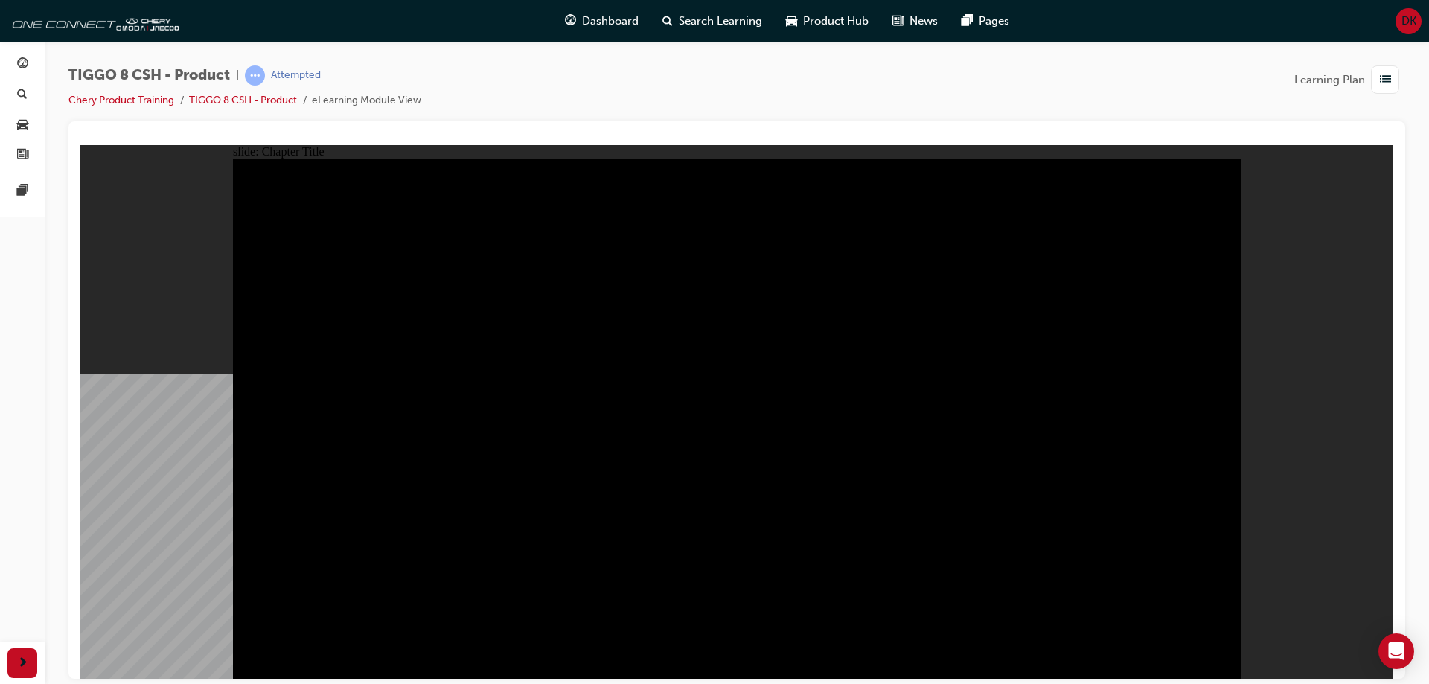
radio input "true"
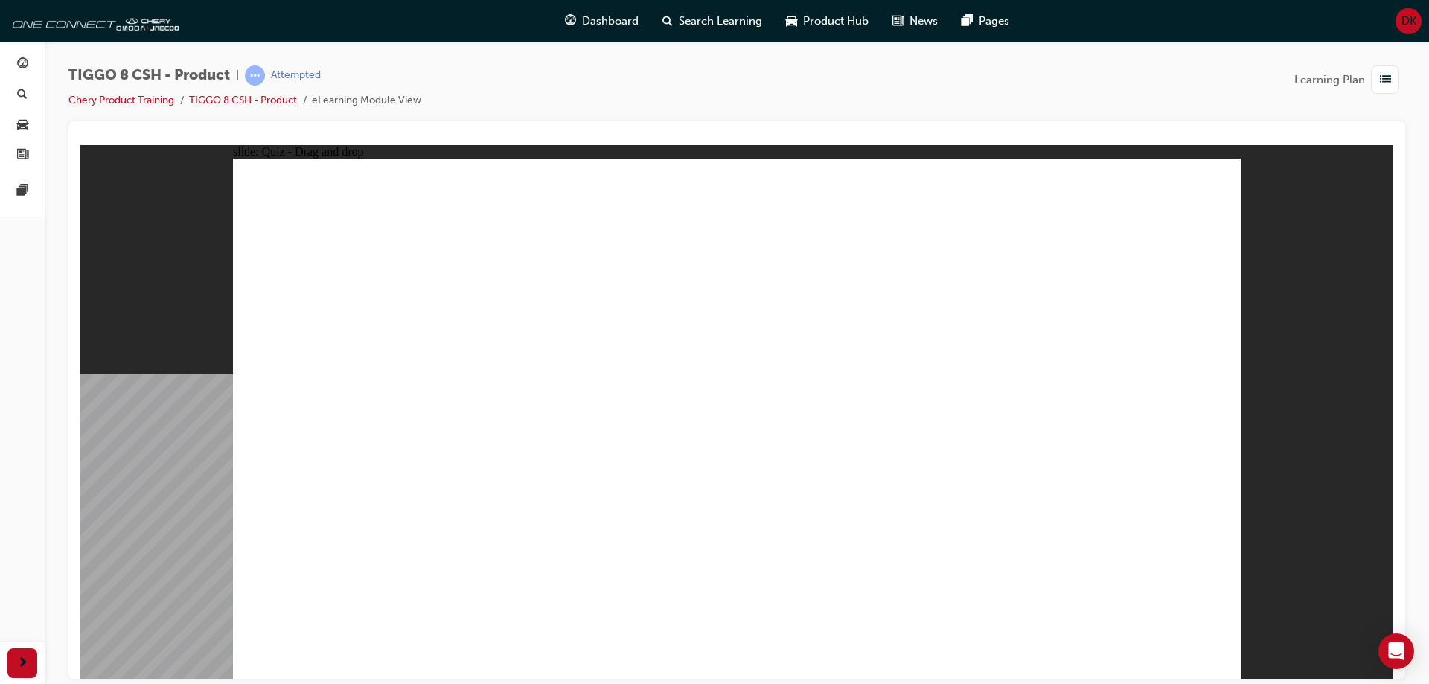
drag, startPoint x: 997, startPoint y: 327, endPoint x: 1117, endPoint y: 463, distance: 181.9
drag, startPoint x: 1064, startPoint y: 225, endPoint x: 306, endPoint y: 455, distance: 791.9
drag, startPoint x: 804, startPoint y: 323, endPoint x: 729, endPoint y: 459, distance: 154.6
drag, startPoint x: 869, startPoint y: 230, endPoint x: 528, endPoint y: 459, distance: 410.4
drag, startPoint x: 735, startPoint y: 223, endPoint x: 966, endPoint y: 470, distance: 338.6
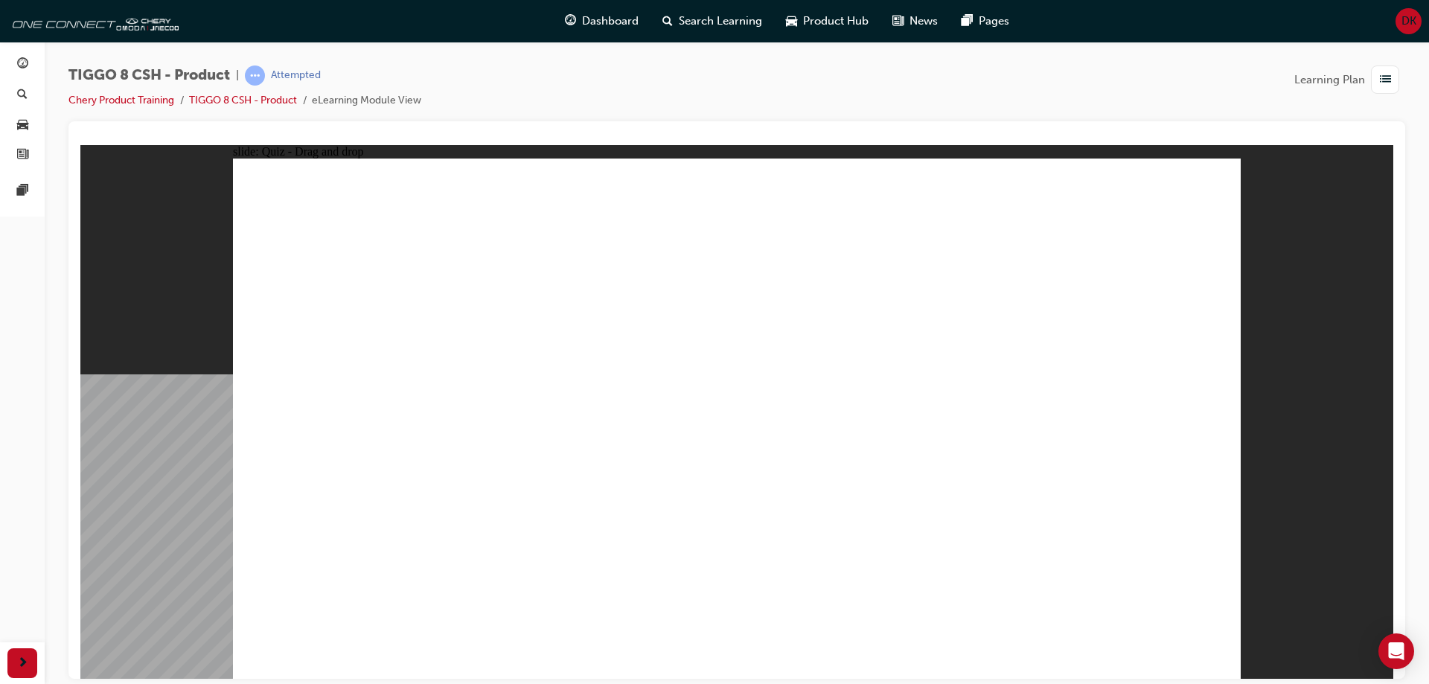
checkbox input "true"
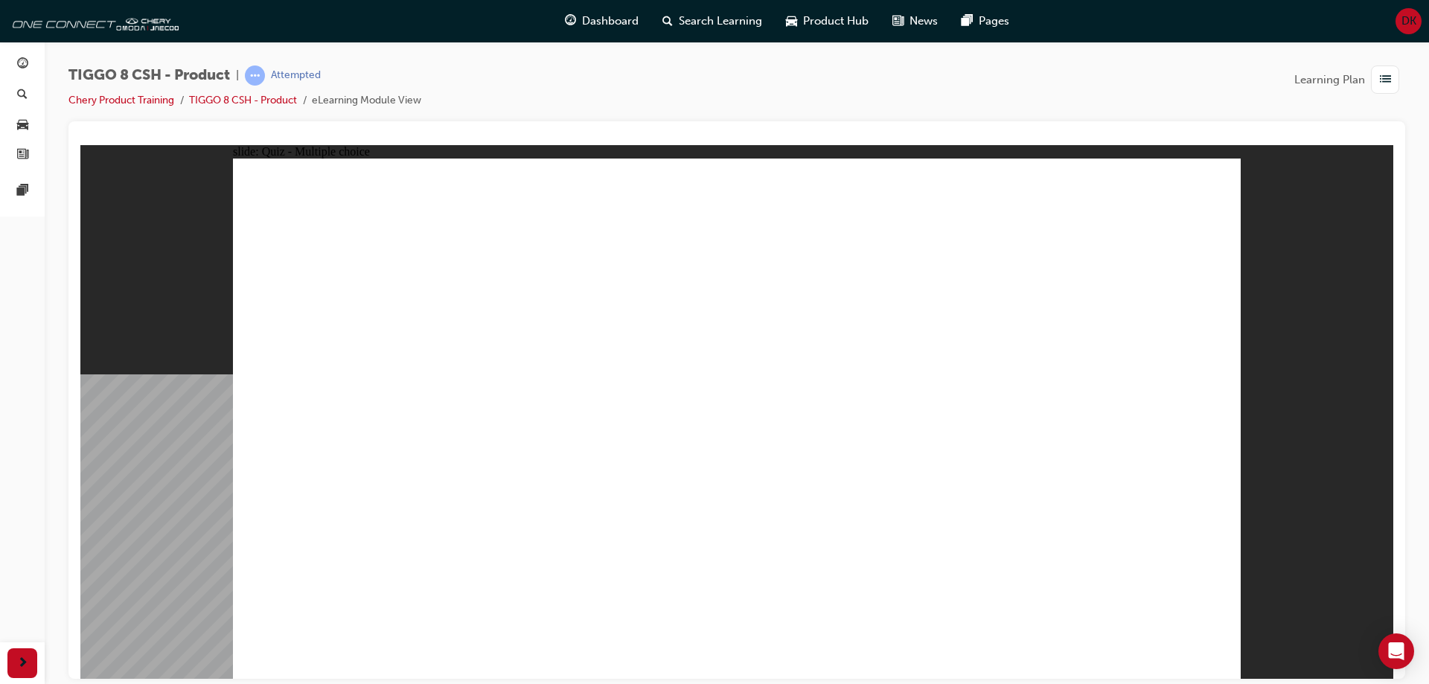
radio input "true"
drag, startPoint x: 587, startPoint y: 484, endPoint x: 589, endPoint y: 491, distance: 7.6
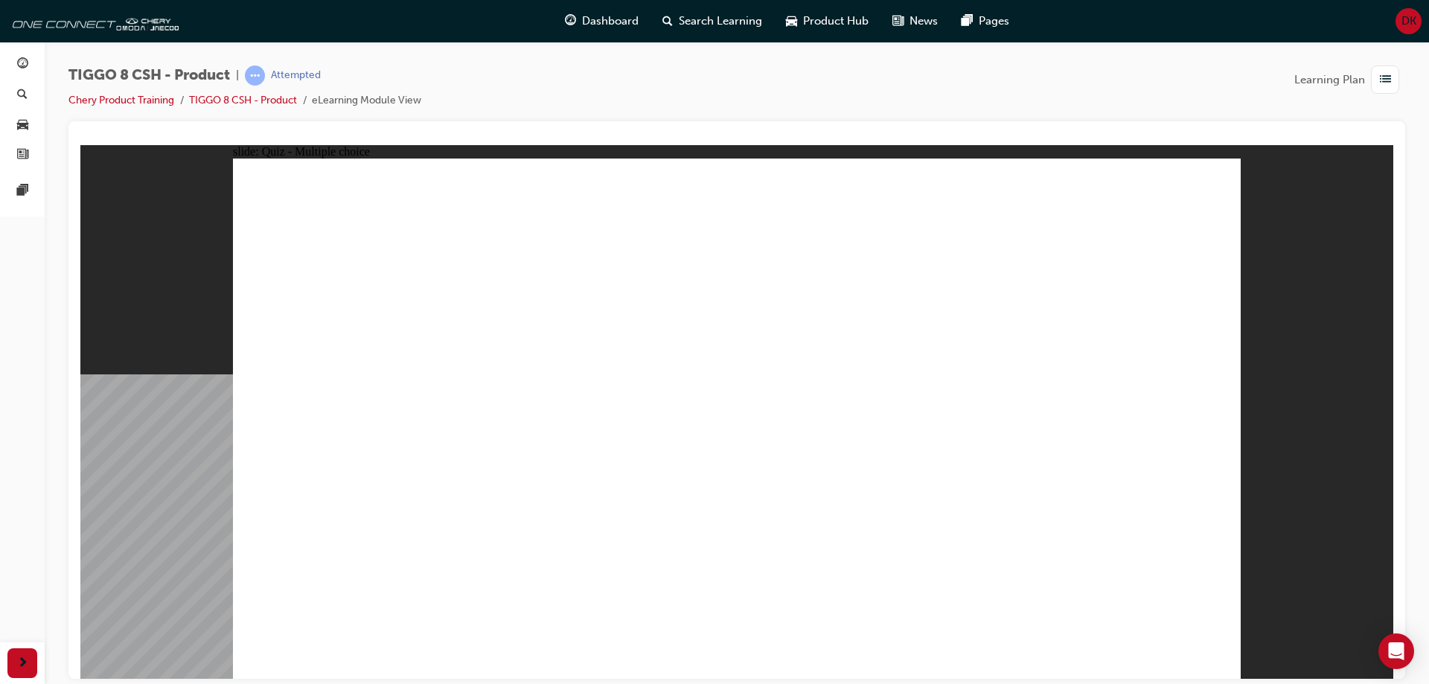
drag, startPoint x: 764, startPoint y: 263, endPoint x: 801, endPoint y: 502, distance: 241.0
drag, startPoint x: 775, startPoint y: 209, endPoint x: 558, endPoint y: 485, distance: 350.4
drag, startPoint x: 773, startPoint y: 212, endPoint x: 929, endPoint y: 514, distance: 339.2
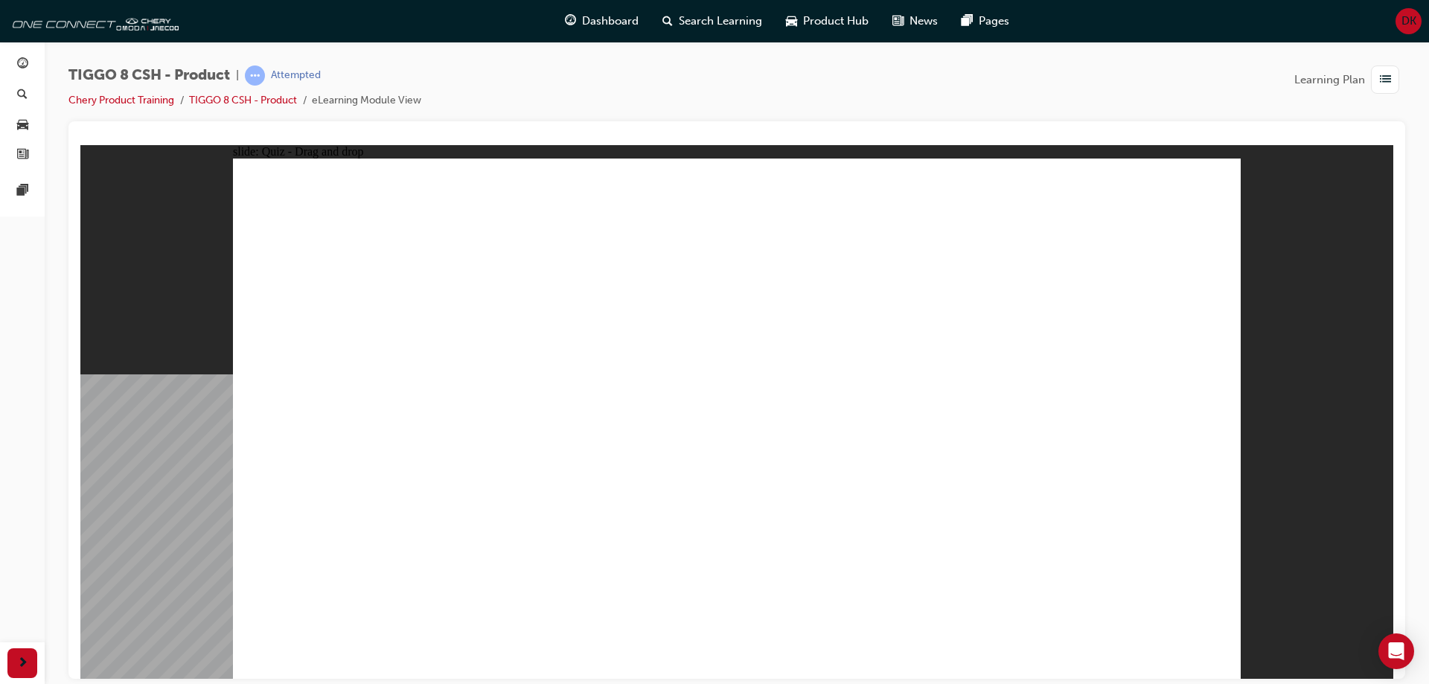
drag, startPoint x: 941, startPoint y: 212, endPoint x: 828, endPoint y: 483, distance: 293.6
drag, startPoint x: 932, startPoint y: 251, endPoint x: 950, endPoint y: 491, distance: 240.3
drag, startPoint x: 956, startPoint y: 292, endPoint x: 817, endPoint y: 526, distance: 272.0
drag, startPoint x: 1145, startPoint y: 215, endPoint x: 1002, endPoint y: 511, distance: 328.2
drag, startPoint x: 1125, startPoint y: 246, endPoint x: 944, endPoint y: 541, distance: 345.8
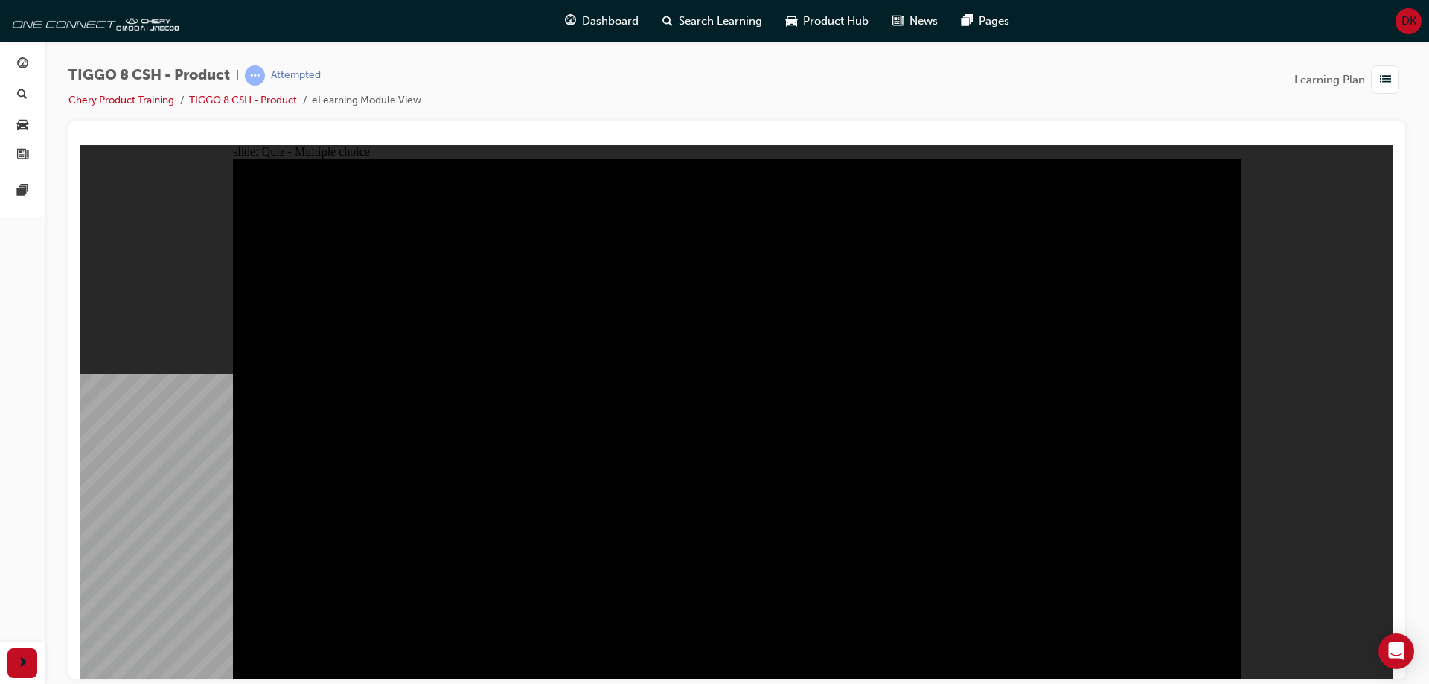
radio input "true"
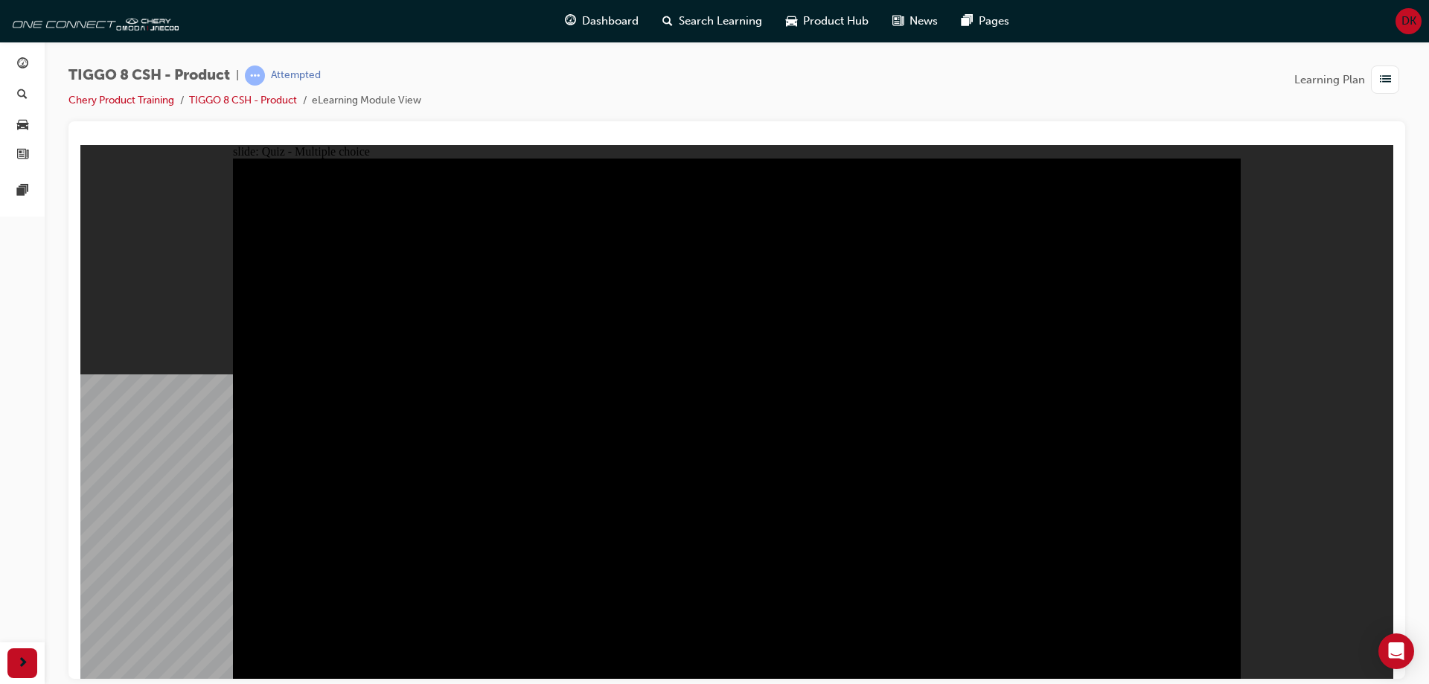
radio input "true"
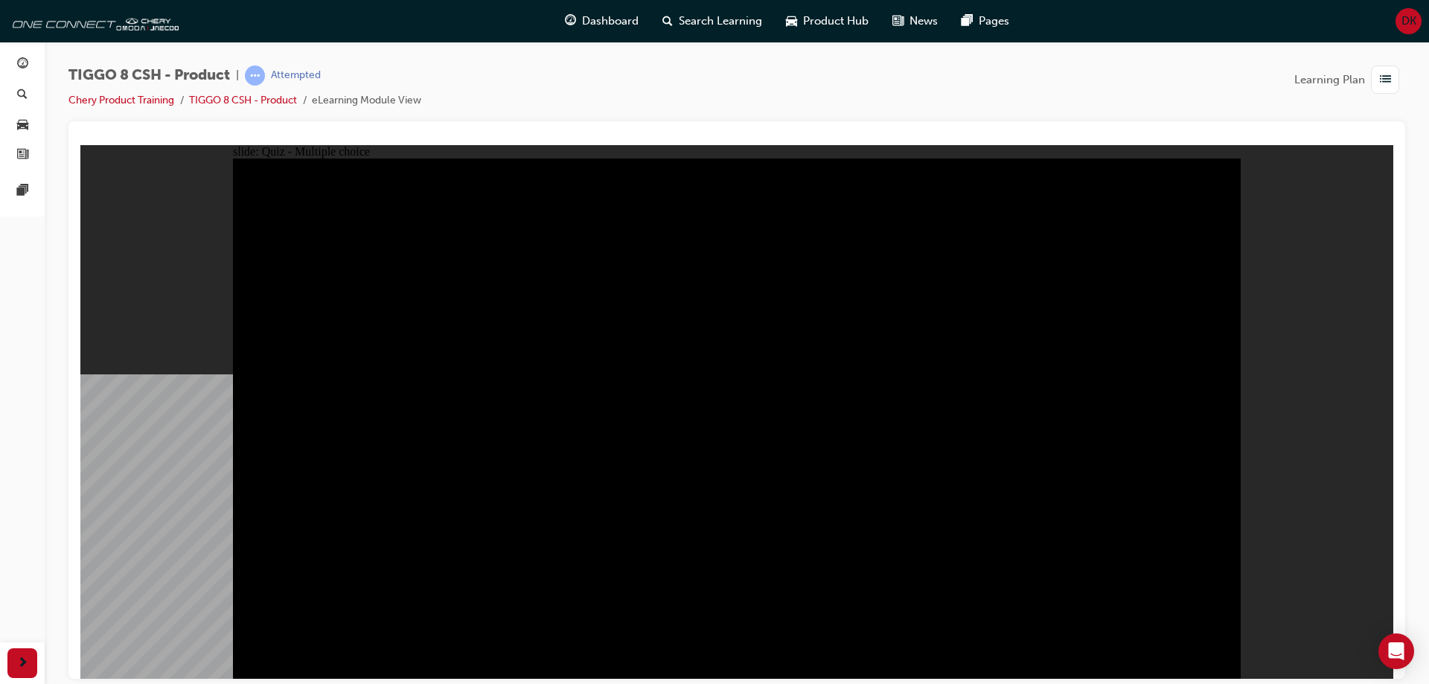
radio input "true"
checkbox input "true"
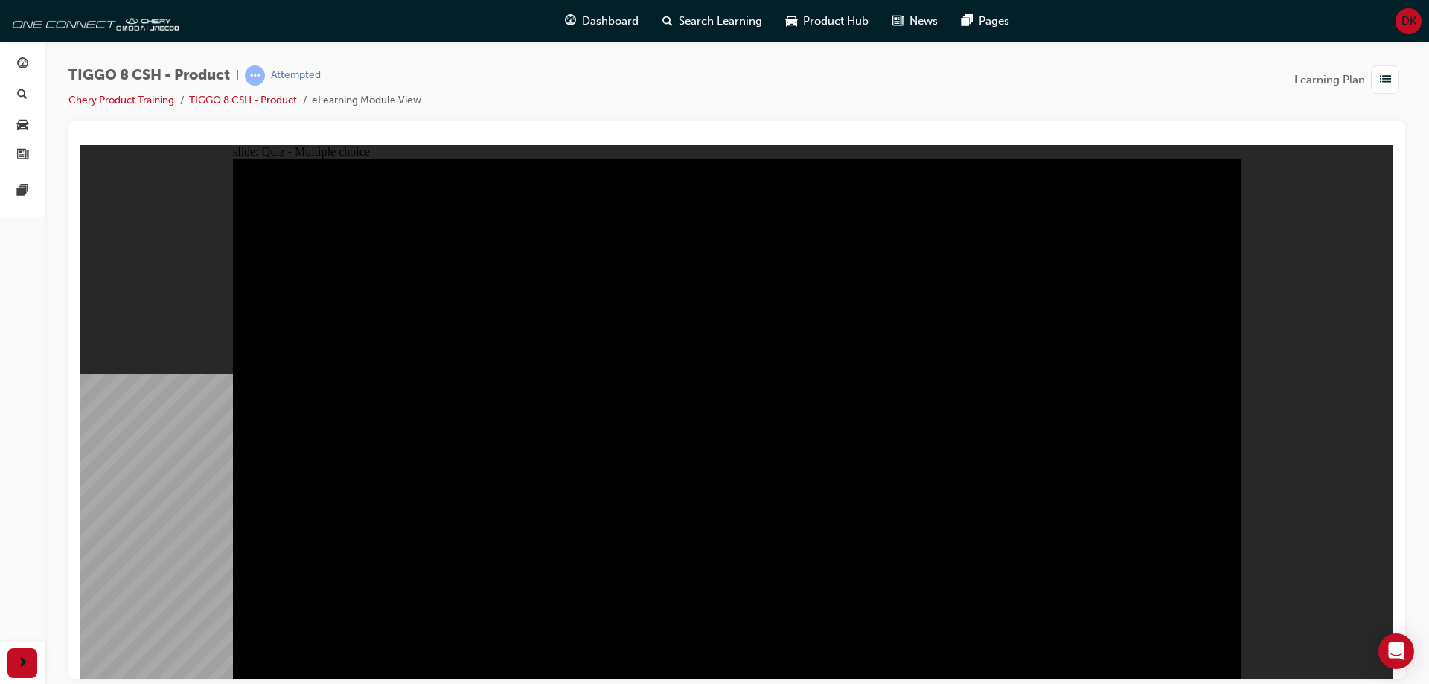
checkbox input "true"
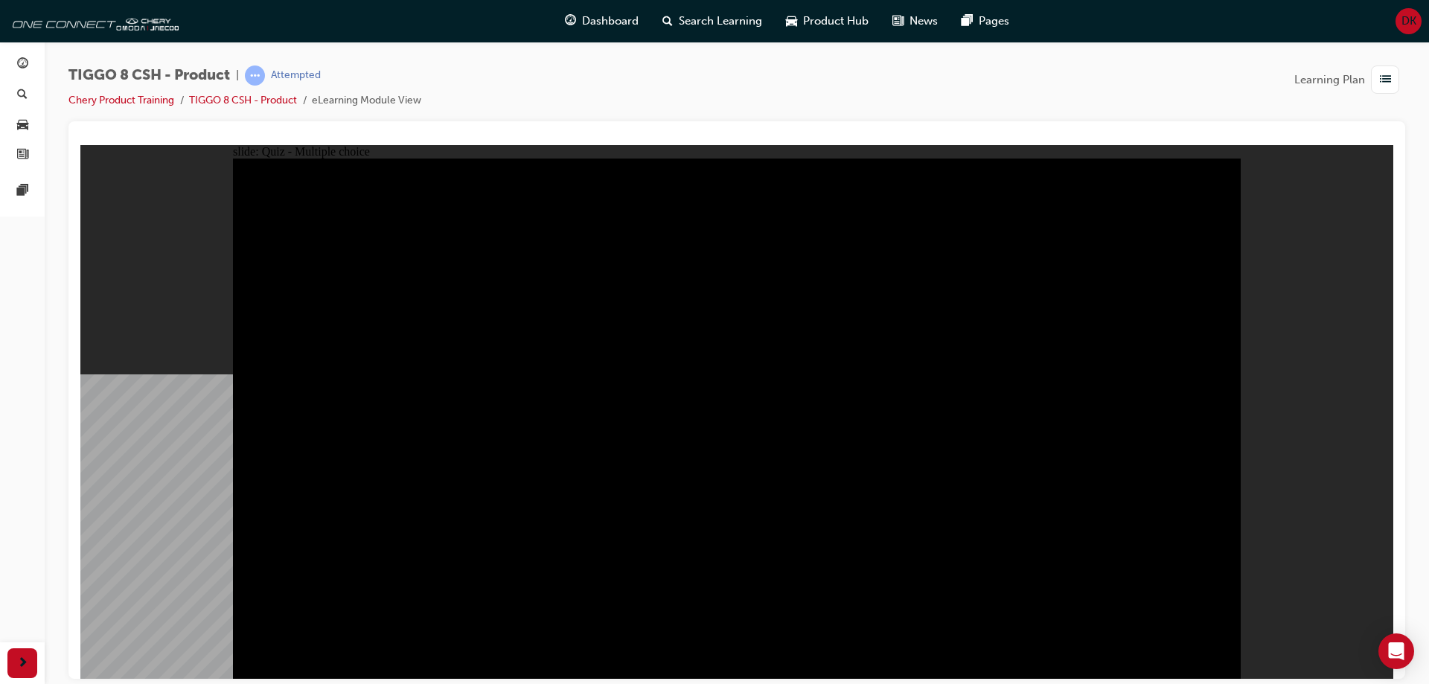
checkbox input "true"
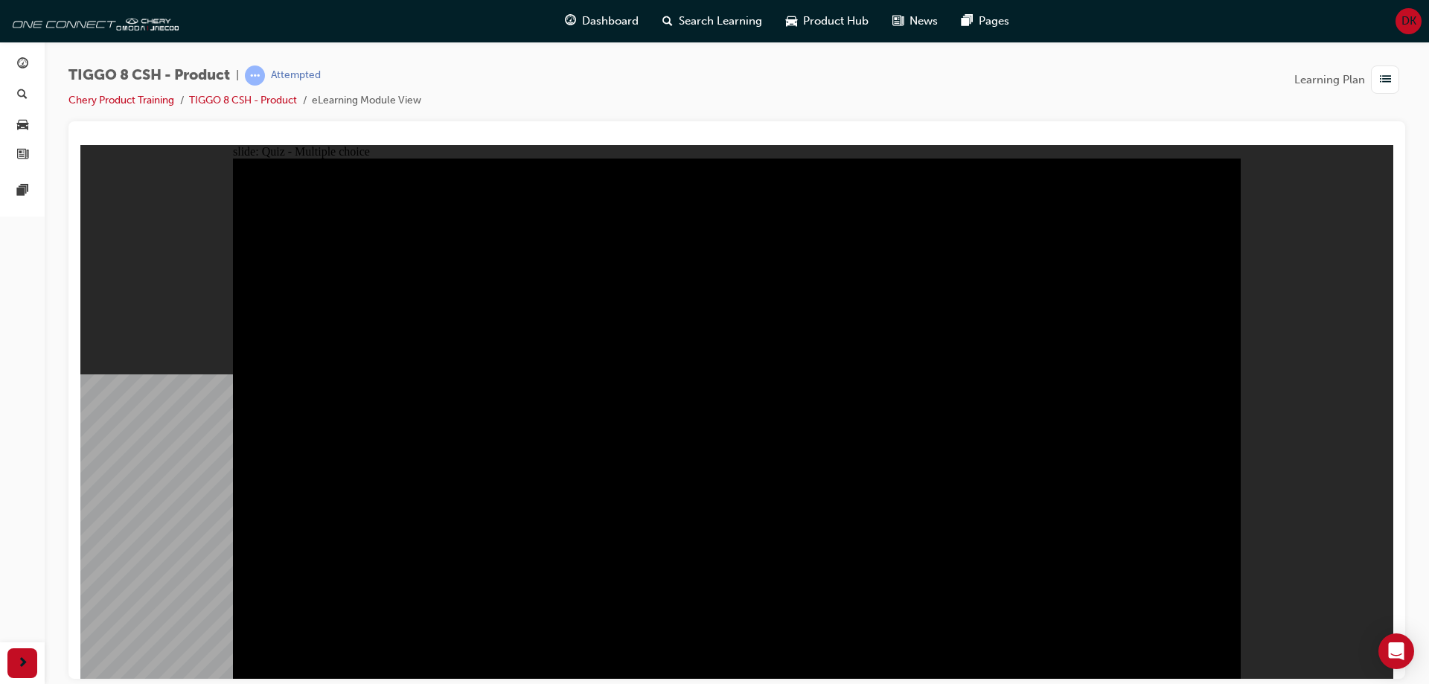
checkbox input "true"
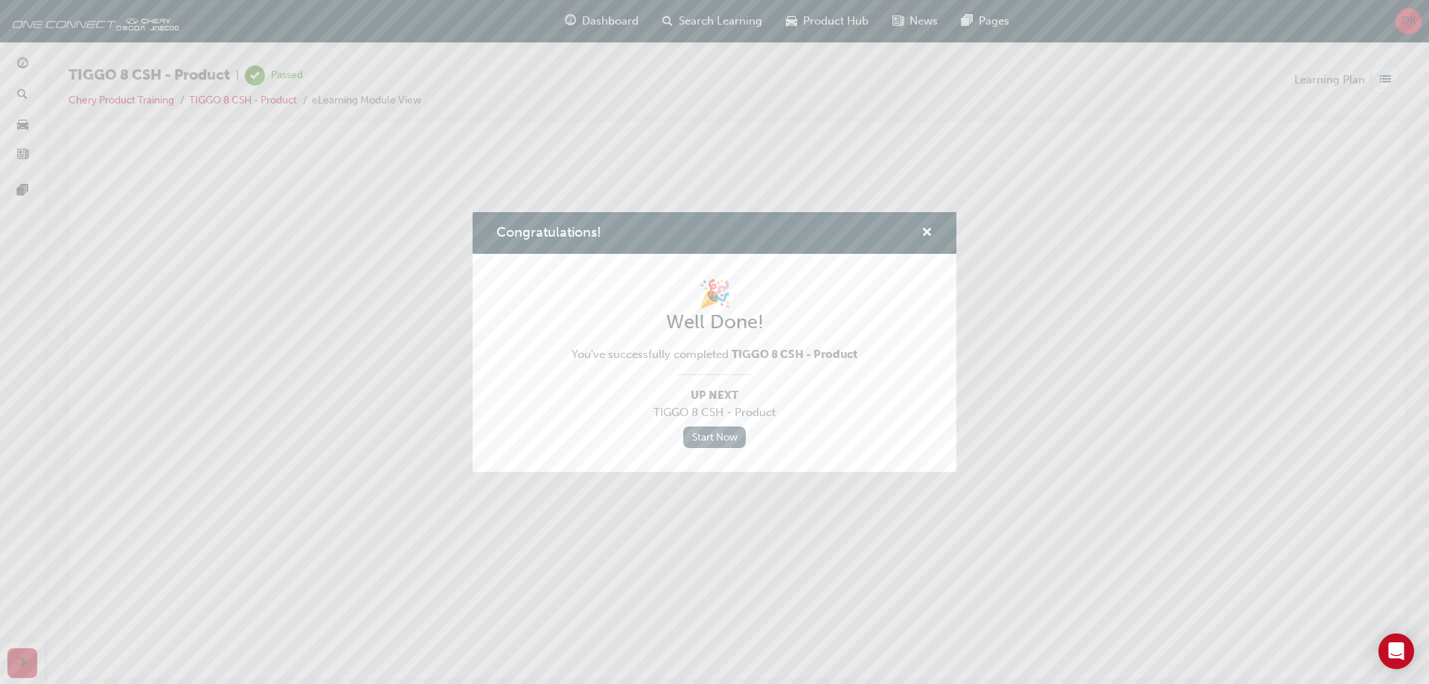
click at [718, 444] on link "Start Now" at bounding box center [714, 438] width 63 height 22
click at [924, 233] on span "cross-icon" at bounding box center [926, 233] width 11 height 13
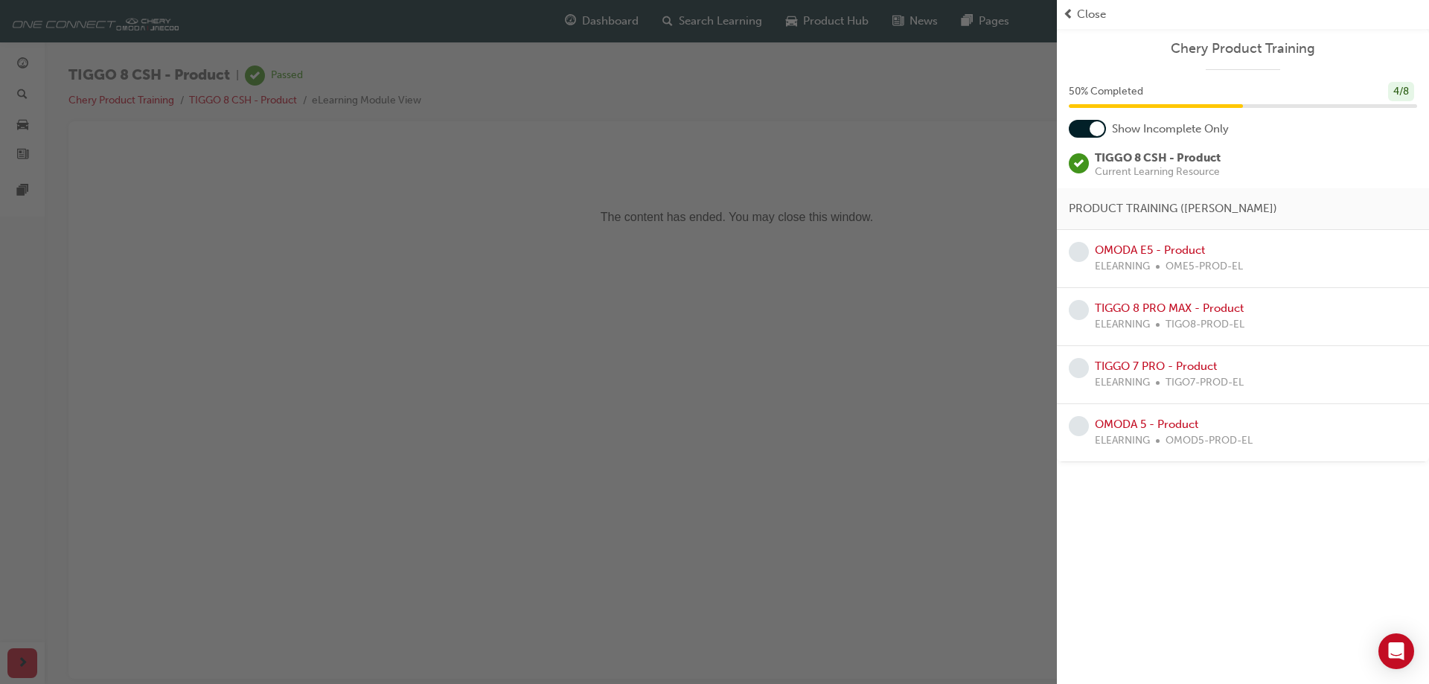
click at [1154, 266] on div "ELEARNING OME5-PROD-EL" at bounding box center [1169, 266] width 148 height 17
click at [1079, 246] on span "learningRecordVerb_NONE-icon" at bounding box center [1079, 252] width 20 height 20
click at [1138, 251] on link "OMODA E5 - Product" at bounding box center [1150, 249] width 110 height 13
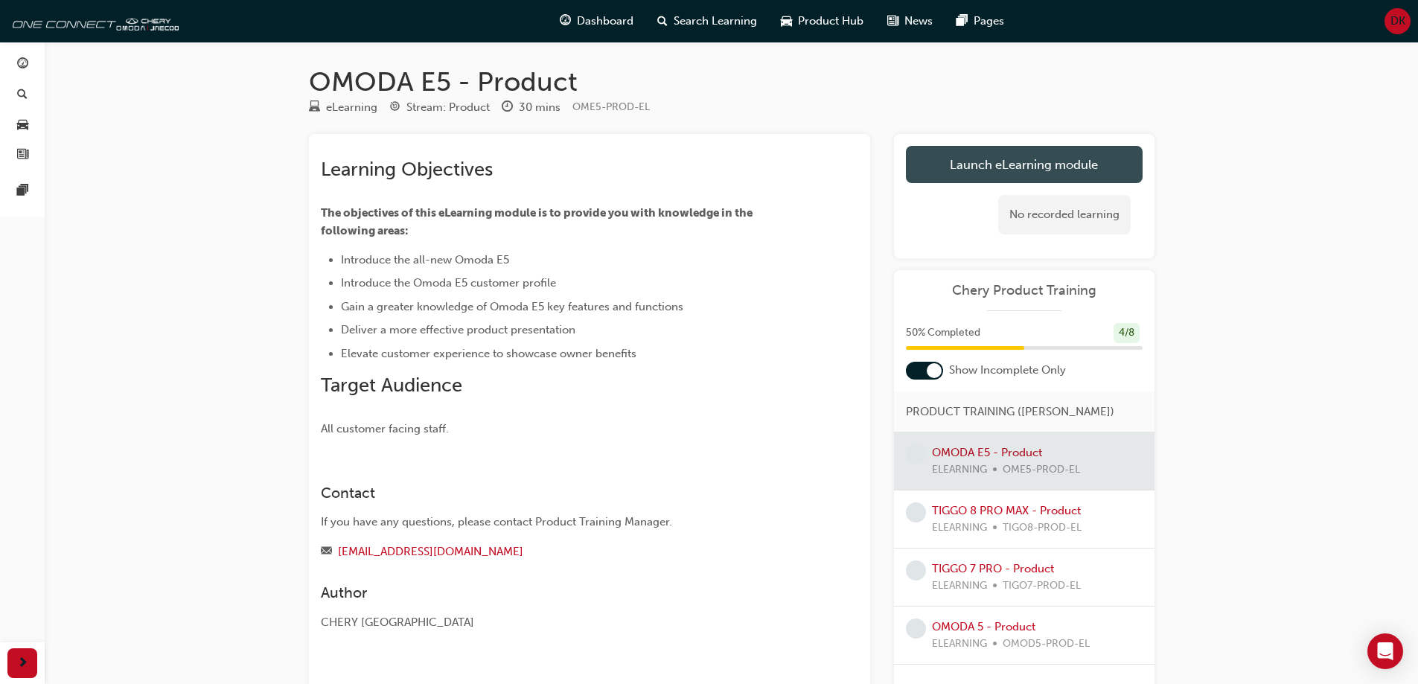
click at [1012, 167] on link "Launch eLearning module" at bounding box center [1024, 164] width 237 height 37
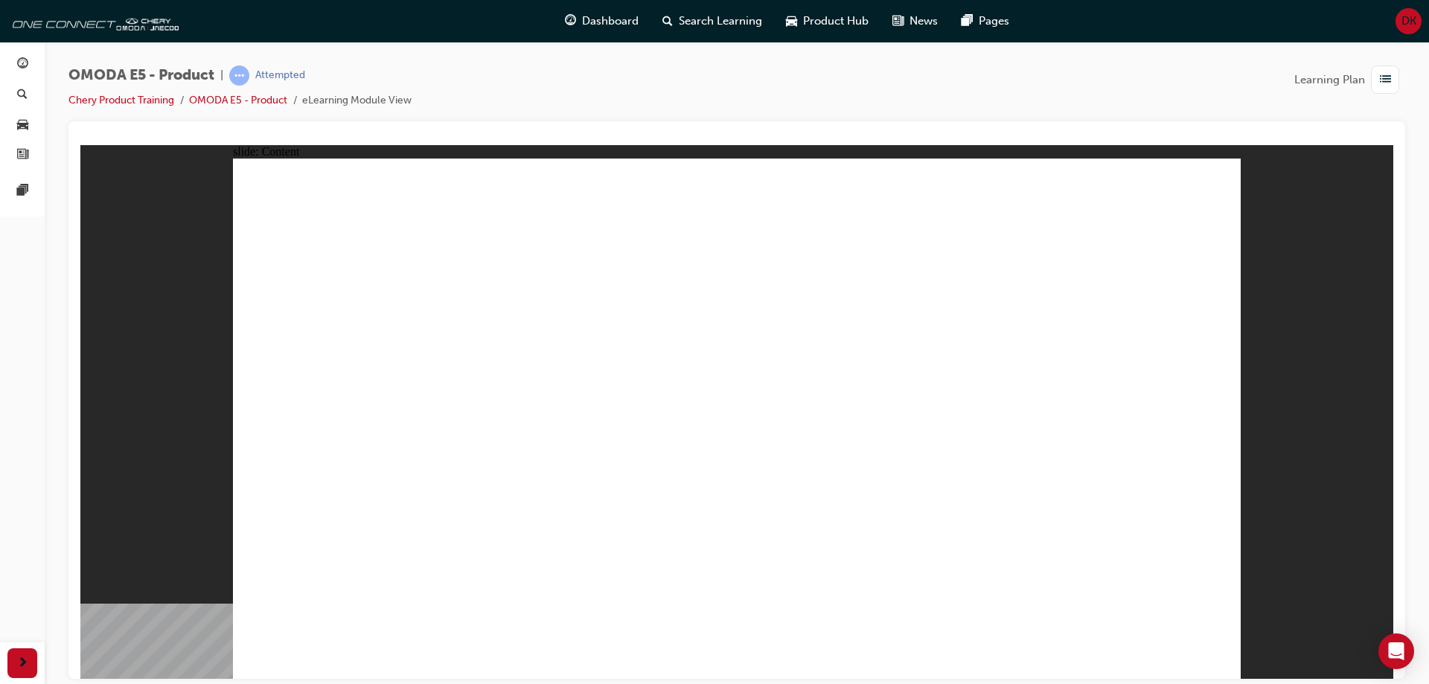
drag, startPoint x: 926, startPoint y: 365, endPoint x: 932, endPoint y: 371, distance: 9.0
